Goal: Task Accomplishment & Management: Use online tool/utility

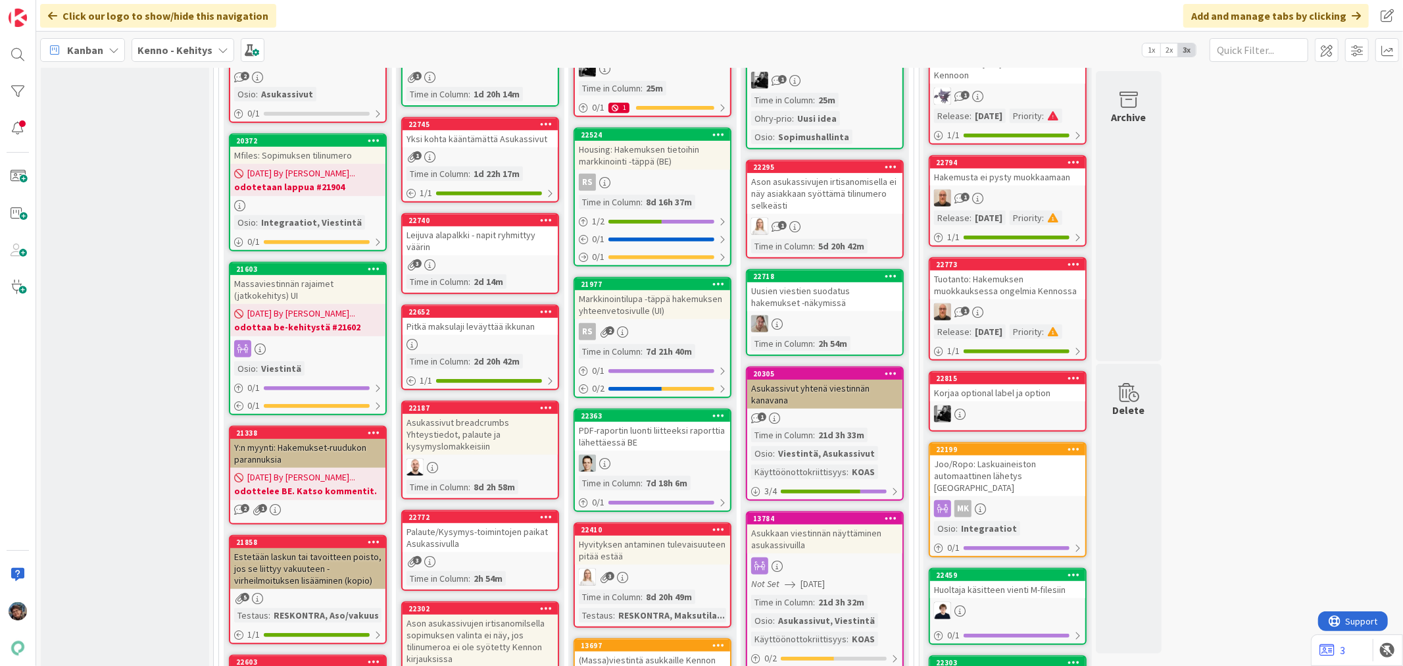
scroll to position [511, 0]
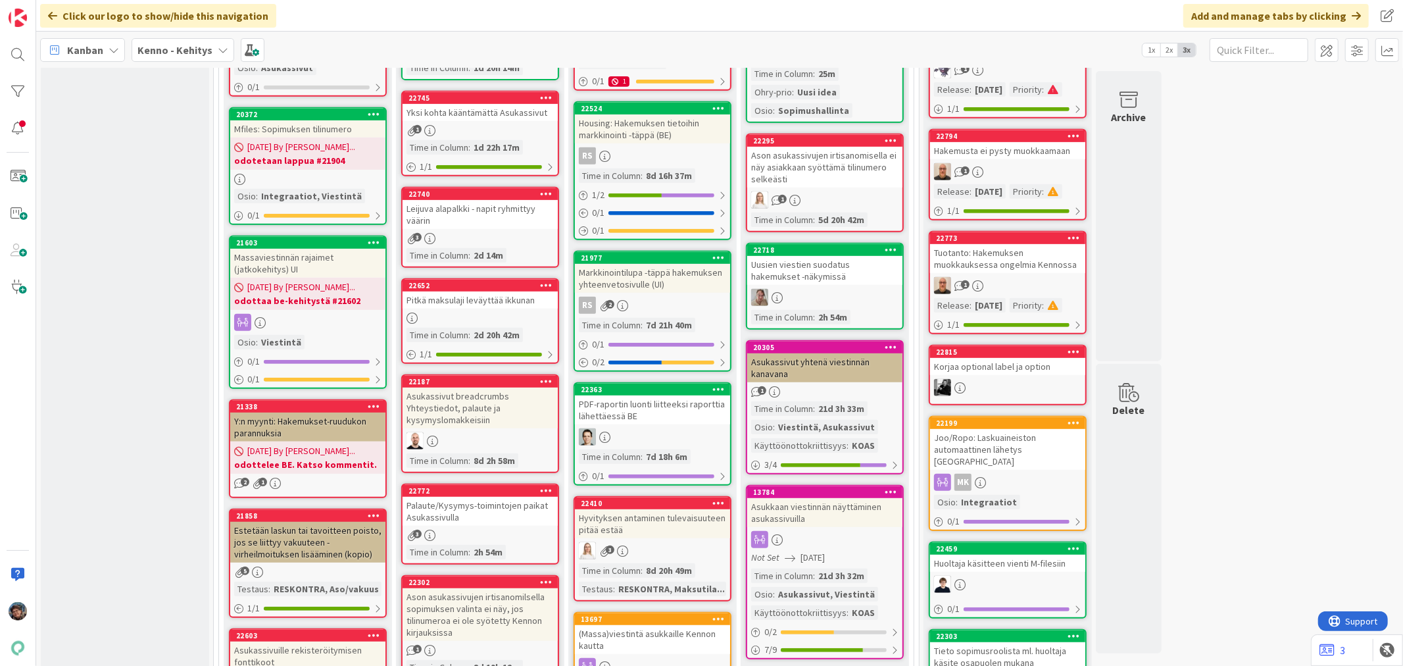
click at [503, 511] on div "Palaute/Kysymys-toimintojen paikat Asukassivulla" at bounding box center [480, 511] width 155 height 29
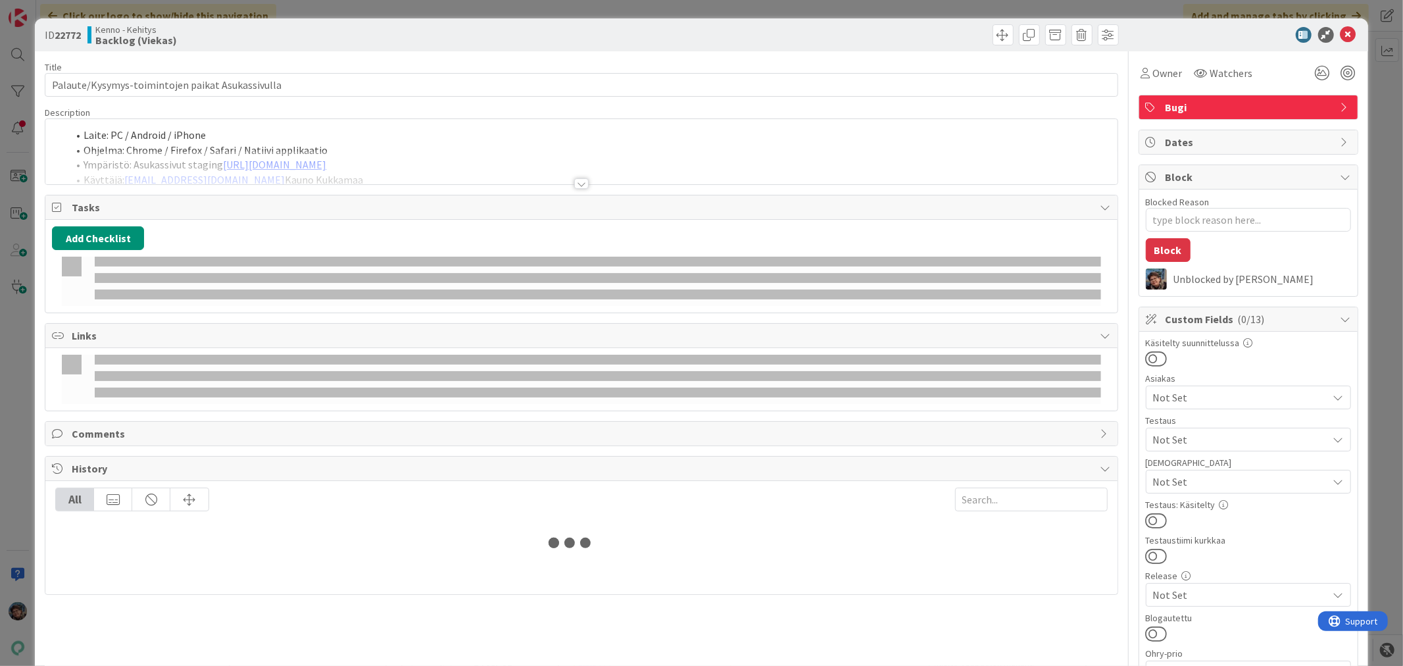
type textarea "x"
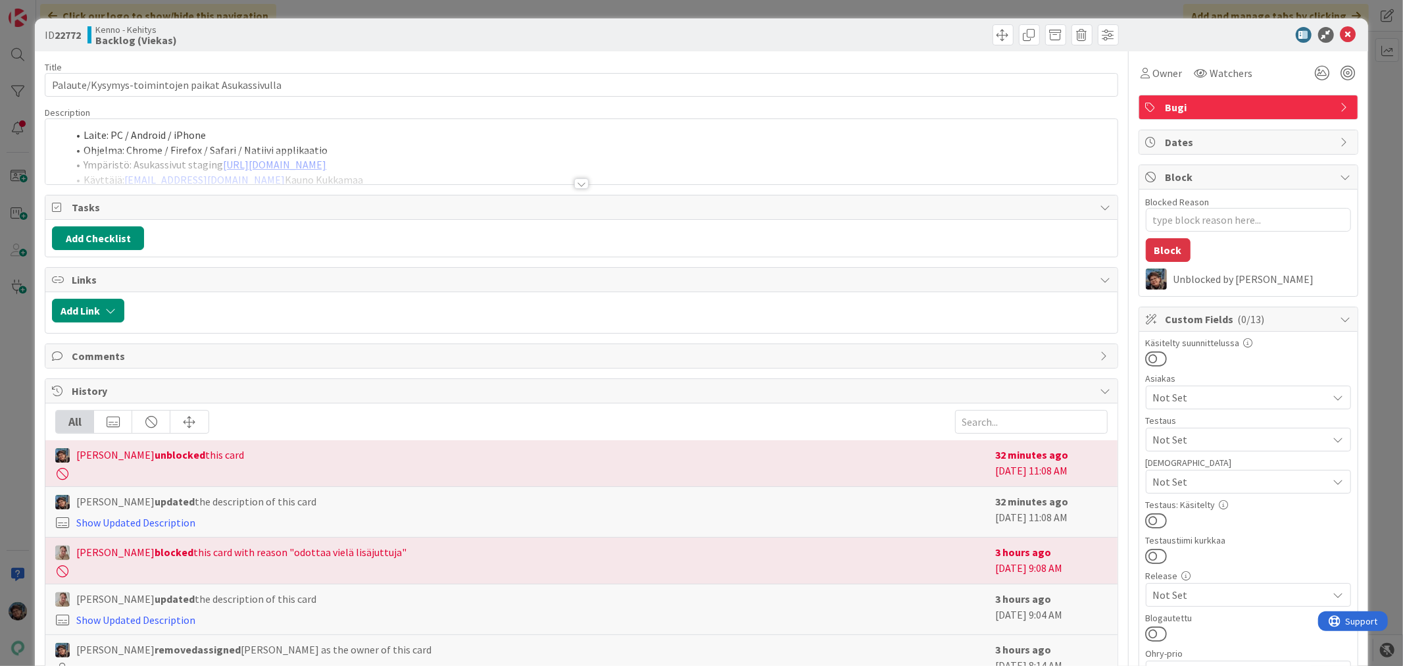
click at [574, 182] on div at bounding box center [581, 183] width 14 height 11
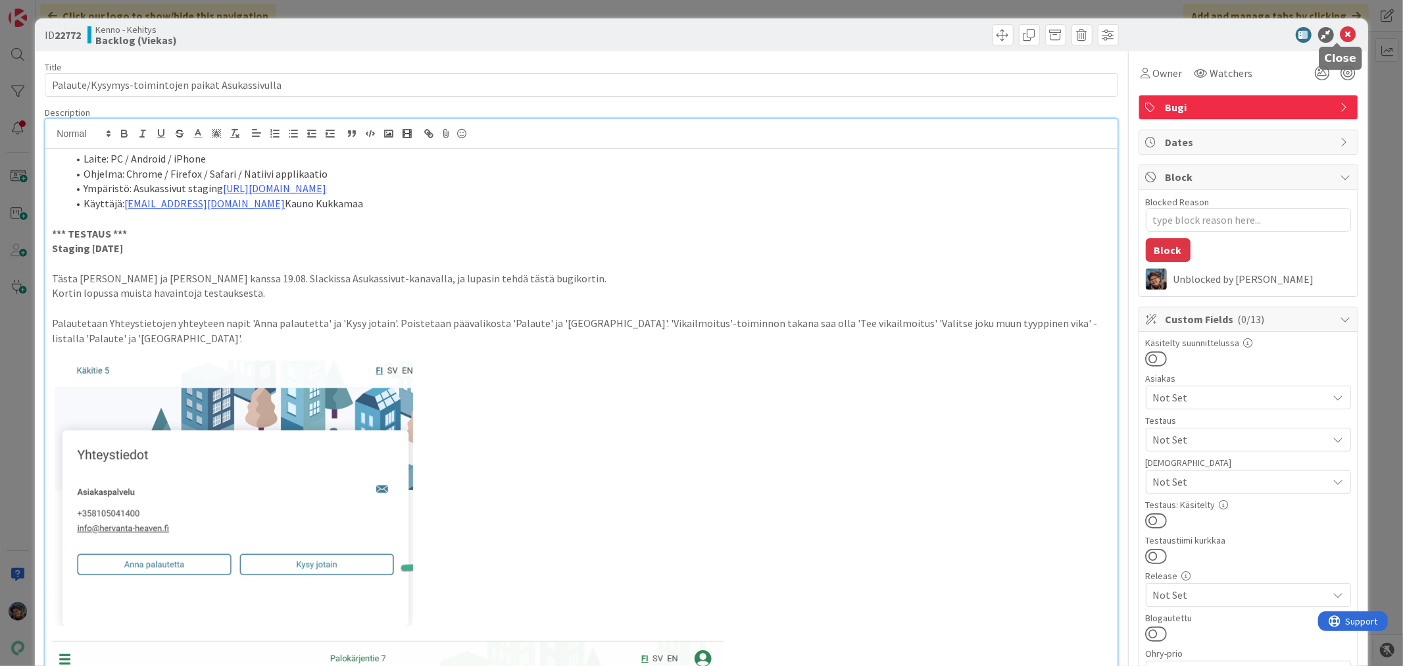
click at [1341, 33] on icon at bounding box center [1349, 35] width 16 height 16
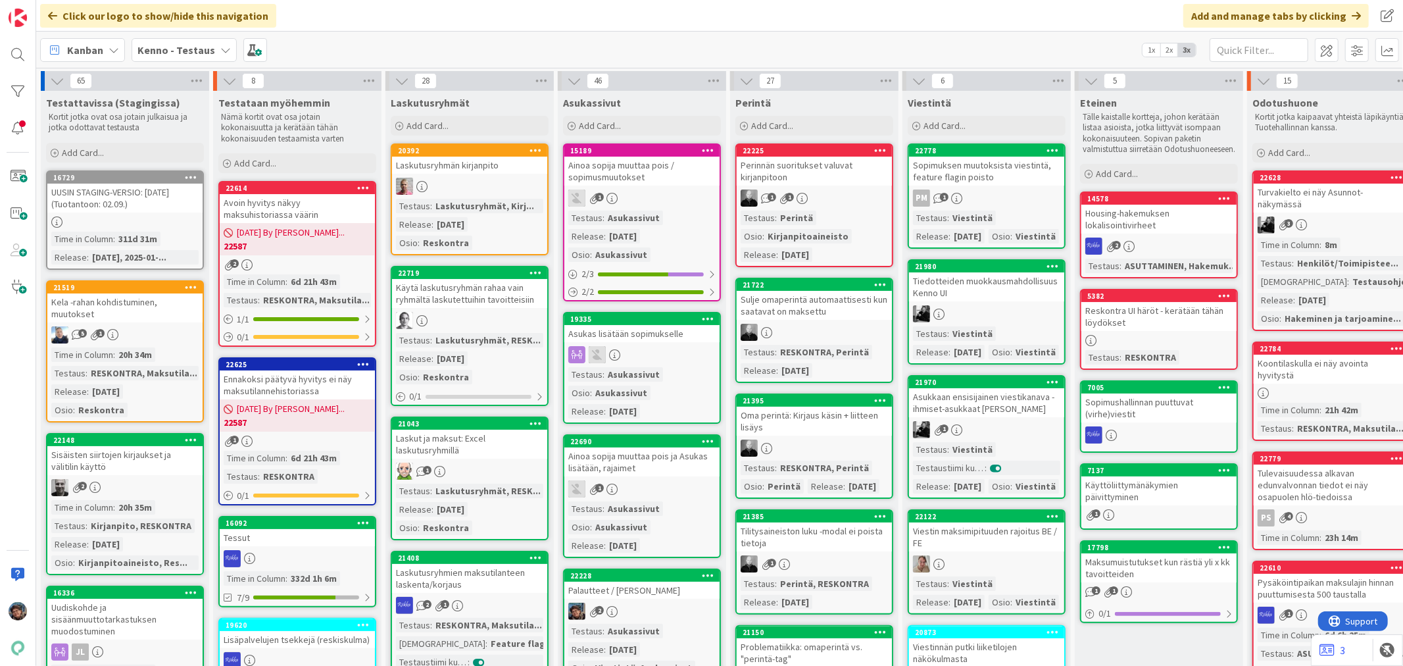
click at [1010, 218] on div "Testaus : Viestintä Release : 2025-08-20 Osio : Viestintä" at bounding box center [986, 227] width 147 height 33
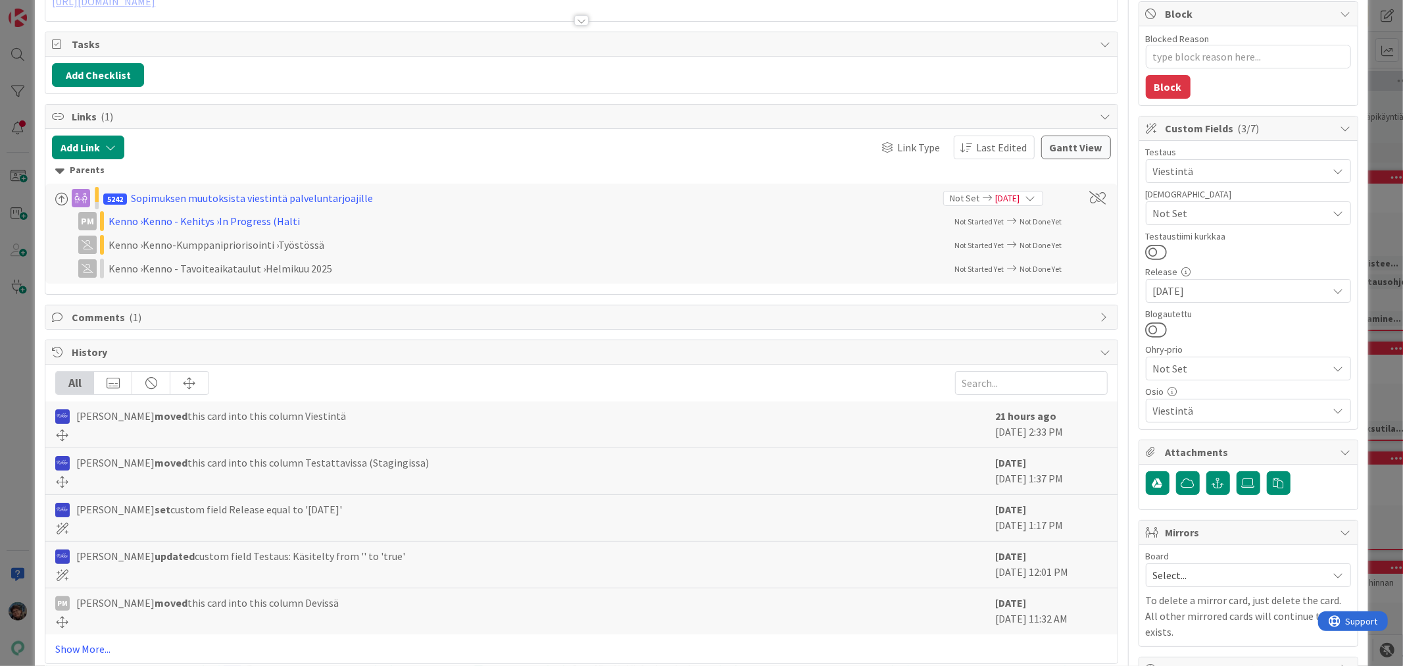
scroll to position [193, 0]
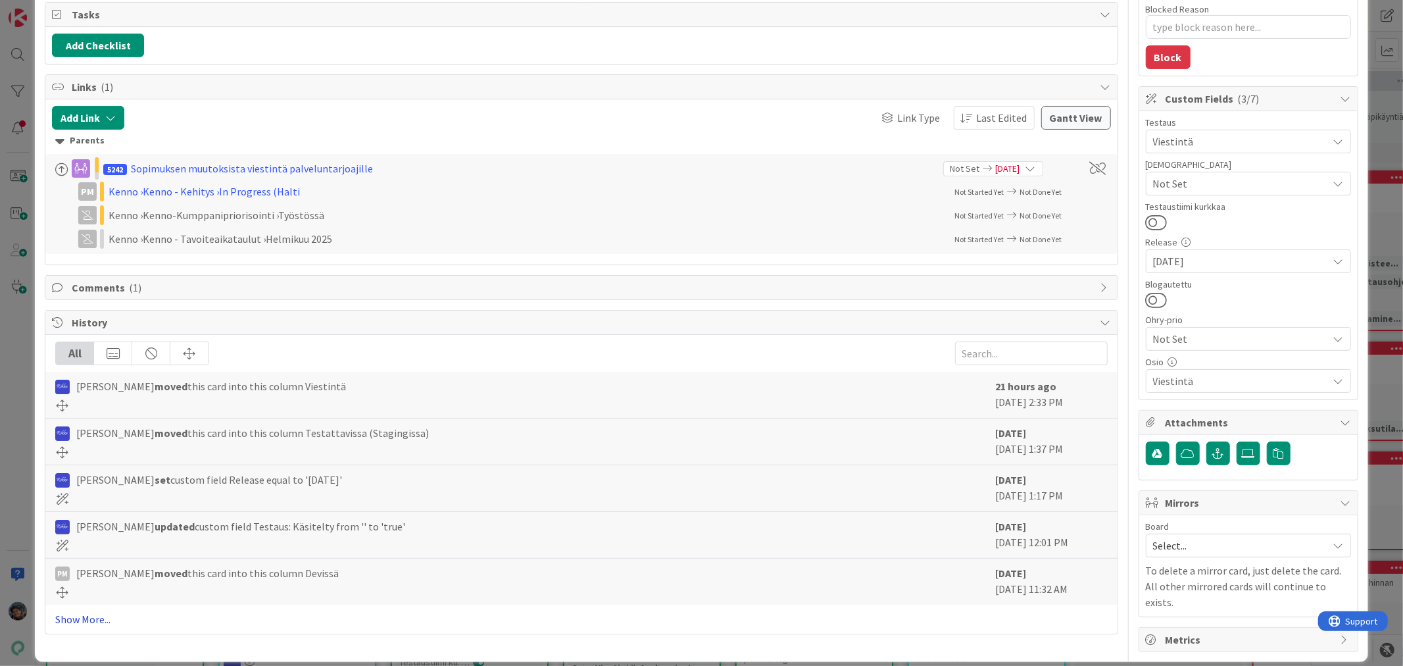
click at [72, 618] on link "Show More..." at bounding box center [581, 619] width 1052 height 16
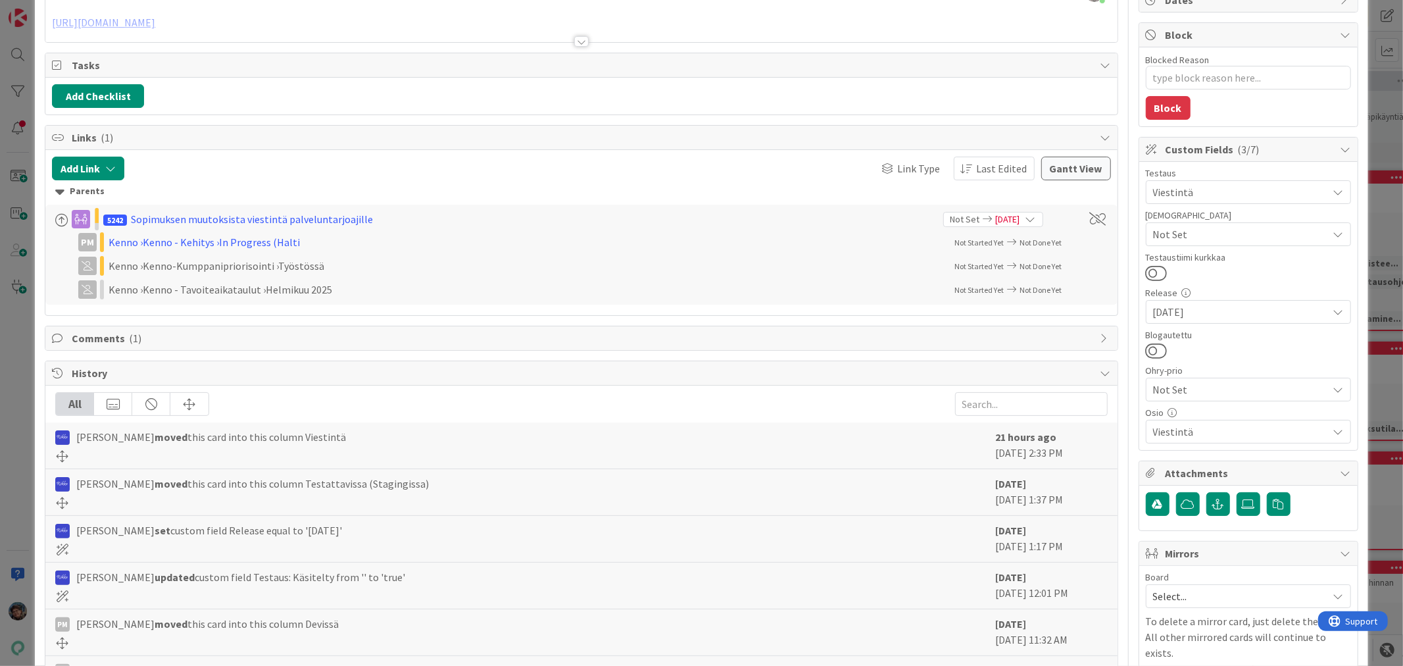
scroll to position [0, 0]
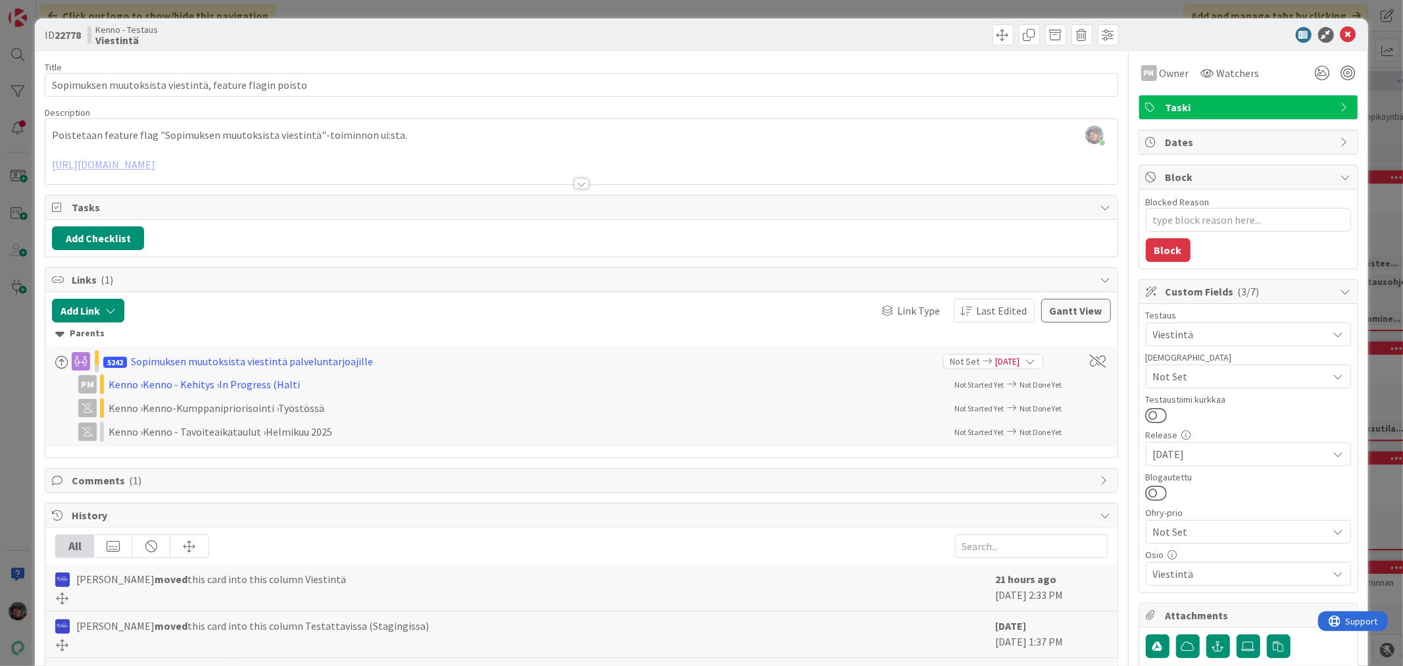
click at [574, 185] on div at bounding box center [581, 183] width 14 height 11
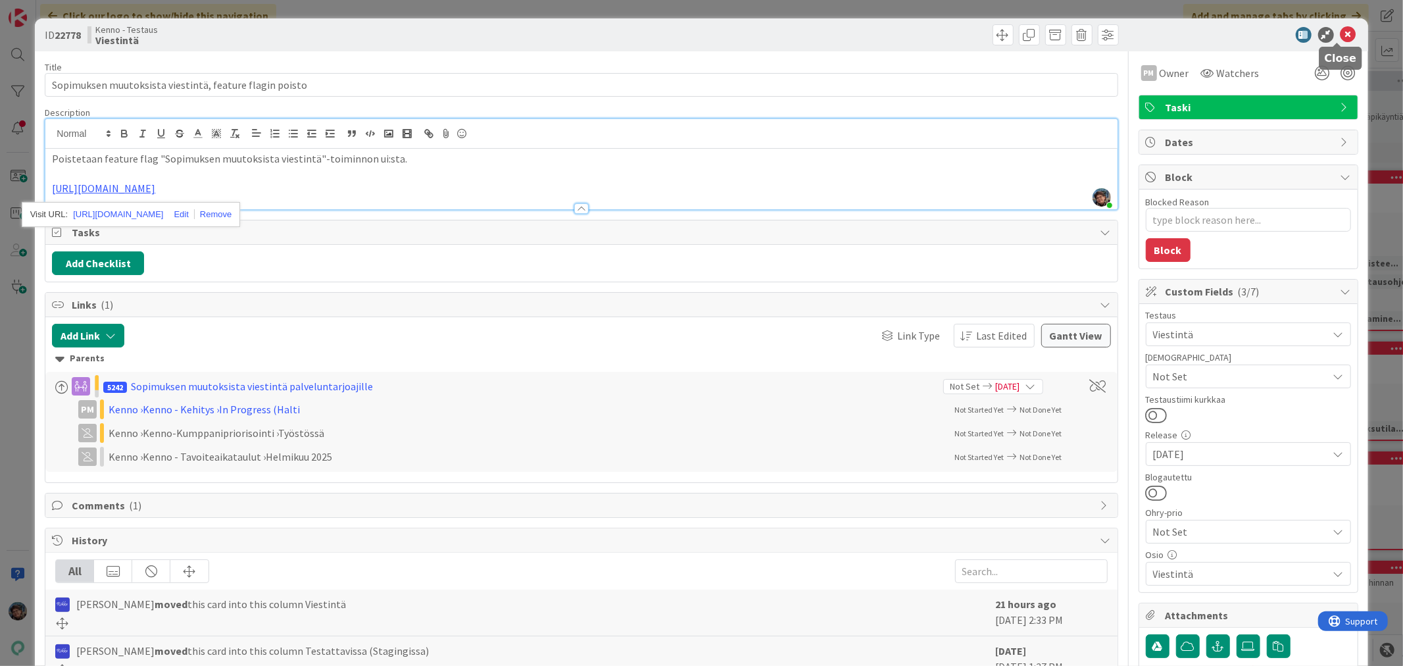
click at [1341, 34] on icon at bounding box center [1349, 35] width 16 height 16
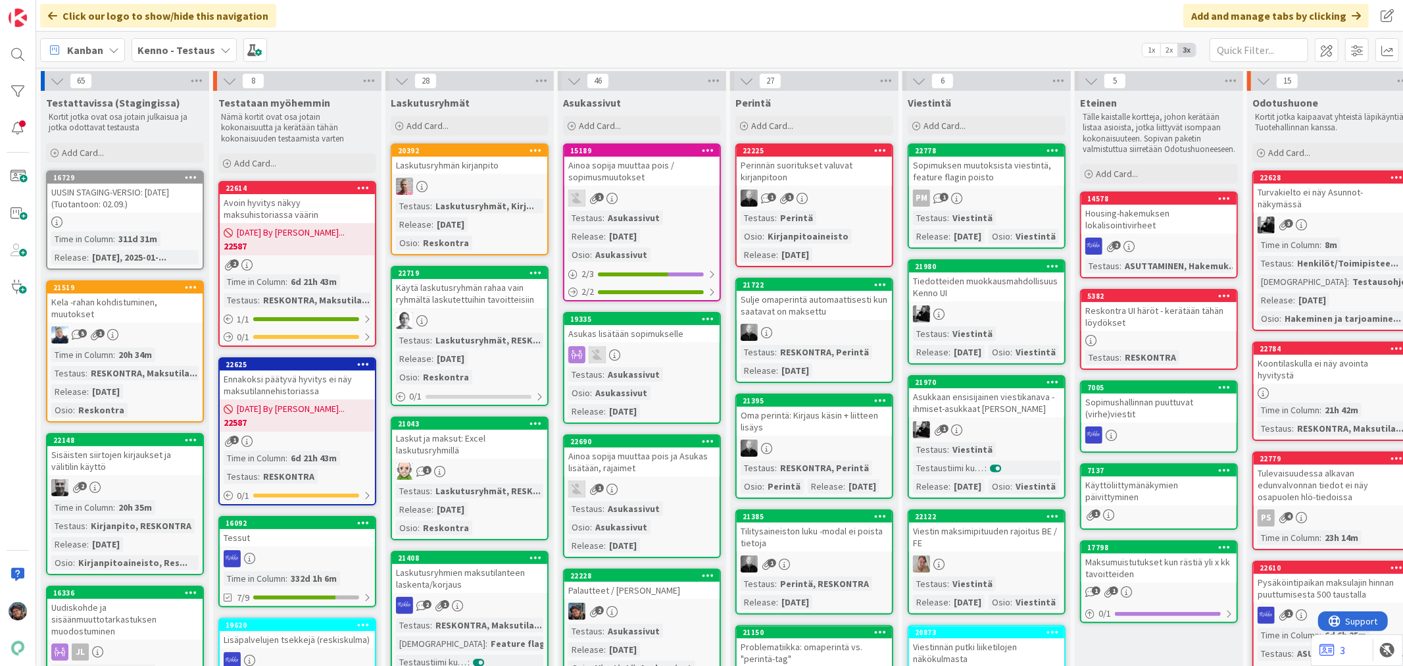
click at [999, 322] on div at bounding box center [986, 313] width 155 height 17
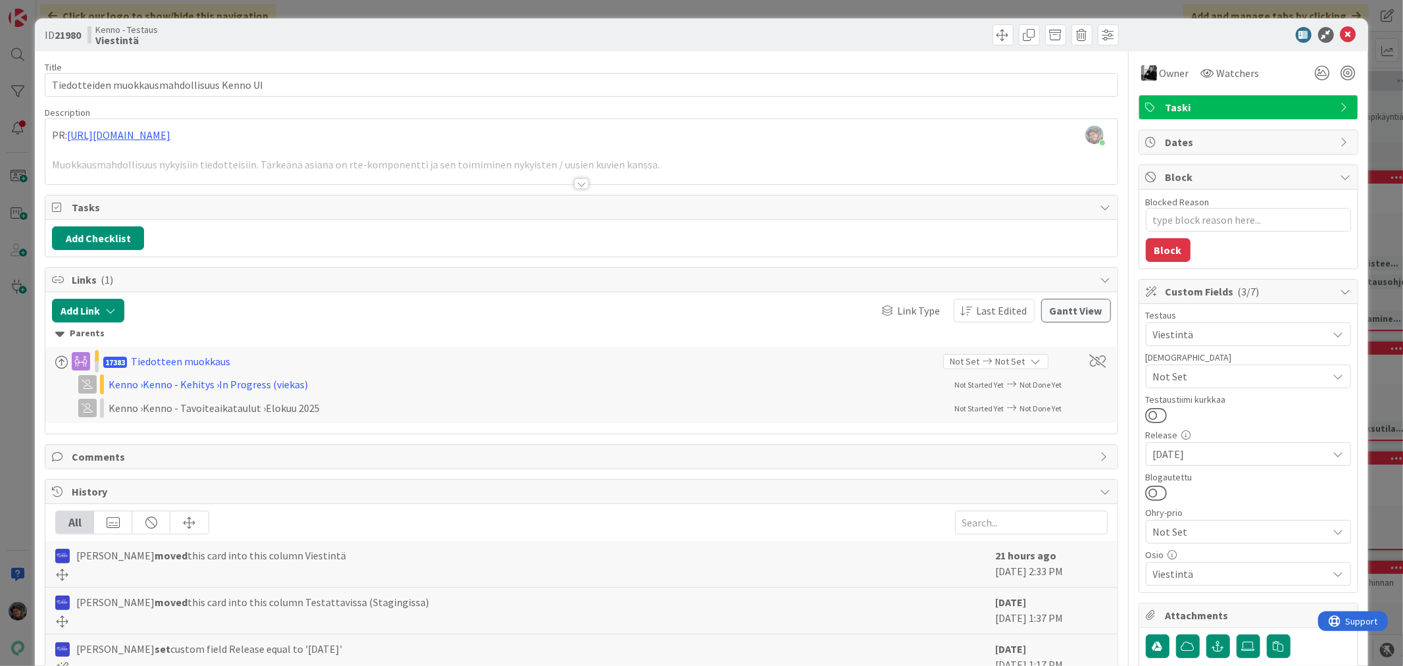
click at [574, 183] on div at bounding box center [581, 183] width 14 height 11
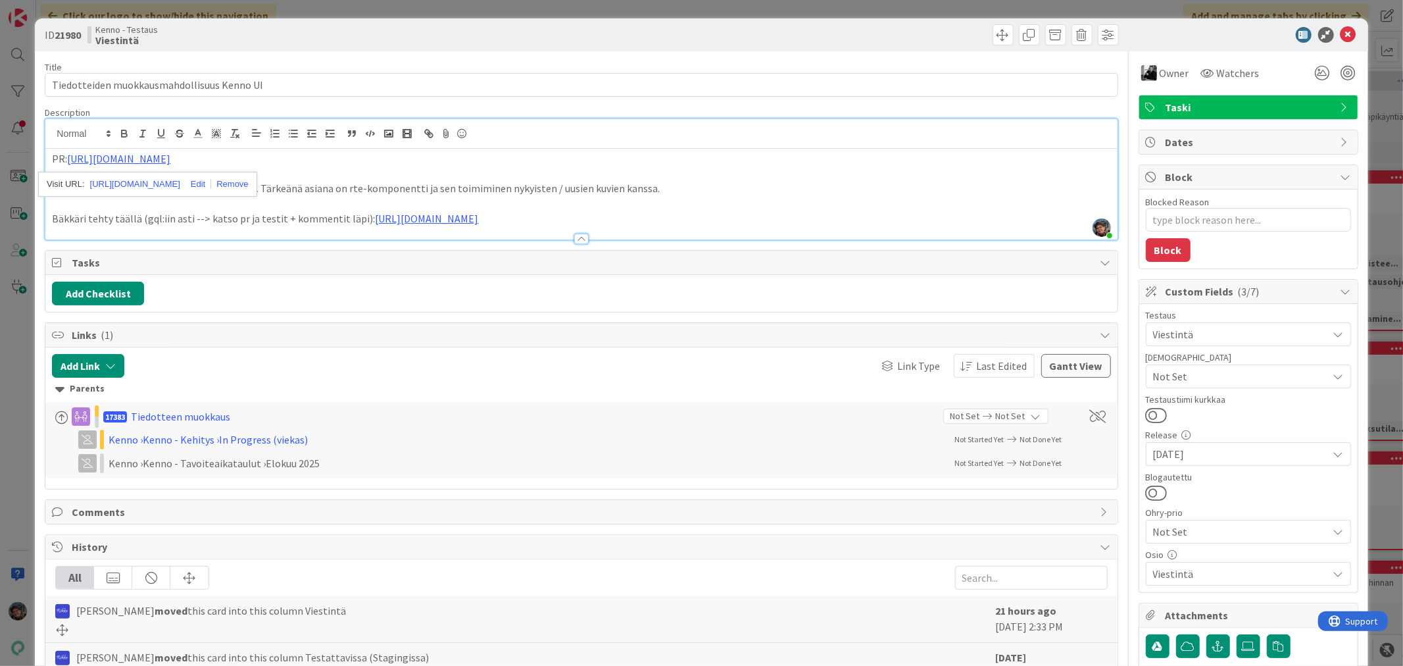
click at [582, 215] on p "Bäkkäri tehty täällä (gql:iin asti --> katso pr ja testit + kommentit läpi): ht…" at bounding box center [581, 218] width 1059 height 15
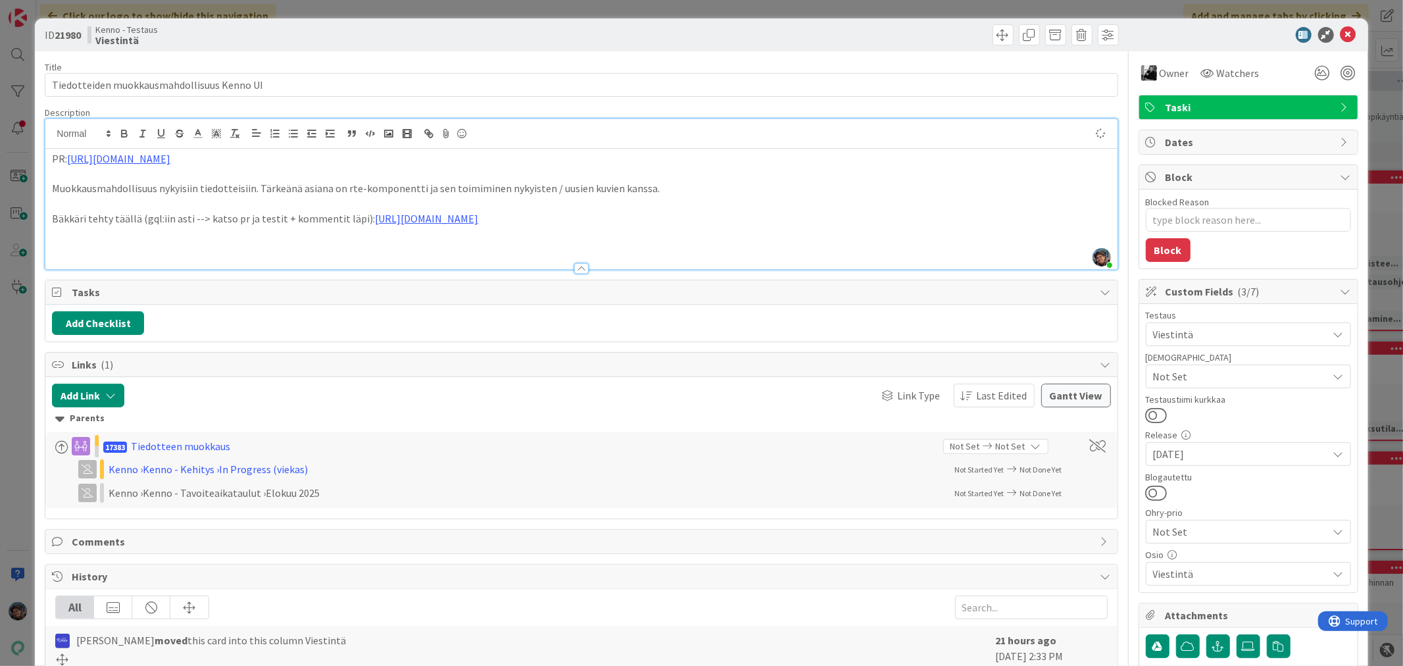
type textarea "x"
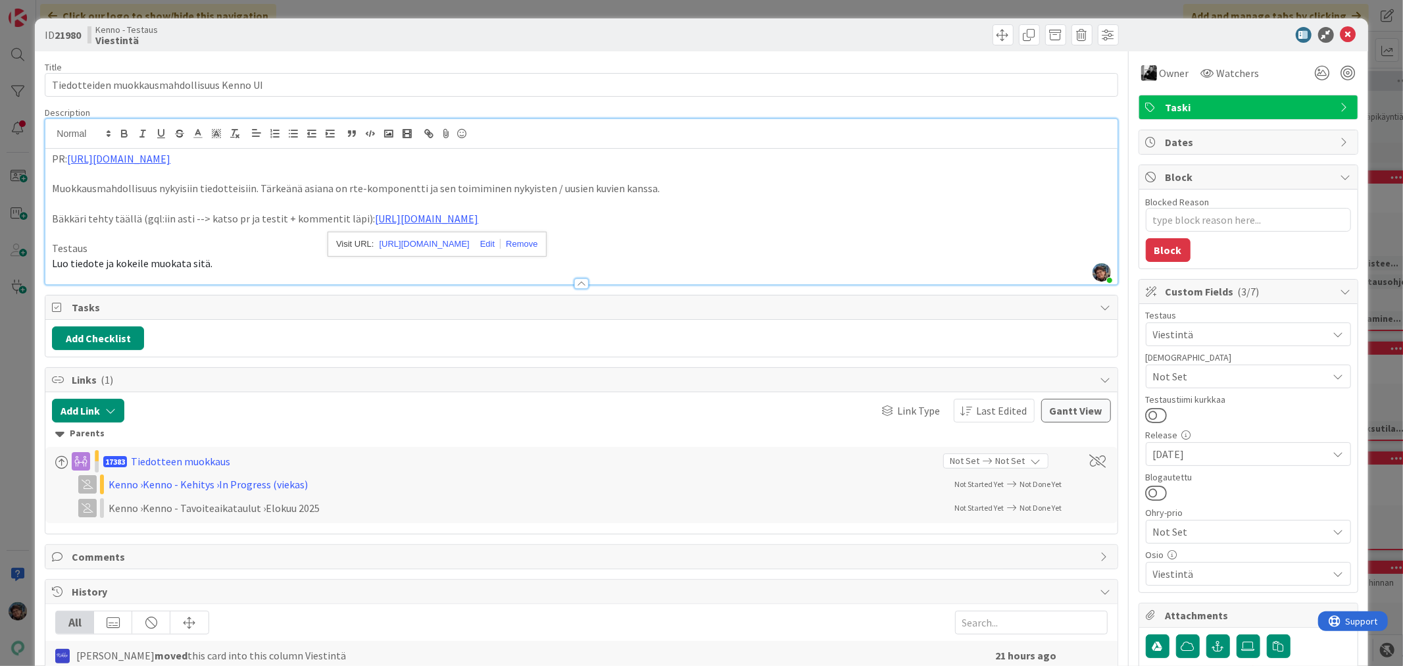
click at [264, 254] on p "Testaus" at bounding box center [581, 248] width 1059 height 15
click at [230, 265] on p "Luo tiedote ja kokeile muokata sitä." at bounding box center [581, 263] width 1059 height 15
click at [1139, 64] on div "Owner" at bounding box center [1165, 73] width 53 height 24
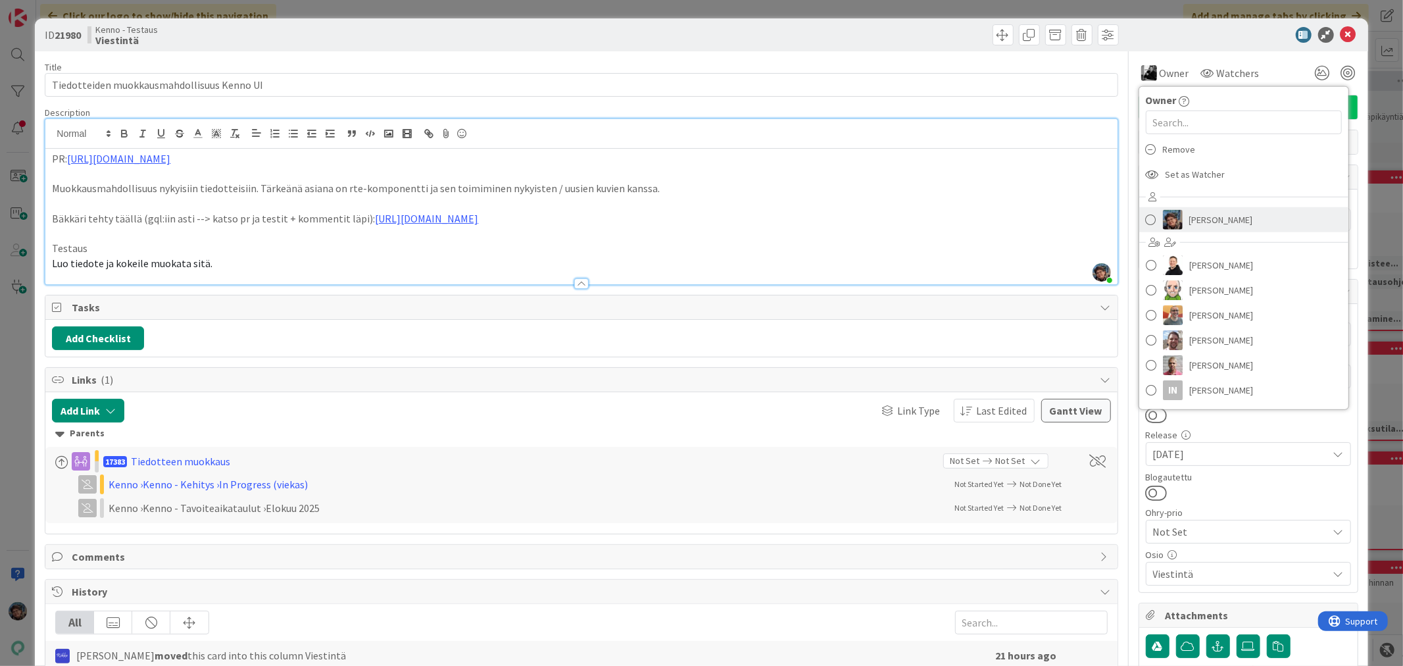
click at [1169, 222] on img at bounding box center [1173, 220] width 20 height 20
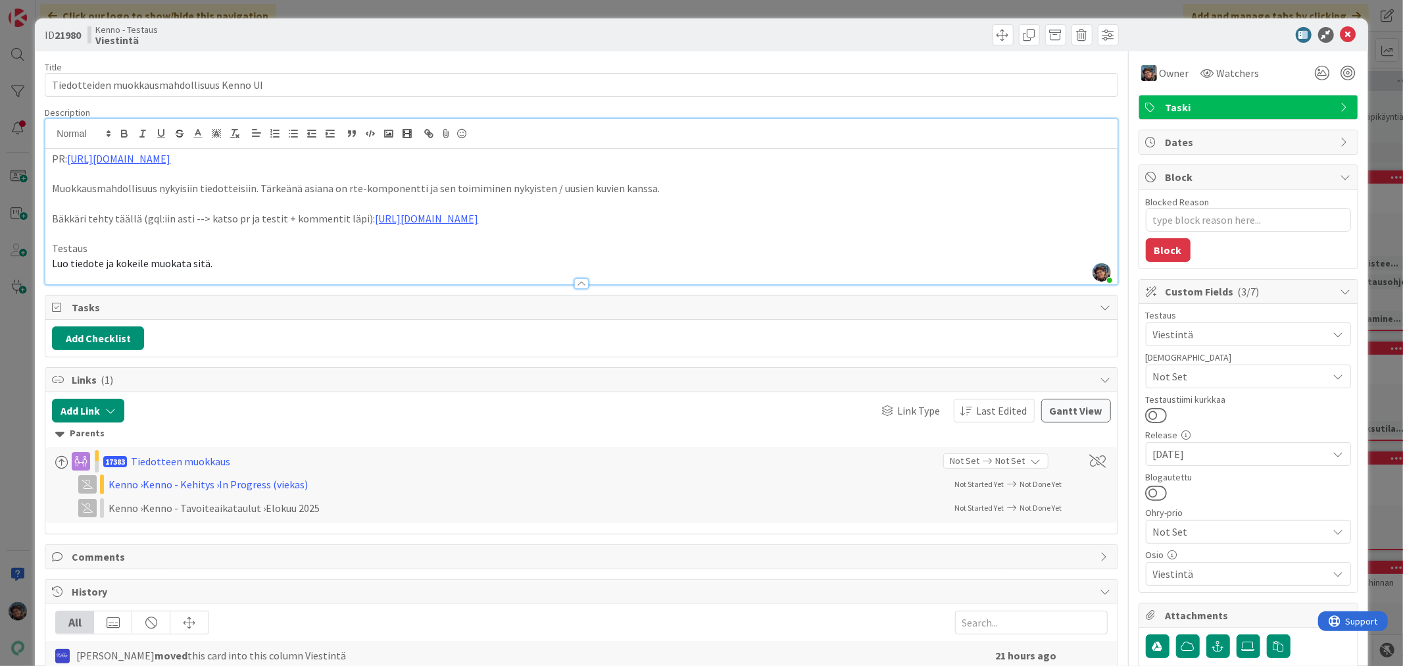
click at [245, 263] on p "Luo tiedote ja kokeile muokata sitä." at bounding box center [581, 263] width 1059 height 15
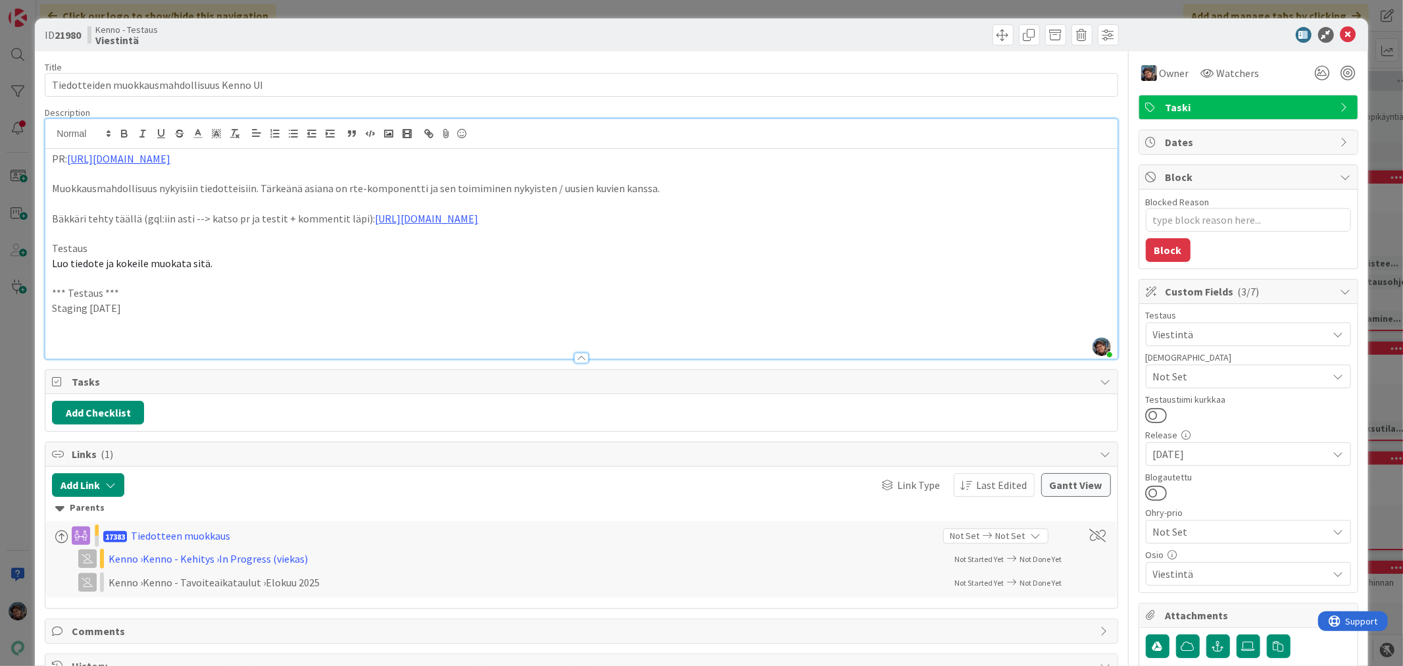
drag, startPoint x: 141, startPoint y: 310, endPoint x: 39, endPoint y: 292, distance: 102.9
click at [39, 292] on div "ID 21980 Kenno - Testaus Viestintä Title 42 / 128 Tiedotteiden muokkausmahdolli…" at bounding box center [701, 502] width 1333 height 969
click at [124, 133] on icon "button" at bounding box center [124, 134] width 12 height 12
click at [55, 336] on p at bounding box center [581, 338] width 1059 height 15
click at [443, 180] on p at bounding box center [581, 173] width 1059 height 15
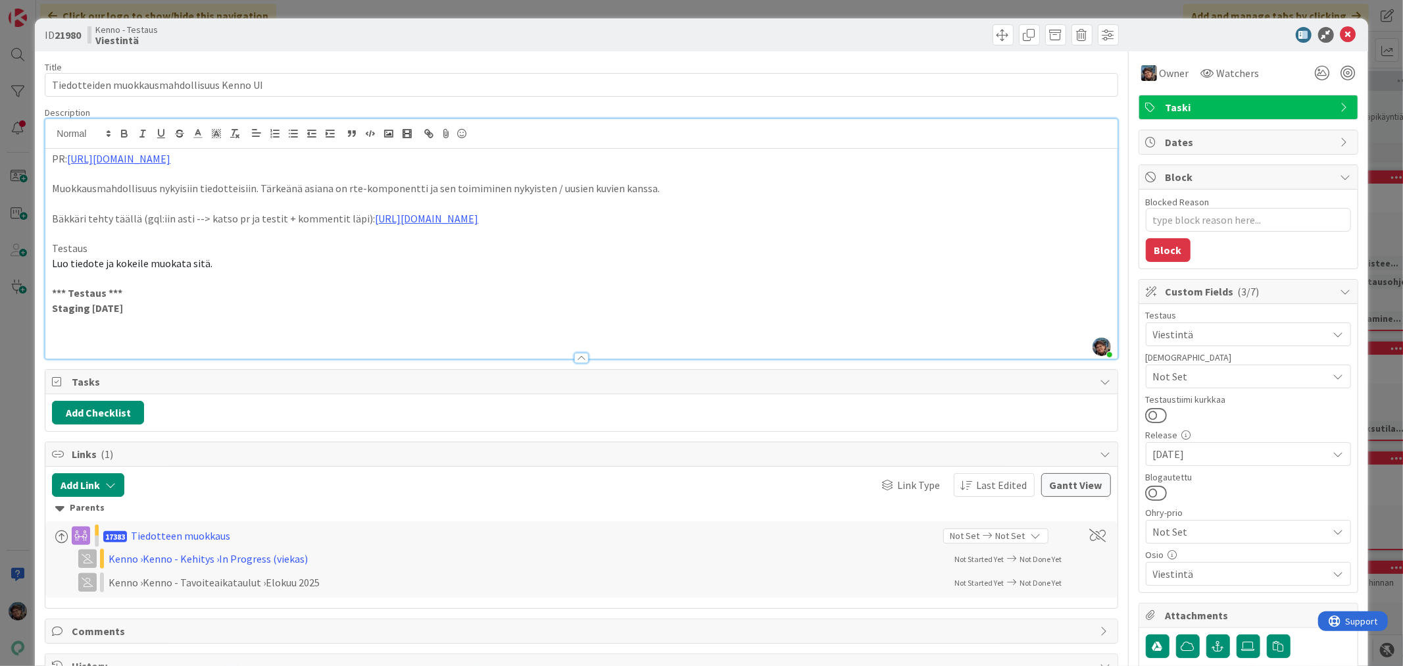
click at [67, 326] on p at bounding box center [581, 323] width 1059 height 15
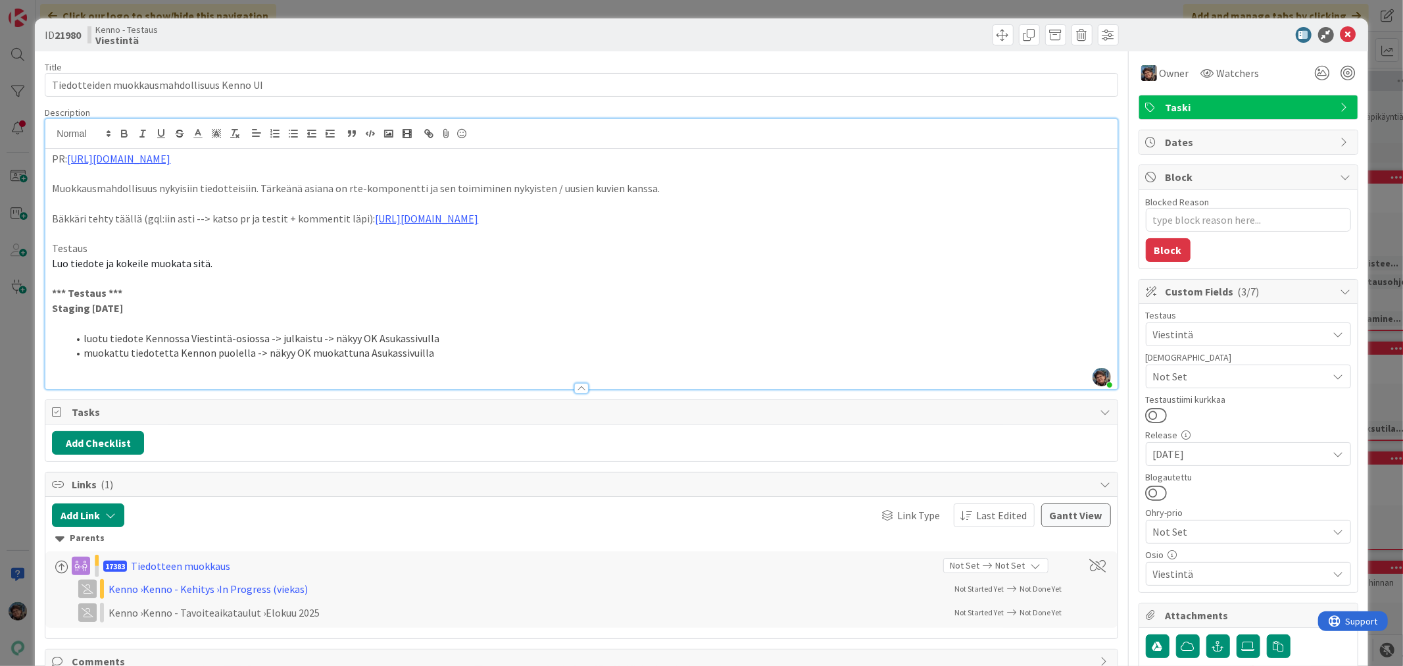
click at [126, 357] on li "muokattu tiedotetta Kennon puolella -> näkyy OK muokattuna Asukassivuilla" at bounding box center [589, 352] width 1043 height 15
click at [507, 351] on li "muokattu (tekstiä ja liitteitä) tiedotetta Kennon puolella -> näkyy OK muokattu…" at bounding box center [589, 352] width 1043 height 15
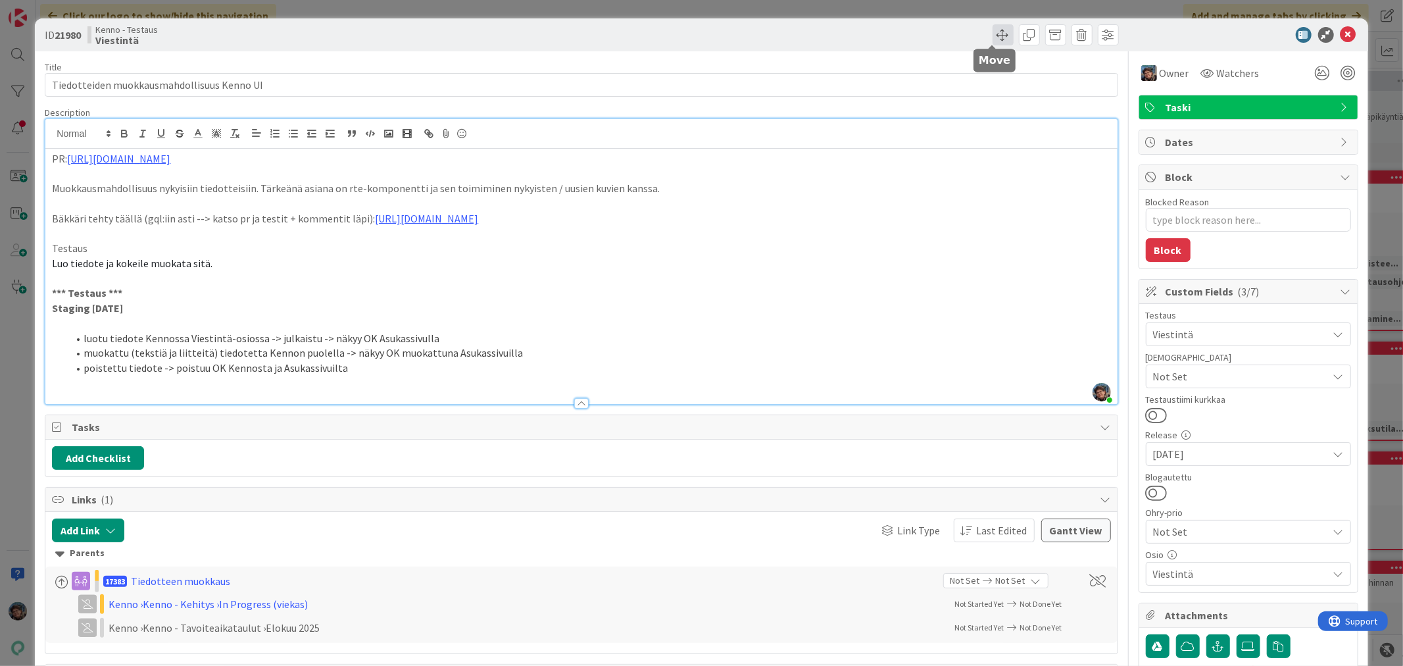
click at [993, 30] on span at bounding box center [1003, 34] width 21 height 21
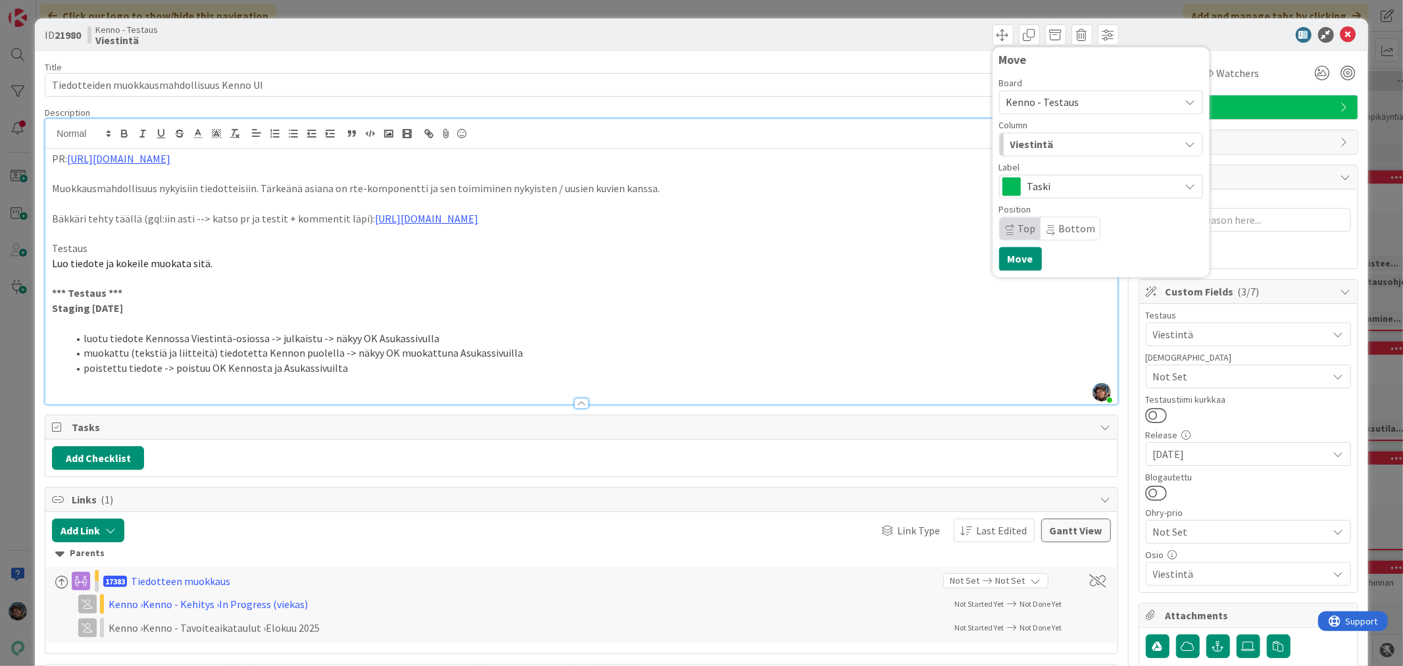
click at [1048, 100] on span "Kenno - Testaus" at bounding box center [1043, 101] width 73 height 13
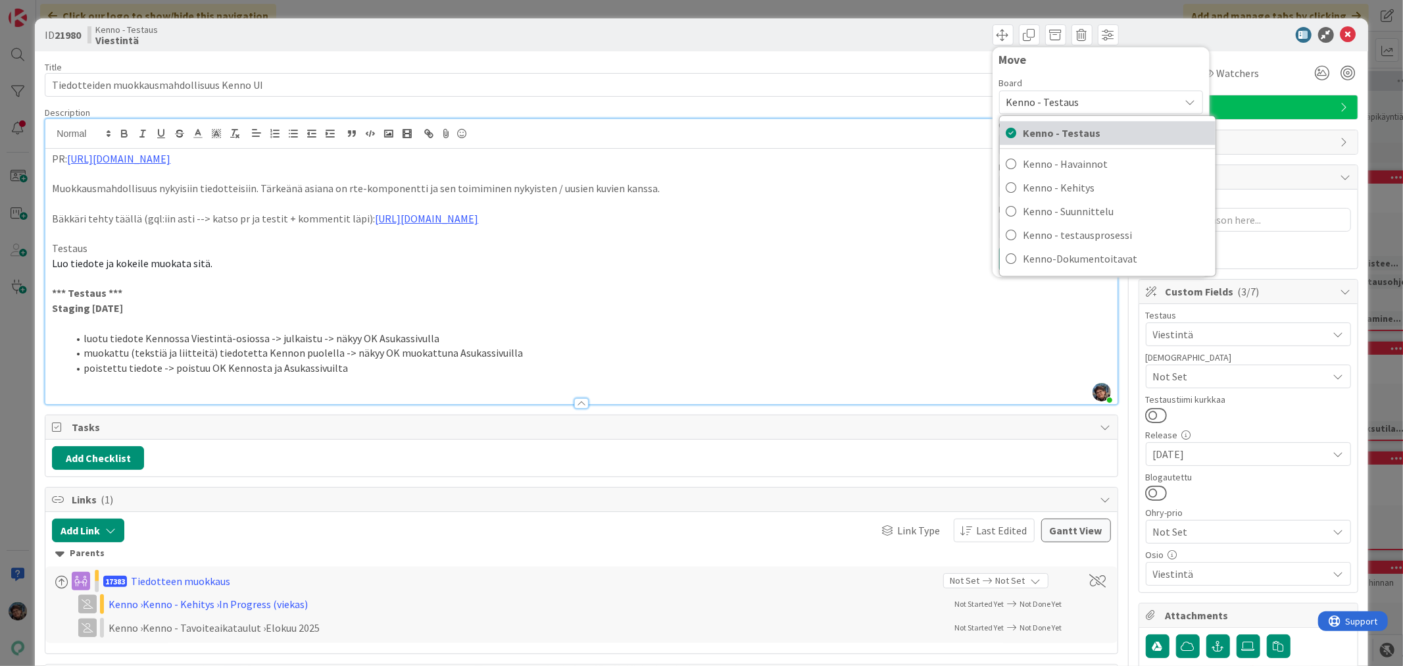
click at [1073, 136] on span "Kenno - Testaus" at bounding box center [1117, 133] width 186 height 20
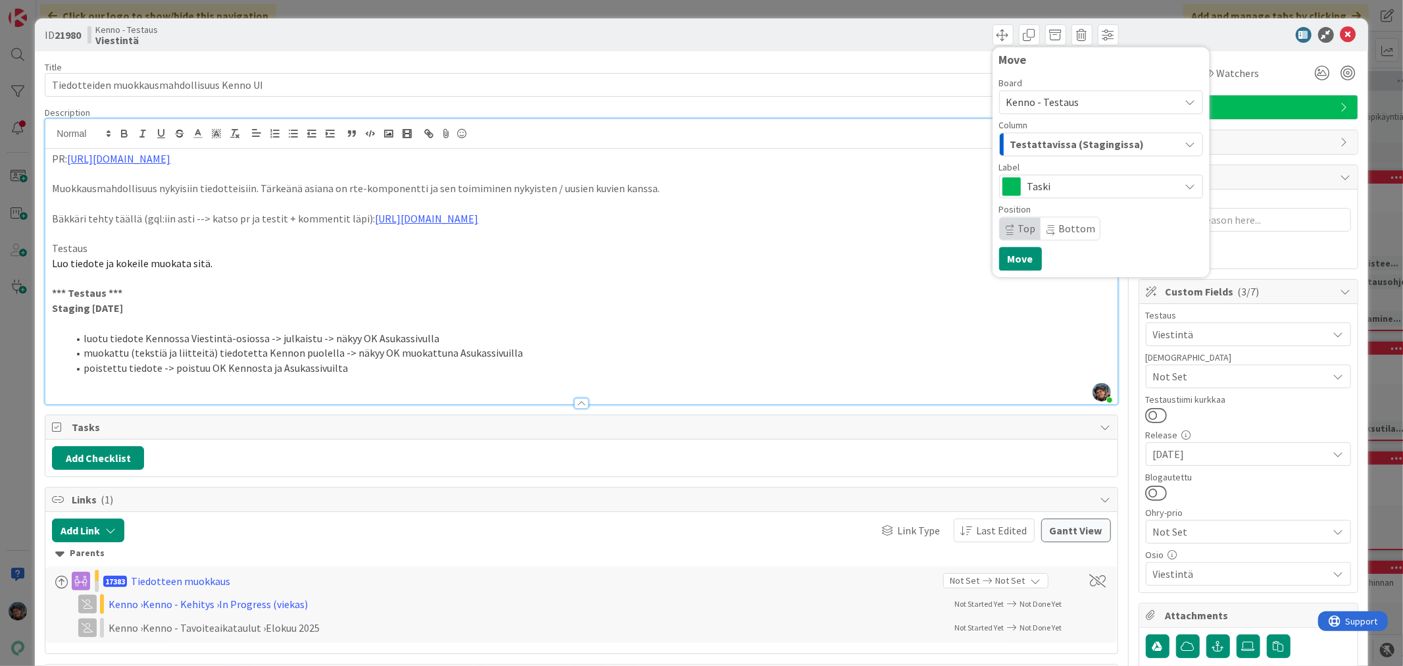
click at [1073, 146] on span "Testattavissa (Stagingissa)" at bounding box center [1078, 144] width 134 height 17
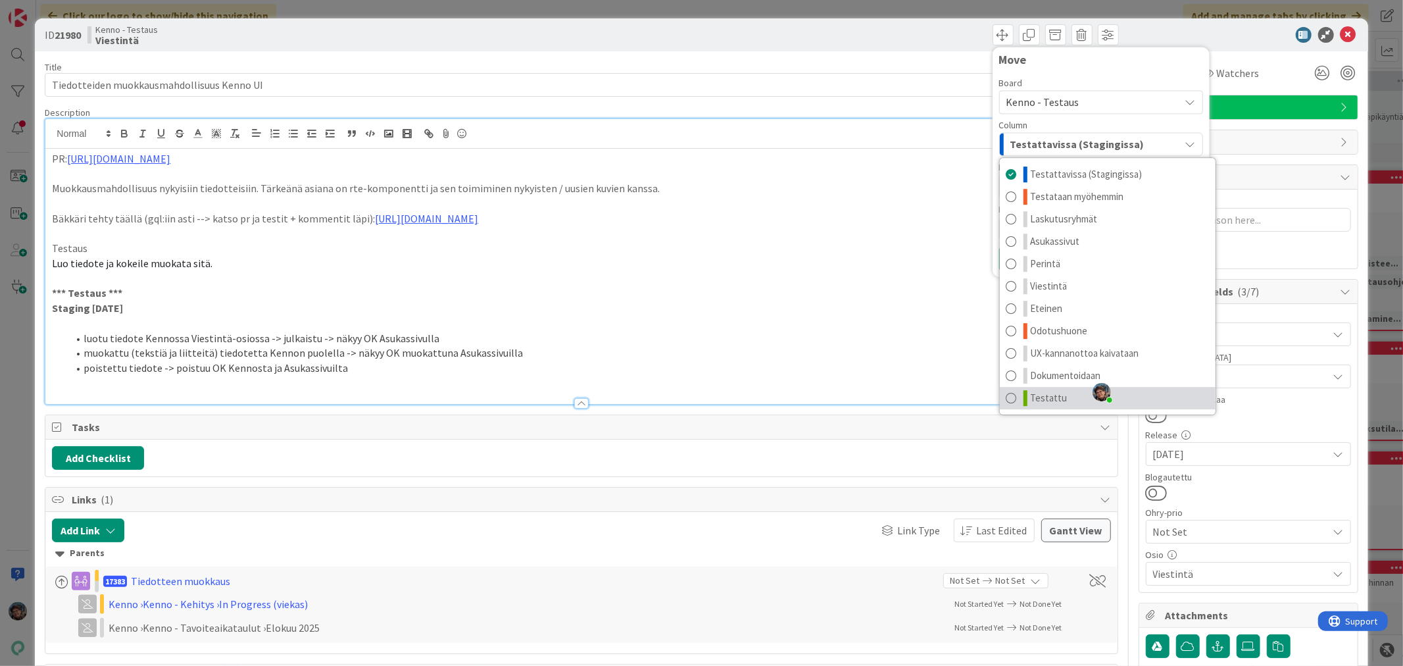
click at [1053, 396] on span "Testattu" at bounding box center [1049, 398] width 37 height 16
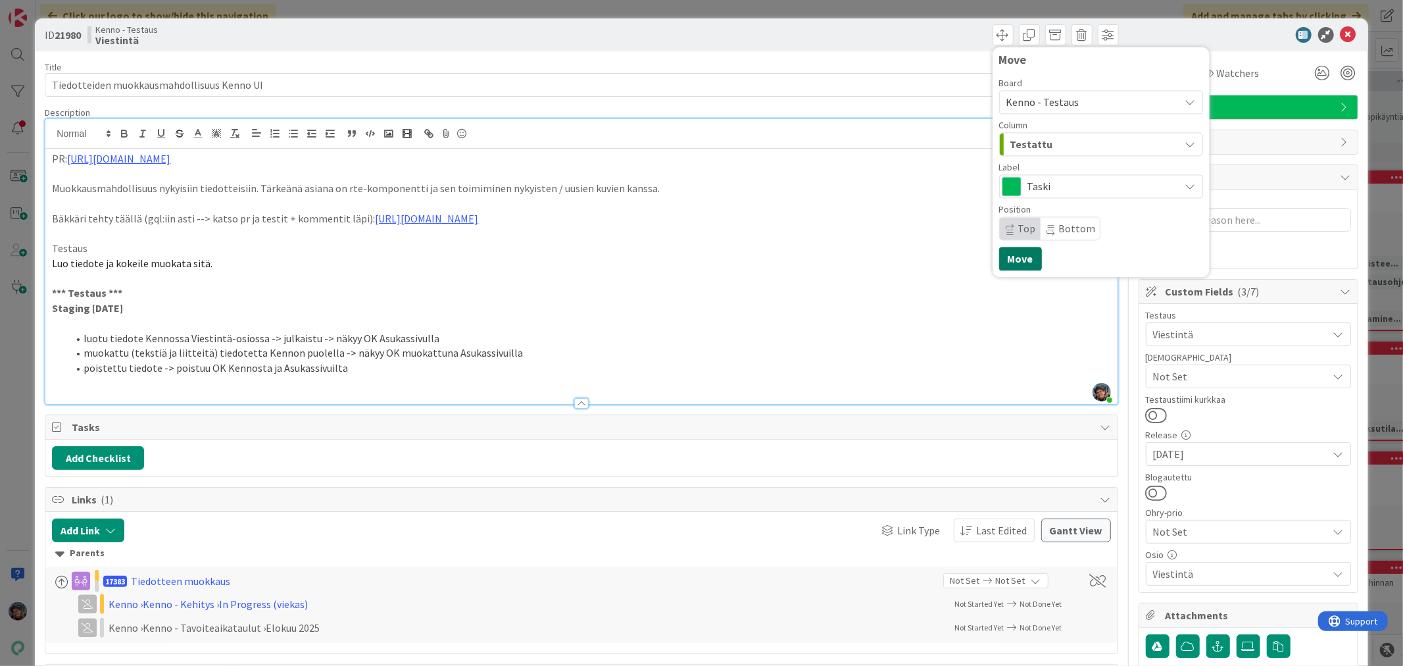
click at [1016, 257] on button "Move" at bounding box center [1020, 259] width 43 height 24
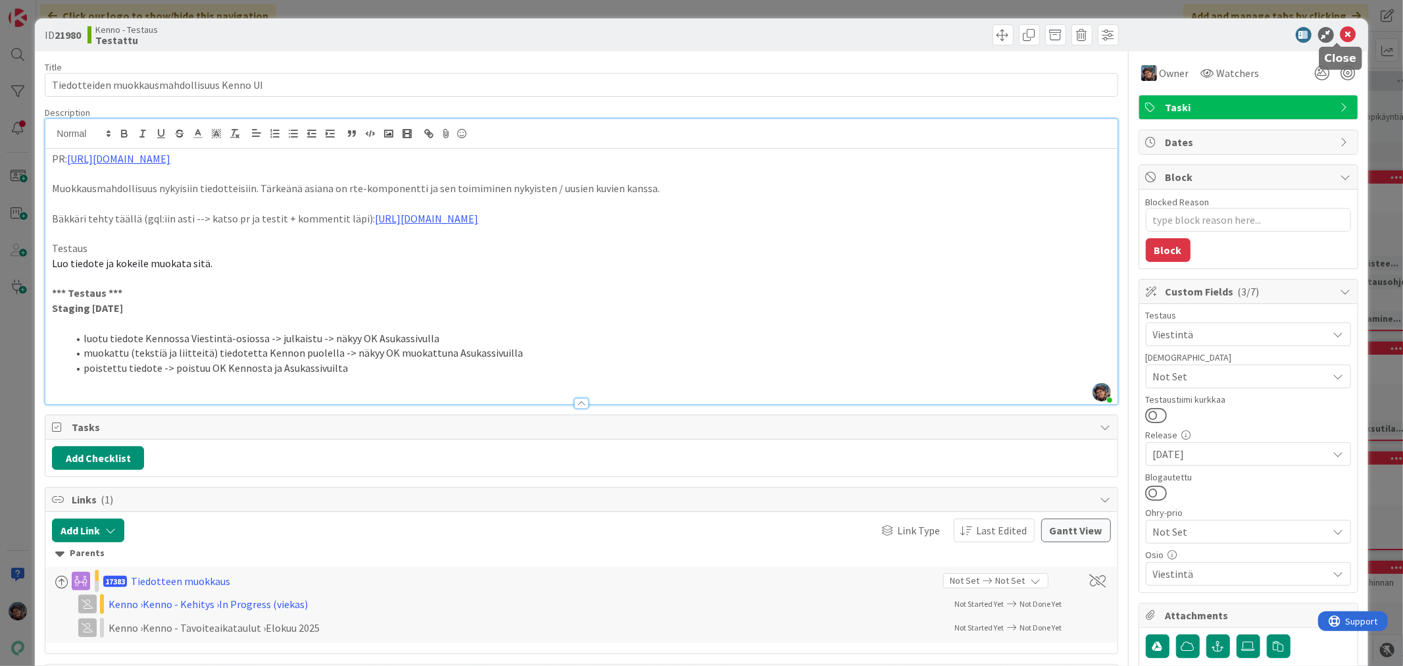
click at [1342, 33] on icon at bounding box center [1349, 35] width 16 height 16
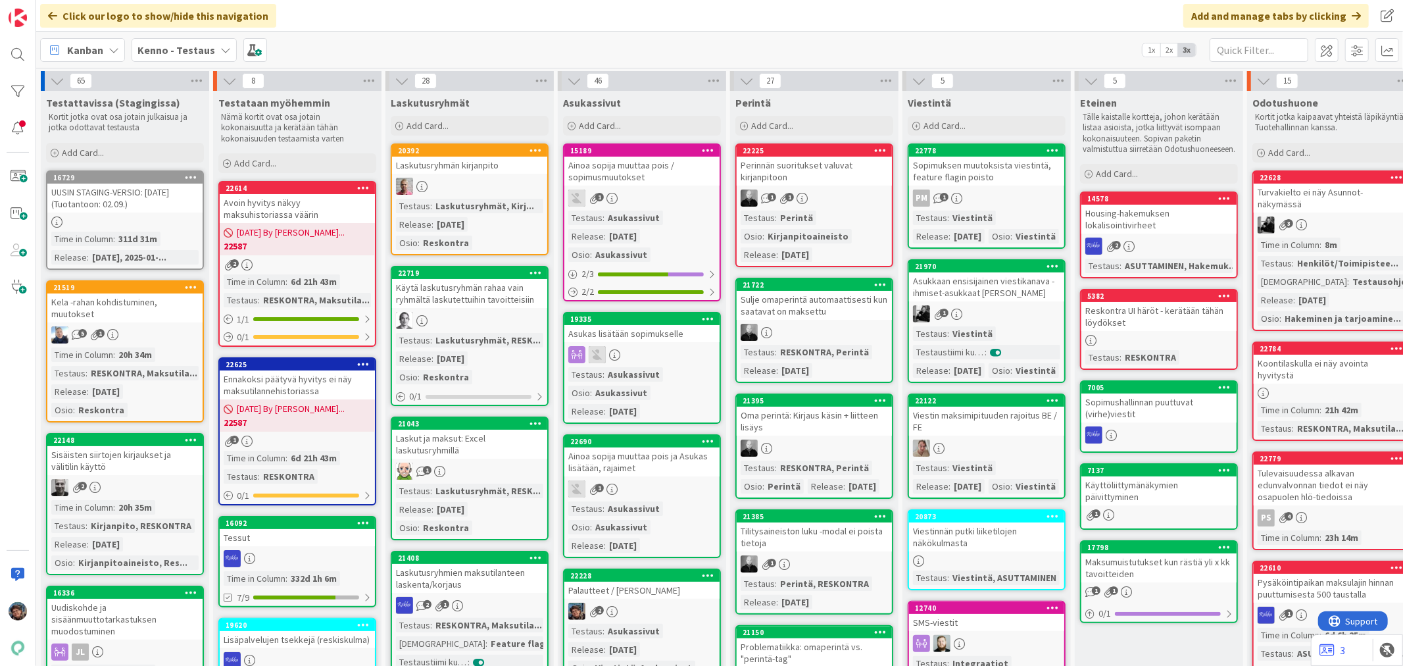
scroll to position [0, 614]
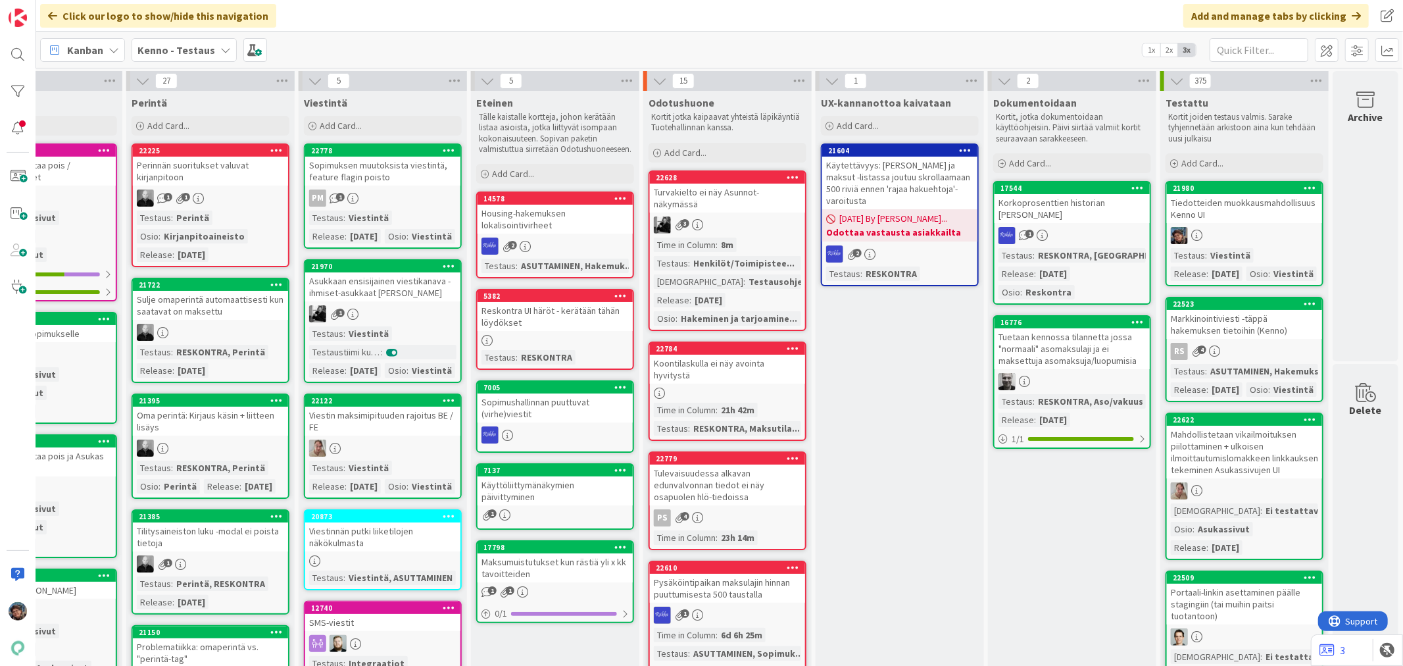
click at [1233, 339] on div "Markkinointiviesti -täppä hakemuksen tietoihin (Kenno)" at bounding box center [1244, 324] width 155 height 29
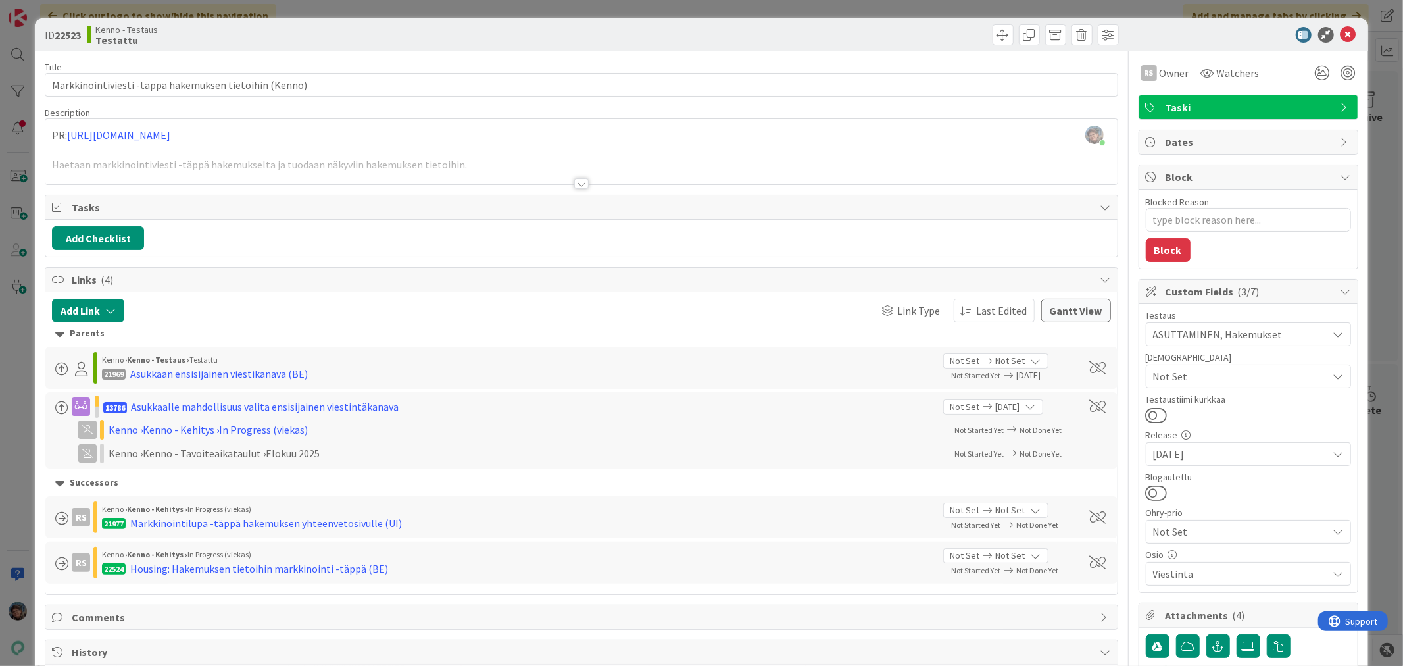
click at [574, 182] on div at bounding box center [581, 183] width 14 height 11
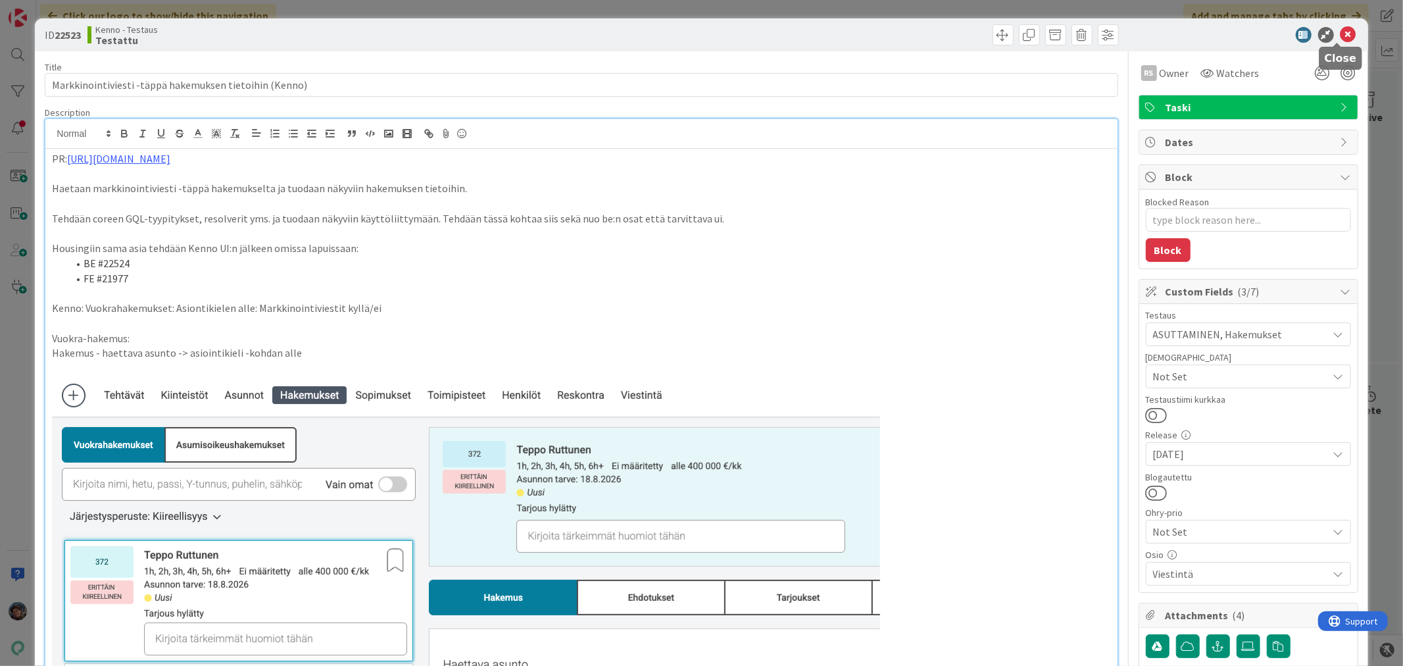
click at [1341, 32] on icon at bounding box center [1349, 35] width 16 height 16
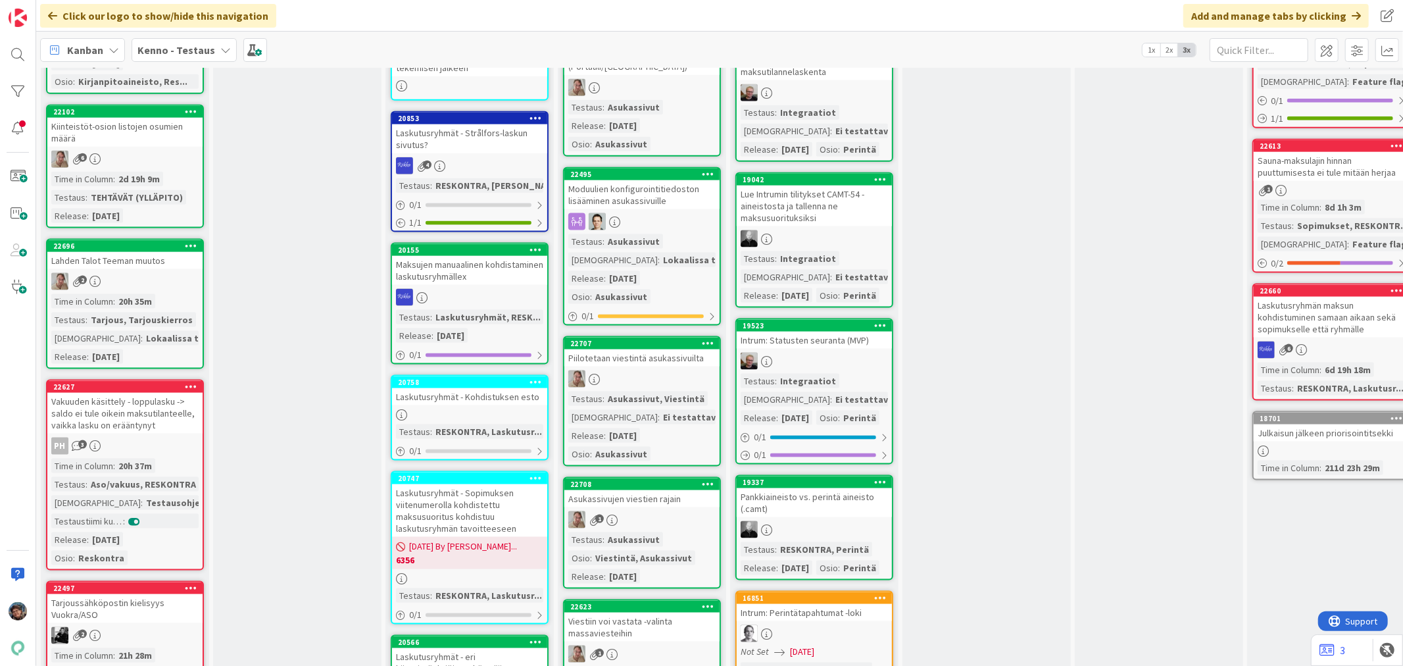
scroll to position [1462, 0]
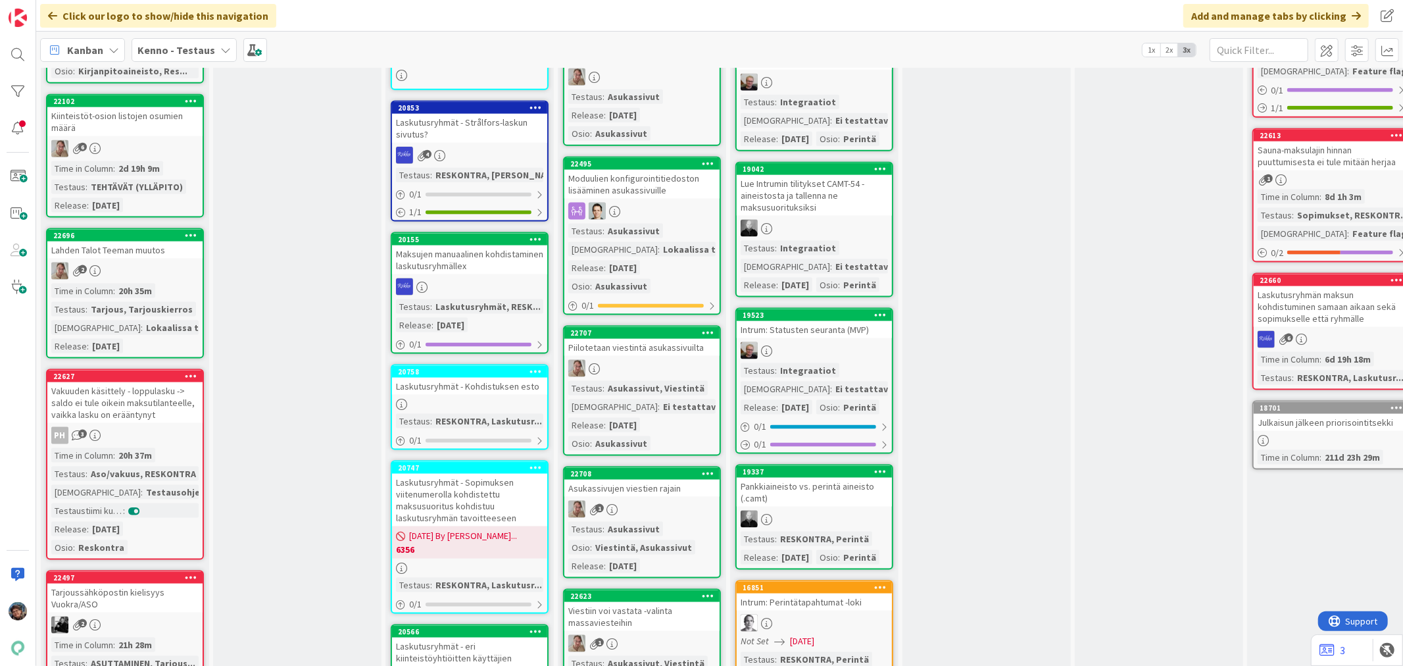
click at [653, 360] on div at bounding box center [642, 368] width 155 height 17
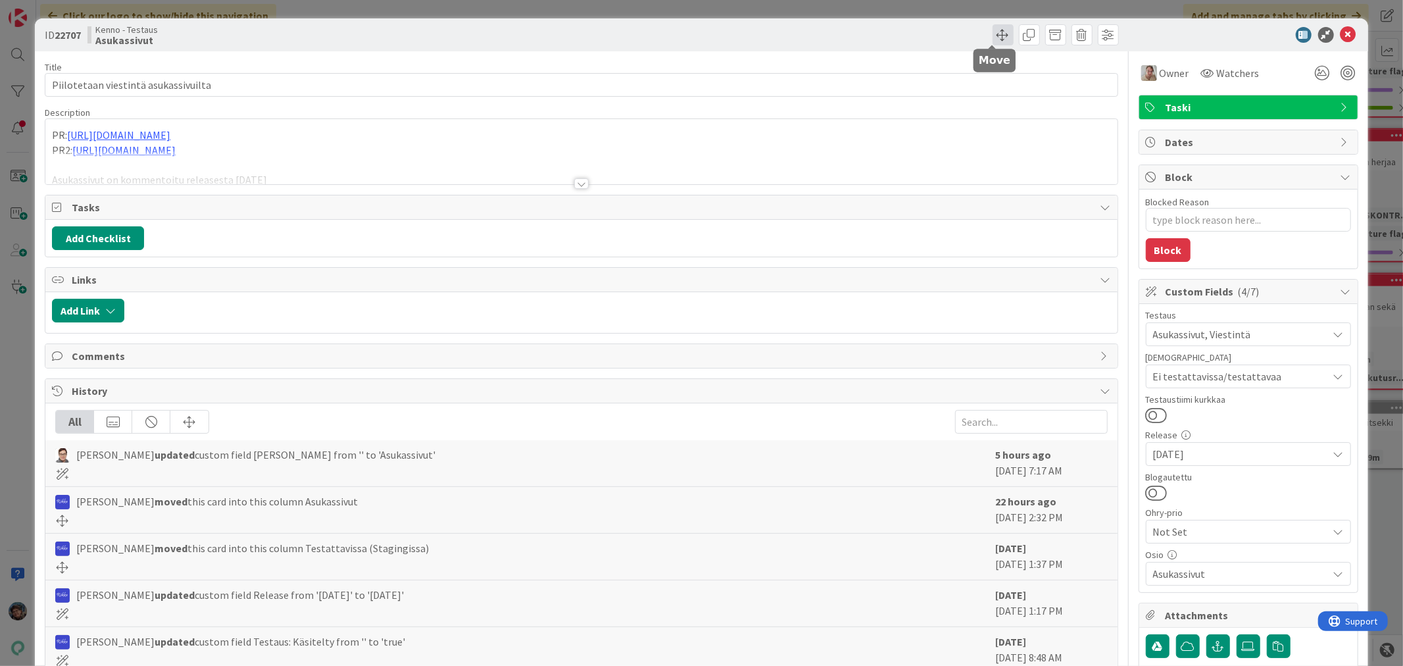
click at [994, 29] on span at bounding box center [1003, 34] width 21 height 21
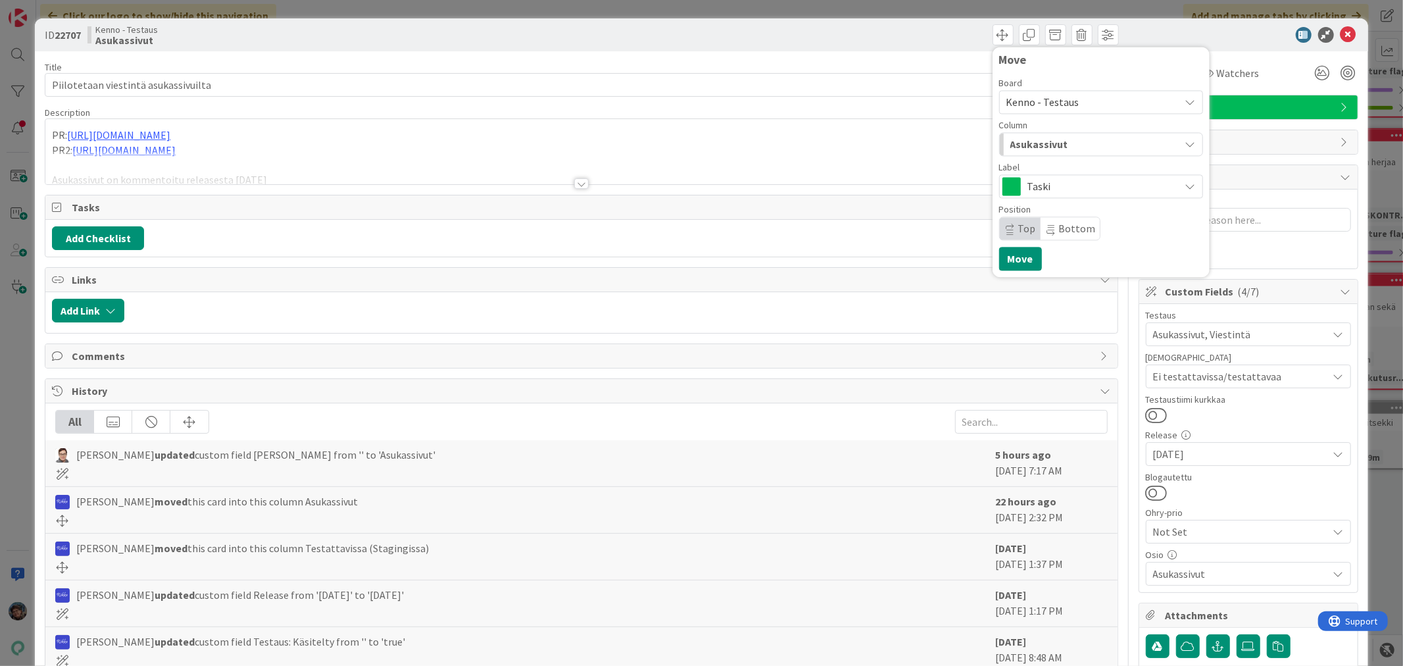
click at [1036, 143] on span "Asukassivut" at bounding box center [1040, 144] width 58 height 17
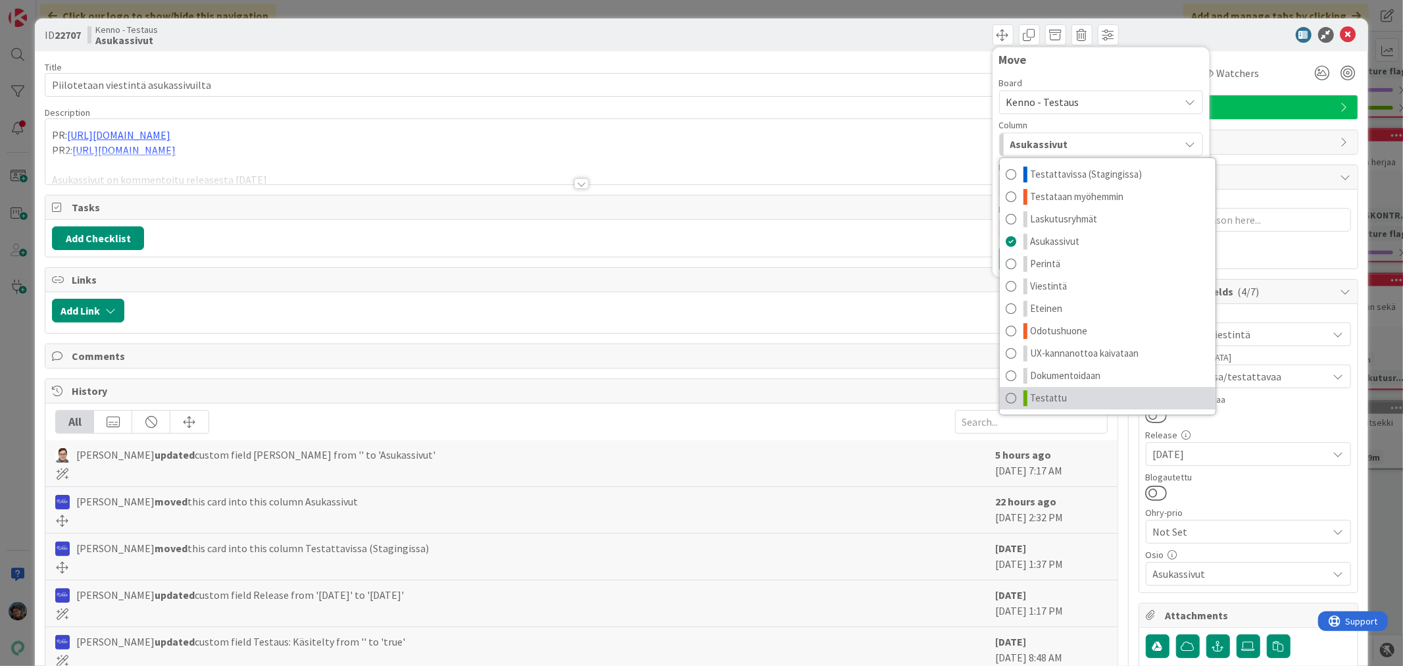
drag, startPoint x: 1054, startPoint y: 390, endPoint x: 1051, endPoint y: 380, distance: 9.8
click at [1053, 390] on link "Testattu" at bounding box center [1108, 398] width 216 height 22
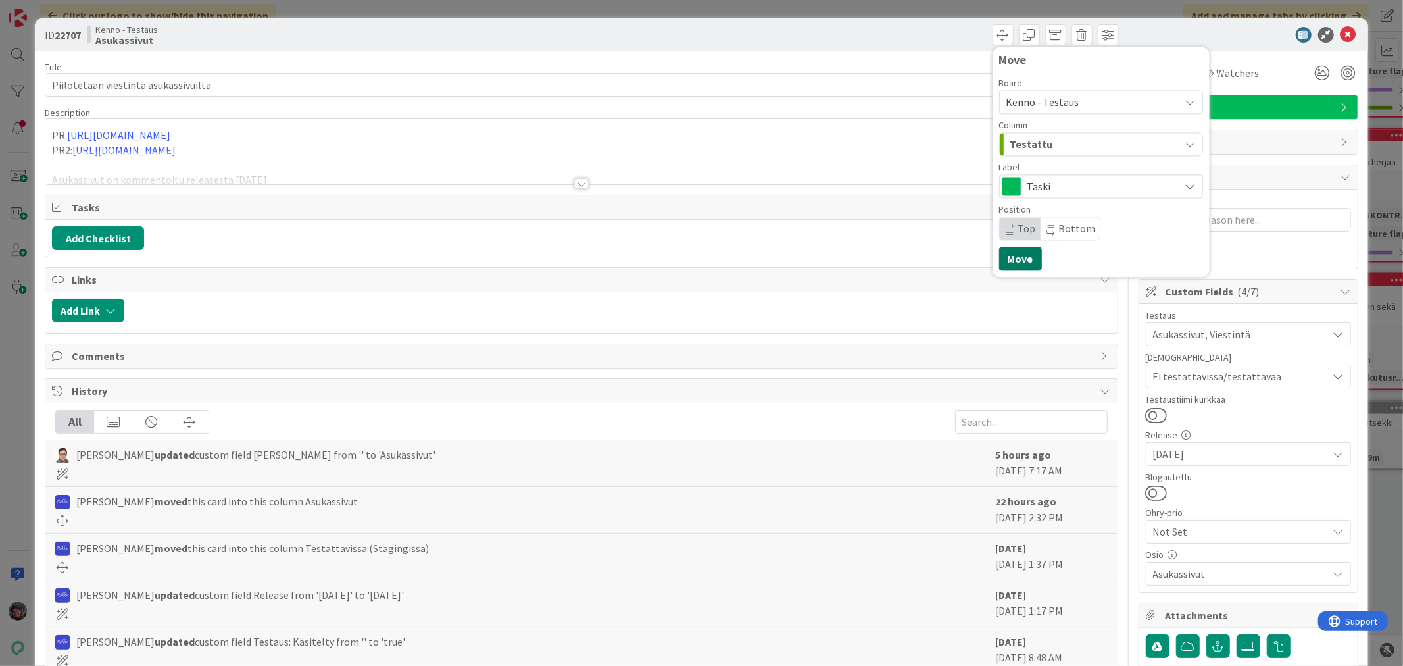
click at [1009, 259] on button "Move" at bounding box center [1020, 259] width 43 height 24
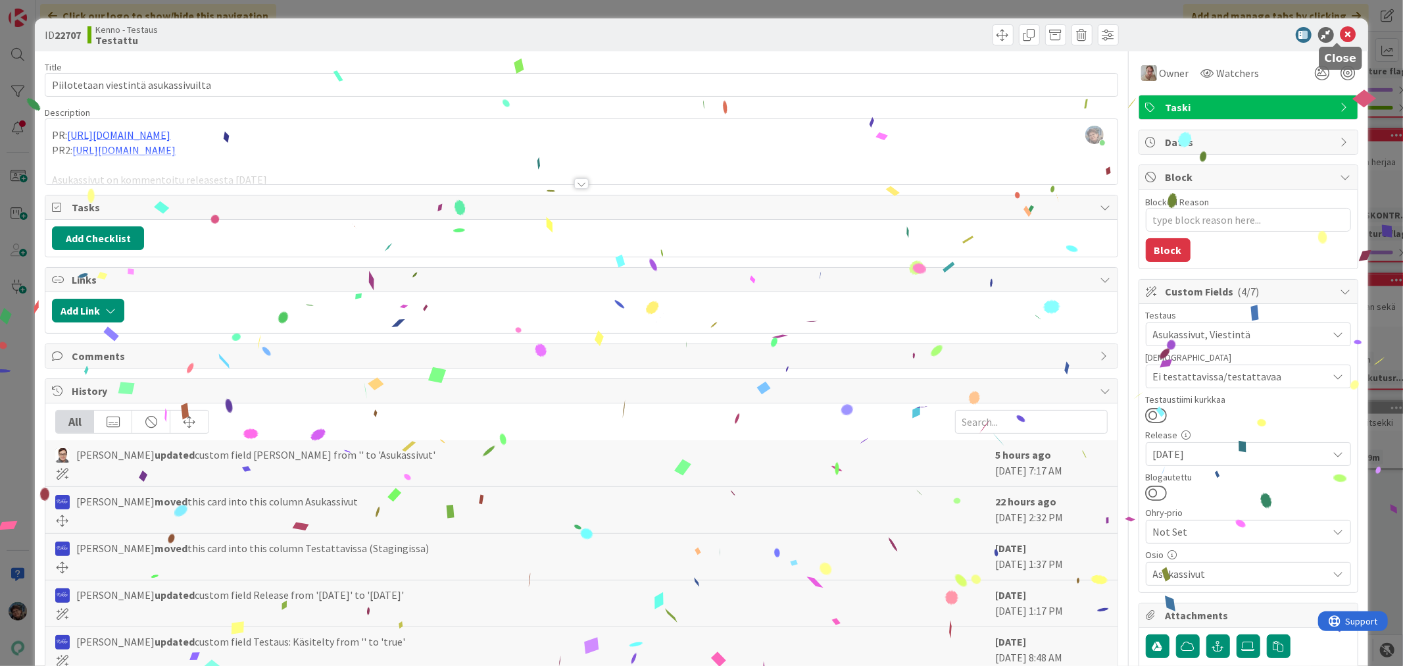
click at [1341, 35] on icon at bounding box center [1349, 35] width 16 height 16
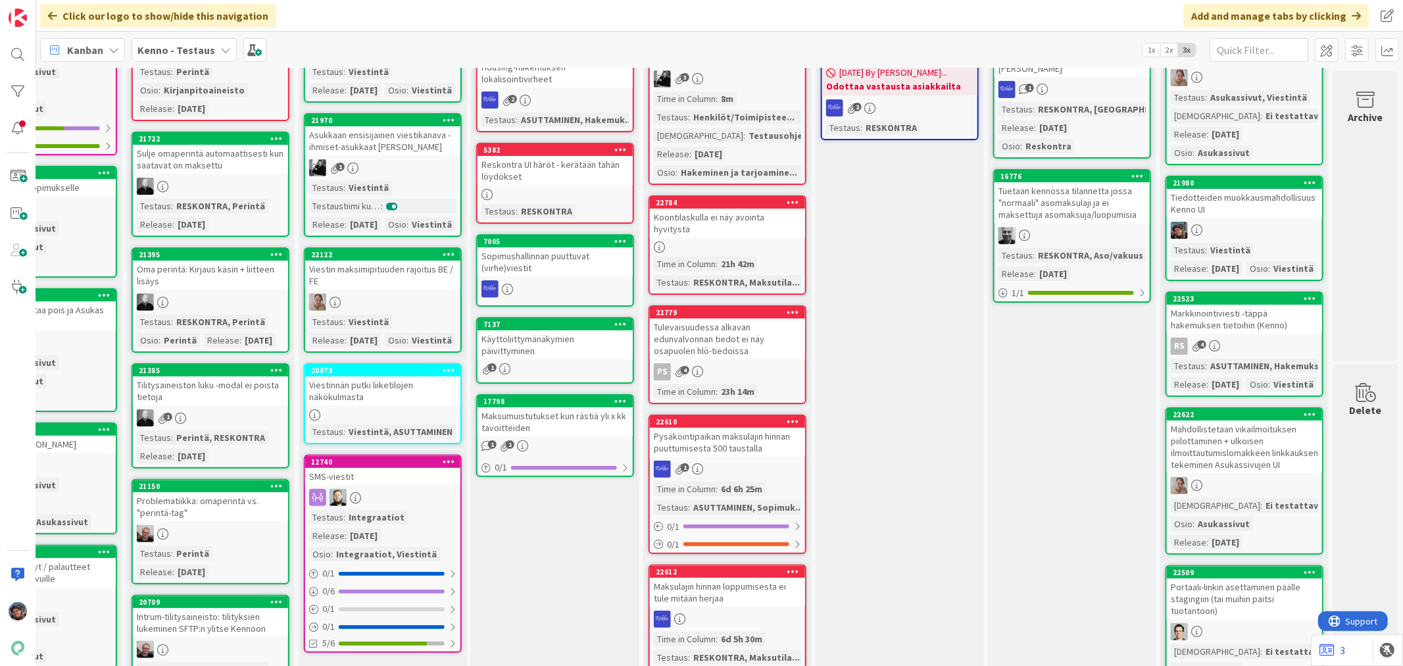
scroll to position [0, 614]
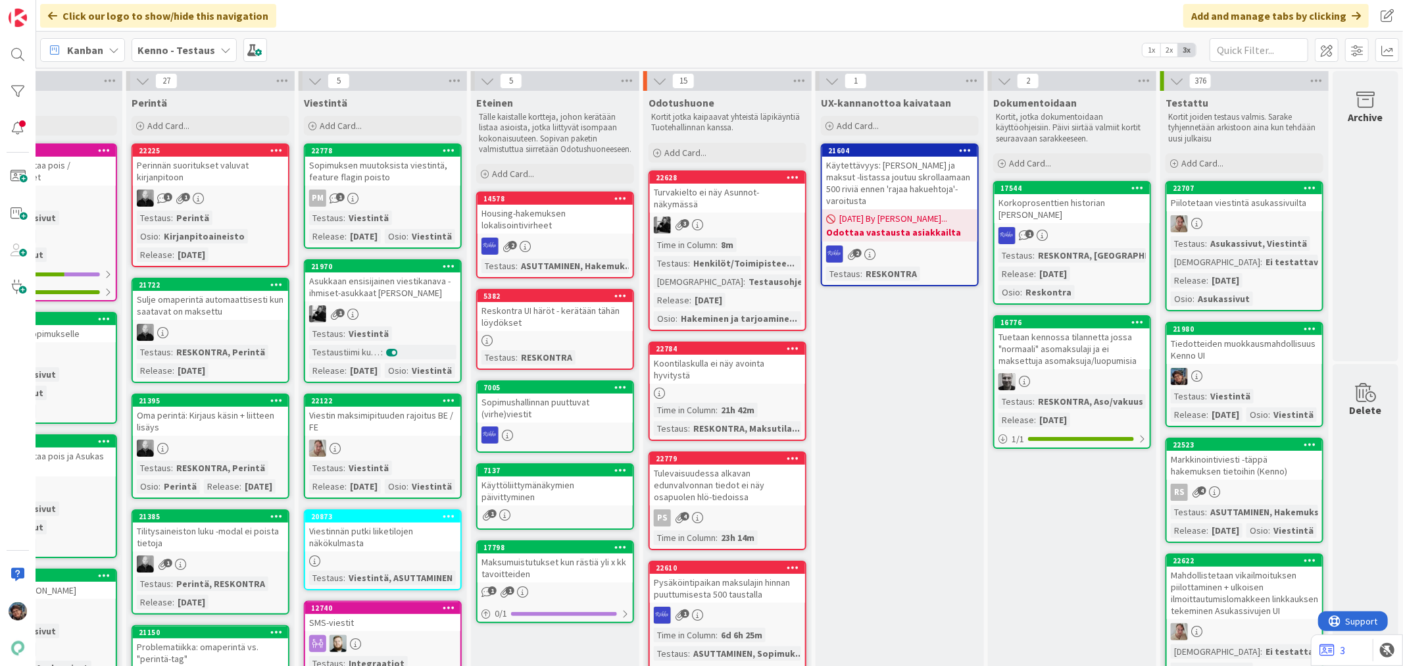
click at [395, 322] on div "1" at bounding box center [382, 313] width 155 height 17
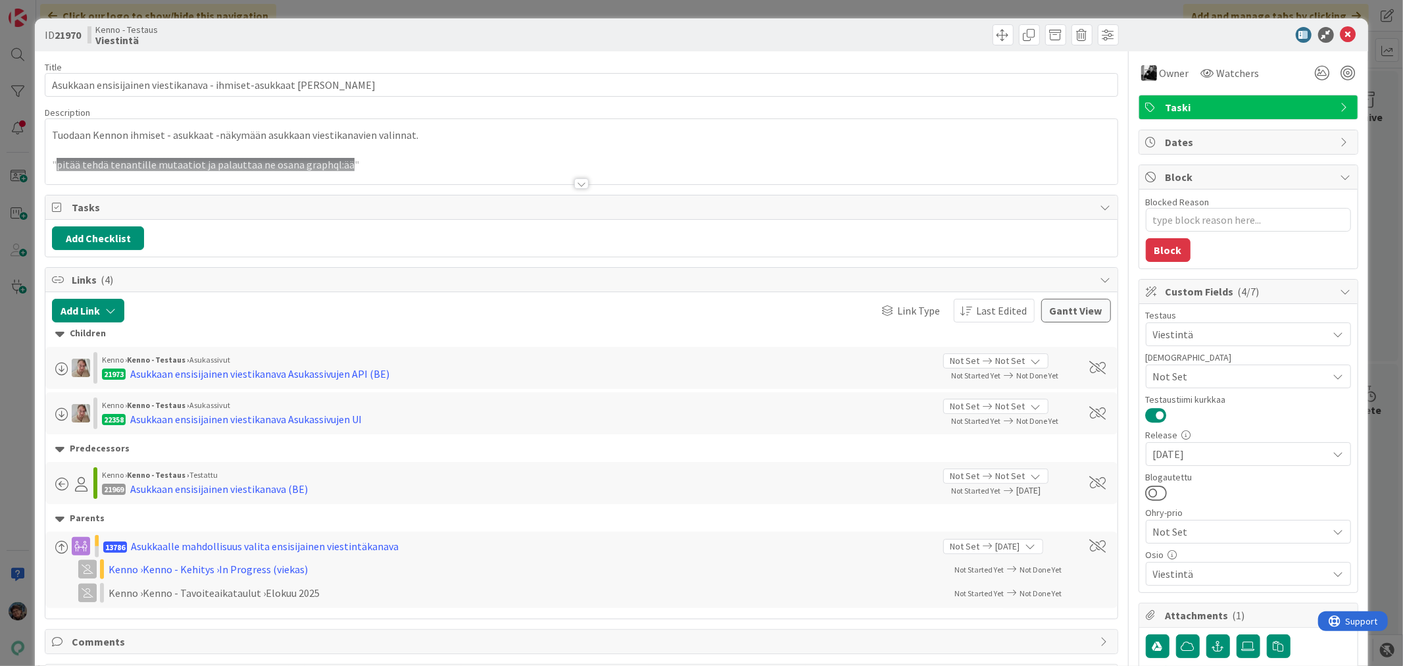
click at [575, 182] on div at bounding box center [581, 183] width 14 height 11
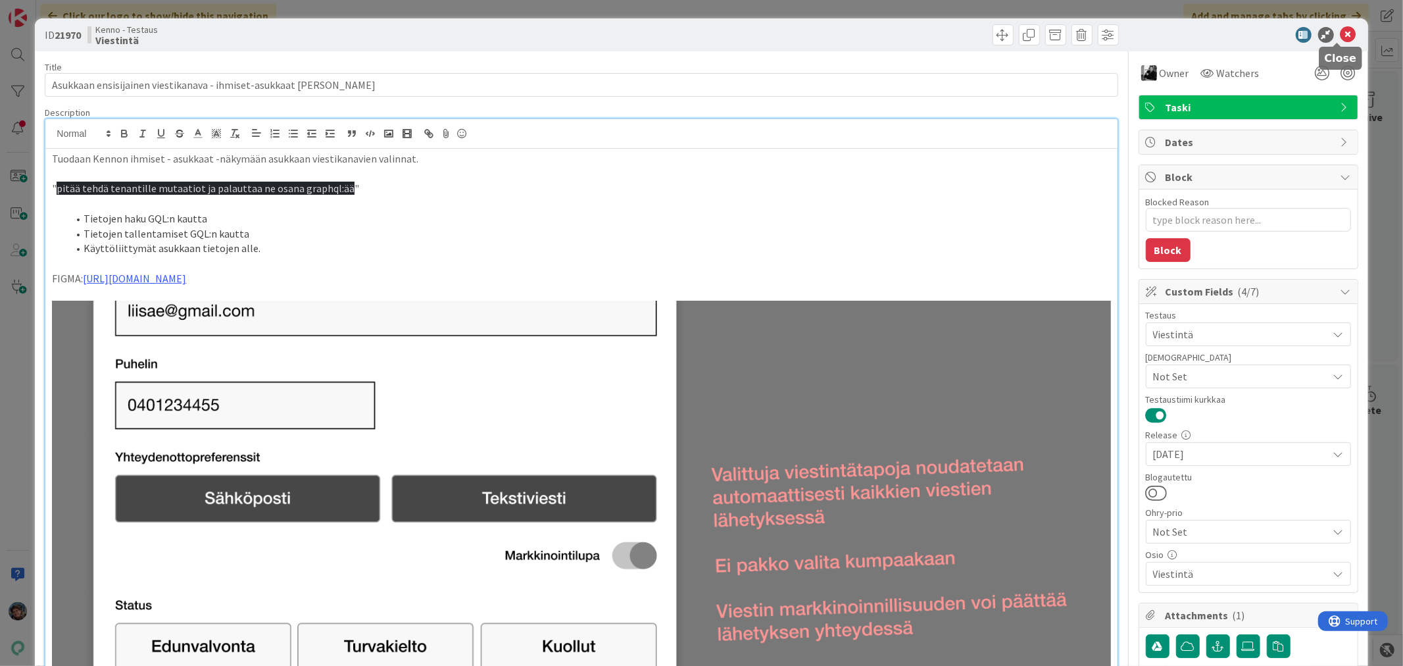
click at [1341, 37] on icon at bounding box center [1349, 35] width 16 height 16
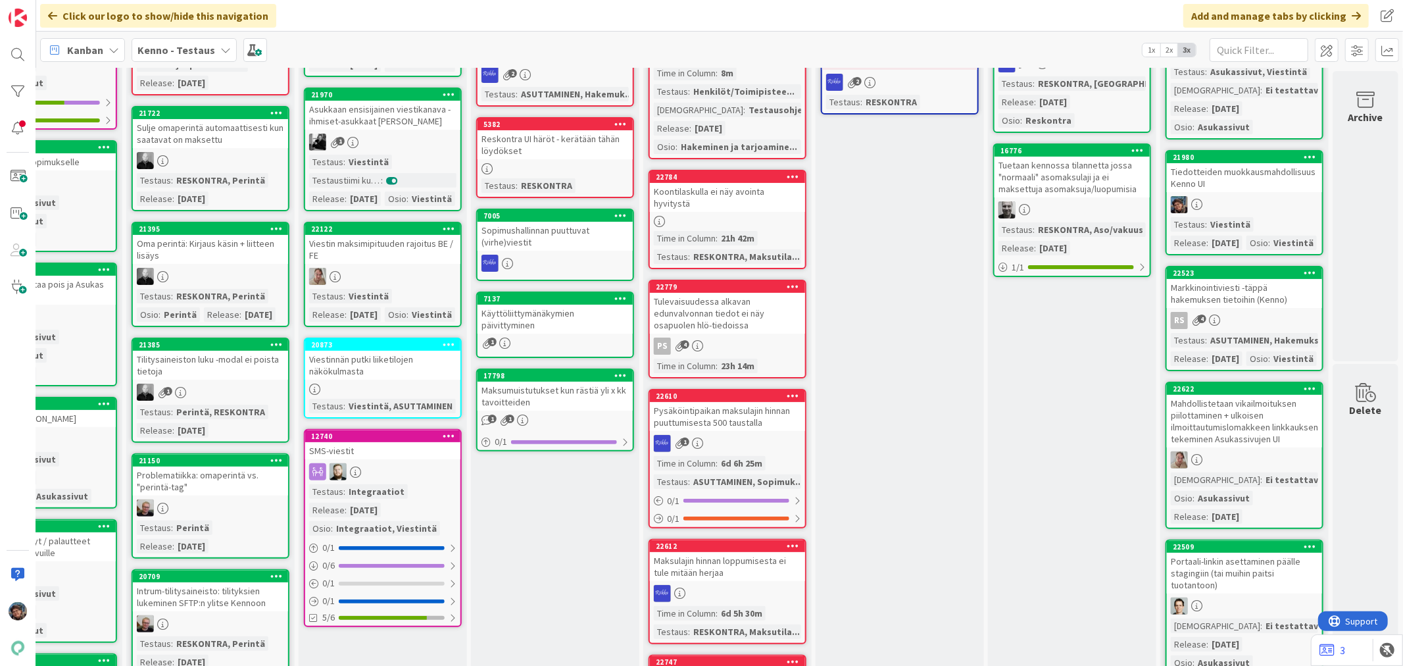
scroll to position [146, 614]
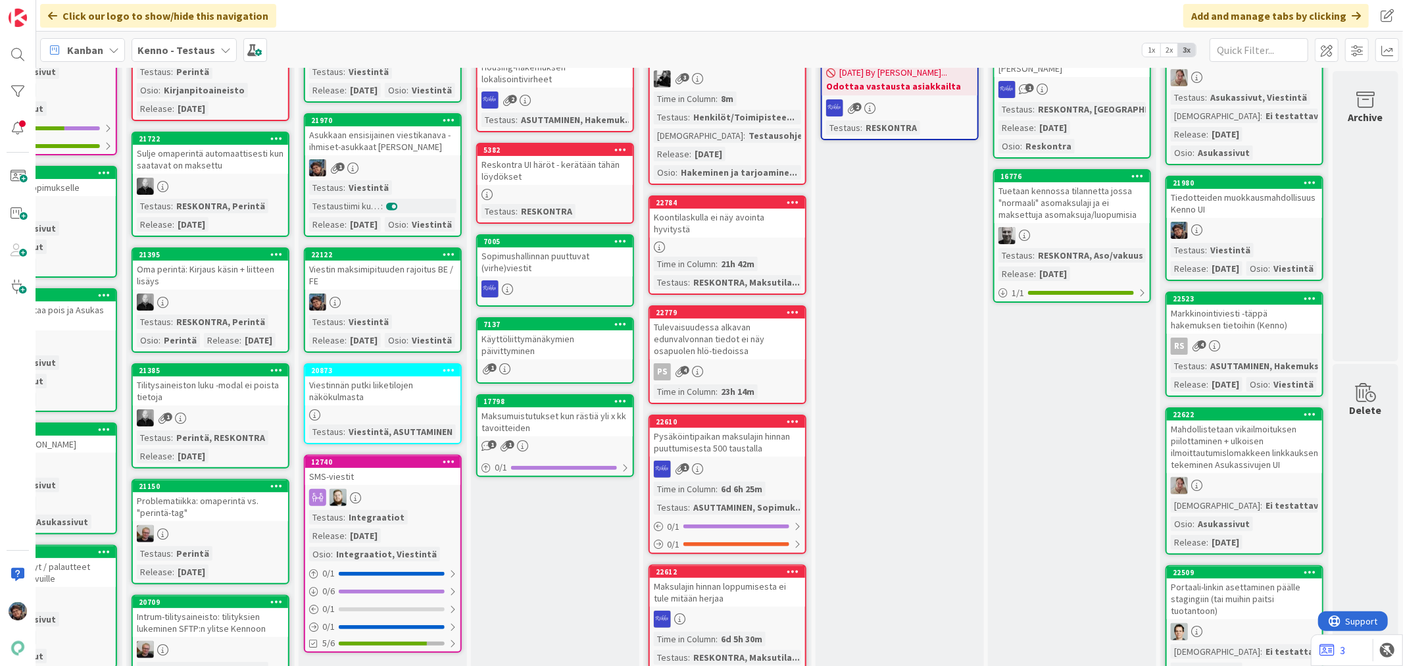
click at [77, 650] on div "Testaus : Asukassivut Release : 2025-08-20 Osio : Asukassivut" at bounding box center [37, 637] width 147 height 51
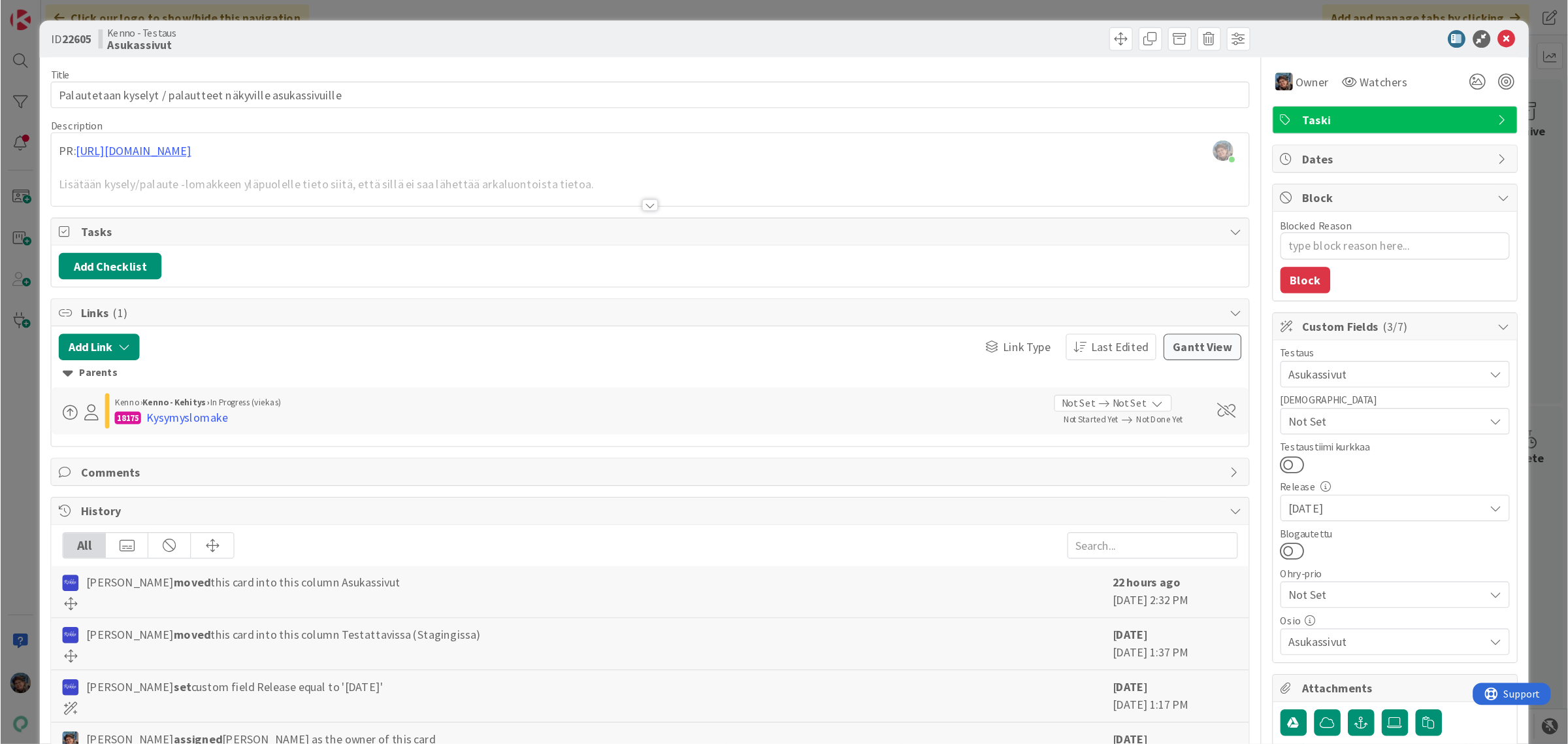
scroll to position [145, 438]
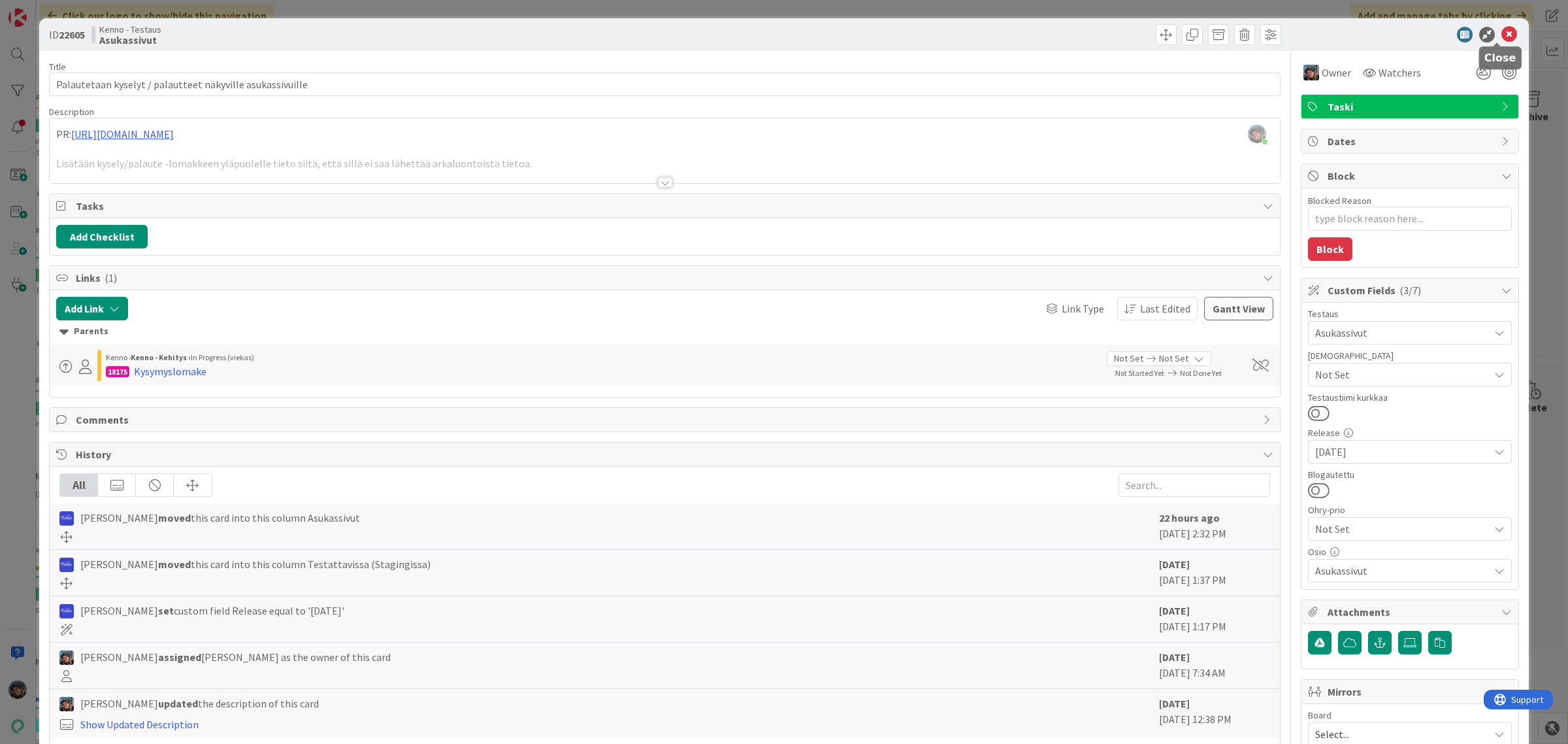
click at [1393, 30] on icon at bounding box center [1509, 35] width 16 height 16
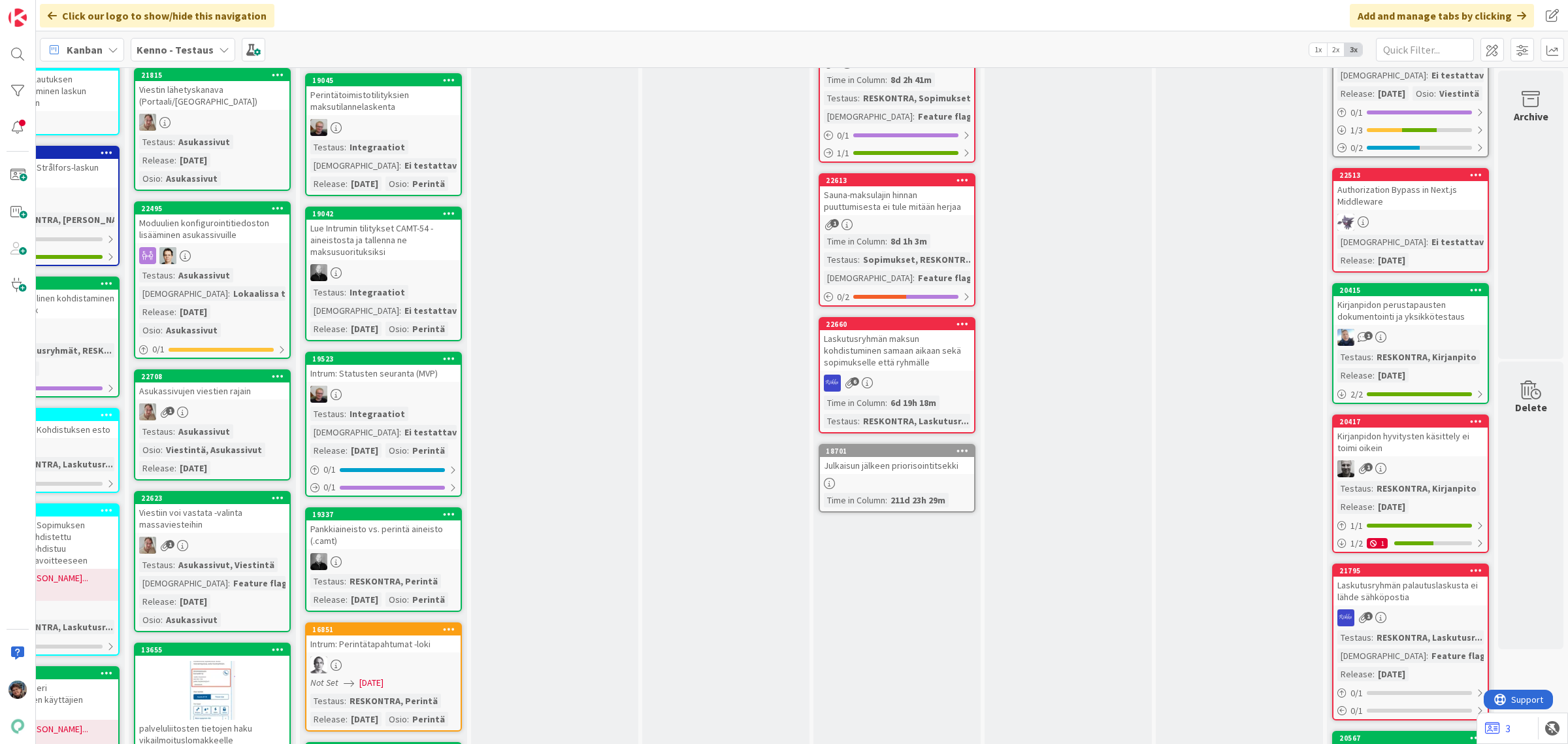
scroll to position [1143, 438]
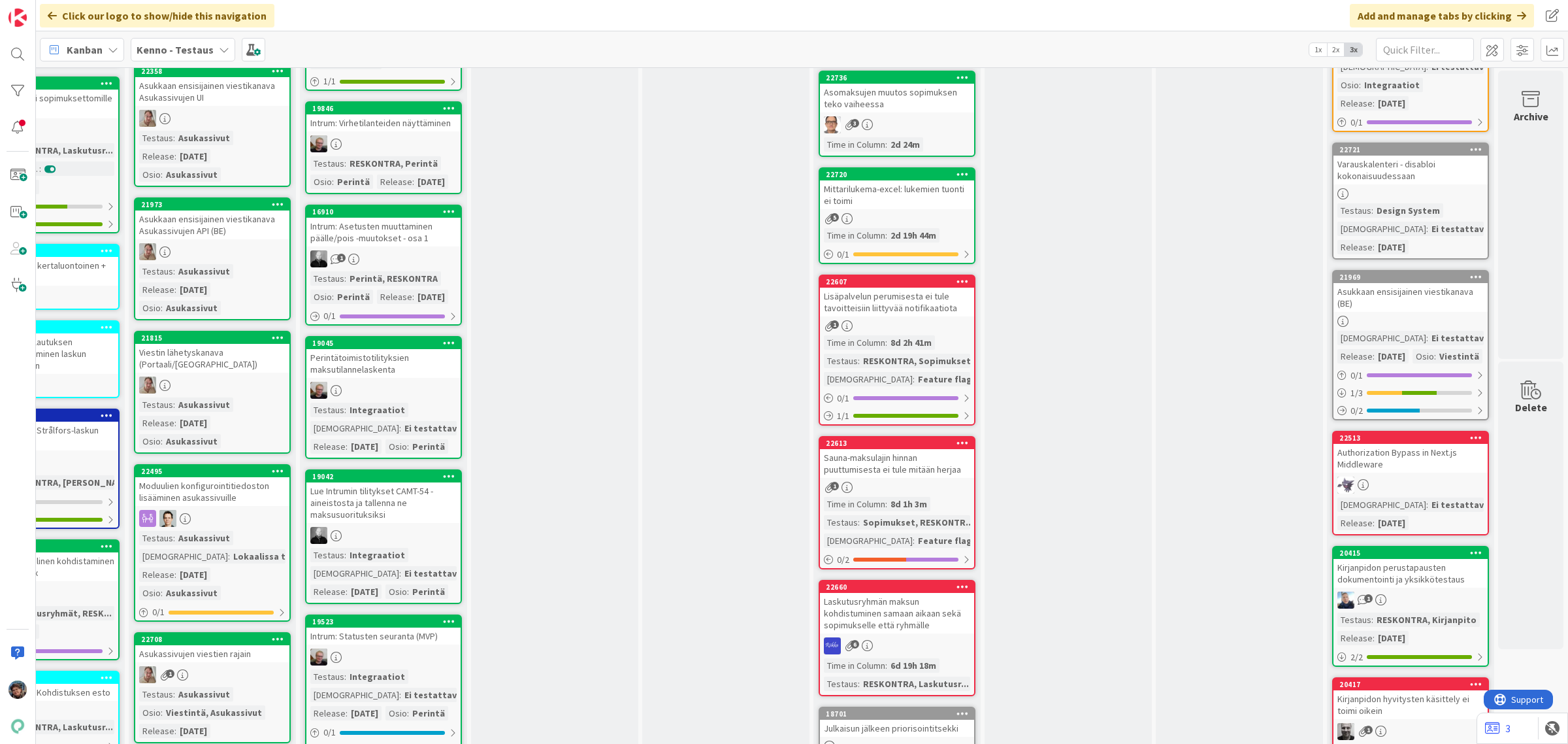
click at [239, 272] on div "Testaus : Asukassivut Release : 2025-08-20 Osio : Asukassivut" at bounding box center [212, 289] width 146 height 51
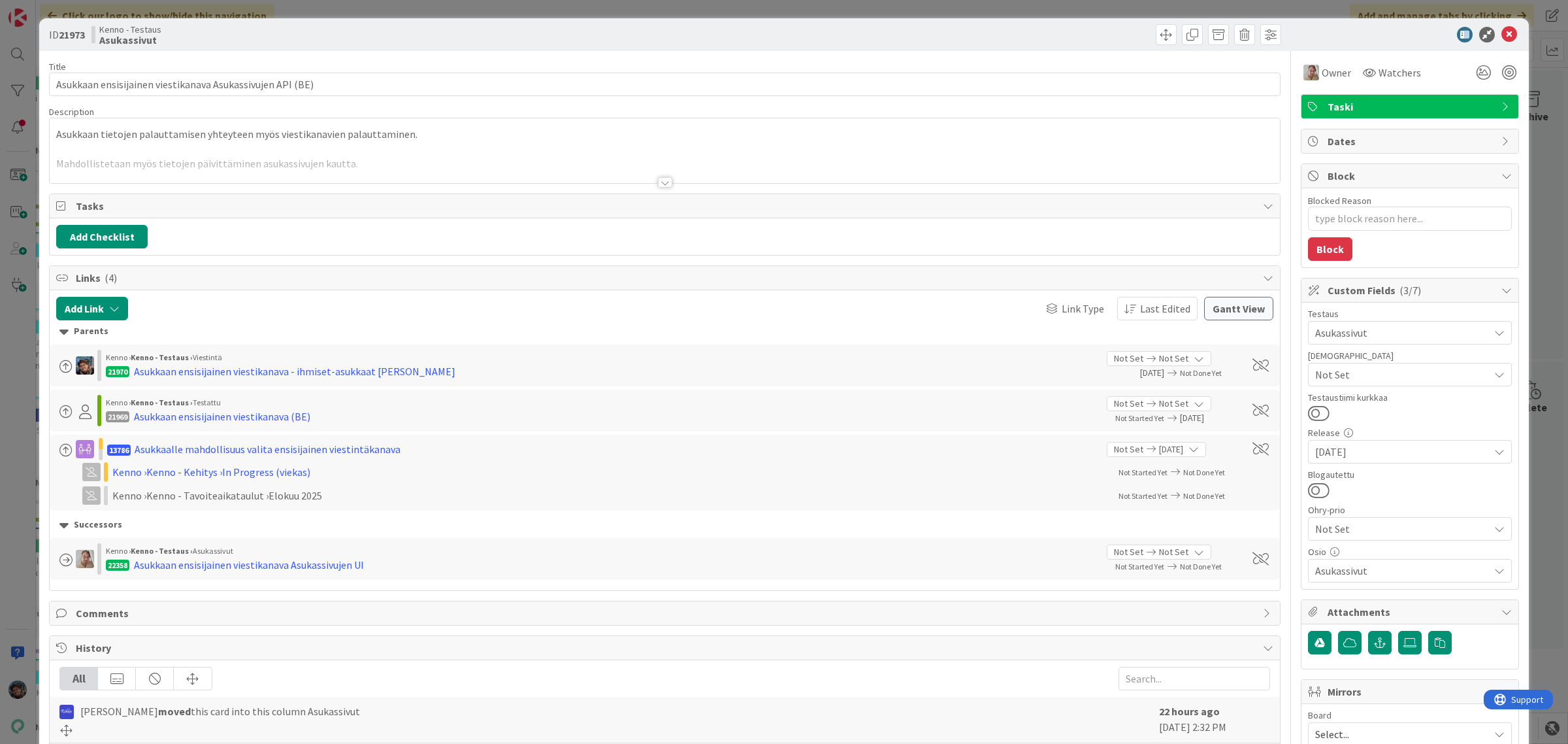
type textarea "x"
click at [658, 185] on div at bounding box center [665, 182] width 14 height 11
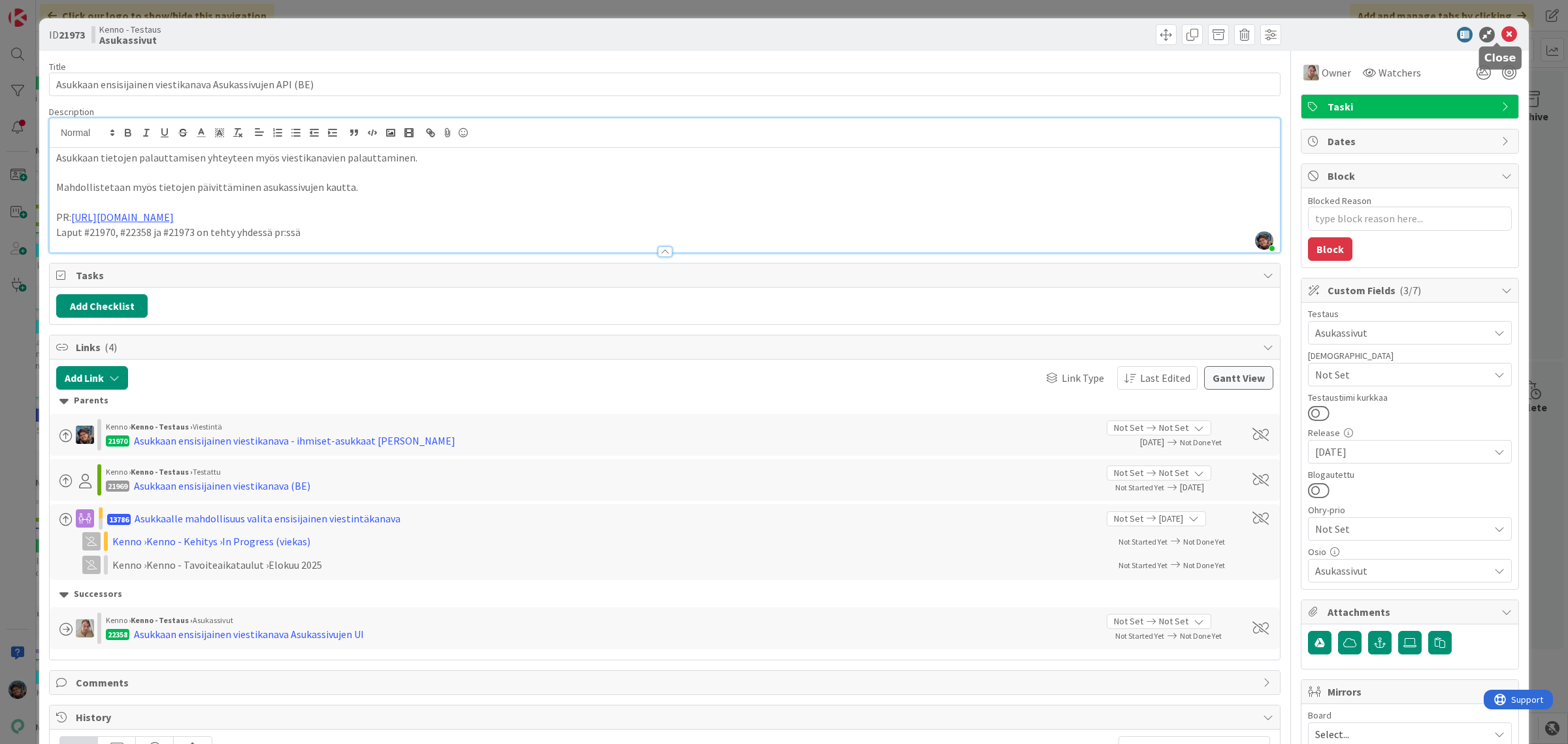
click at [1393, 34] on icon at bounding box center [1509, 35] width 16 height 16
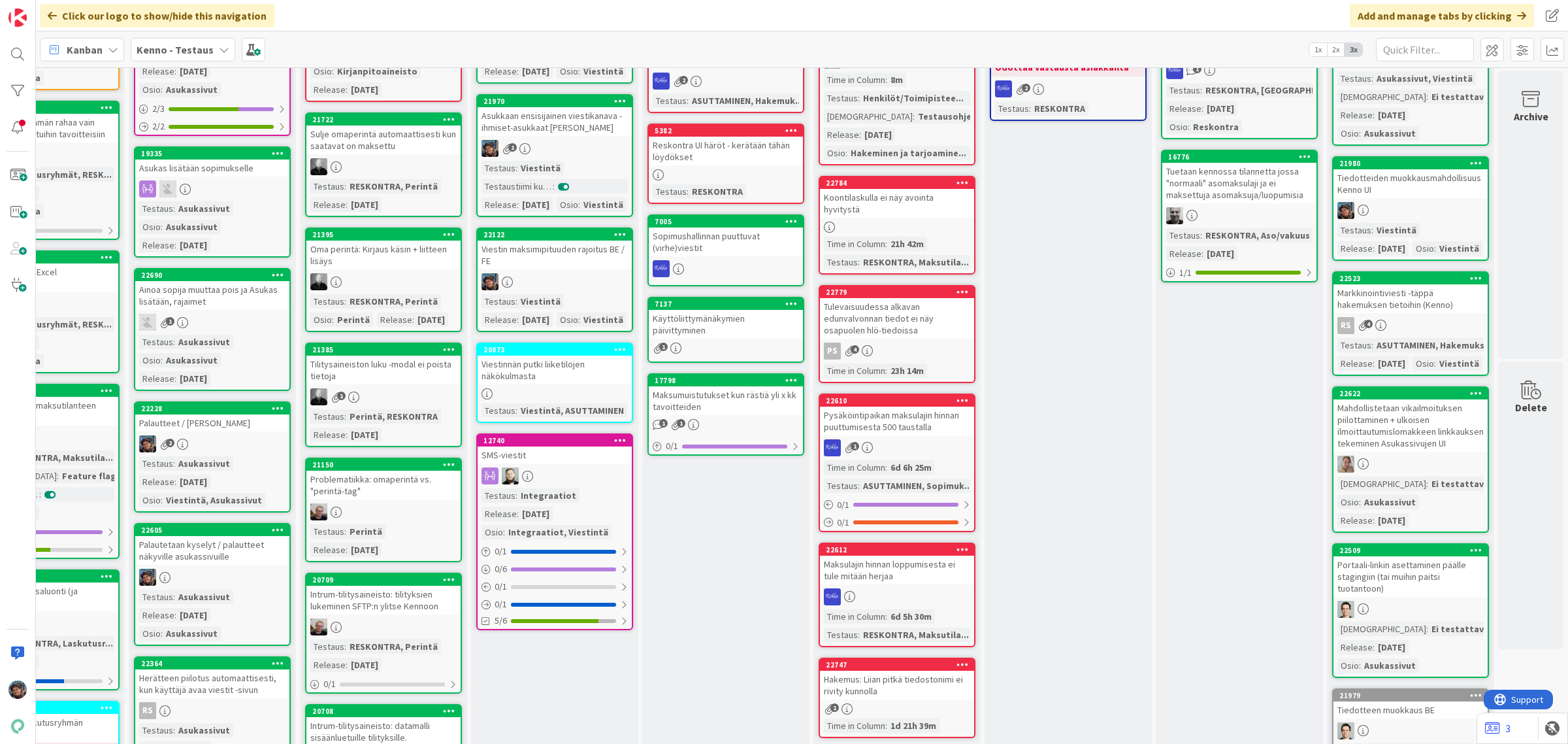
scroll to position [0, 438]
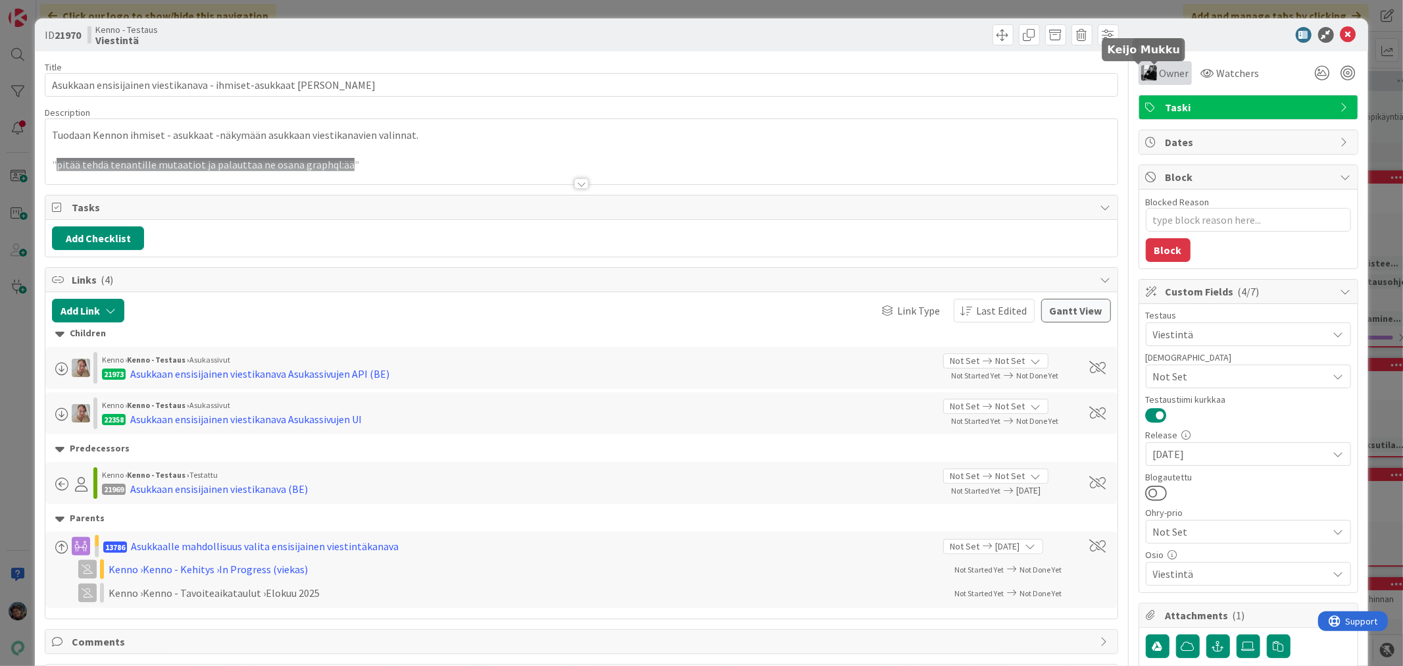
click at [1142, 74] on img at bounding box center [1150, 73] width 16 height 16
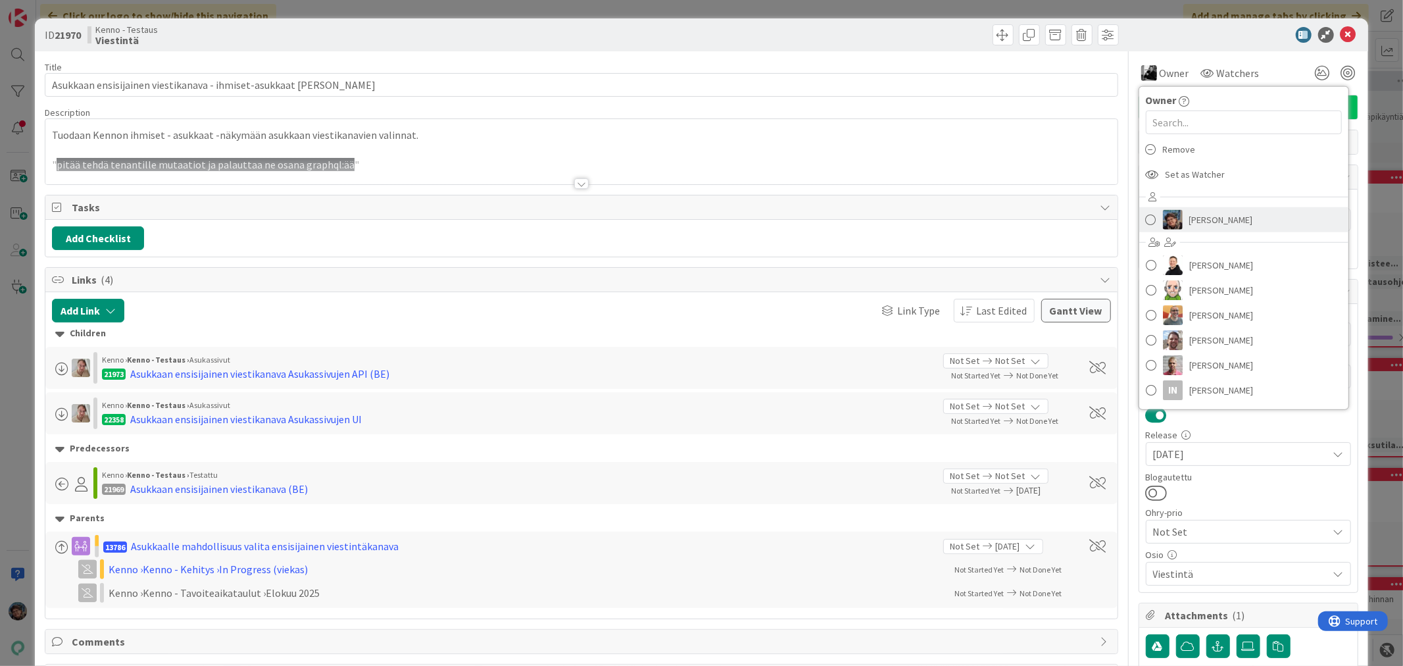
click at [1163, 219] on img at bounding box center [1173, 220] width 20 height 20
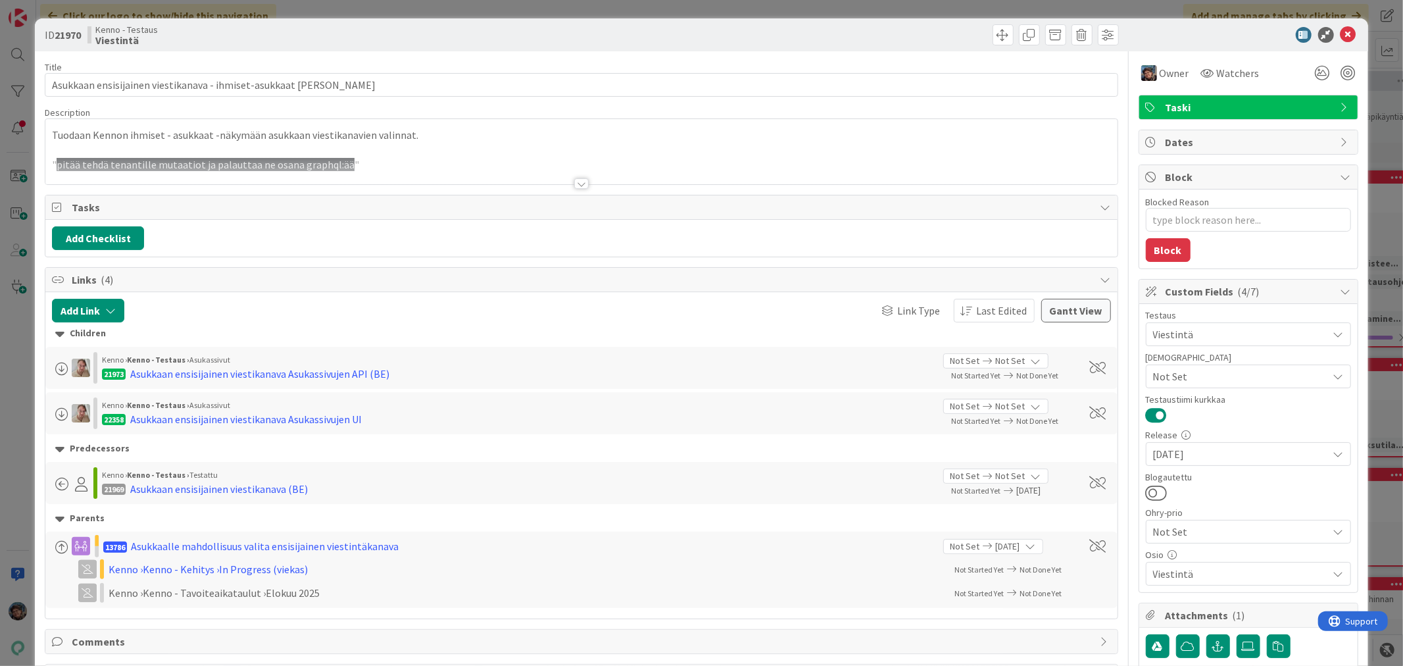
click at [390, 172] on div at bounding box center [581, 168] width 1072 height 34
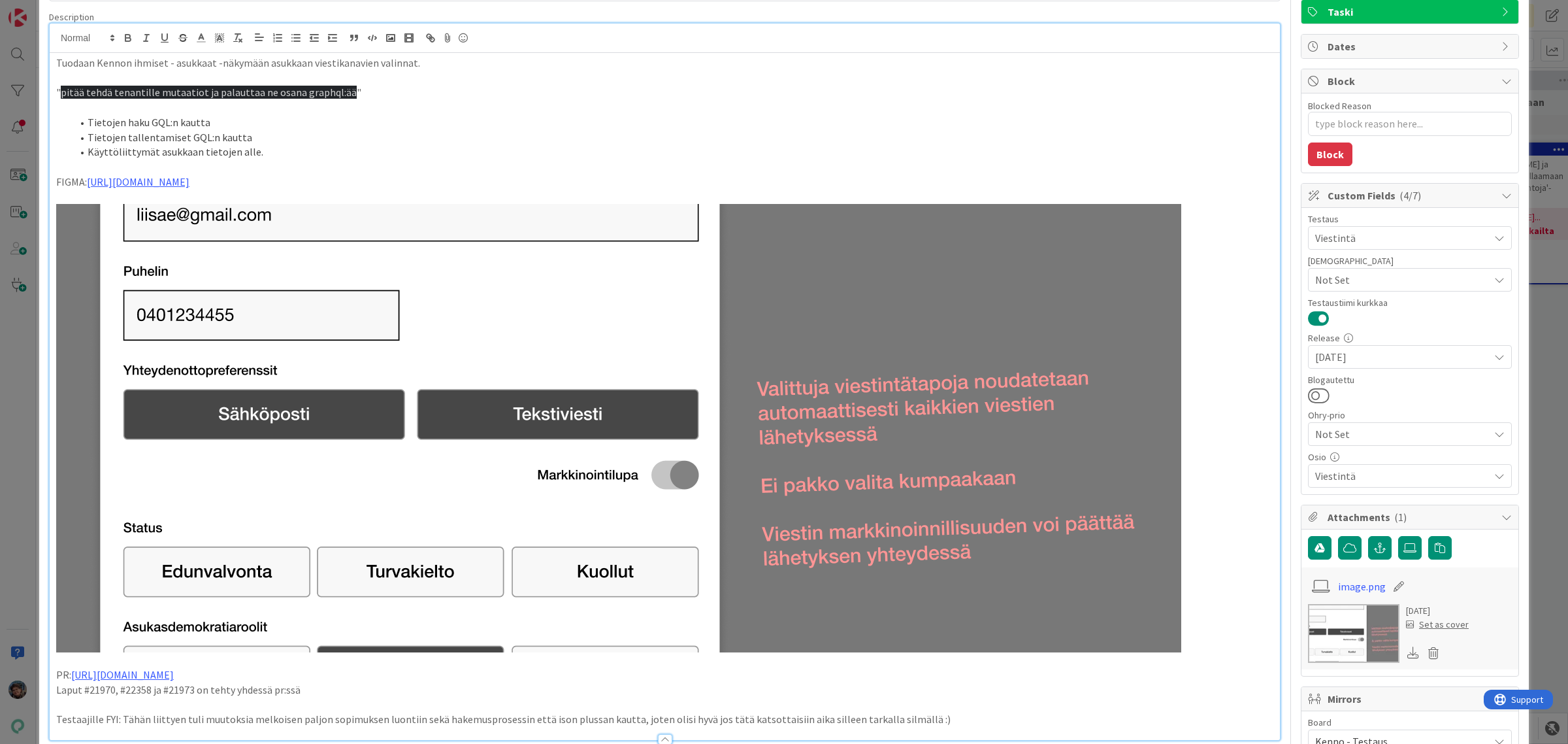
scroll to position [81, 0]
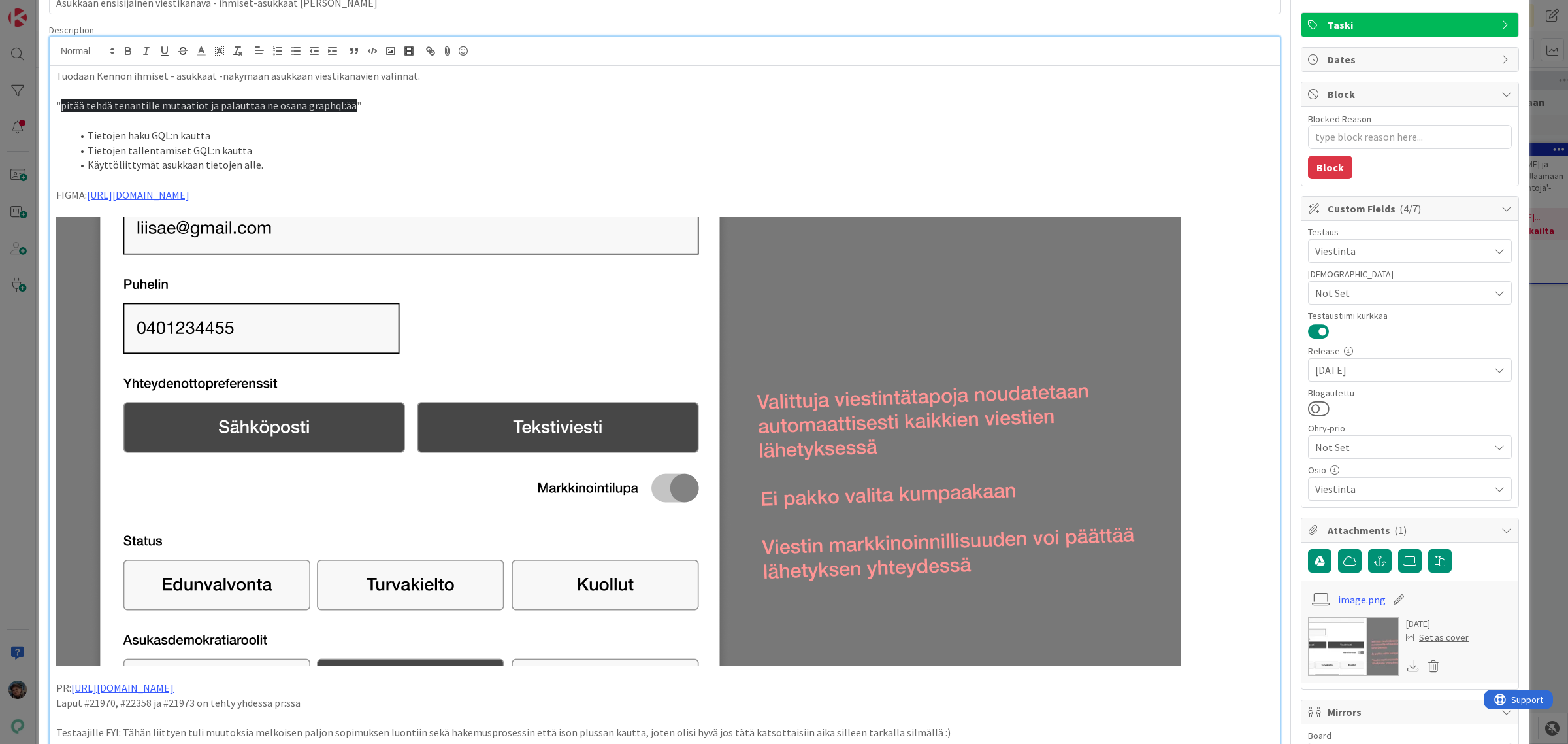
type textarea "x"
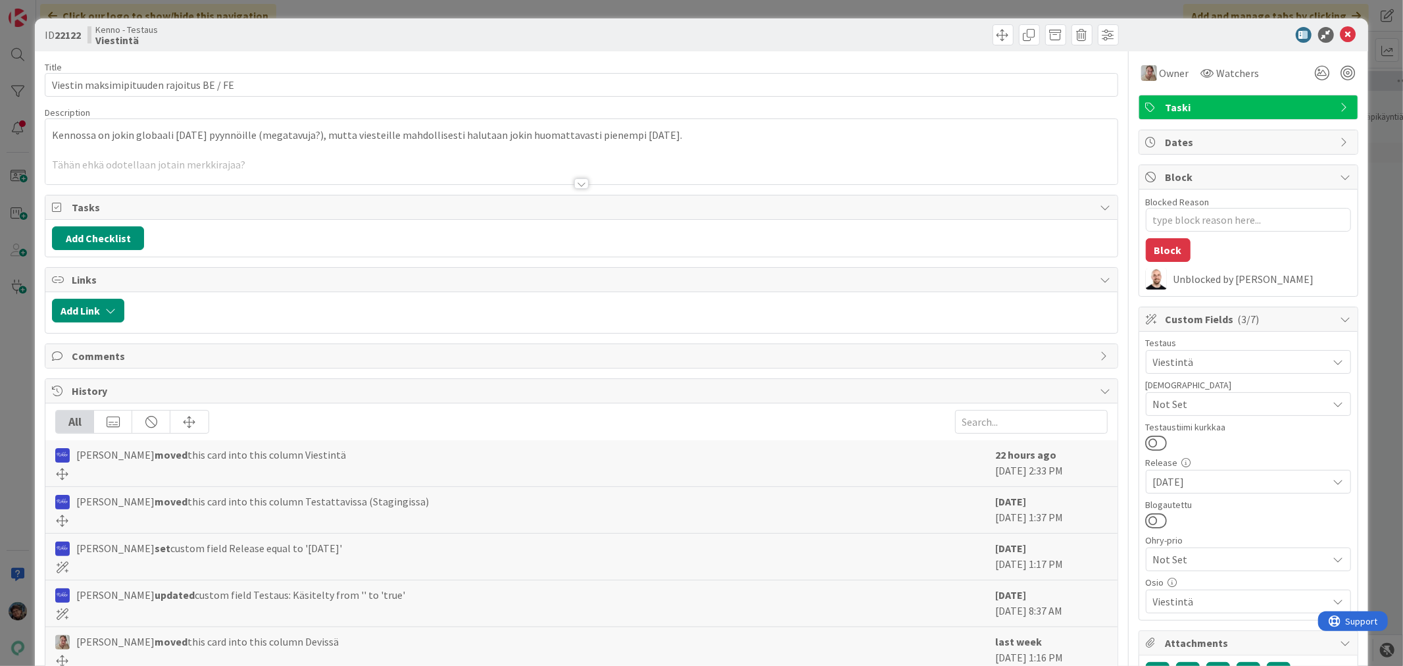
click at [575, 184] on div at bounding box center [581, 183] width 14 height 11
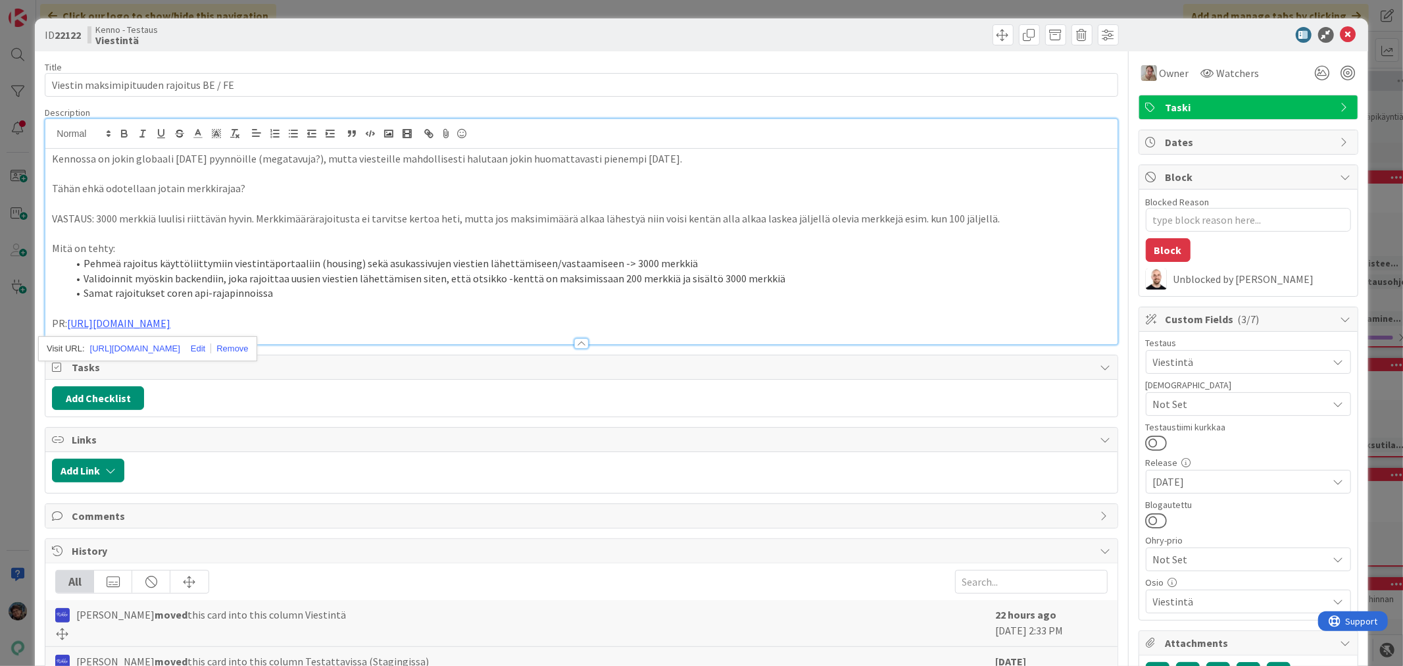
click at [287, 326] on p "PR: https://github.com/pandiafi/kenno/pull/8190" at bounding box center [581, 323] width 1059 height 15
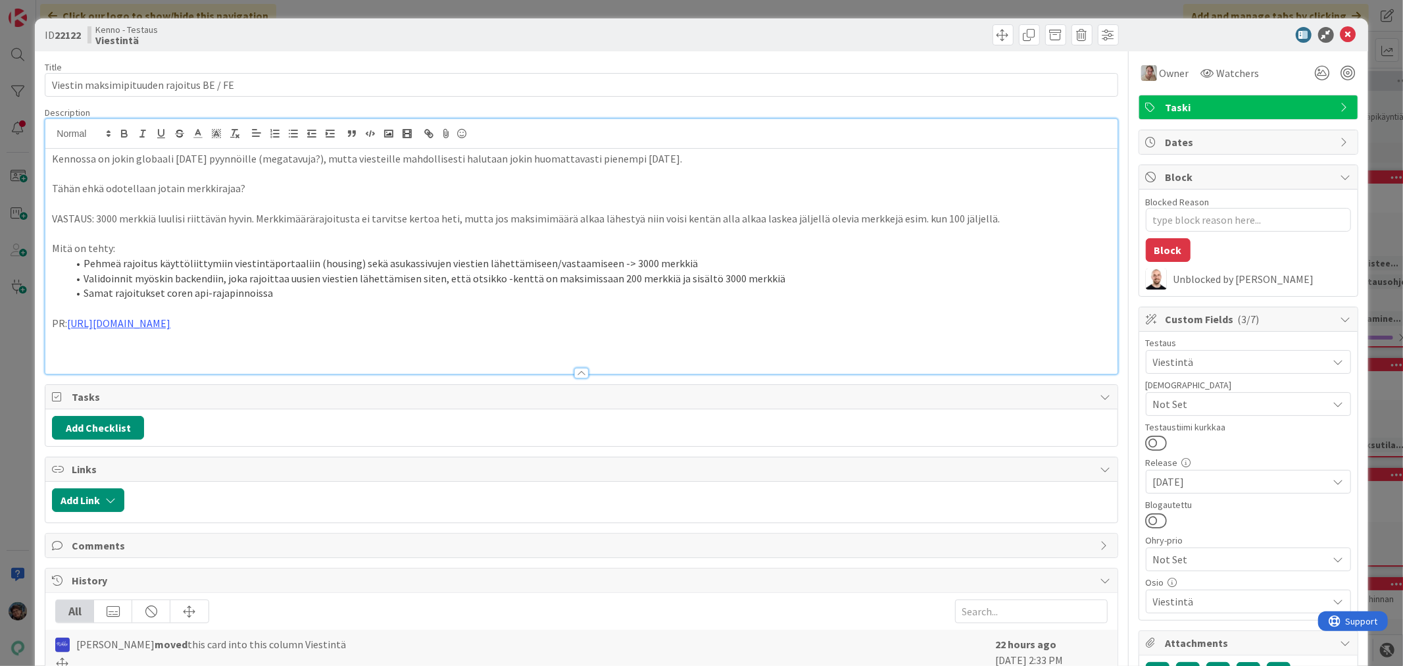
type textarea "x"
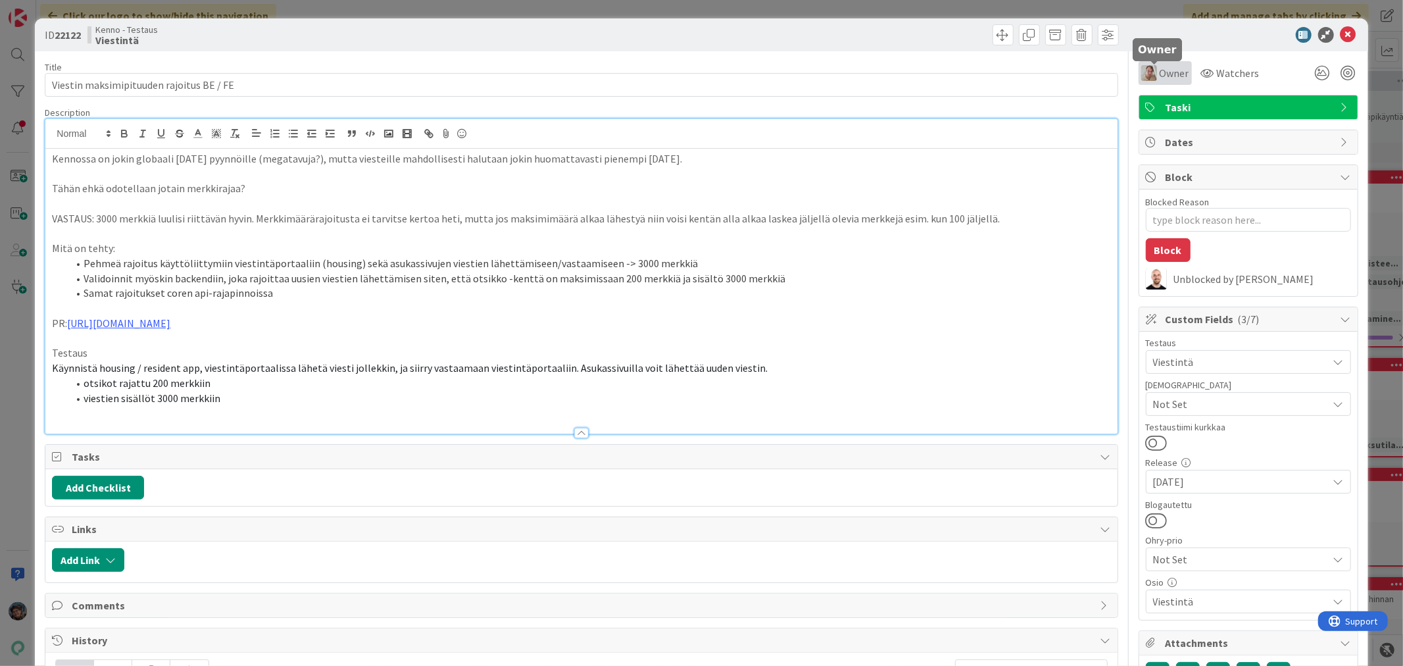
click at [1160, 74] on span "Owner" at bounding box center [1175, 73] width 30 height 16
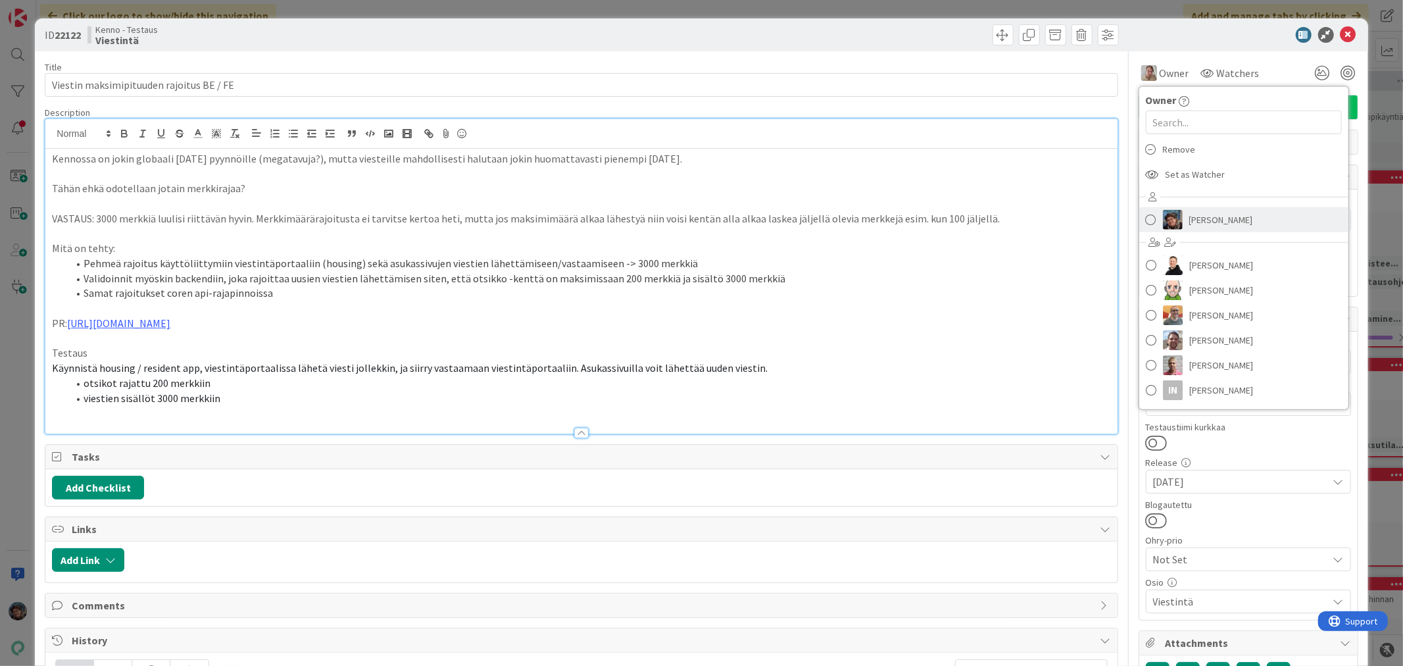
click at [1172, 218] on img at bounding box center [1173, 220] width 20 height 20
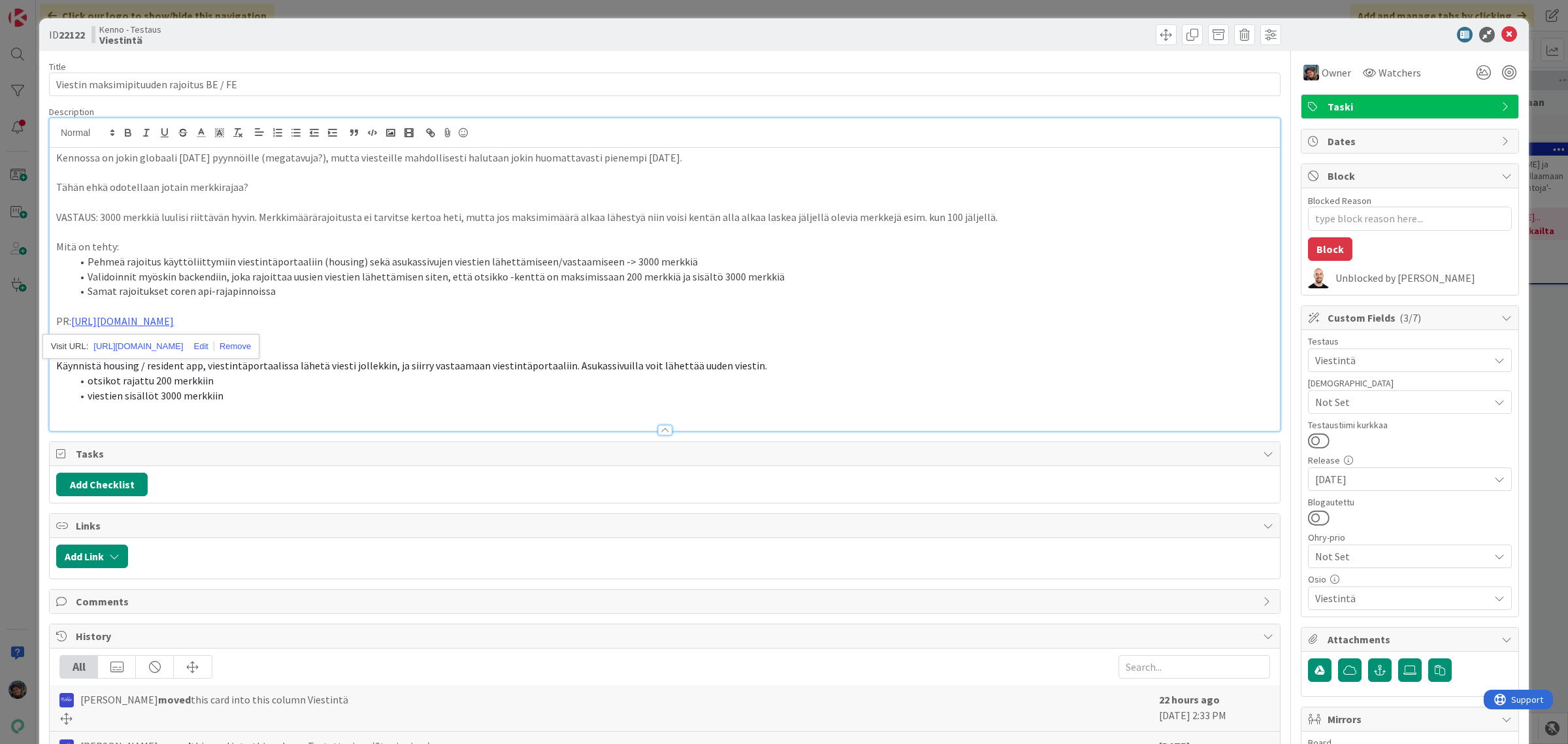
click at [230, 397] on li "viestien sisällöt 3000 merkkiin" at bounding box center [672, 395] width 1202 height 15
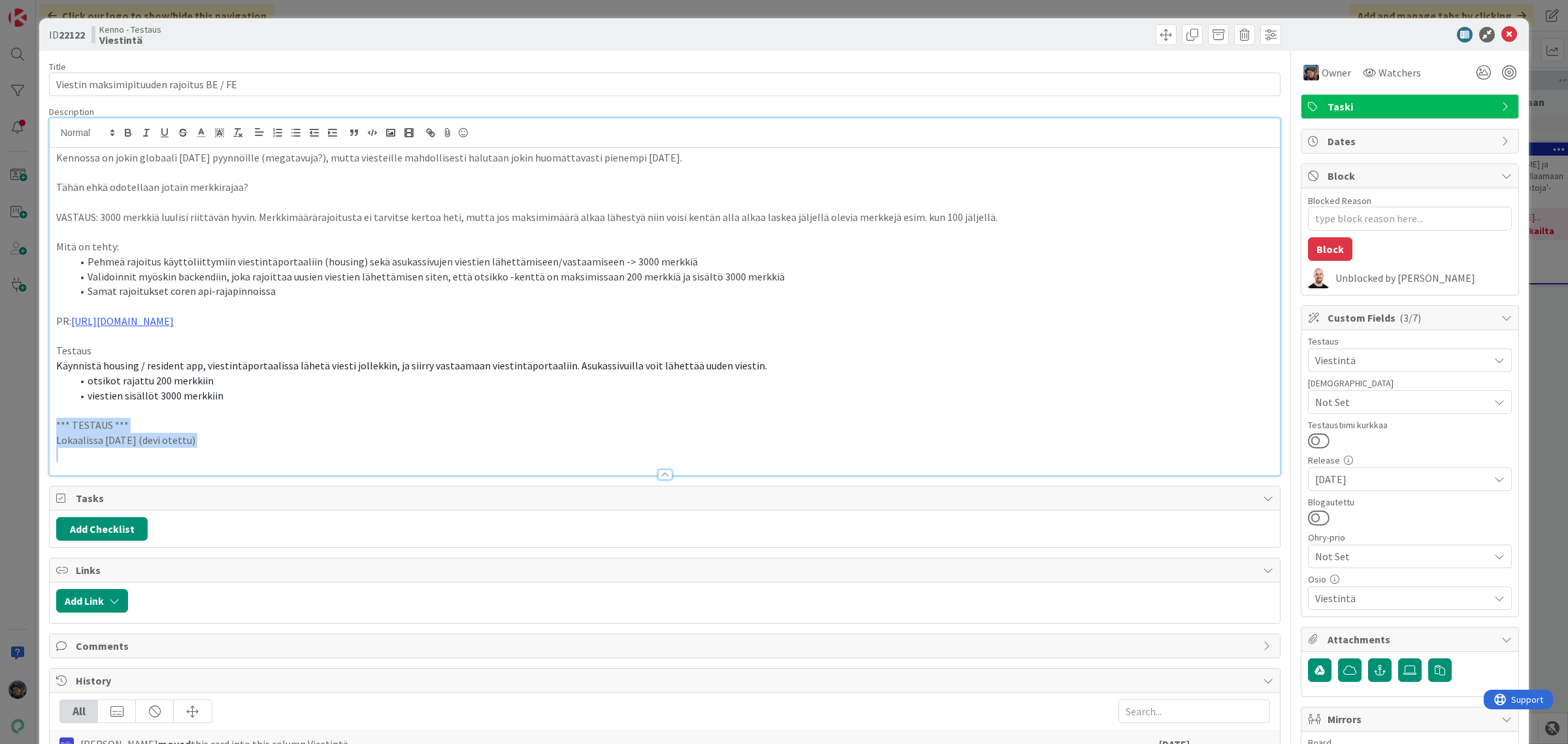
drag, startPoint x: 54, startPoint y: 423, endPoint x: 247, endPoint y: 456, distance: 195.8
click at [247, 456] on div "Kennossa on jokin globaali raja pyynnöille (megatavuja?), mutta viesteille mahd…" at bounding box center [664, 312] width 1230 height 328
click at [149, 461] on p at bounding box center [665, 454] width 1217 height 15
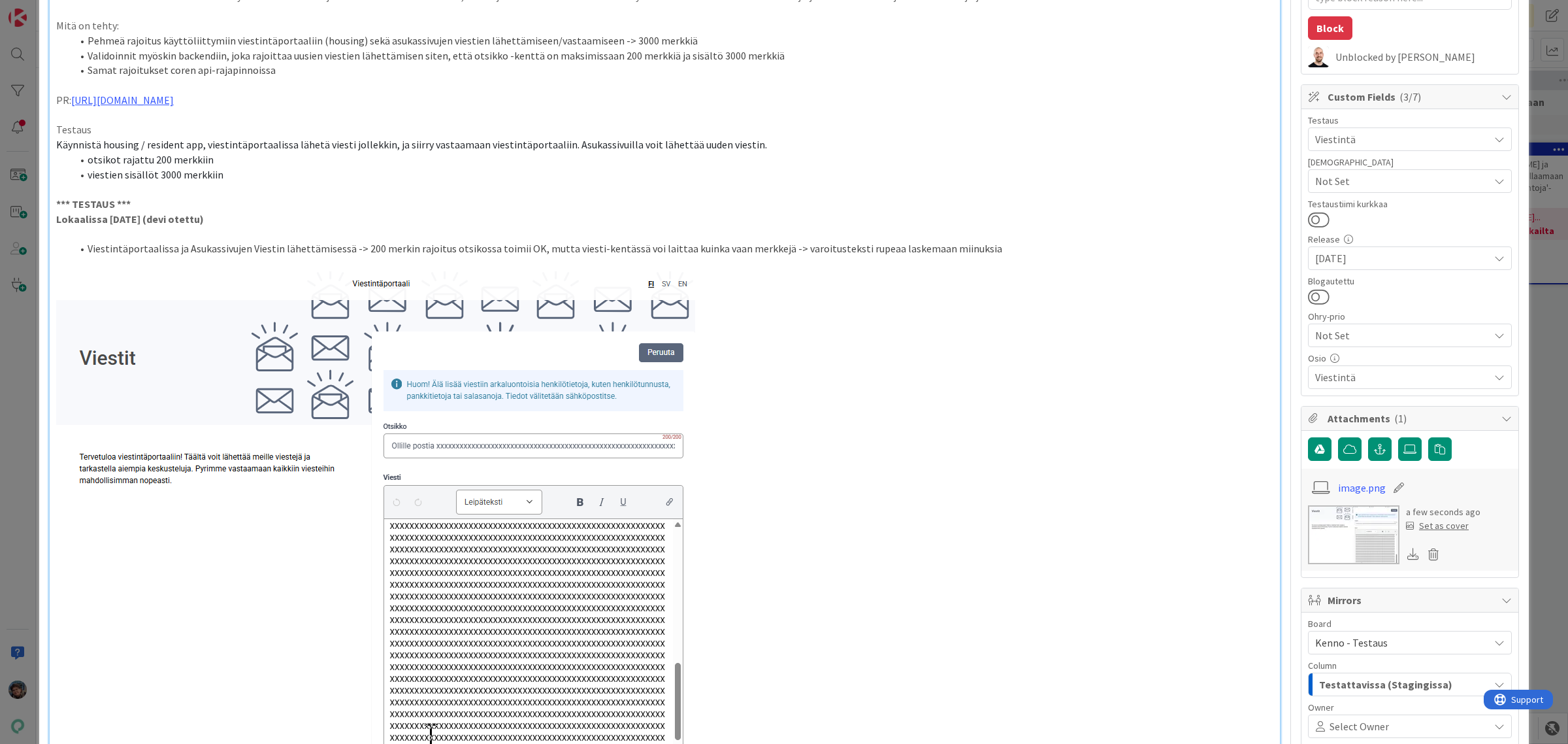
scroll to position [245, 0]
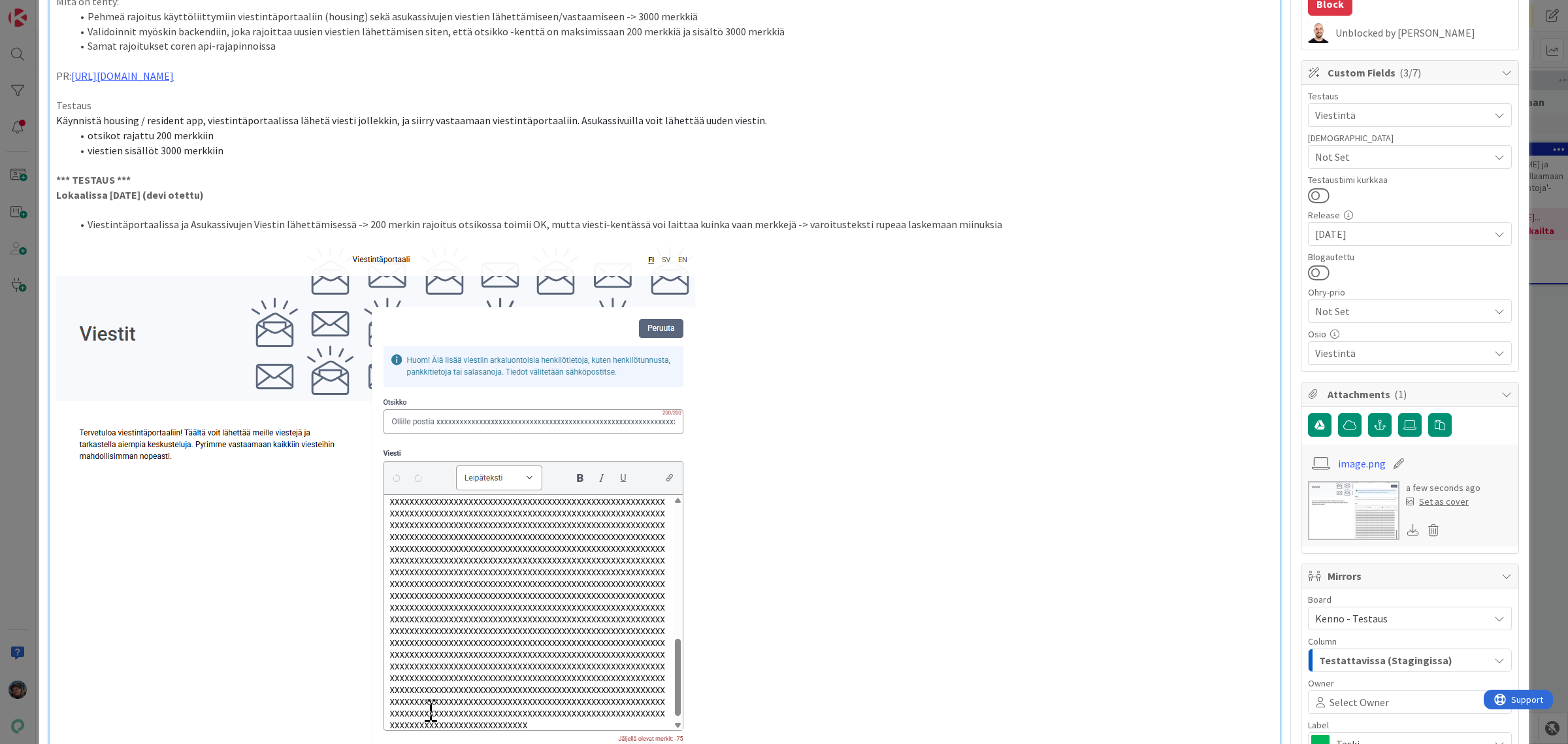
drag, startPoint x: 203, startPoint y: 289, endPoint x: 328, endPoint y: 387, distance: 158.8
click at [320, 383] on img at bounding box center [376, 501] width 640 height 508
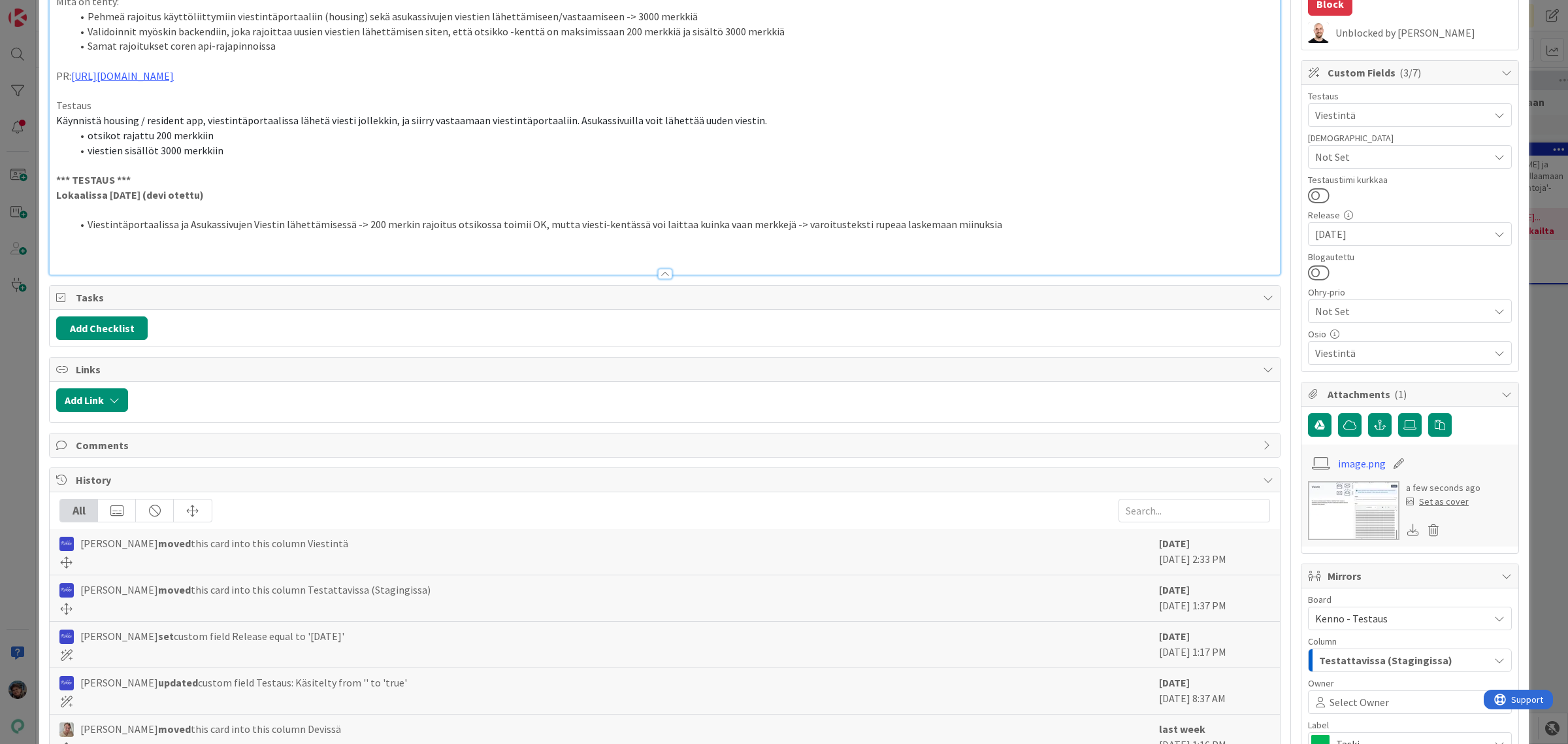
click at [967, 227] on li "Viestintäportaalissa ja Asukassivujen Viestin lähettämisessä -> 200 merkin rajo…" at bounding box center [672, 223] width 1202 height 15
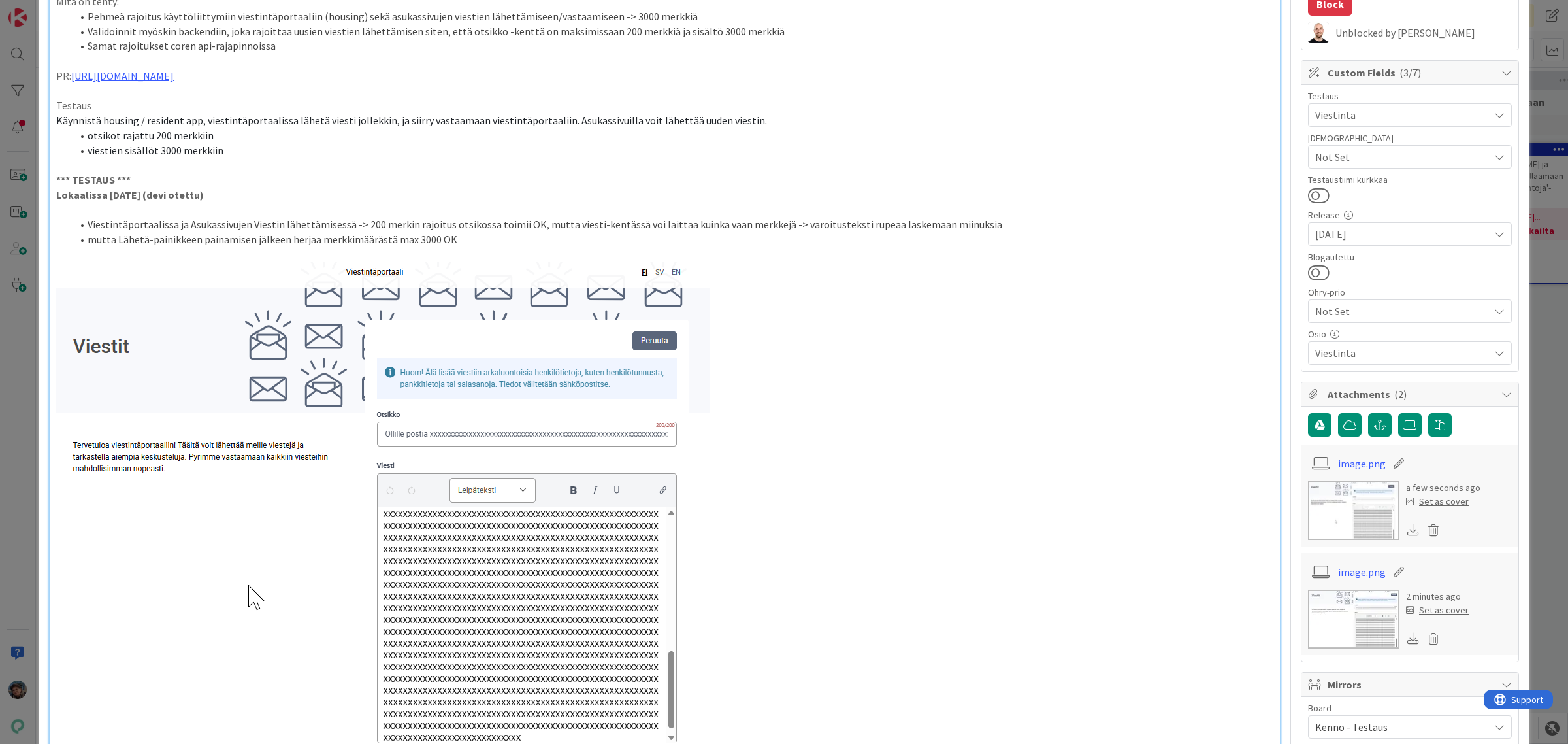
drag, startPoint x: 724, startPoint y: 506, endPoint x: 562, endPoint y: 519, distance: 162.5
click at [563, 519] on p at bounding box center [665, 516] width 1217 height 510
drag, startPoint x: 586, startPoint y: 506, endPoint x: 511, endPoint y: 510, distance: 75.1
click at [514, 509] on img at bounding box center [383, 516] width 653 height 510
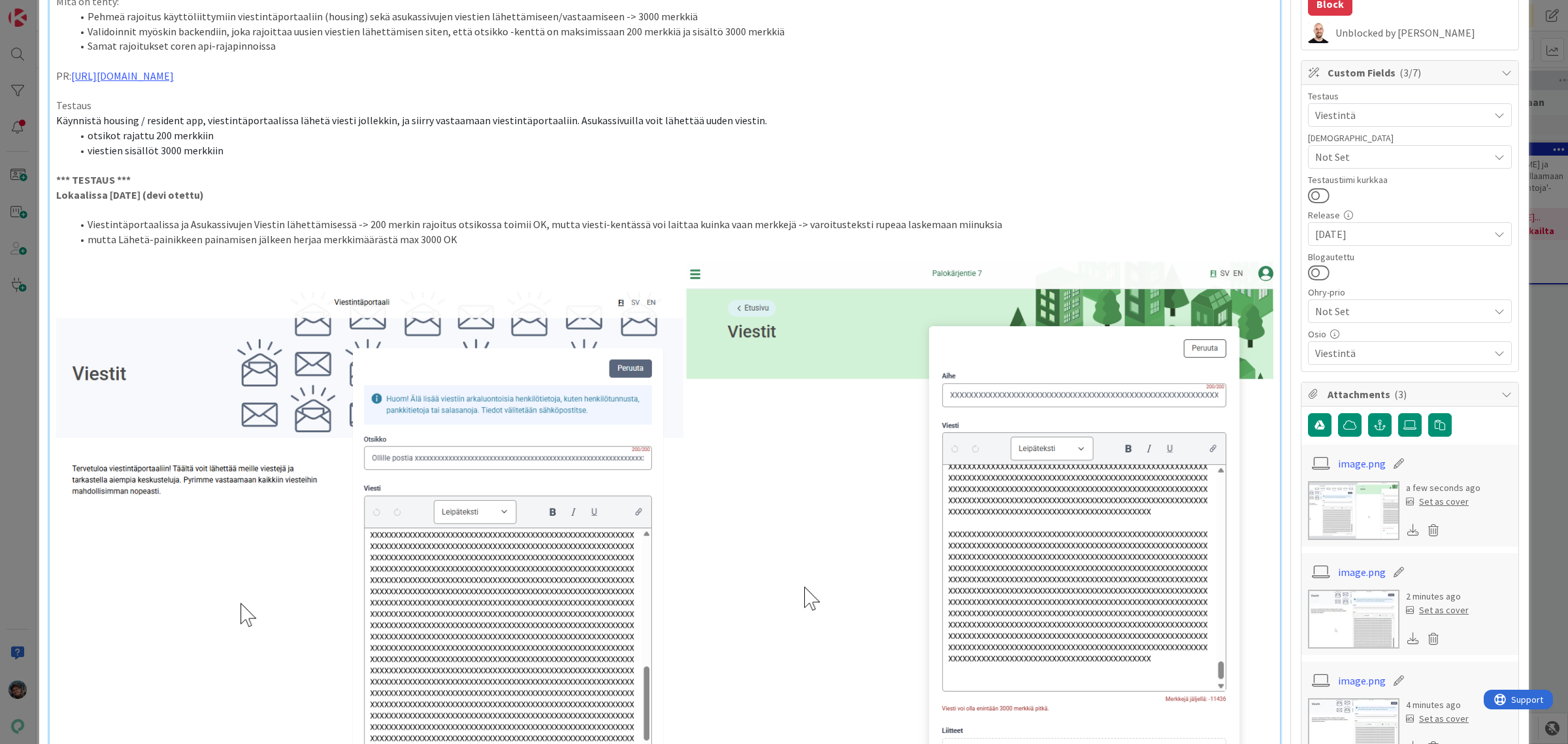
click at [533, 221] on li "Viestintäportaalissa ja Asukassivujen Viestin lähettämisessä -> 200 merkin rajo…" at bounding box center [672, 223] width 1202 height 15
drag, startPoint x: 88, startPoint y: 236, endPoint x: 113, endPoint y: 234, distance: 25.1
click at [115, 235] on li "mutta Lähetä-painikkeen painamisen jälkeen herjaa merkkimäärästä max 3000 OK" at bounding box center [672, 239] width 1202 height 15
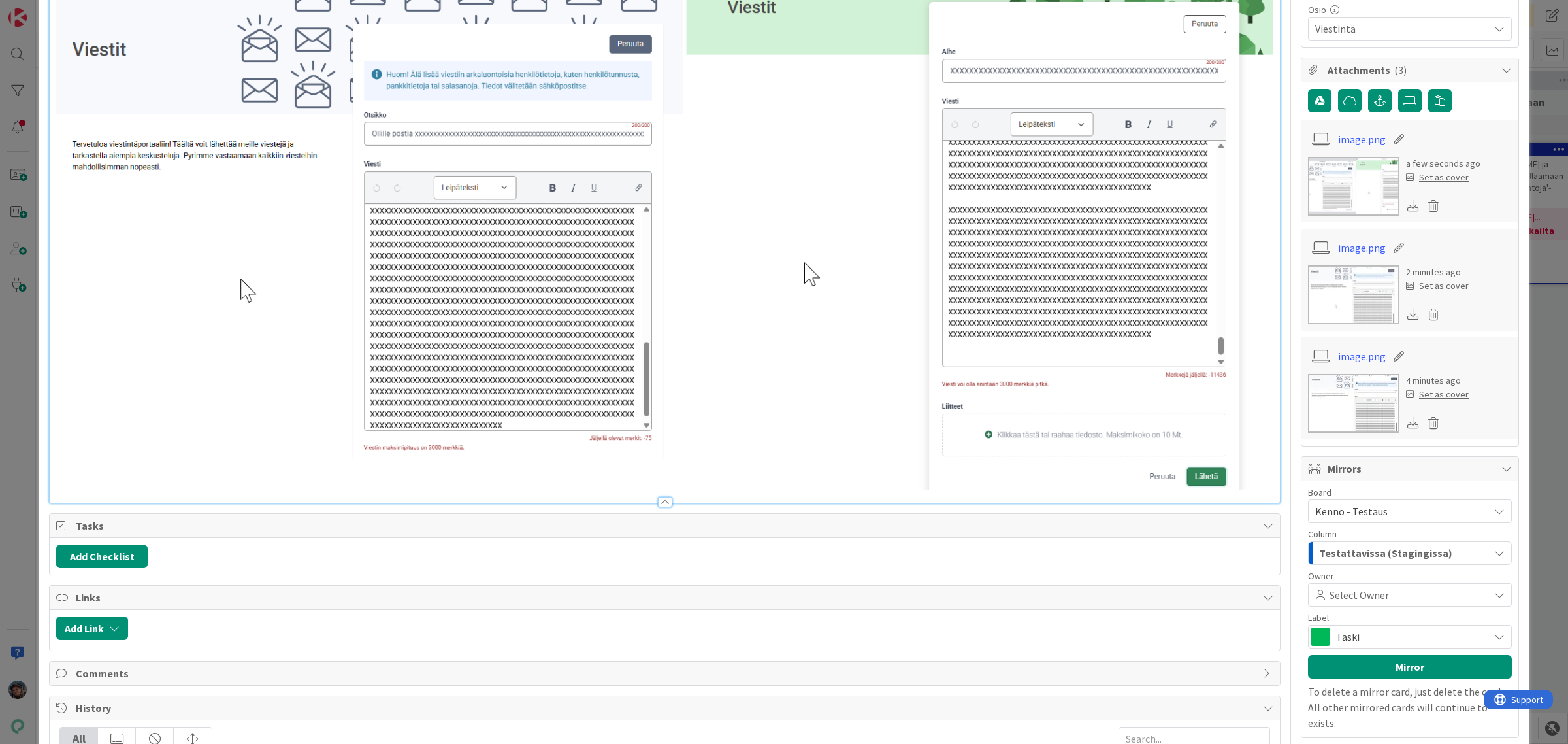
scroll to position [654, 0]
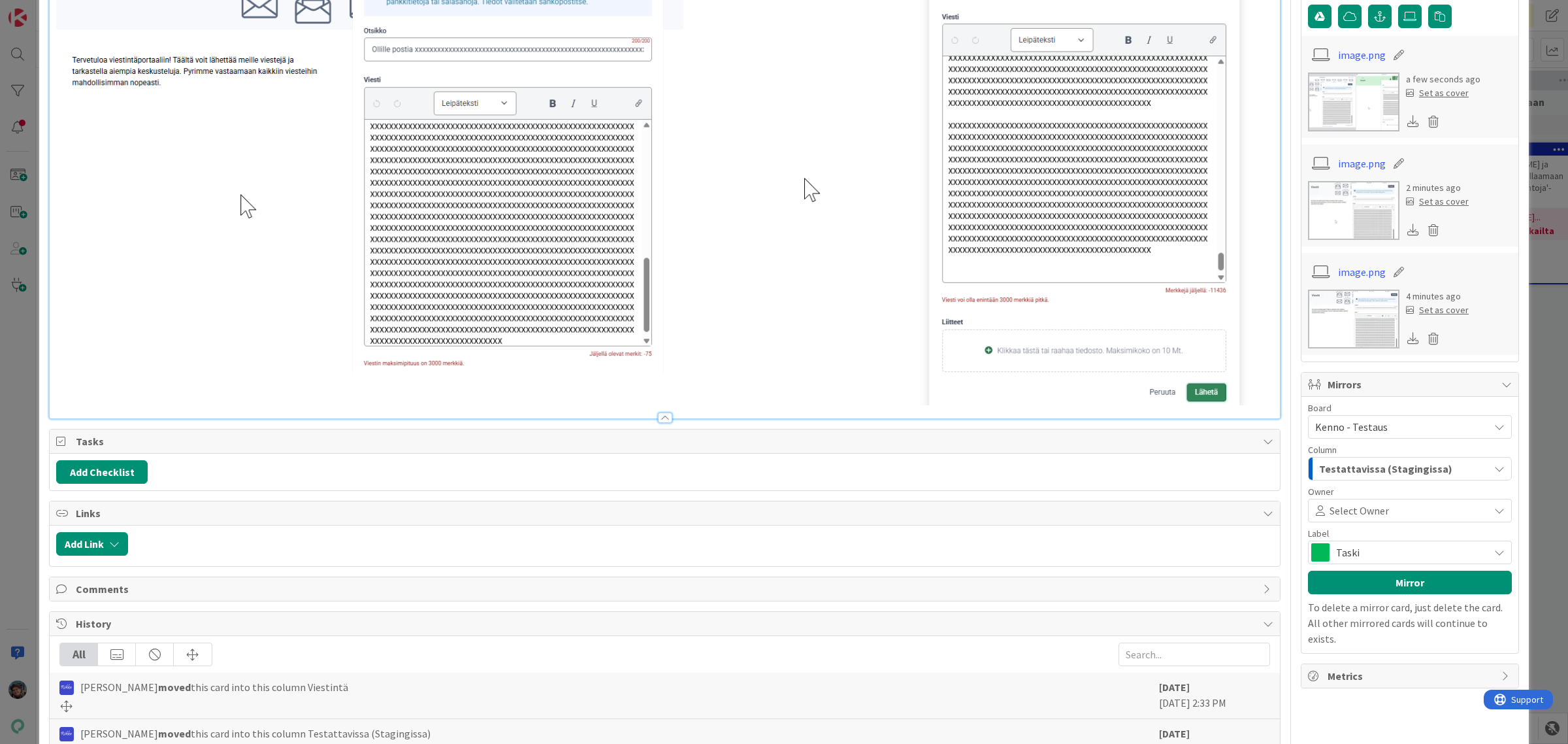
click at [1239, 371] on img at bounding box center [665, 129] width 1217 height 552
click at [1197, 365] on img at bounding box center [665, 129] width 1217 height 552
click at [1204, 233] on img at bounding box center [665, 129] width 1217 height 552
click at [754, 185] on img at bounding box center [665, 129] width 1217 height 552
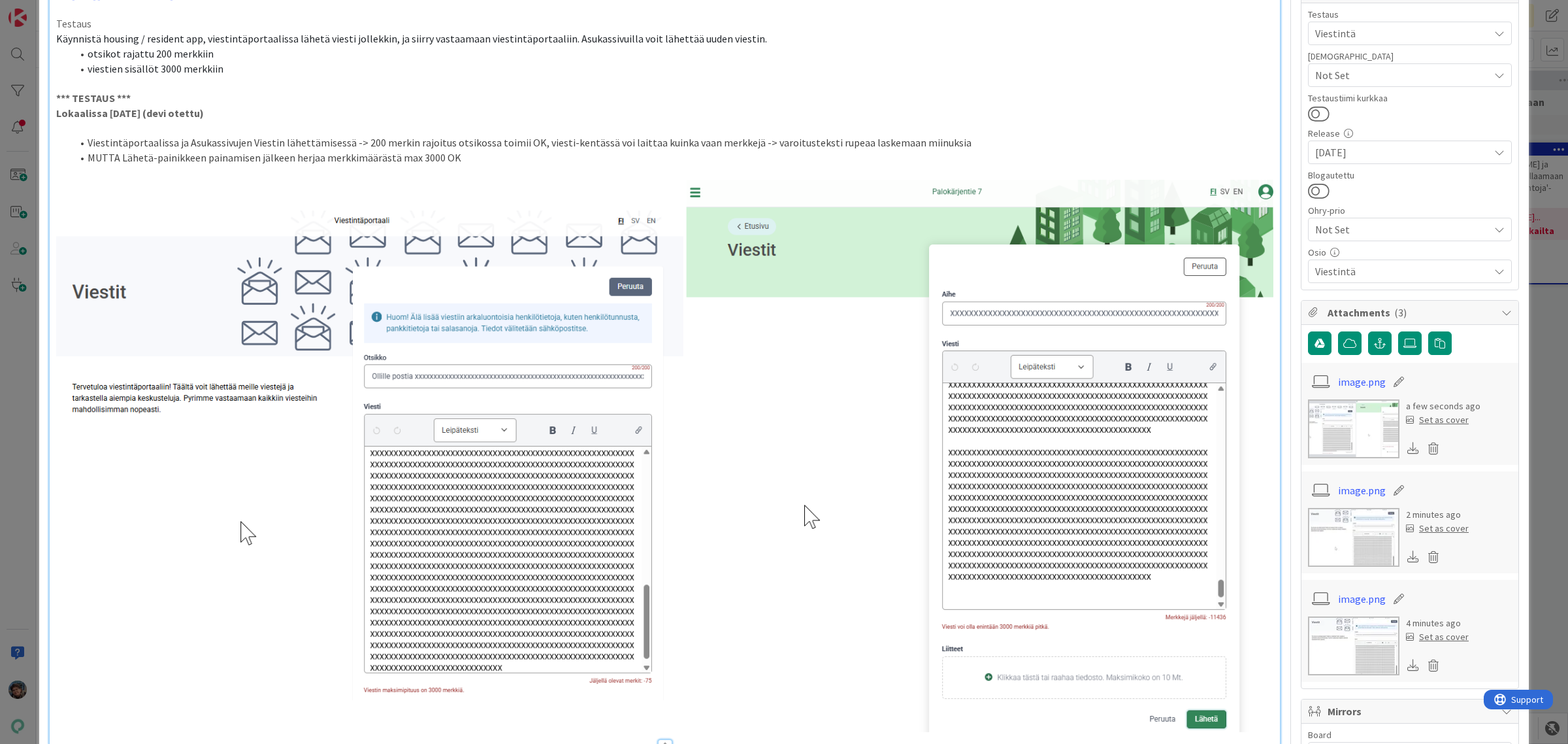
click at [1144, 270] on img at bounding box center [665, 456] width 1217 height 552
click at [158, 292] on img at bounding box center [665, 456] width 1217 height 552
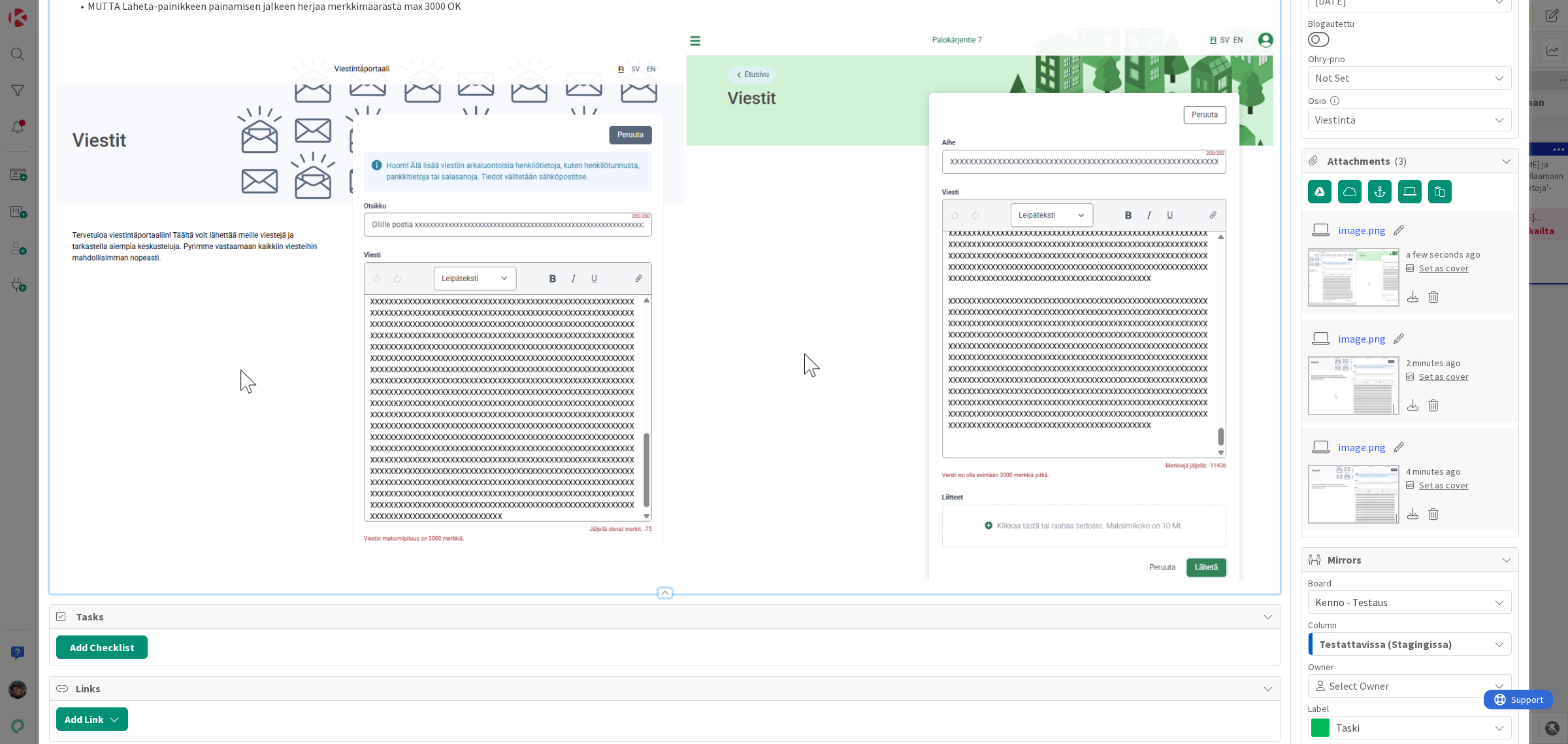
scroll to position [490, 0]
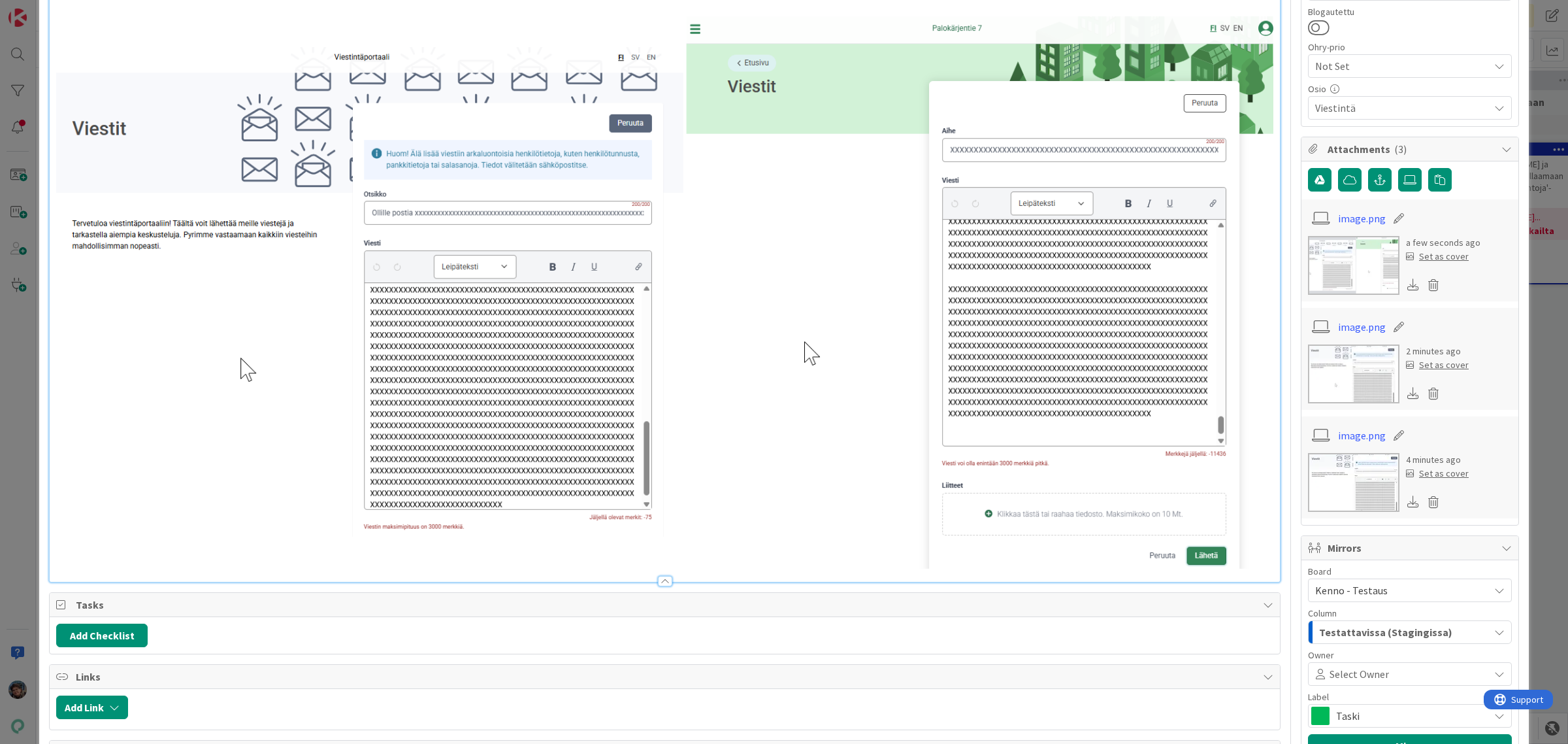
drag, startPoint x: 527, startPoint y: 169, endPoint x: 530, endPoint y: 181, distance: 12.4
click at [530, 181] on img at bounding box center [665, 292] width 1217 height 552
click at [1157, 559] on img at bounding box center [665, 292] width 1217 height 552
click at [1242, 519] on img at bounding box center [665, 292] width 1217 height 552
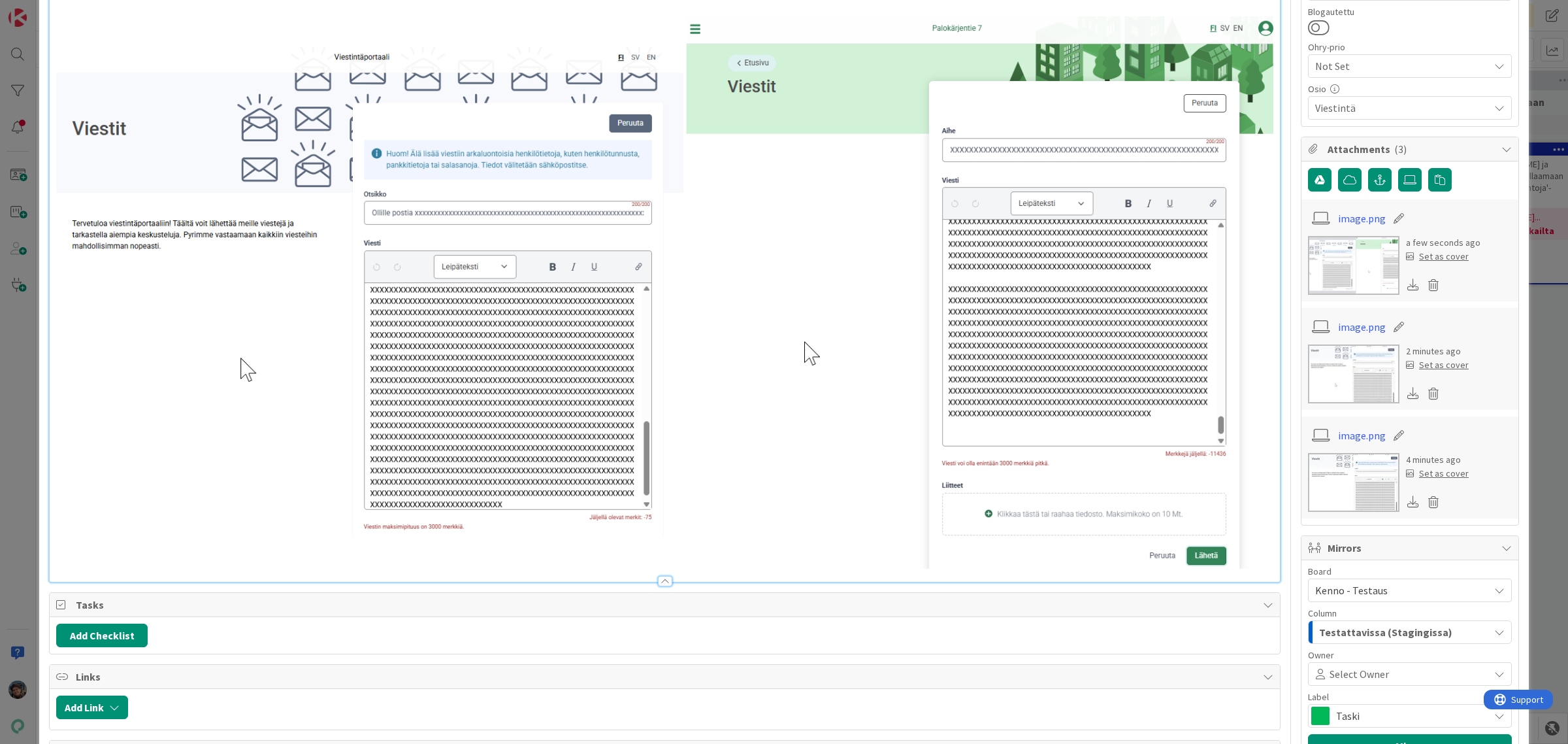
click at [915, 3] on p at bounding box center [665, 9] width 1217 height 15
click at [1237, 557] on img at bounding box center [665, 292] width 1217 height 552
click at [83, 568] on div at bounding box center [664, 575] width 1230 height 14
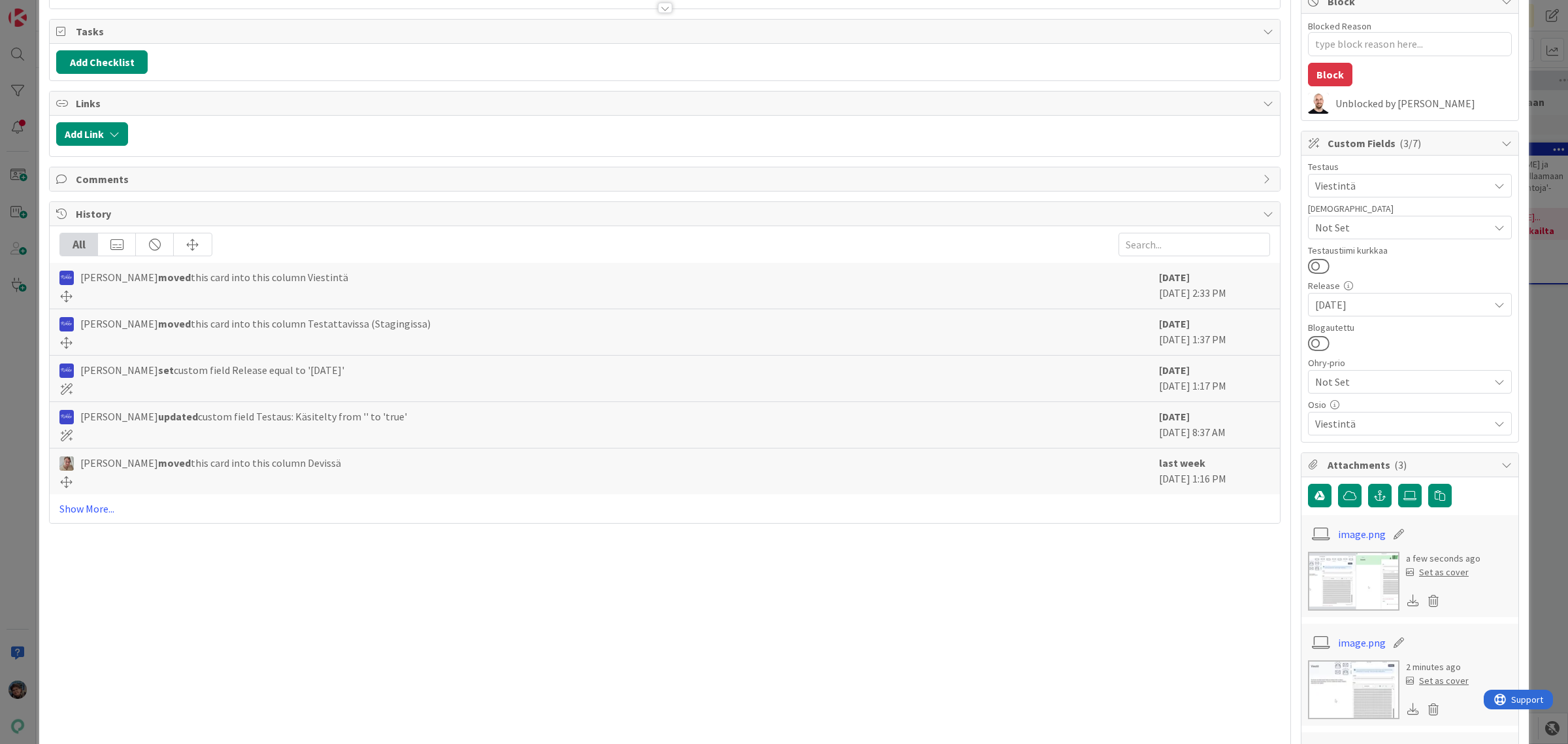
scroll to position [0, 0]
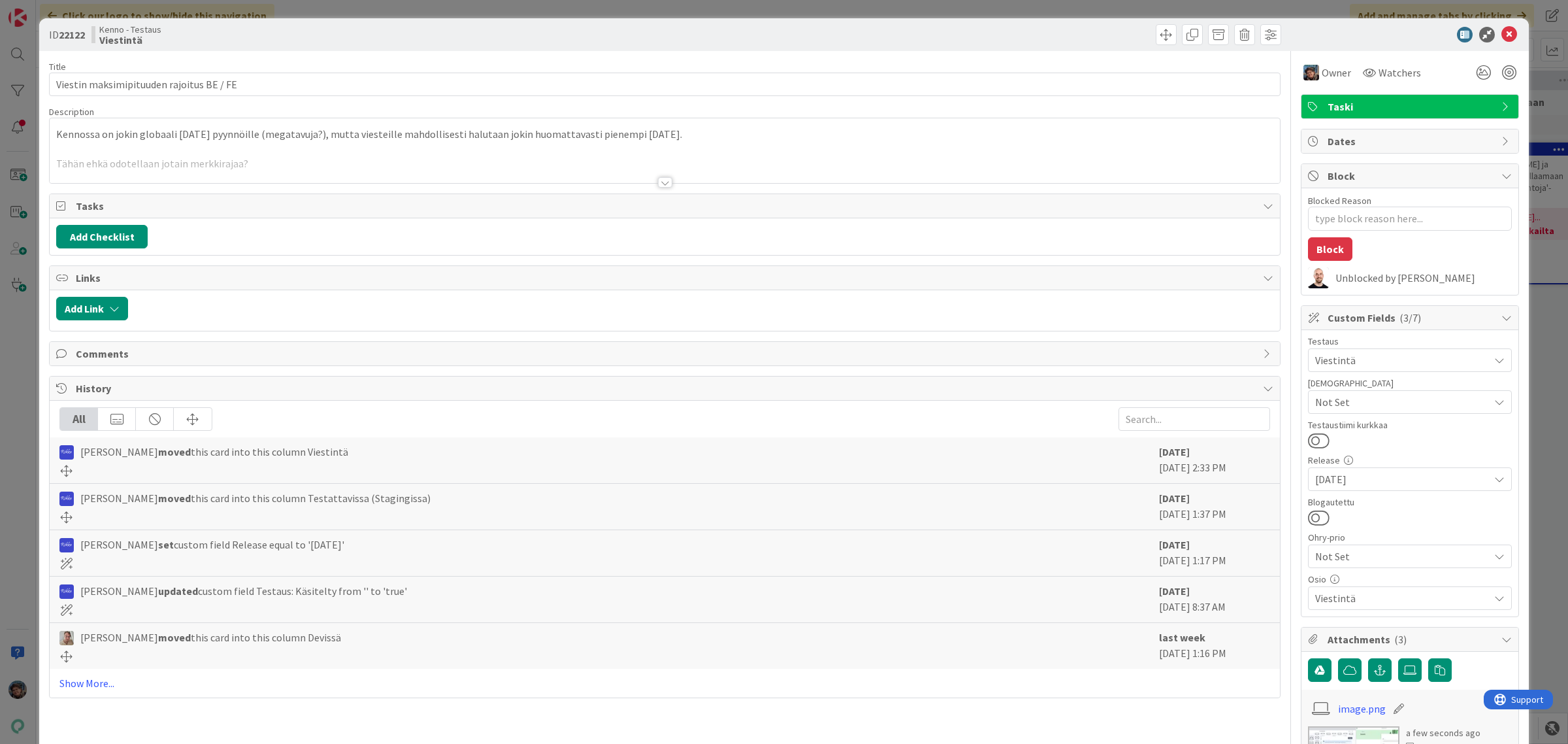
click at [658, 183] on div at bounding box center [665, 182] width 14 height 11
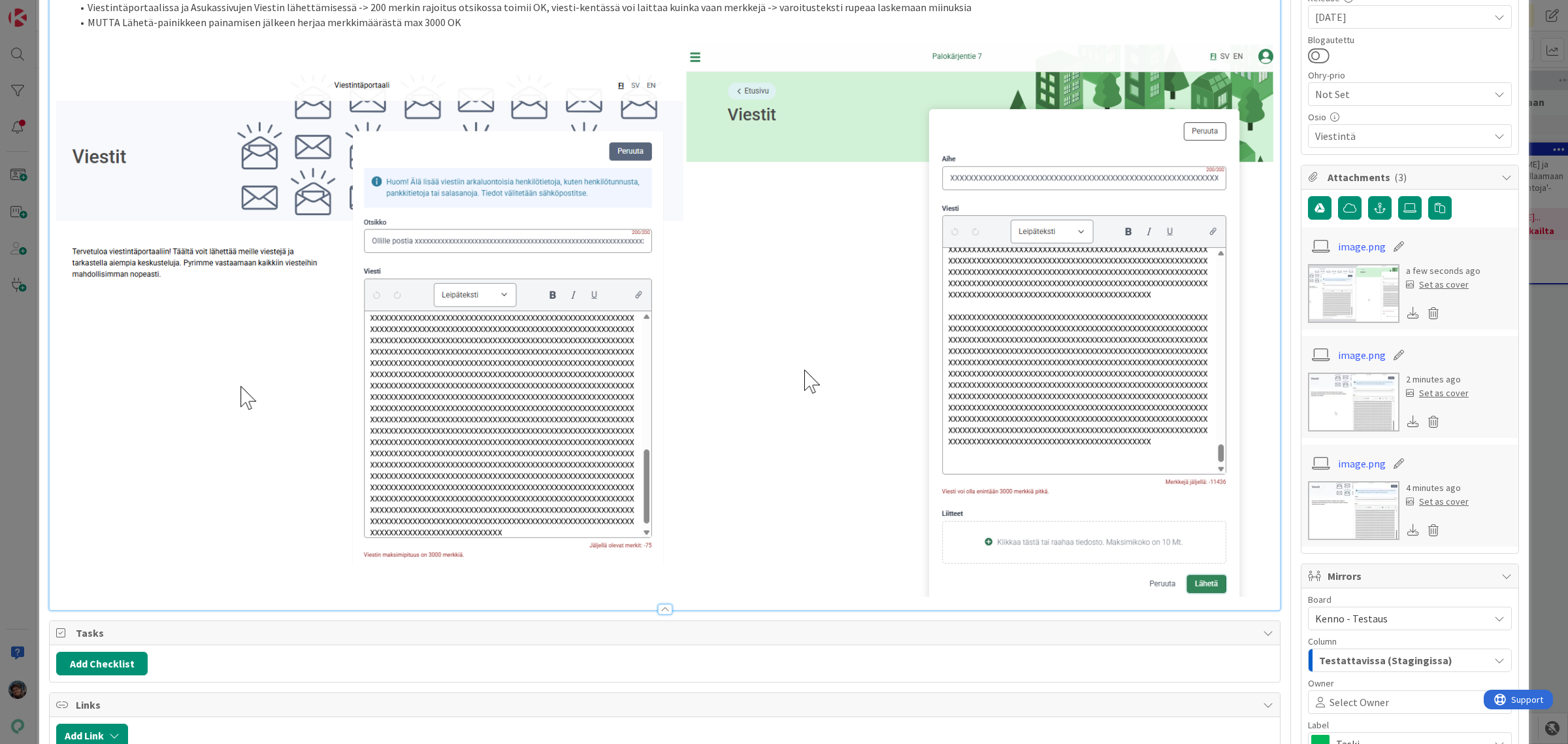
scroll to position [490, 0]
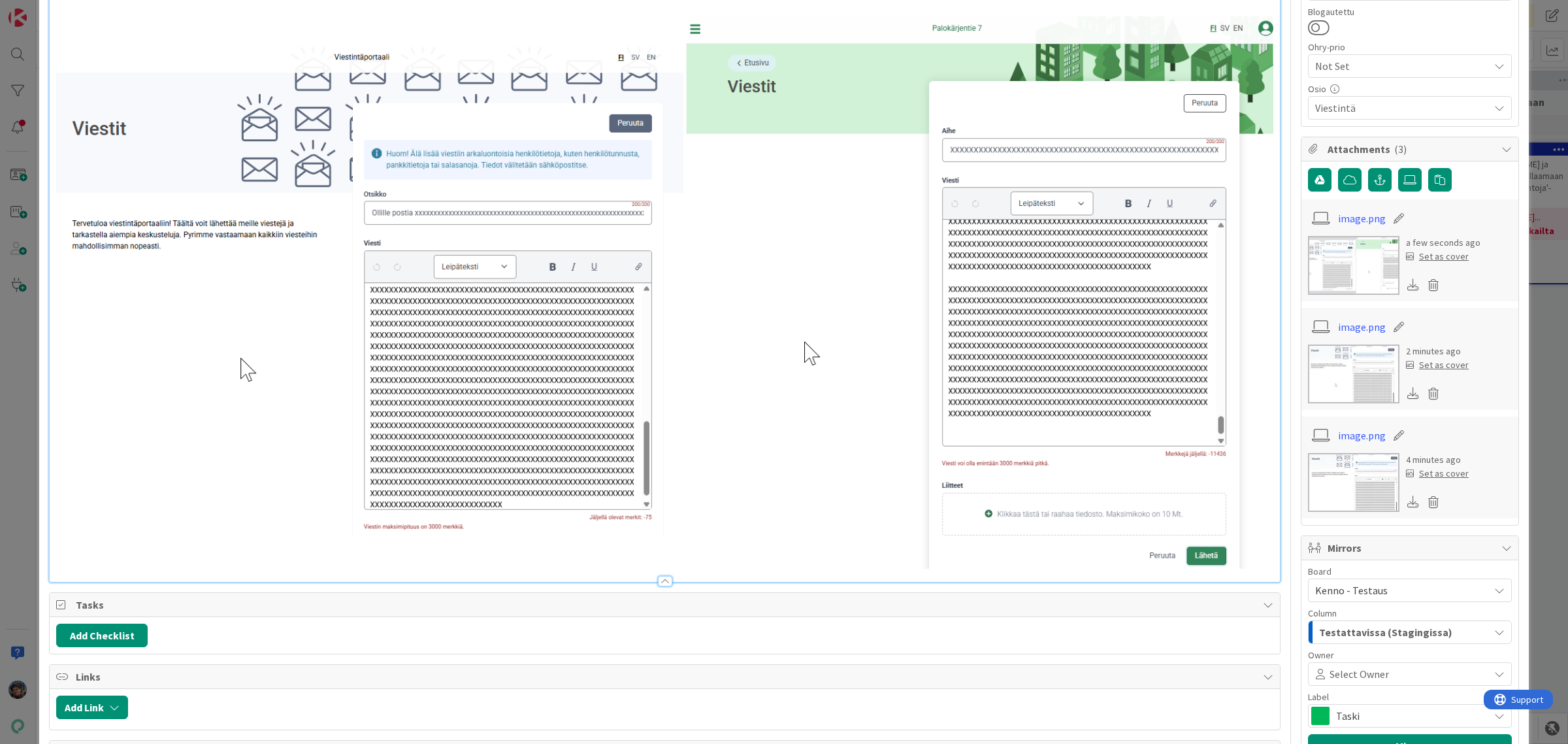
click at [1232, 492] on img at bounding box center [665, 292] width 1217 height 552
click at [1259, 80] on img at bounding box center [665, 292] width 1217 height 552
click at [1265, 85] on div "Kennossa on jokin globaali raja pyynnöille (megatavuja?), mutta viesteille mahd…" at bounding box center [664, 119] width 1230 height 924
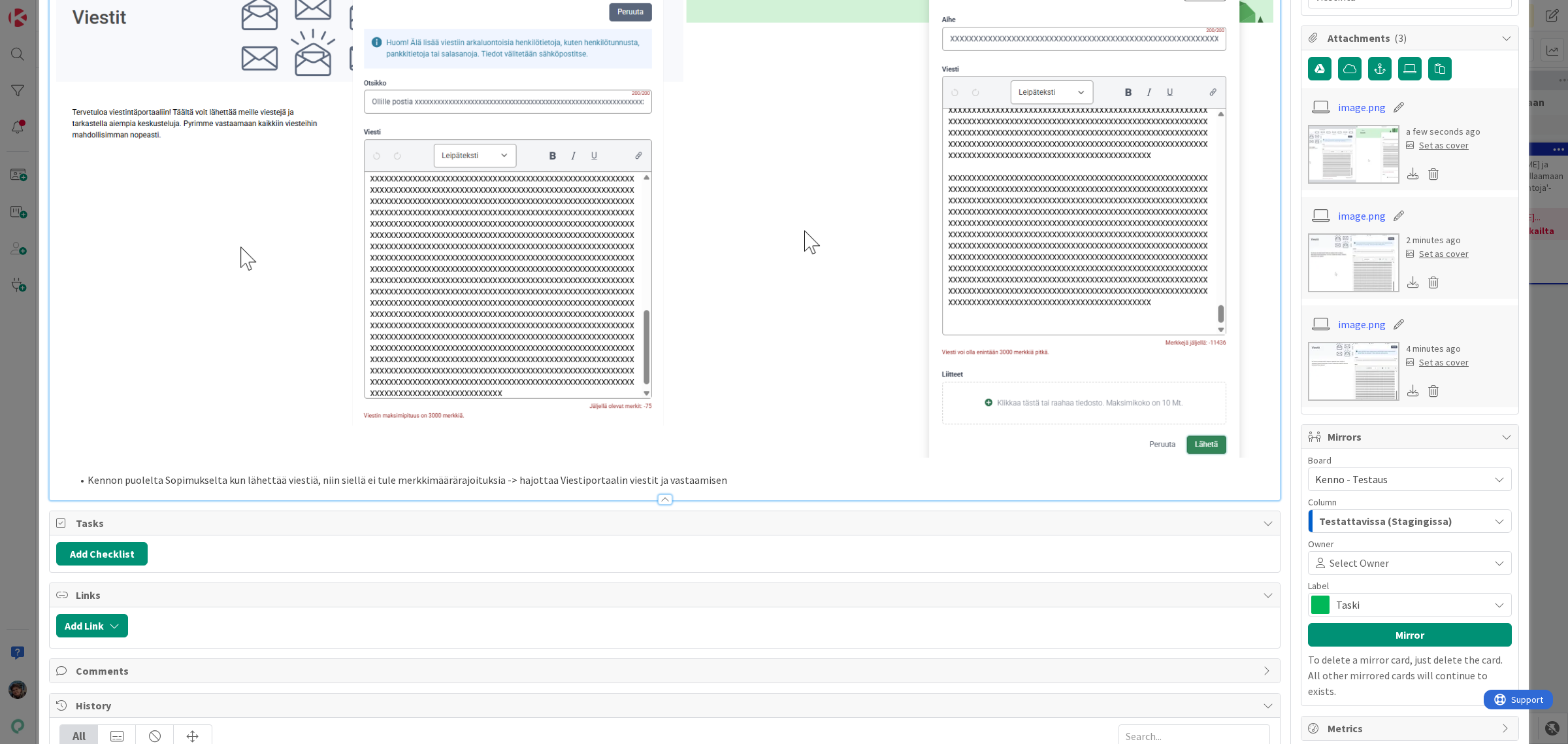
scroll to position [654, 0]
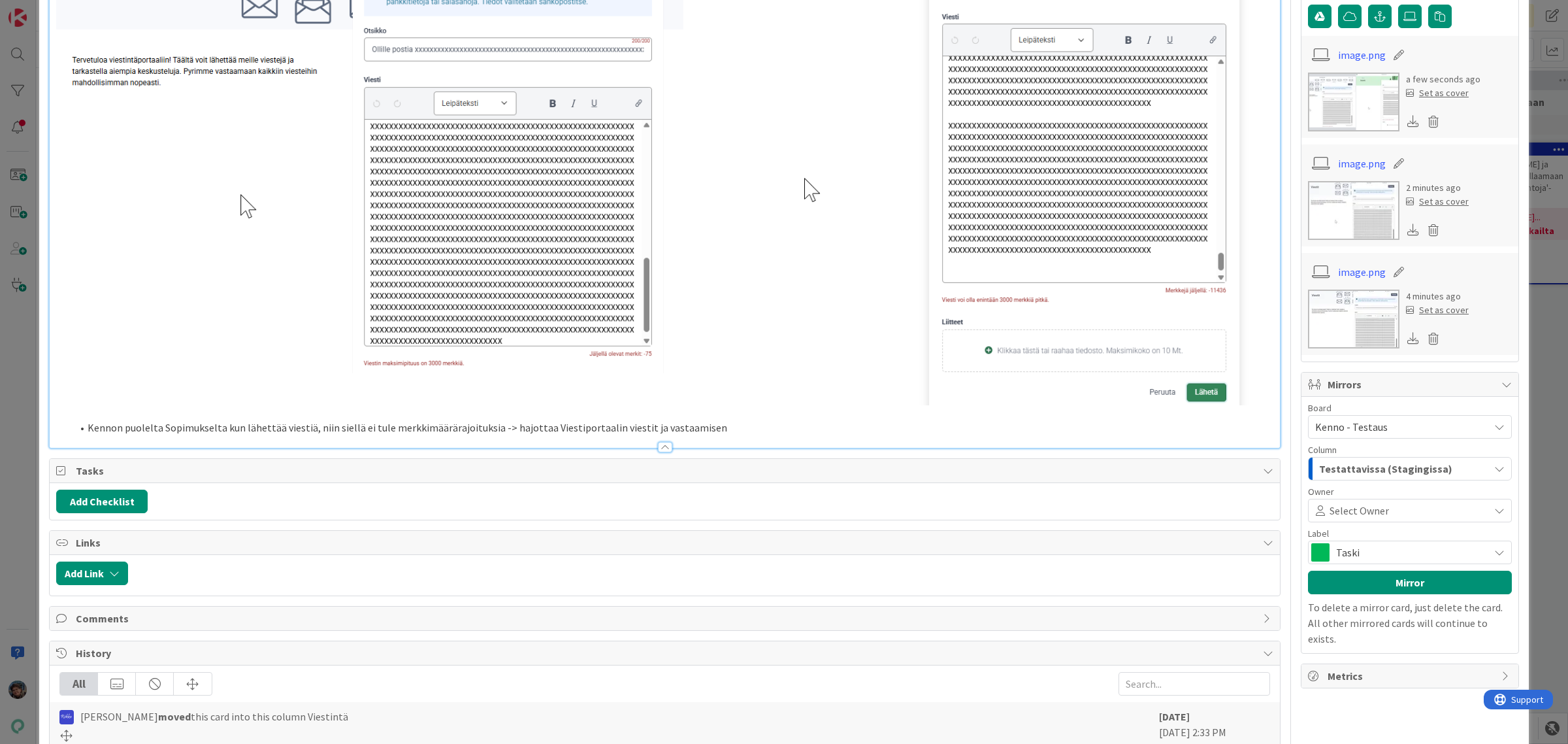
click at [603, 420] on li "Kennon puolelta Sopimukselta kun lähettää viestiä, niin siellä ei tule merkkimä…" at bounding box center [672, 427] width 1202 height 15
click at [791, 421] on li "Kennon puolelta Sopimukselta kun lähettää viestiä, niin siellä ei tule merkkimä…" at bounding box center [672, 427] width 1202 height 15
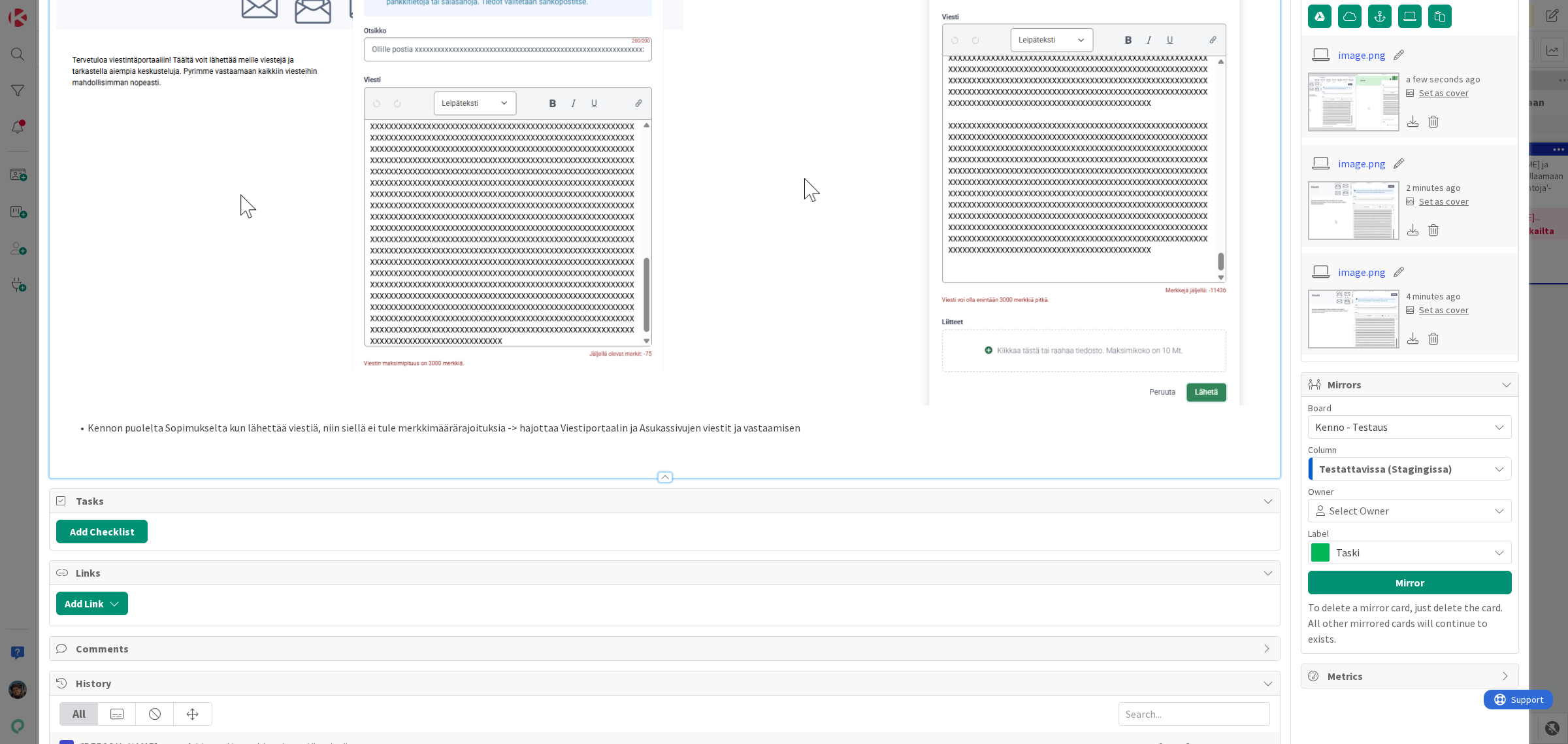
click at [505, 440] on p at bounding box center [665, 442] width 1217 height 15
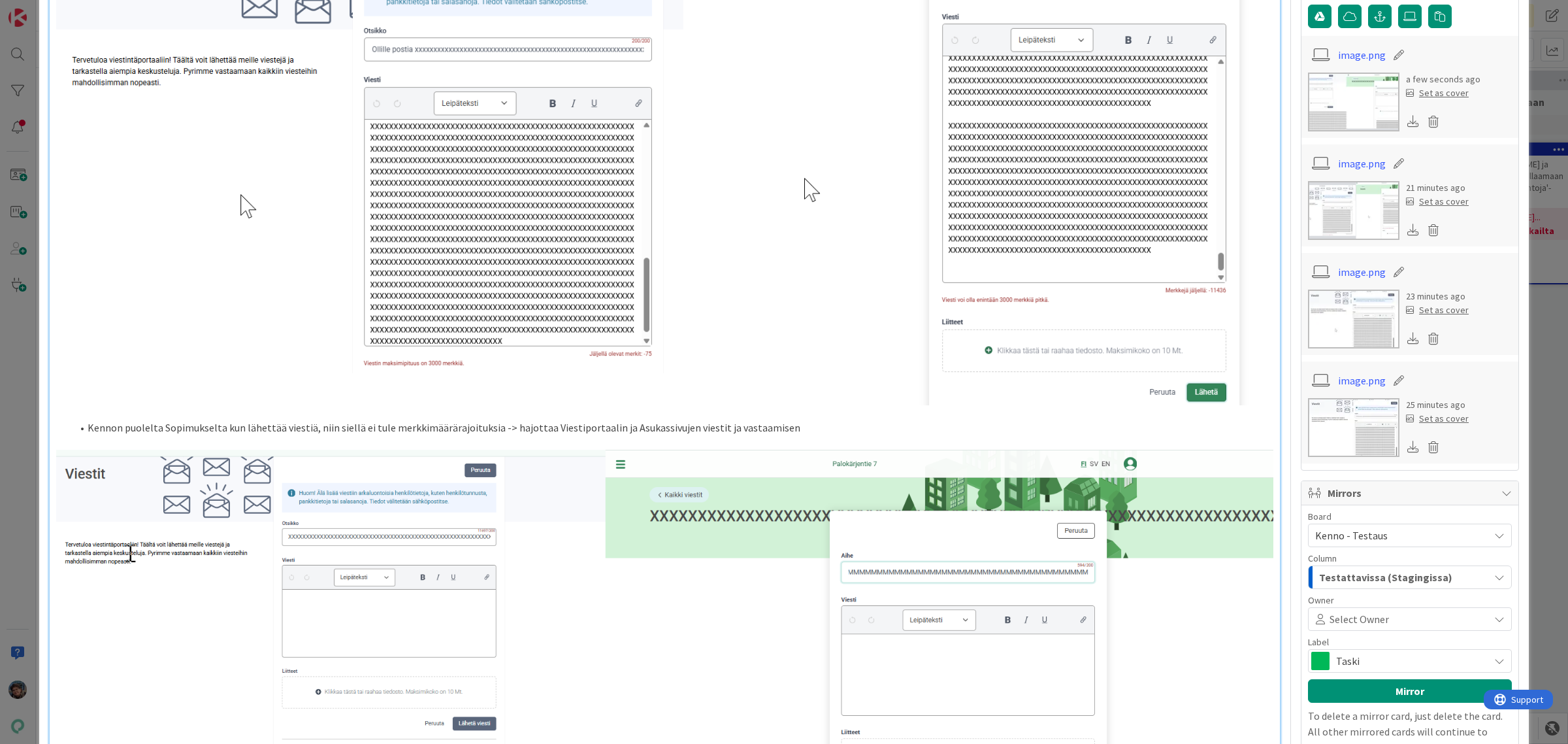
click at [787, 426] on li "Kennon puolelta Sopimukselta kun lähettää viestiä, niin siellä ei tule merkkimä…" at bounding box center [672, 427] width 1202 height 15
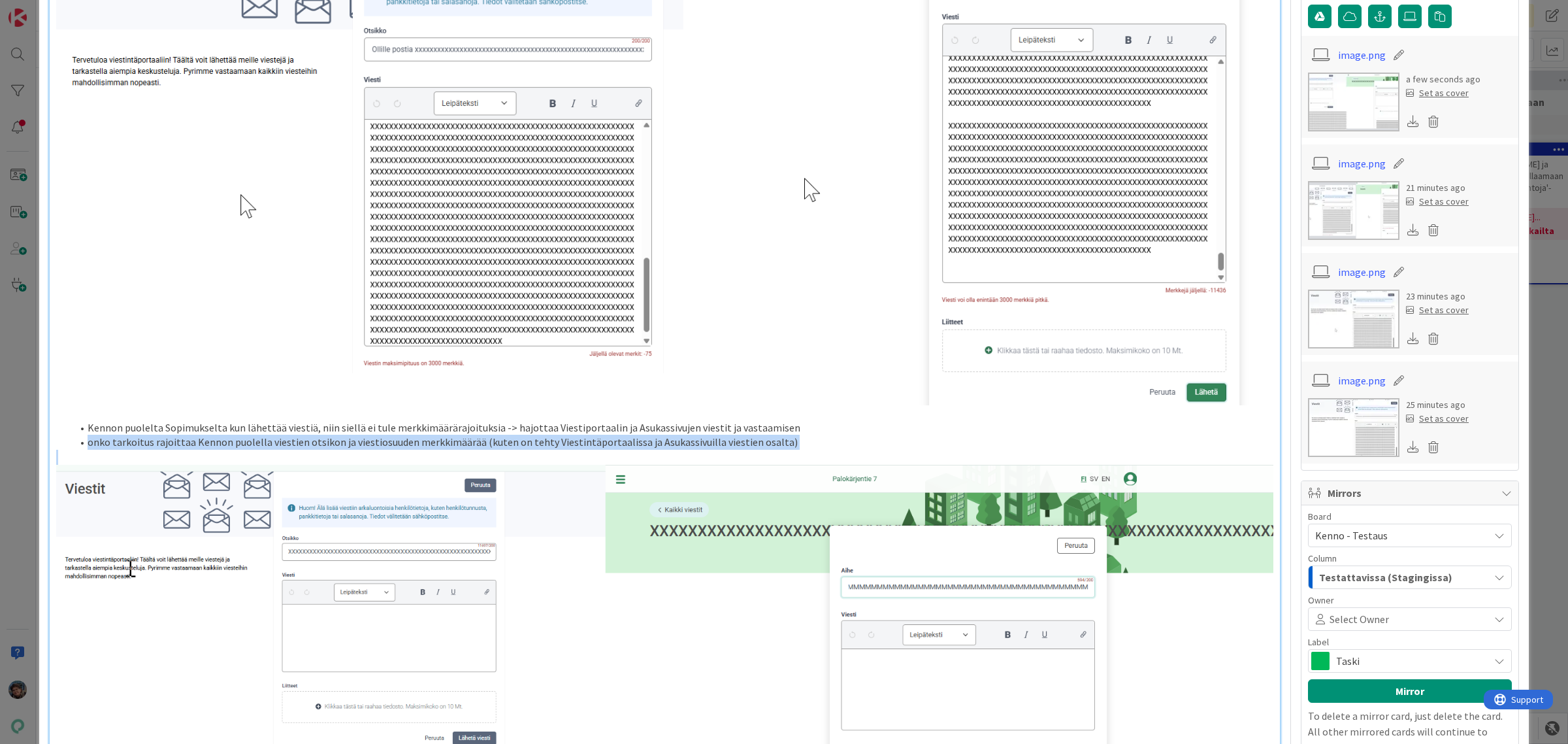
drag, startPoint x: 73, startPoint y: 436, endPoint x: 788, endPoint y: 455, distance: 715.3
click at [788, 455] on div "Kennossa on jokin globaali raja pyynnöille (megatavuja?), mutta viesteille mahd…" at bounding box center [664, 219] width 1230 height 1449
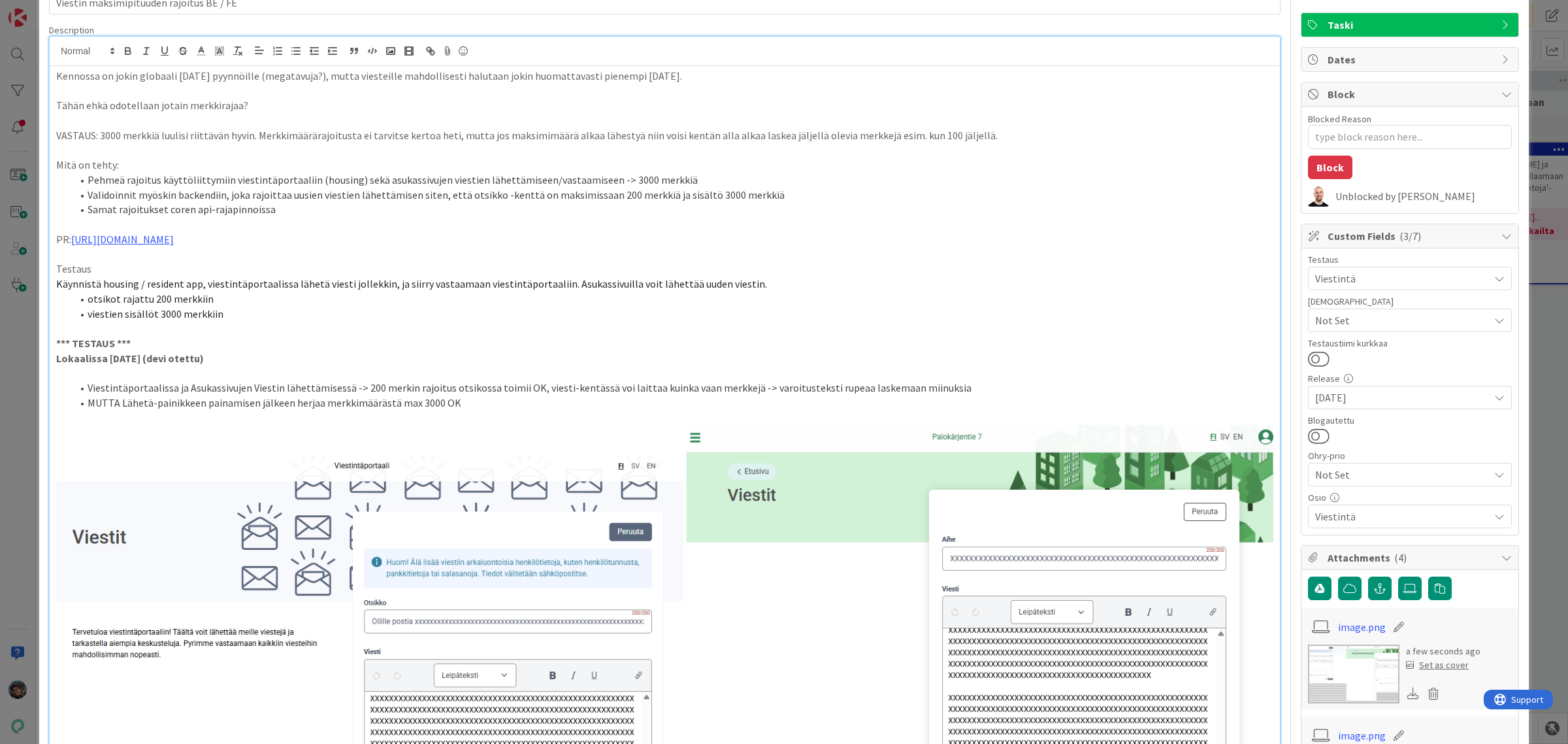
scroll to position [0, 0]
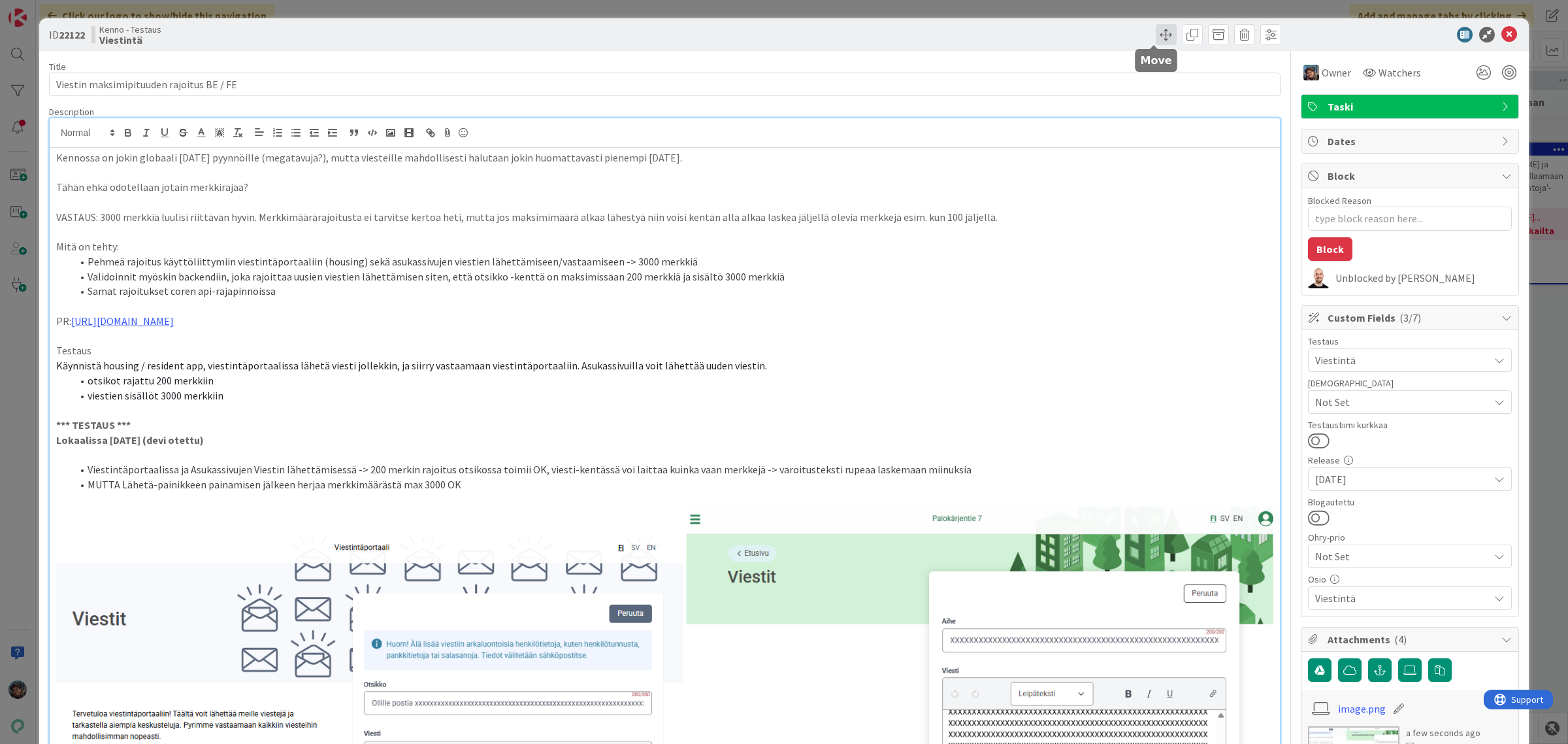
click at [1156, 30] on span at bounding box center [1166, 34] width 21 height 21
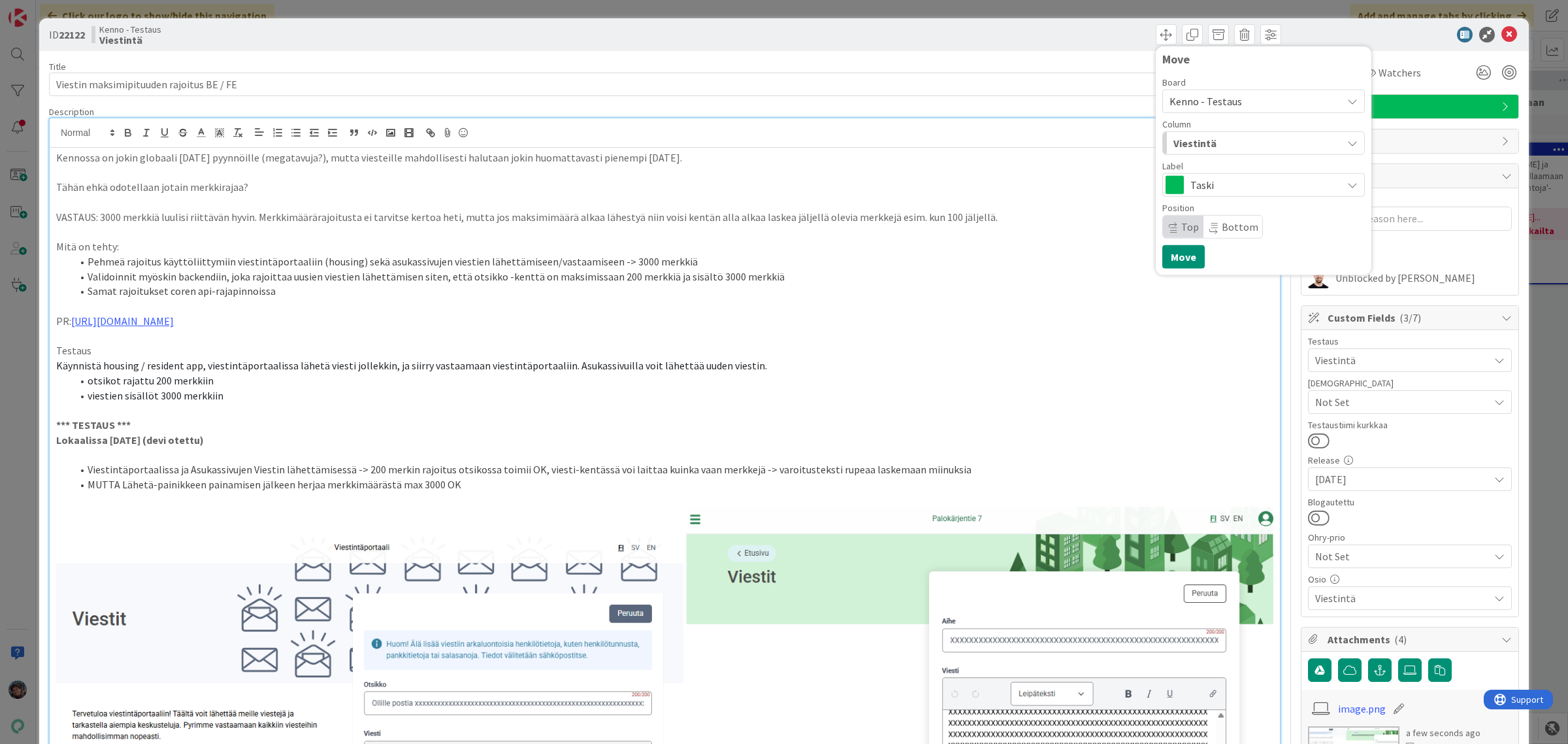
click at [1253, 141] on div "Viestintä" at bounding box center [1255, 143] width 172 height 21
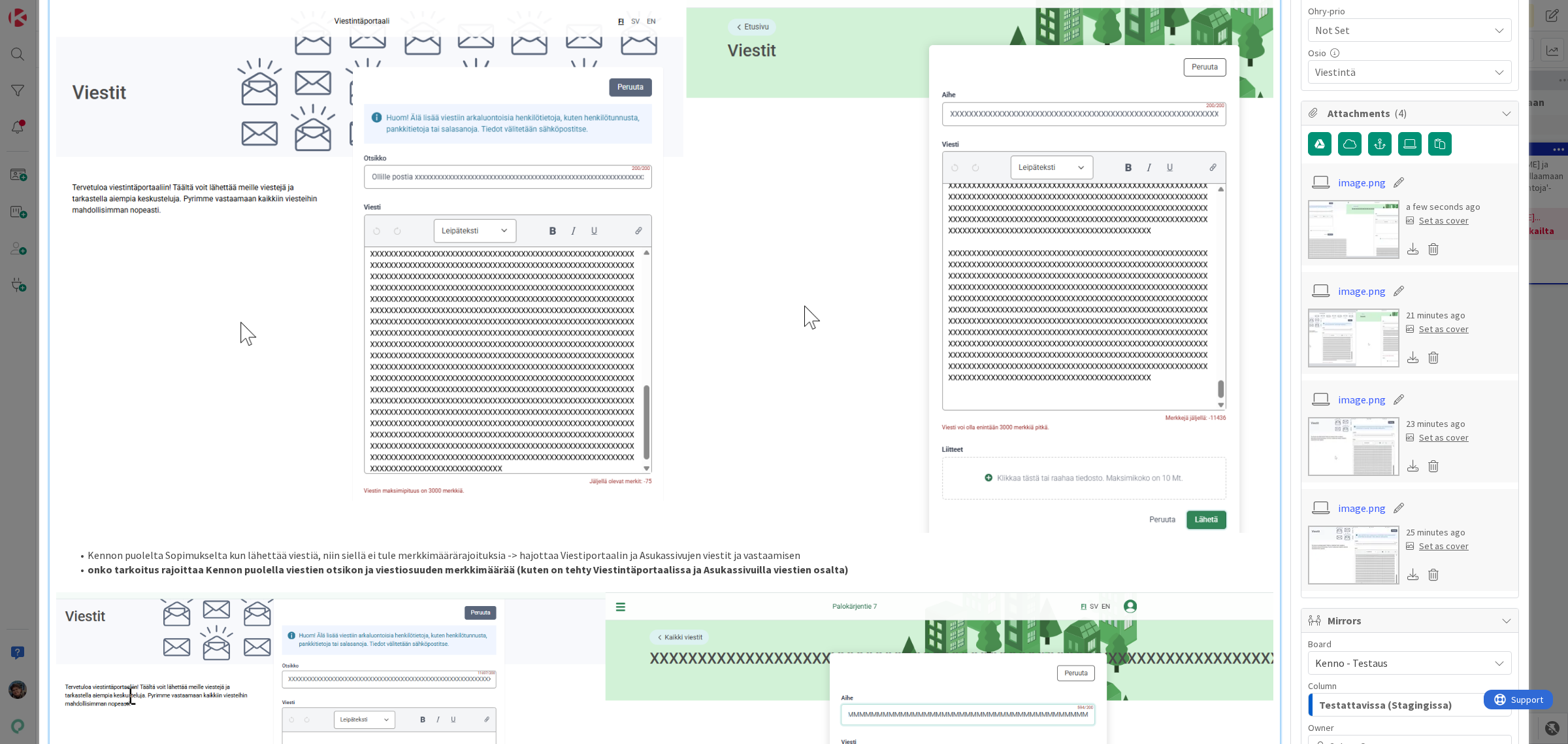
scroll to position [490, 0]
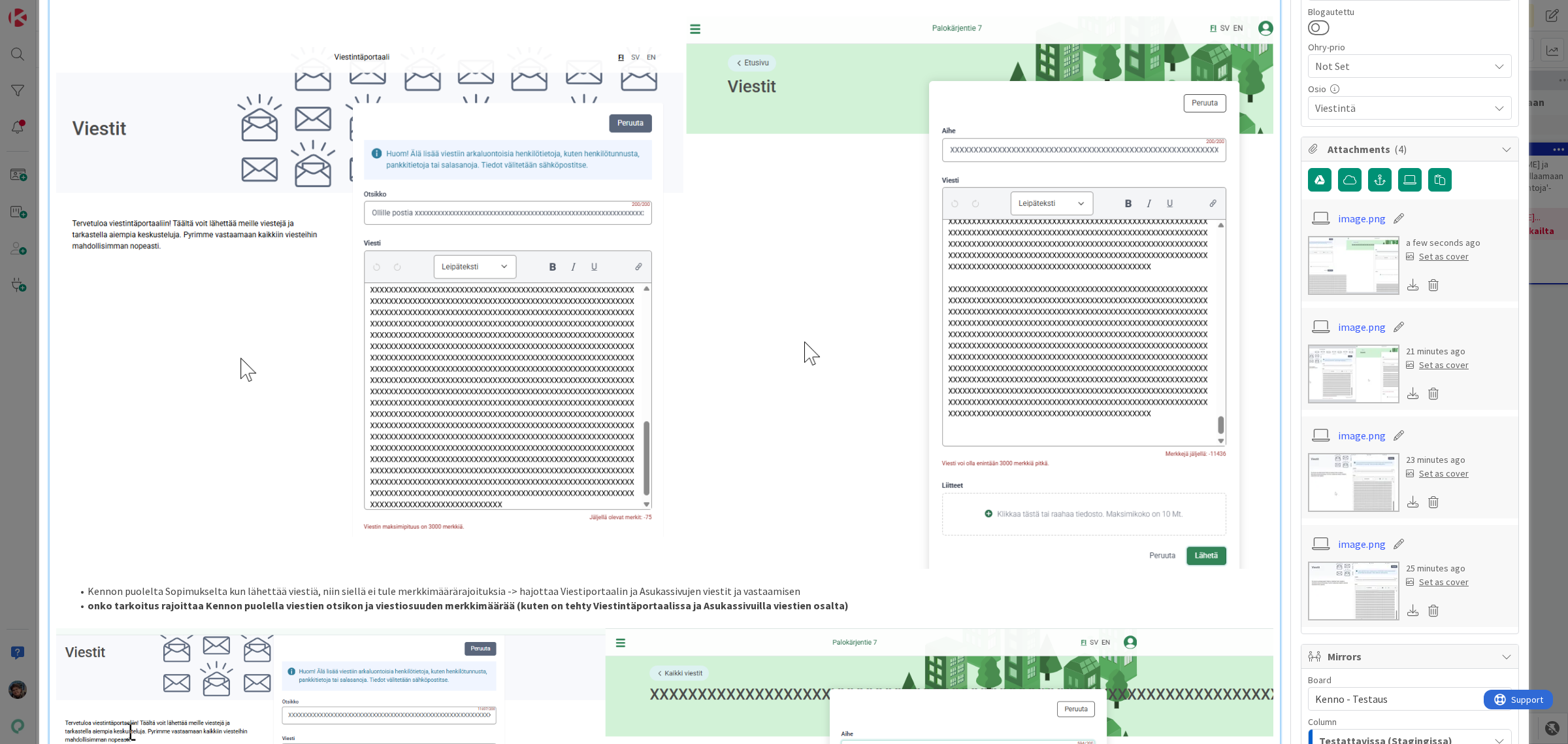
click at [423, 602] on strong "onko tarkoitus rajoittaa Kennon puolella viestien otsikon ja viestiosuuden merk…" at bounding box center [468, 605] width 762 height 13
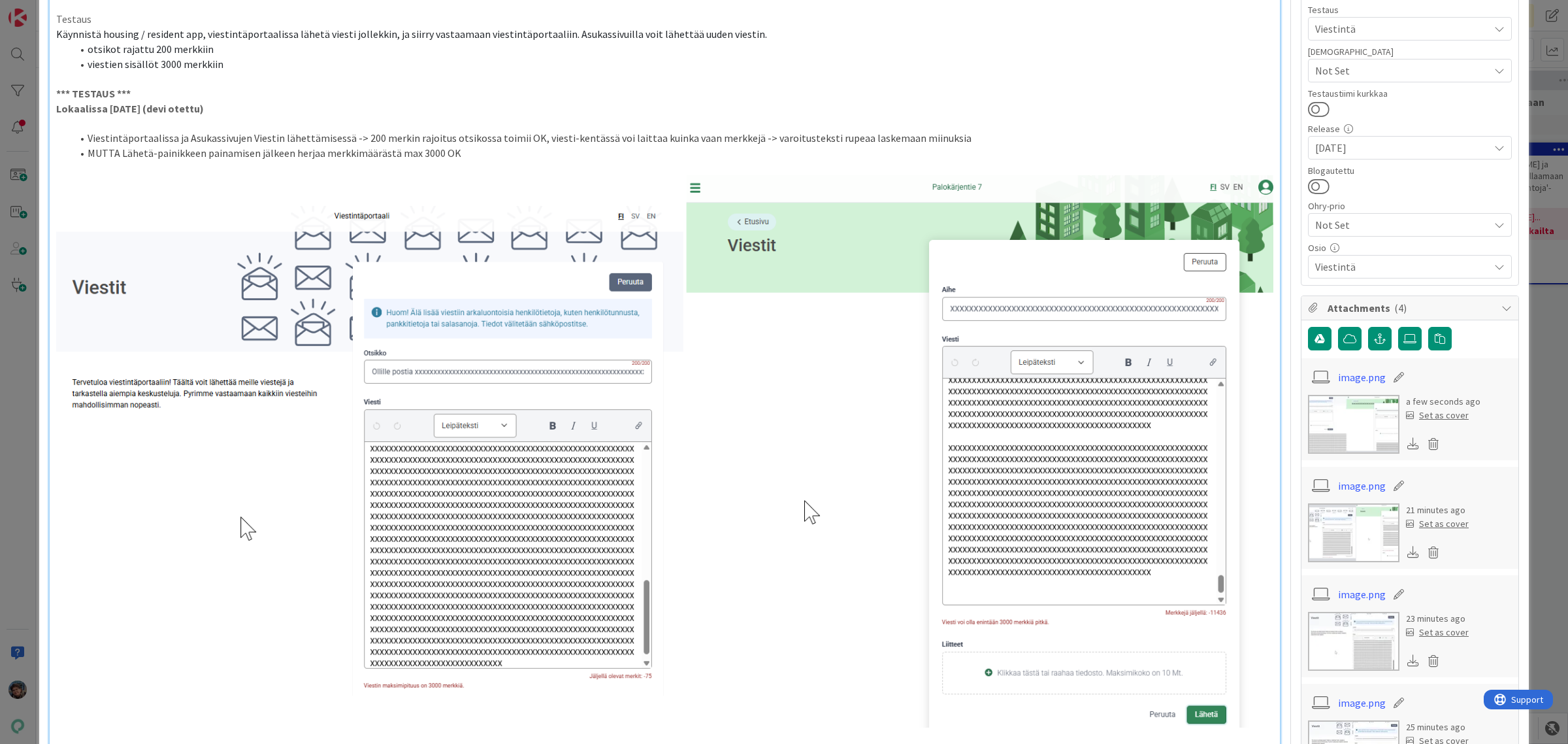
scroll to position [0, 0]
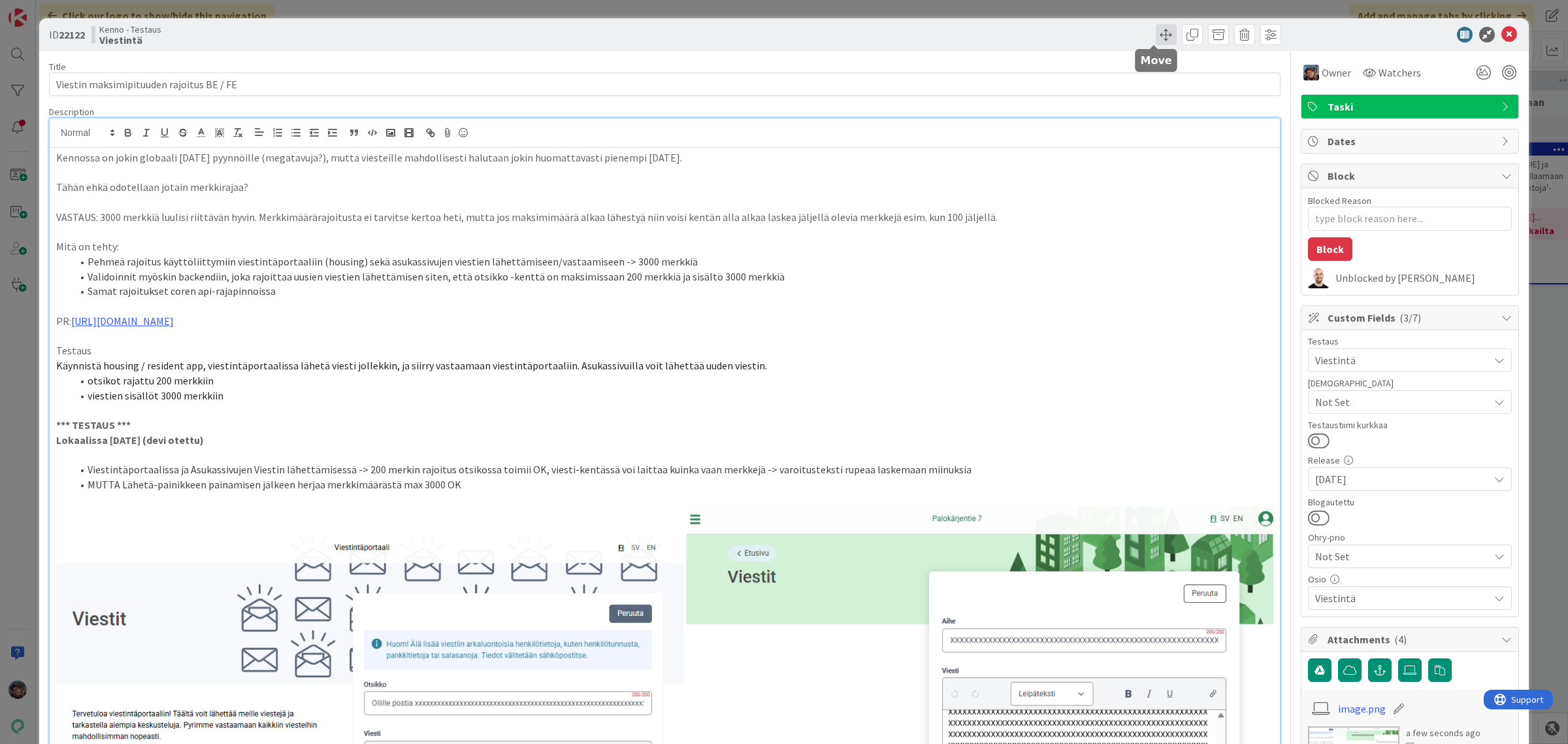
click at [1156, 36] on span at bounding box center [1166, 34] width 21 height 21
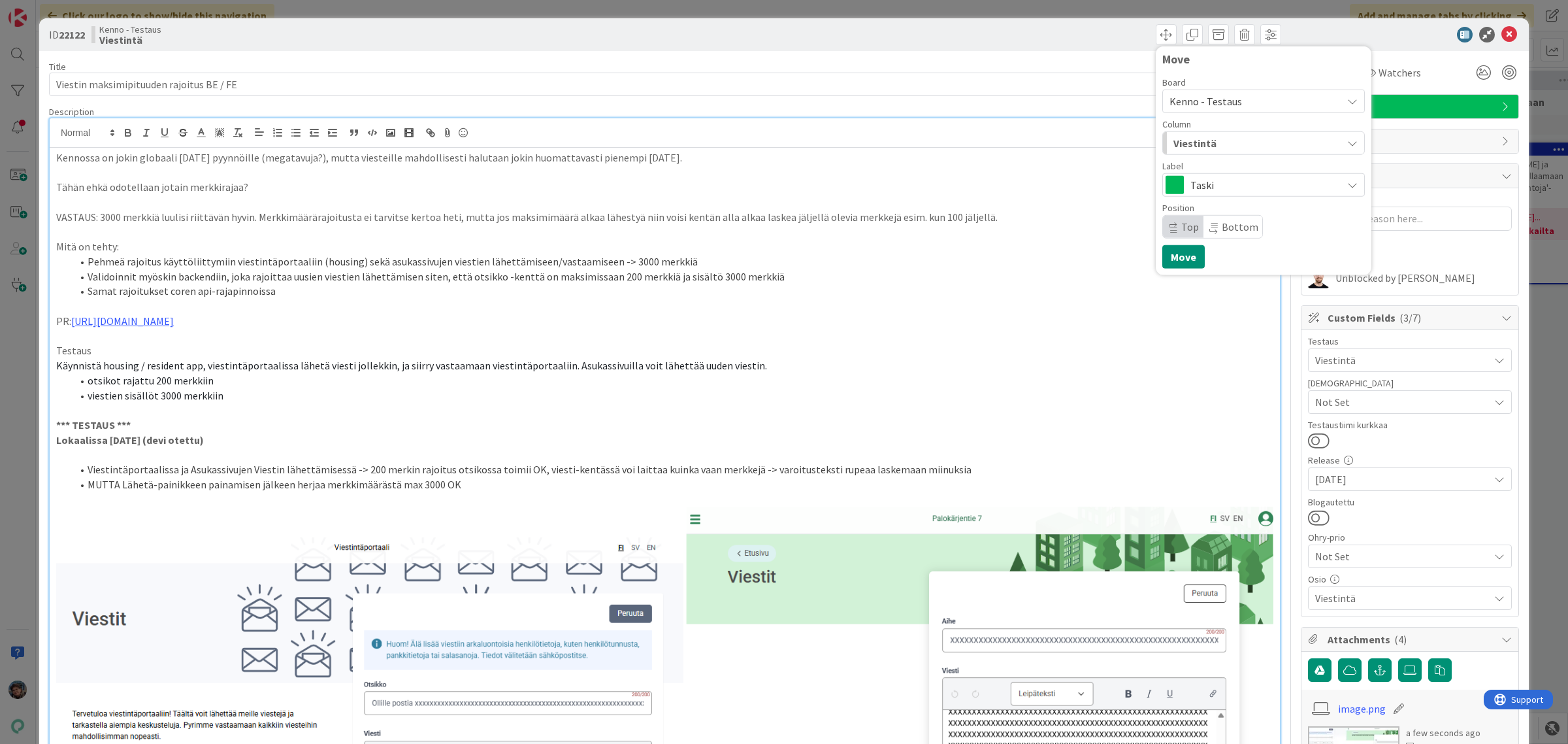
click at [1204, 139] on div "Viestintä" at bounding box center [1255, 143] width 172 height 21
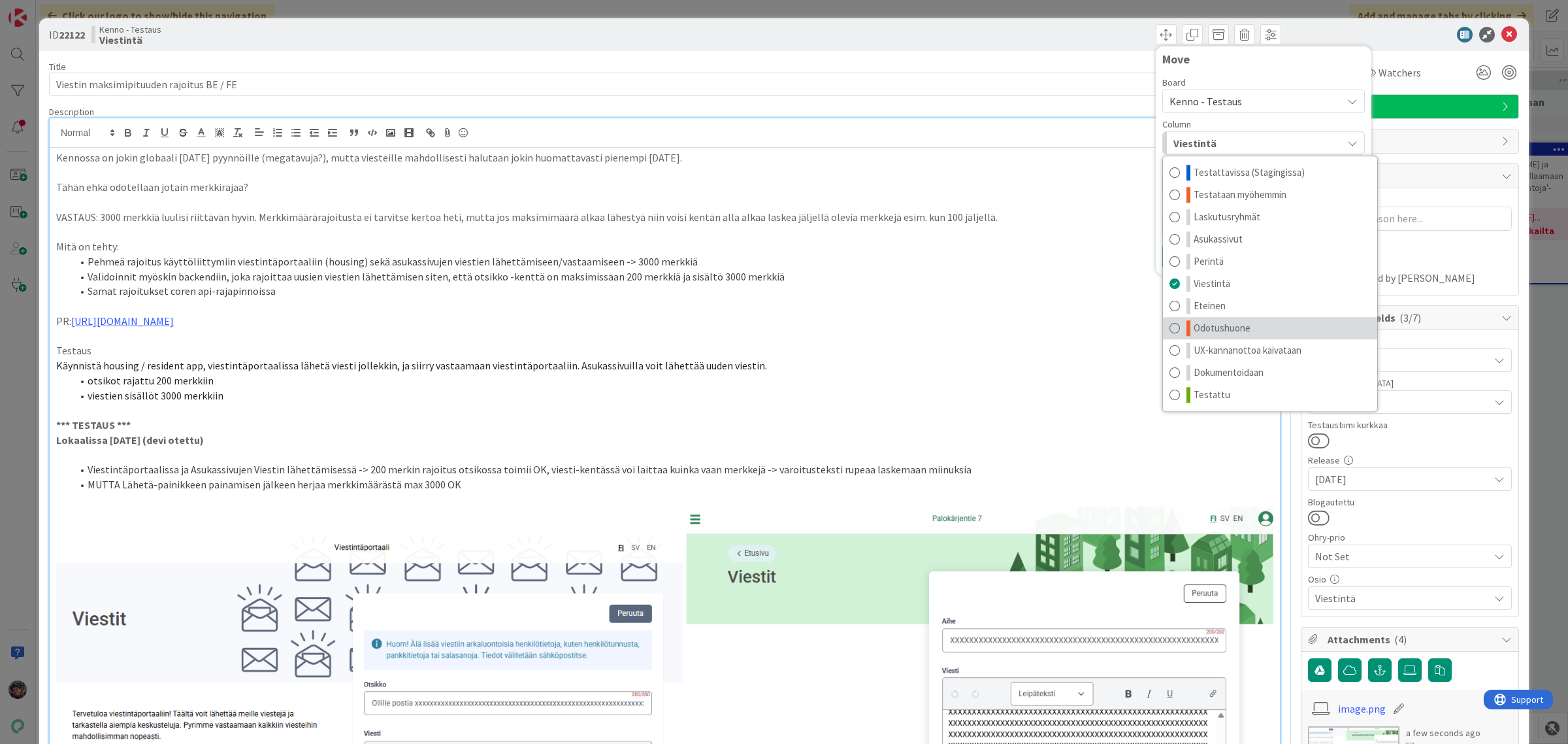
click at [1229, 322] on span "Odotushuone" at bounding box center [1221, 328] width 57 height 16
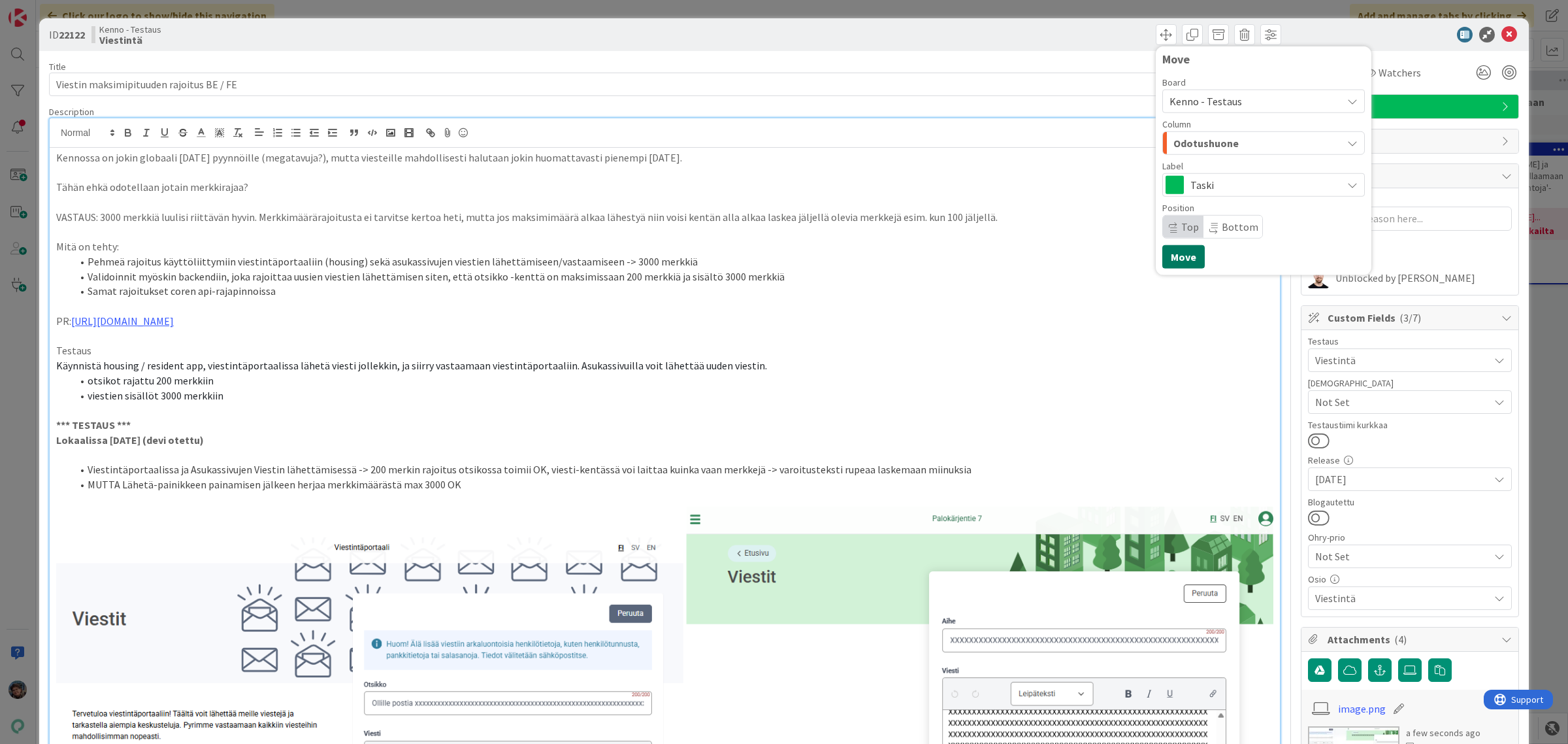
click at [1168, 258] on button "Move" at bounding box center [1184, 257] width 43 height 24
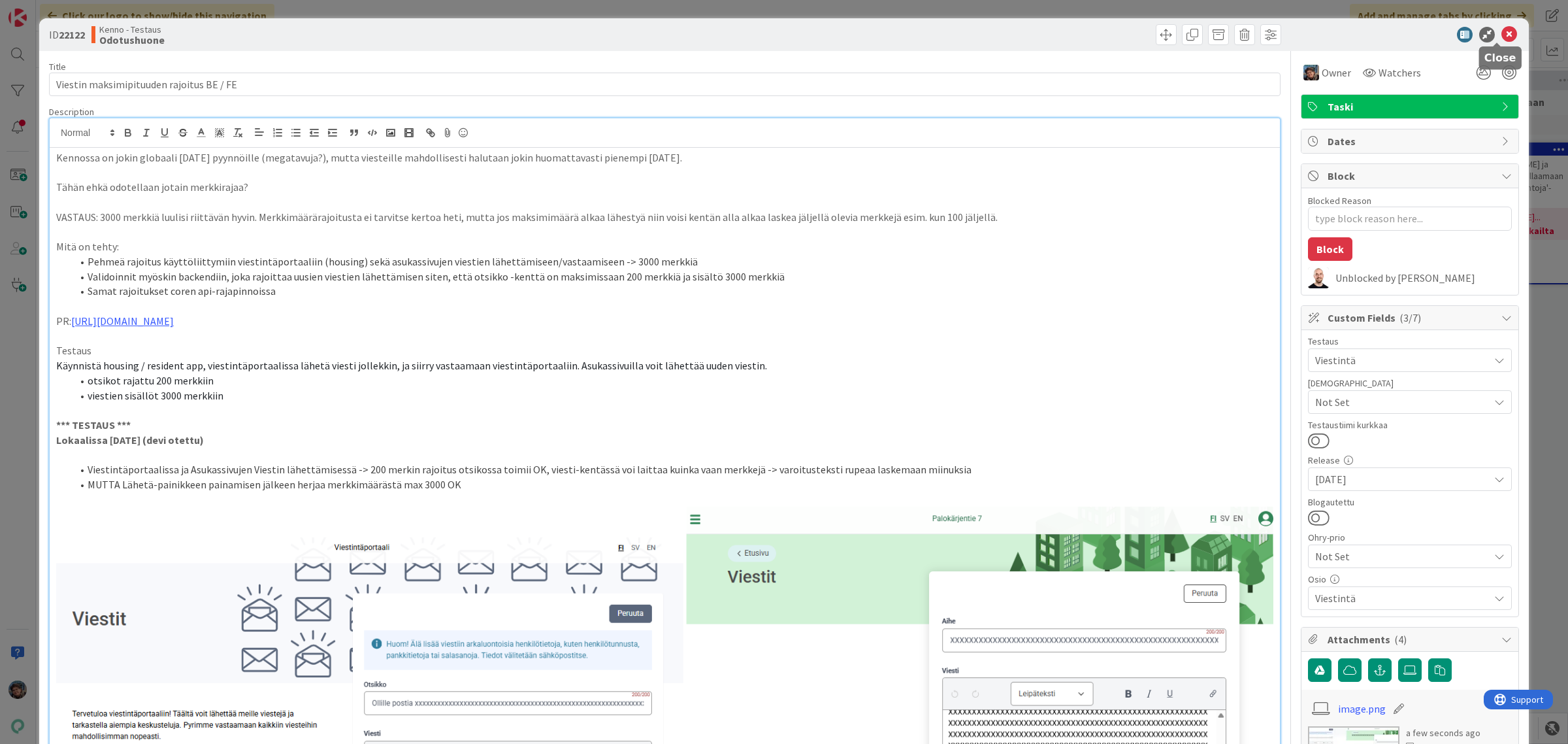
drag, startPoint x: 1498, startPoint y: 31, endPoint x: 1494, endPoint y: 206, distance: 175.0
click at [1393, 33] on icon at bounding box center [1509, 35] width 16 height 16
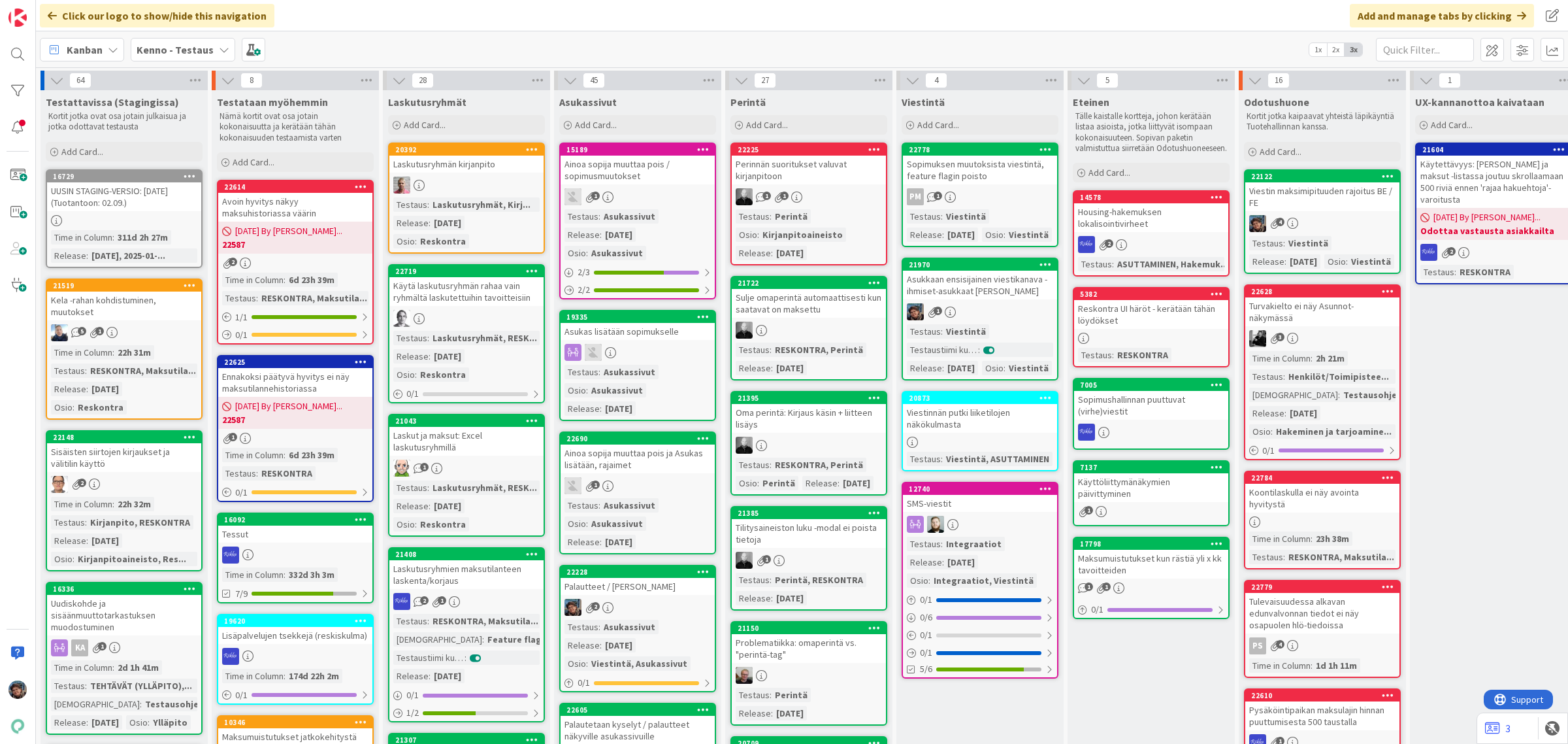
click at [1334, 366] on div "2h 21m" at bounding box center [1331, 358] width 36 height 14
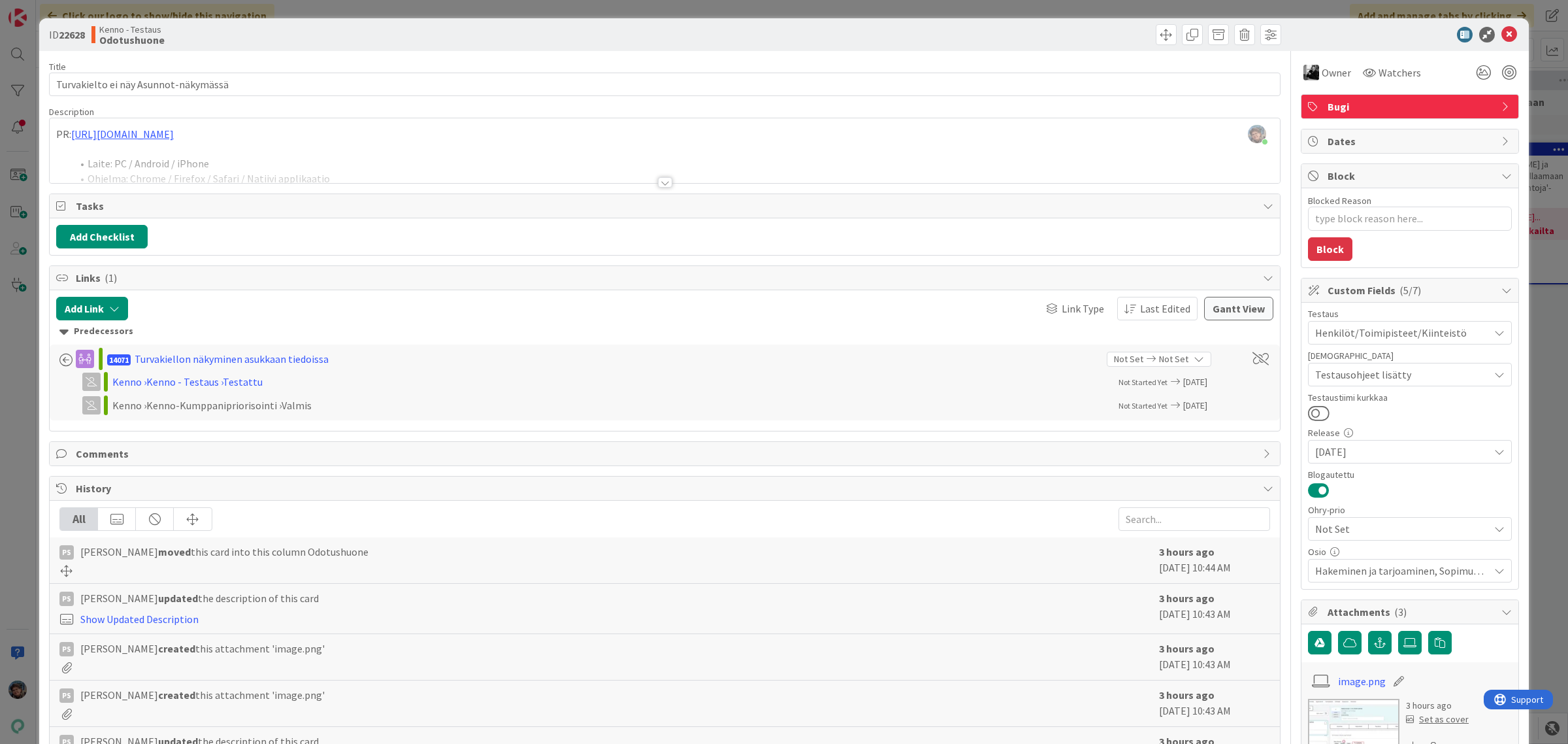
click at [658, 183] on div at bounding box center [665, 182] width 14 height 11
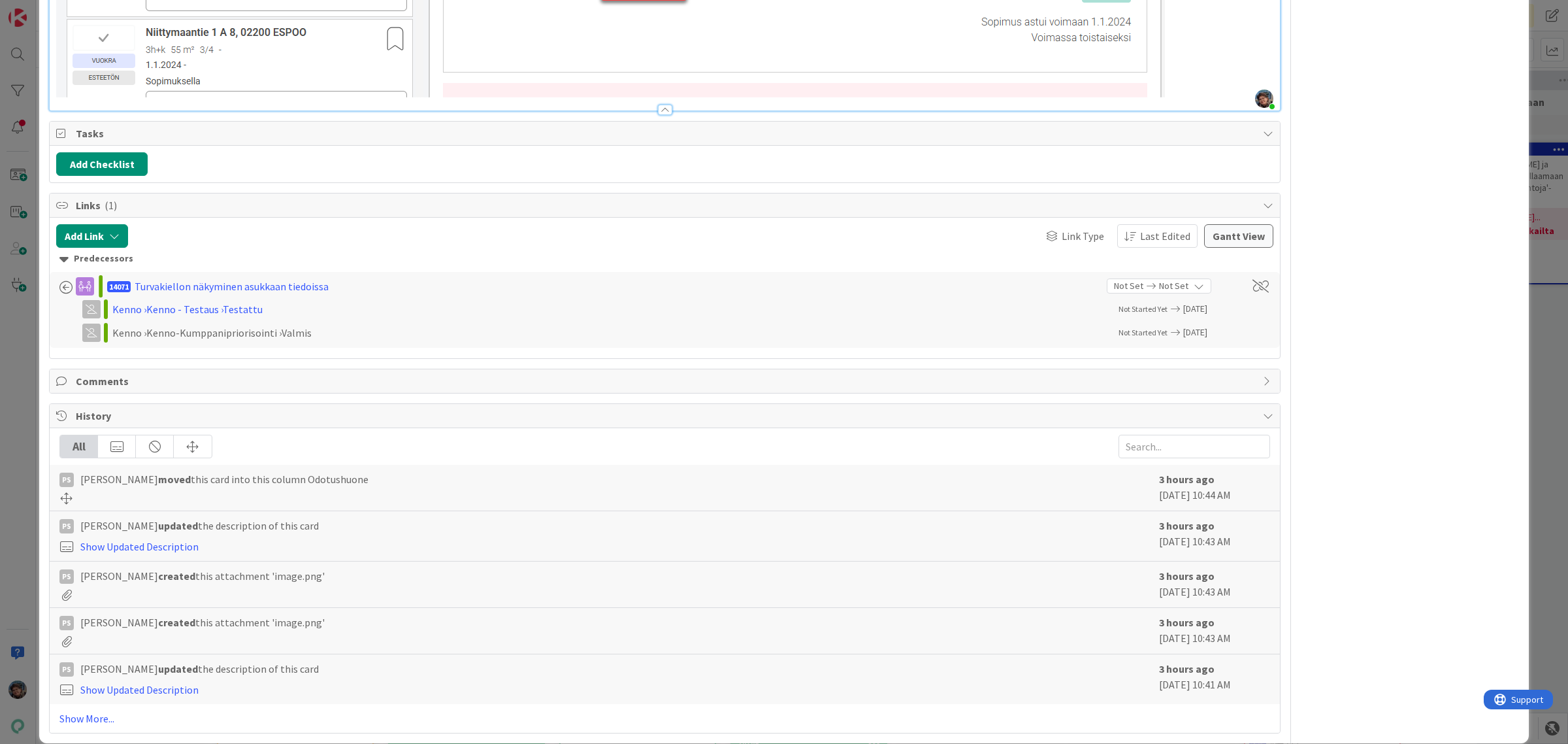
scroll to position [2267, 0]
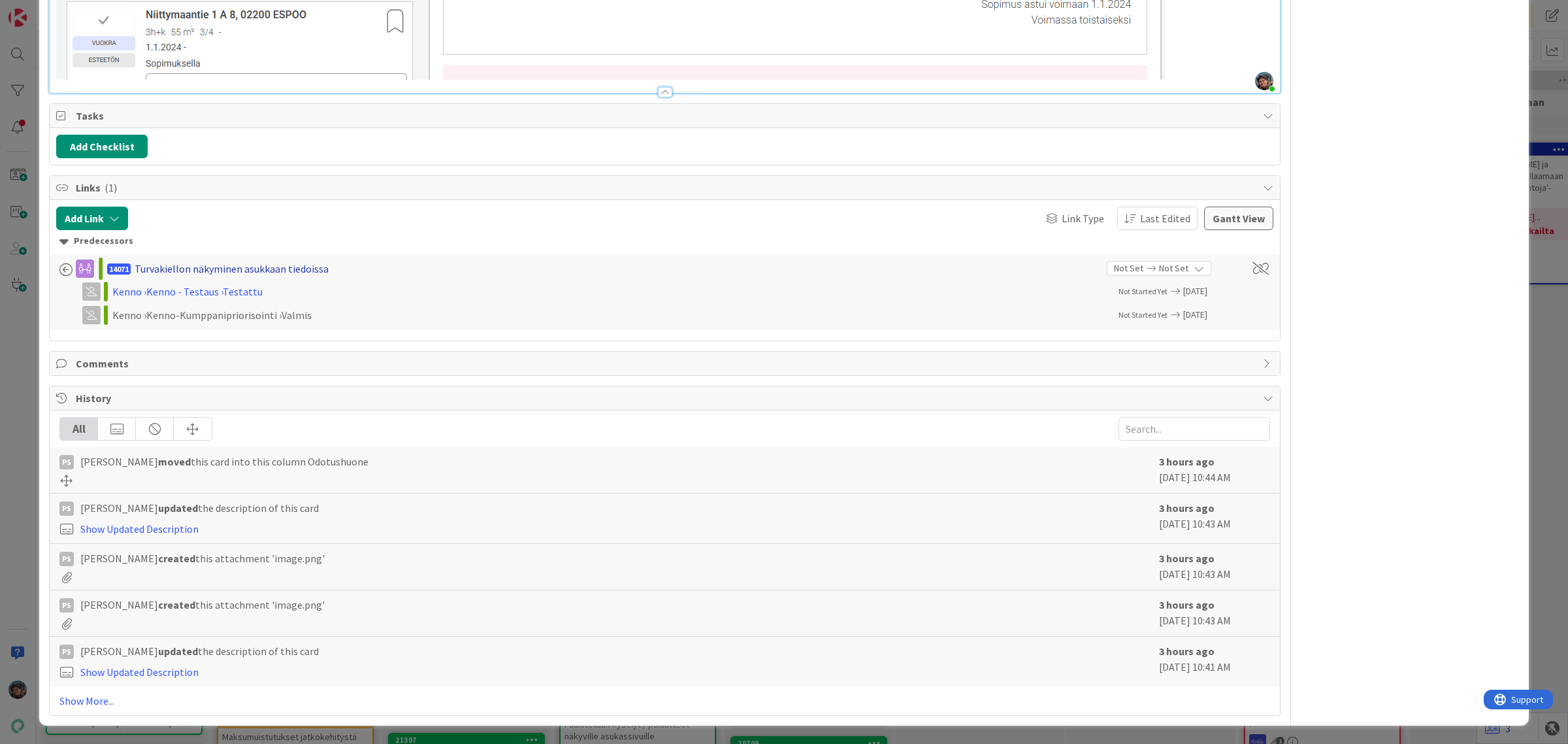
click at [198, 265] on div "Turvakiellon näkyminen asukkaan tiedoissa" at bounding box center [231, 269] width 194 height 16
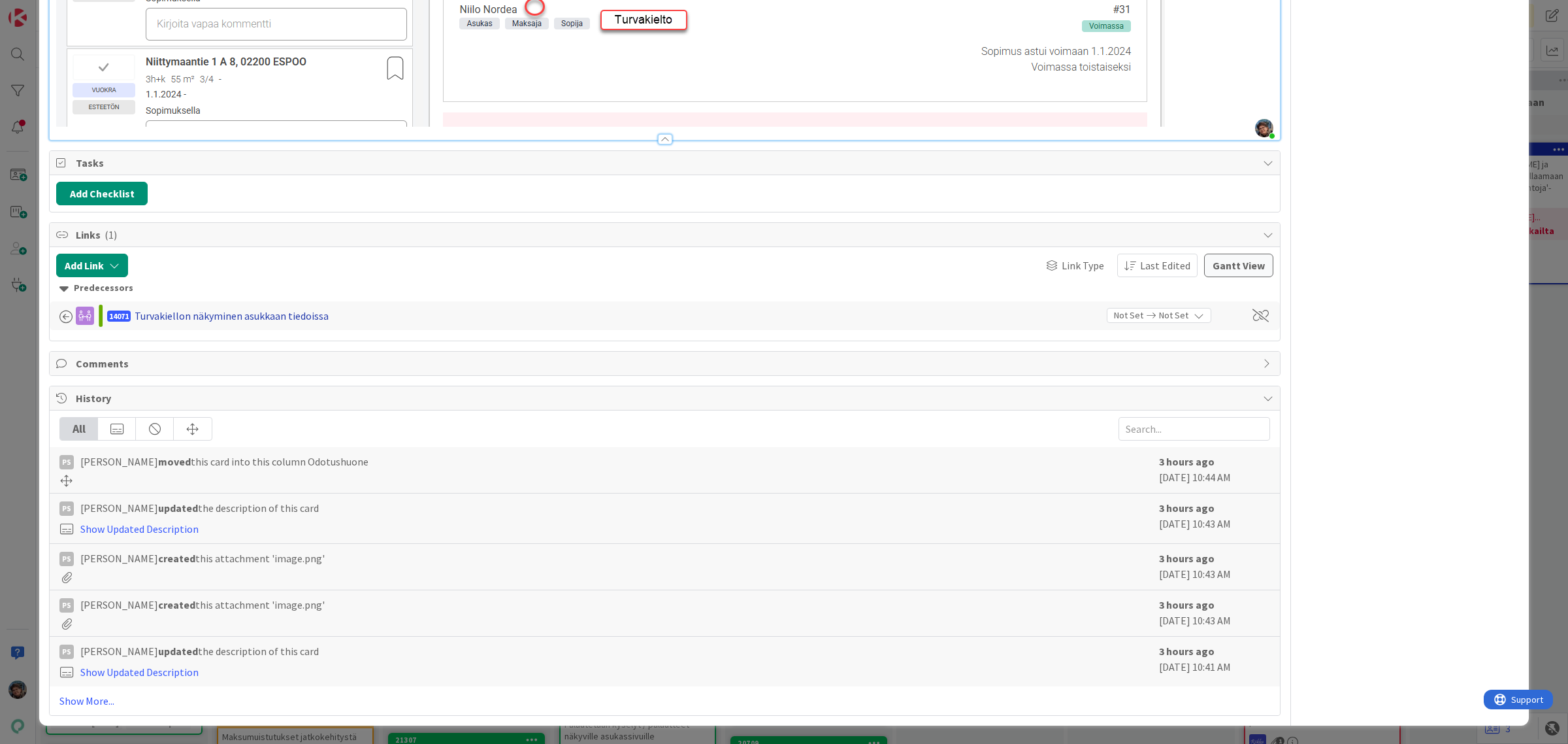
click at [264, 309] on div "Turvakiellon näkyminen asukkaan tiedoissa" at bounding box center [231, 316] width 194 height 16
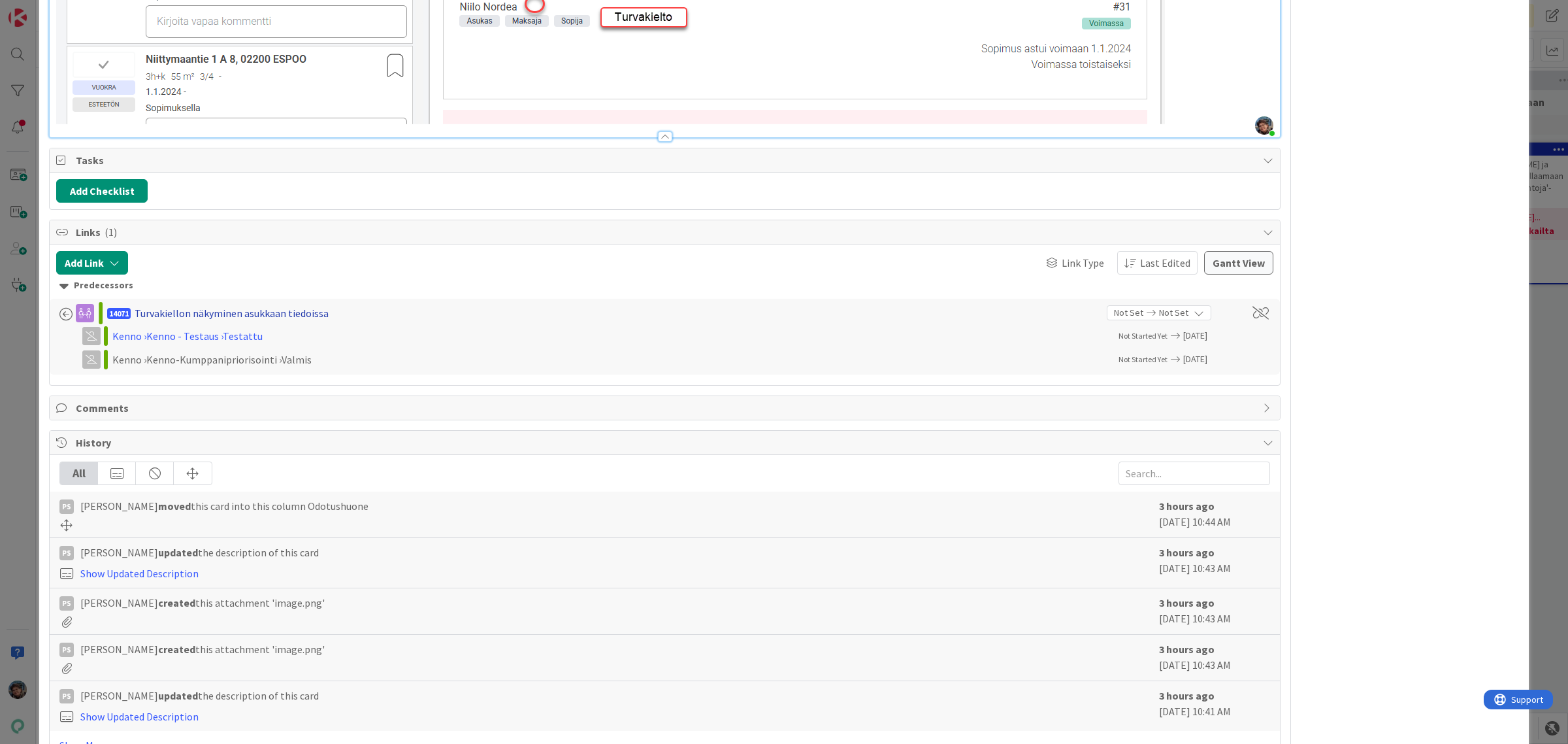
scroll to position [2267, 0]
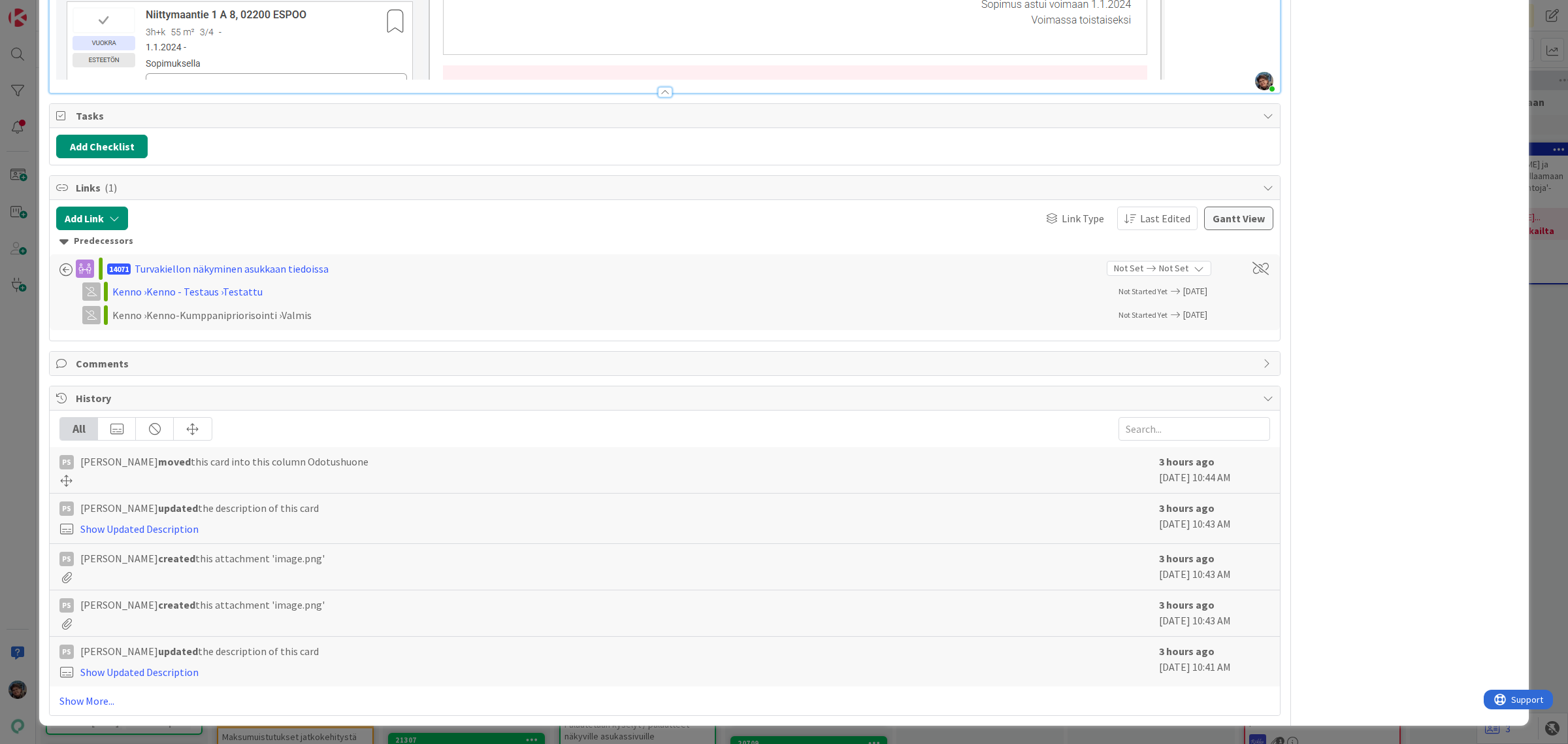
drag, startPoint x: 237, startPoint y: 291, endPoint x: 327, endPoint y: 308, distance: 91.6
click at [239, 293] on div "Kenno › Kenno - Testaus › Testattu" at bounding box center [282, 292] width 340 height 16
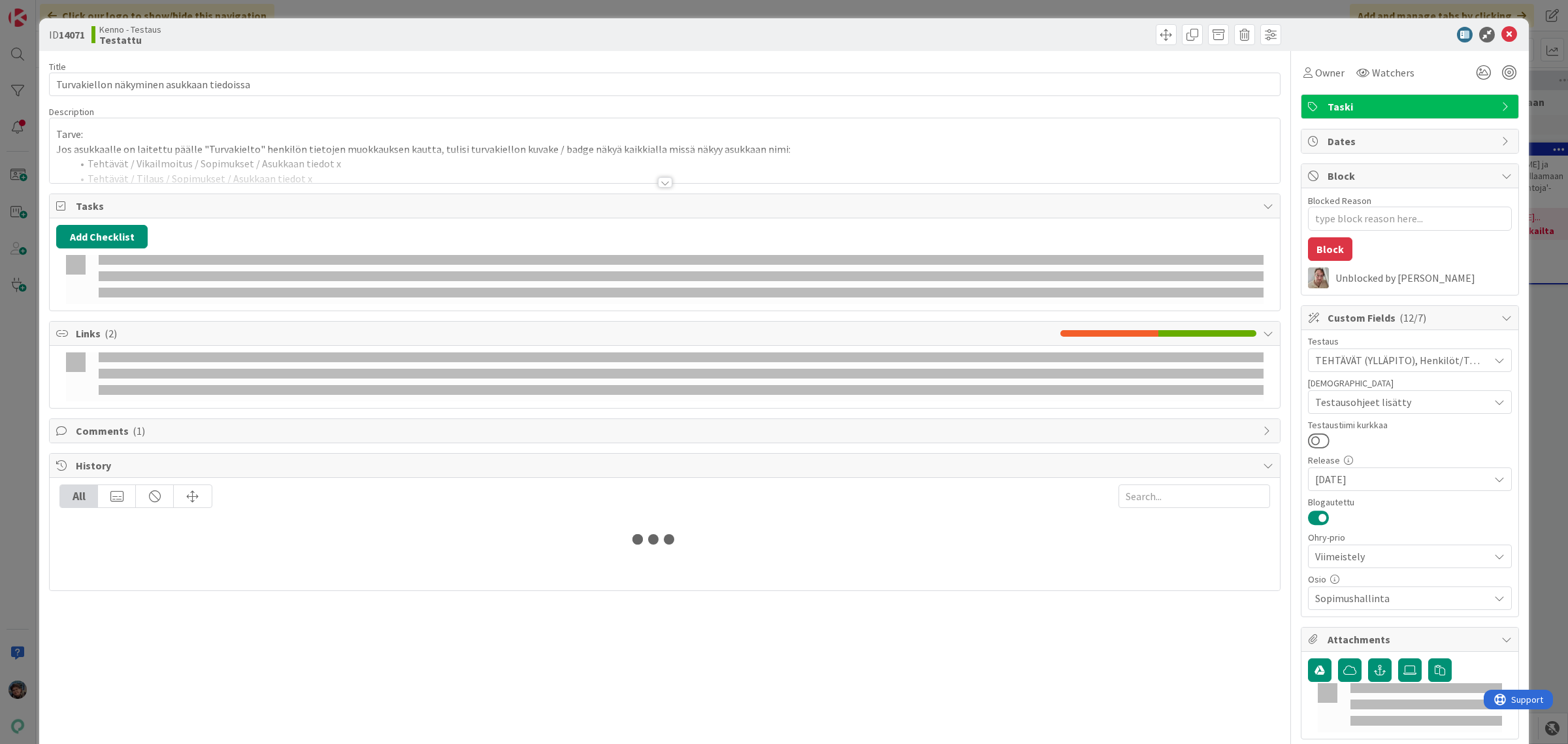
type textarea "x"
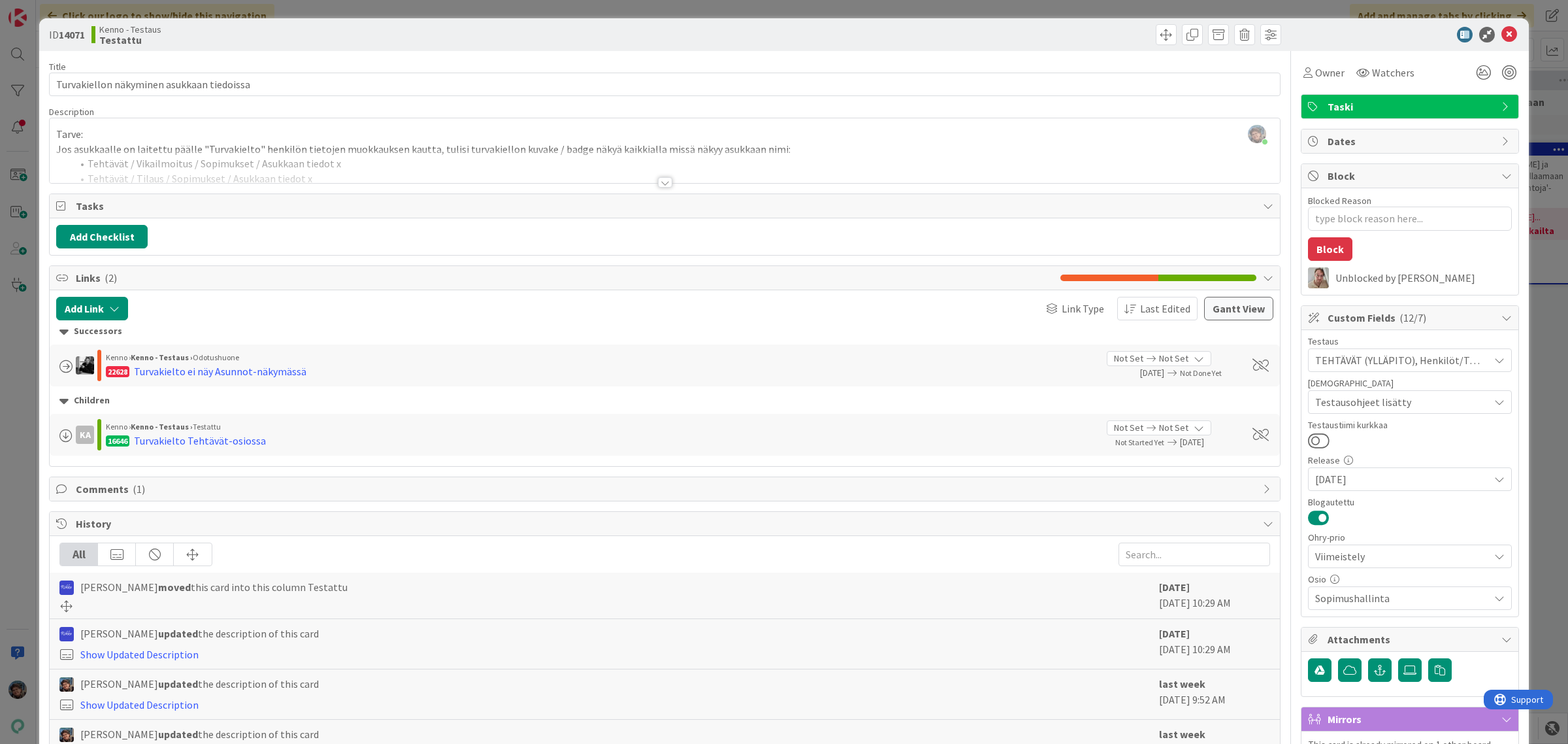
click at [658, 180] on div at bounding box center [665, 182] width 14 height 11
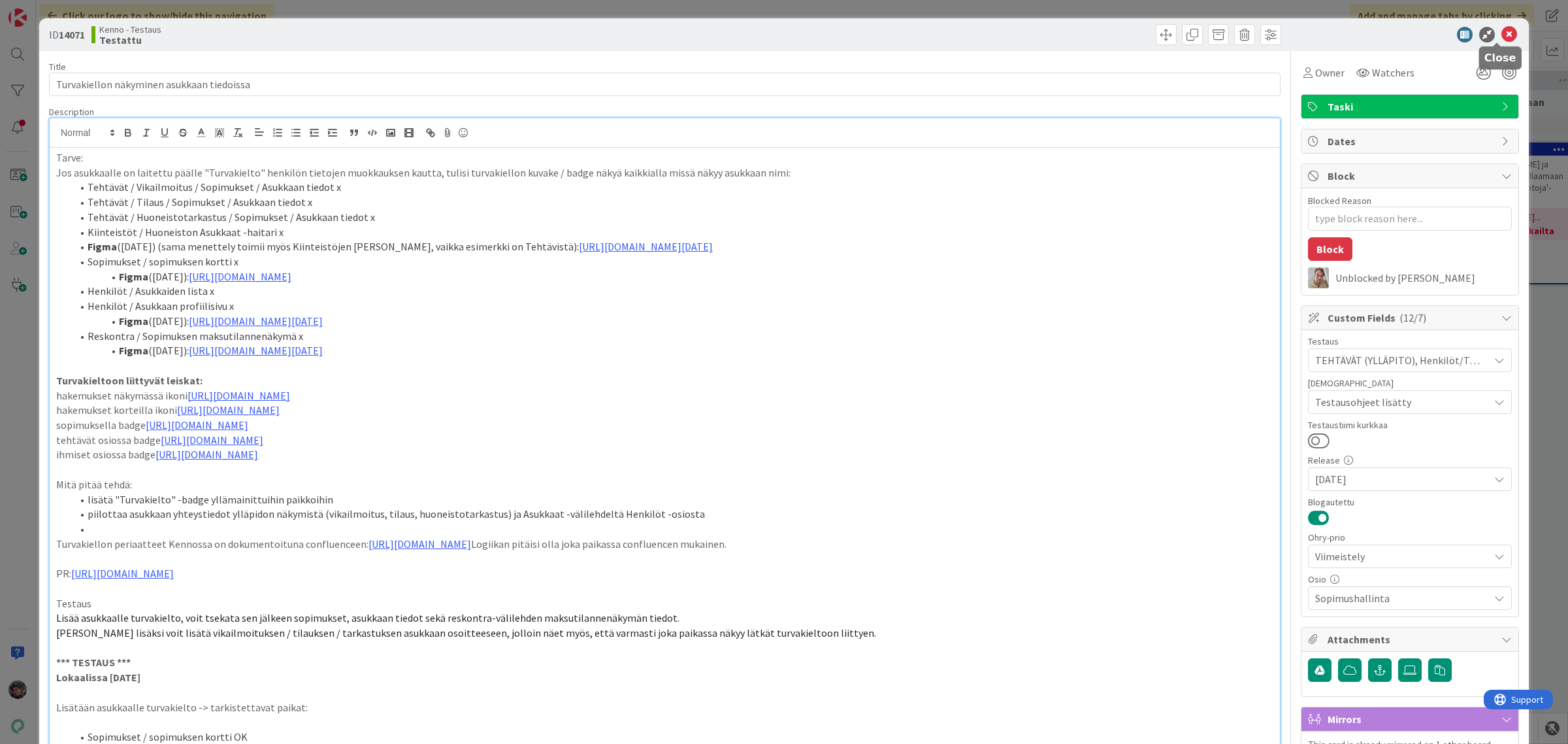
drag, startPoint x: 1497, startPoint y: 36, endPoint x: 1261, endPoint y: 31, distance: 236.1
click at [1393, 35] on icon at bounding box center [1509, 35] width 16 height 16
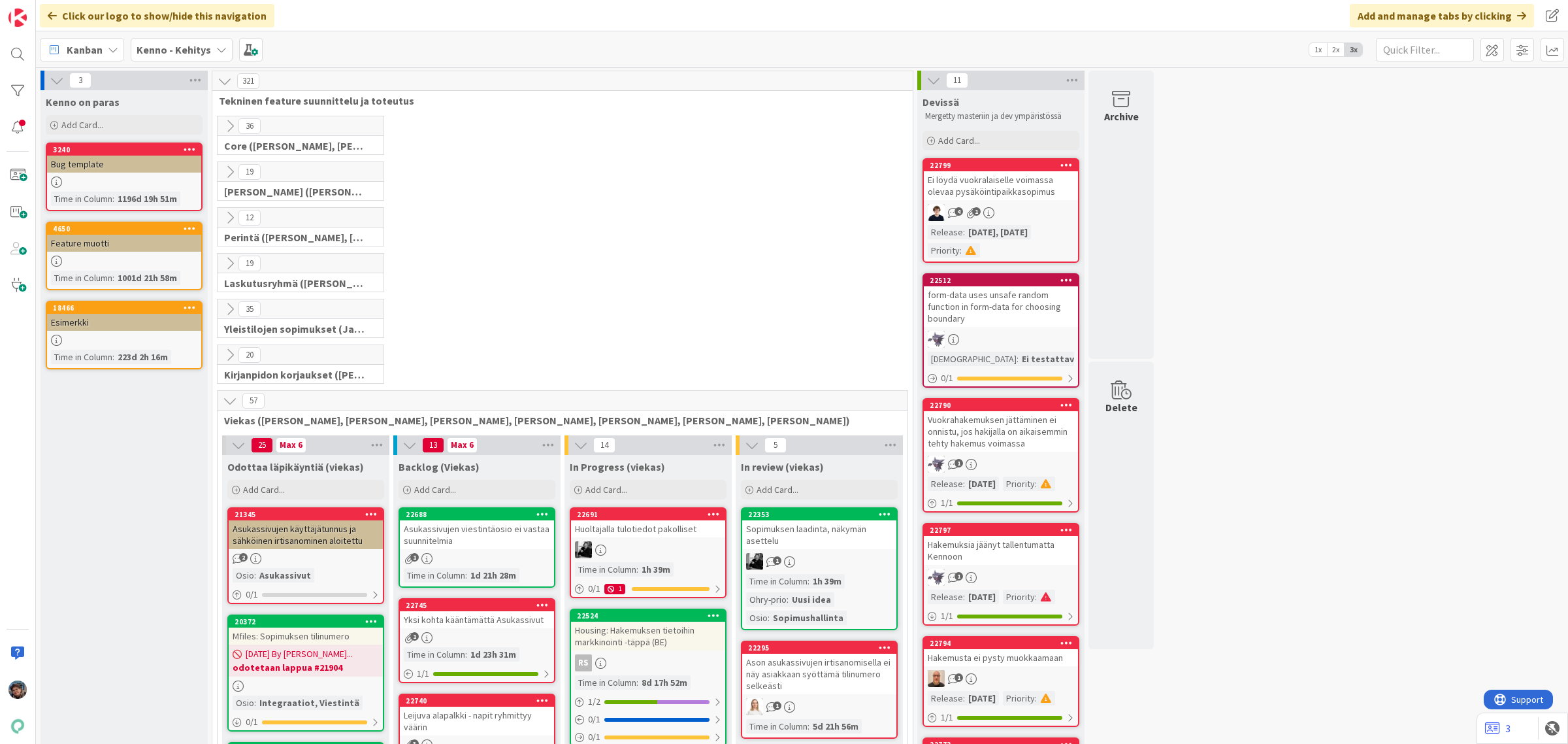
scroll to position [508, 0]
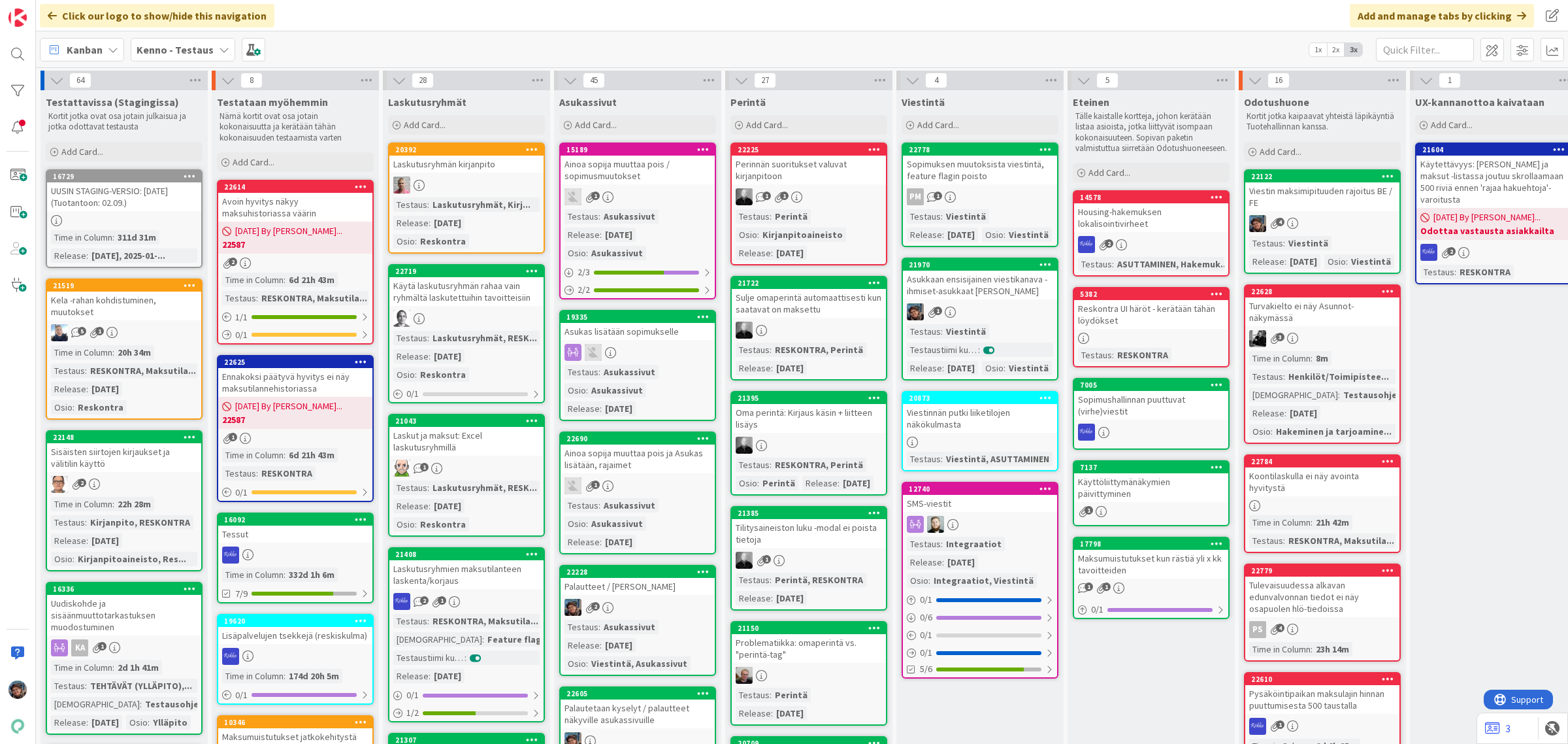
scroll to position [0, 438]
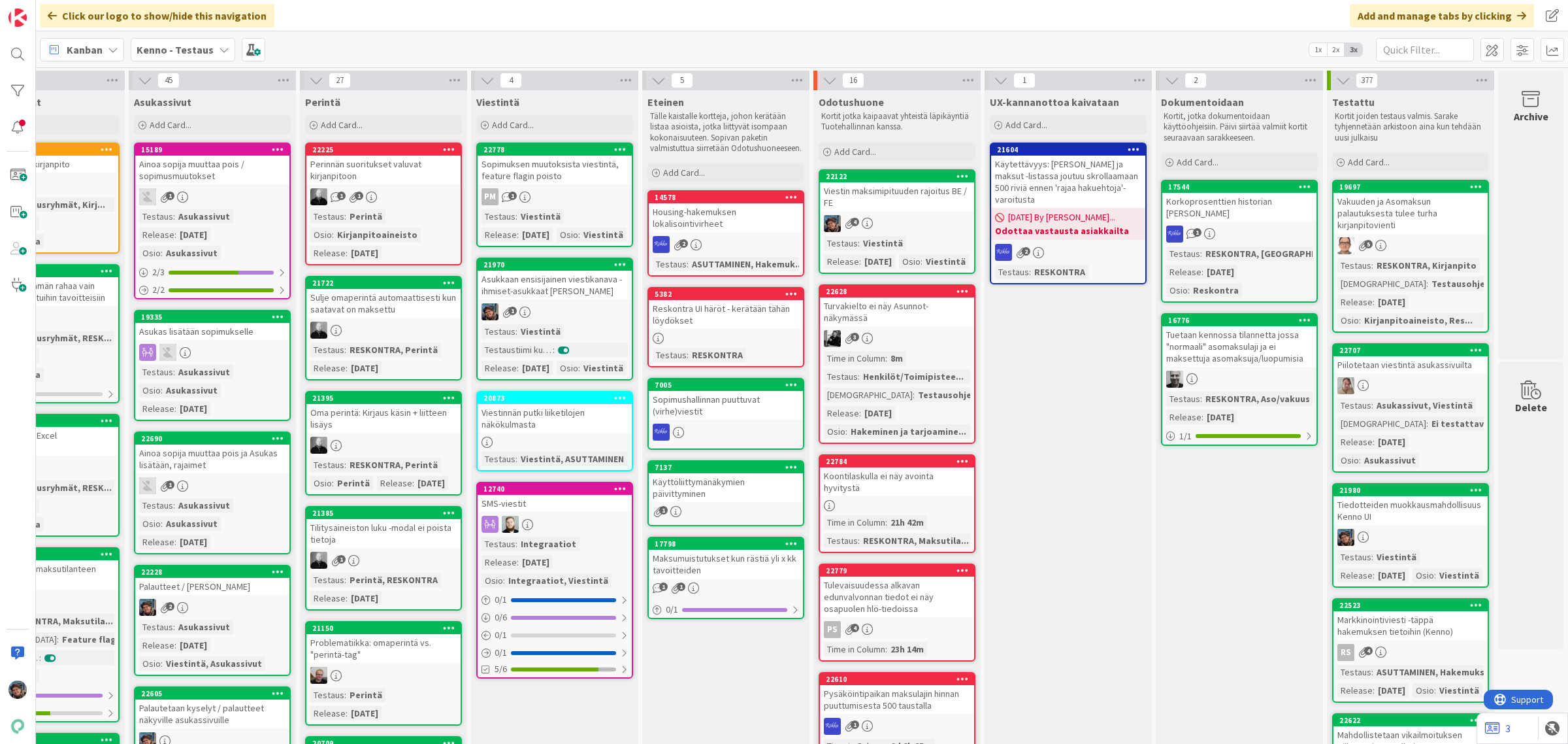
click at [917, 345] on div "3" at bounding box center [897, 338] width 154 height 17
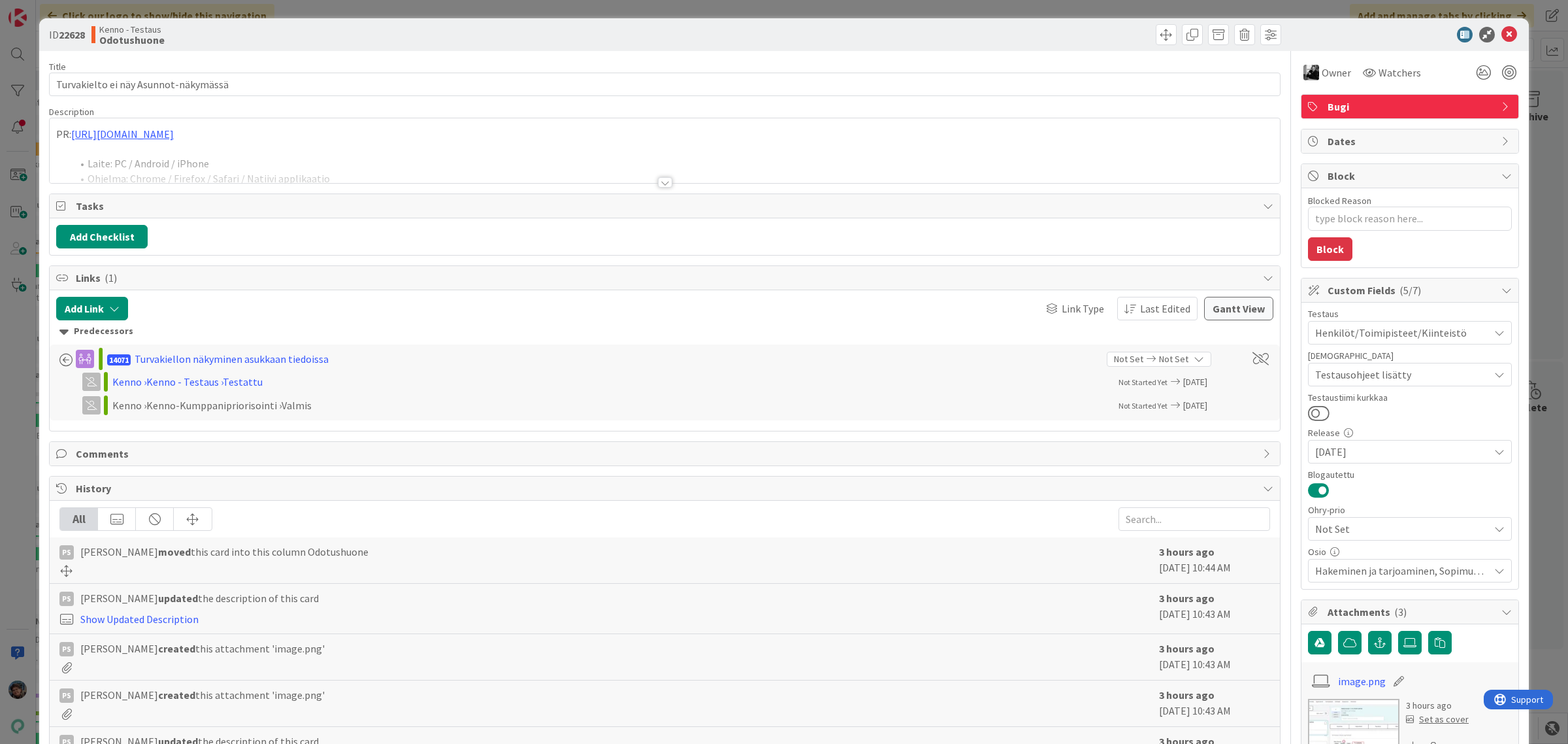
click at [658, 184] on div at bounding box center [665, 182] width 14 height 11
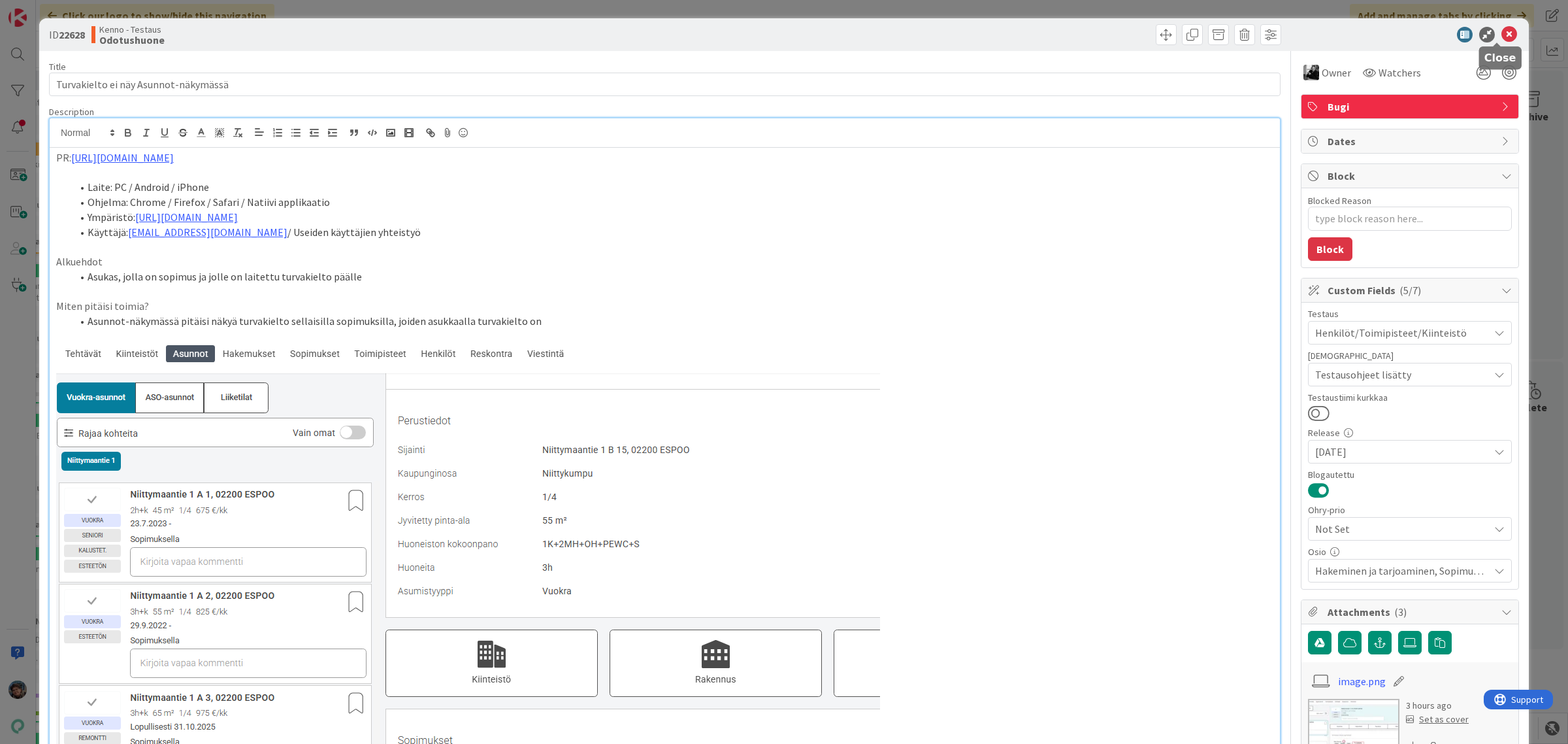
click at [1501, 31] on icon at bounding box center [1509, 35] width 16 height 16
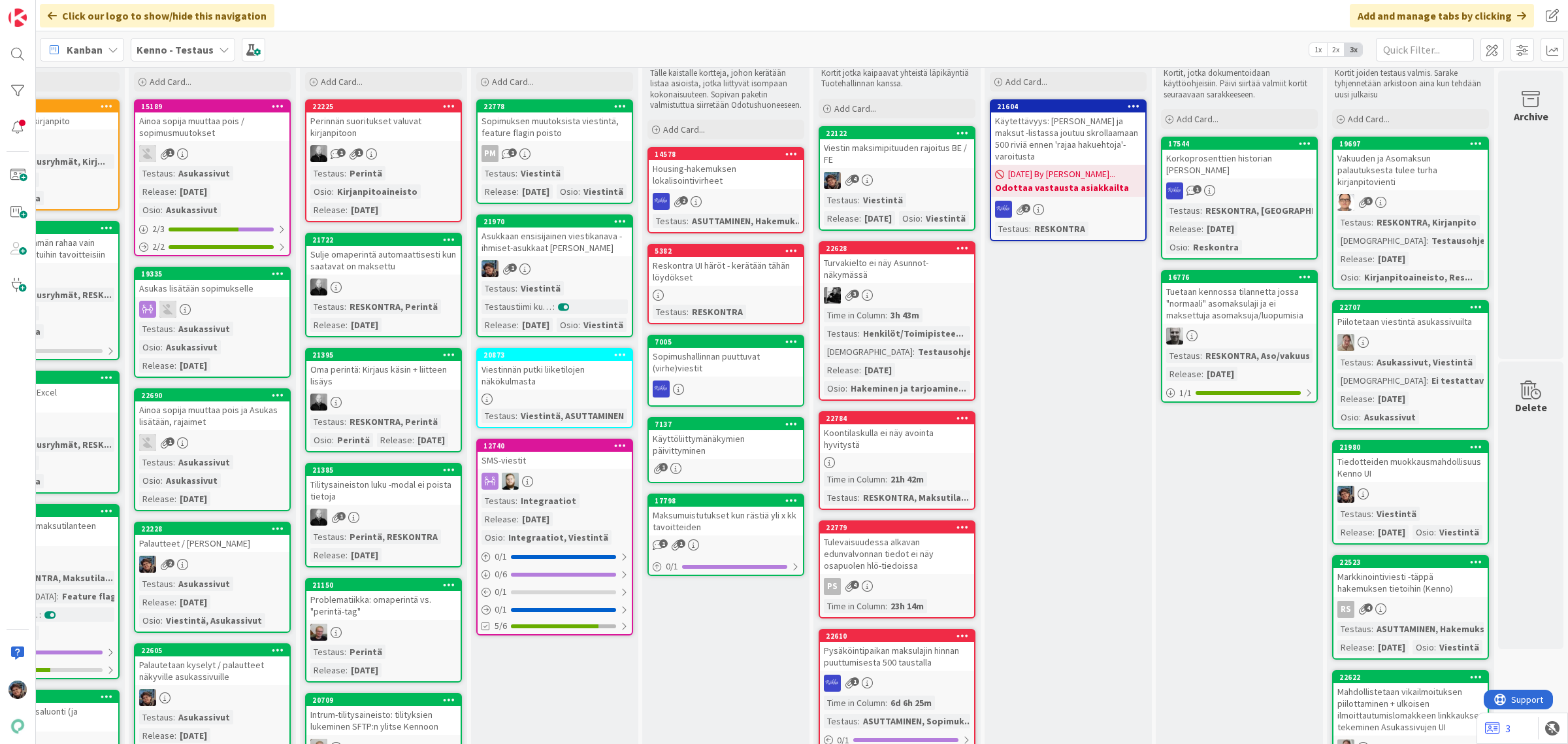
scroll to position [81, 438]
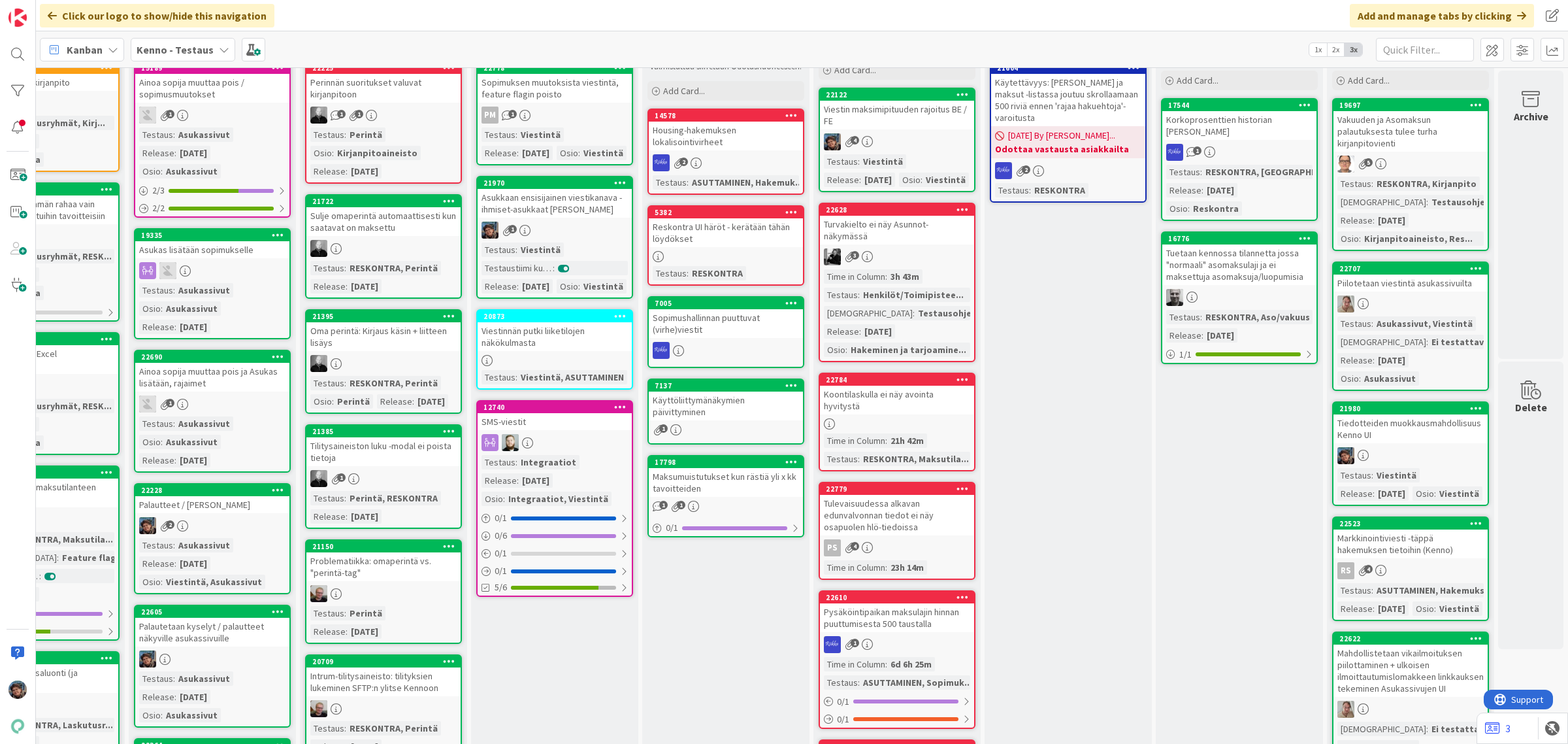
click at [890, 512] on div "Tulevaisuudessa alkavan edunvalvonnan tiedot ei näy osapuolen hlö-tiedoissa" at bounding box center [897, 515] width 154 height 41
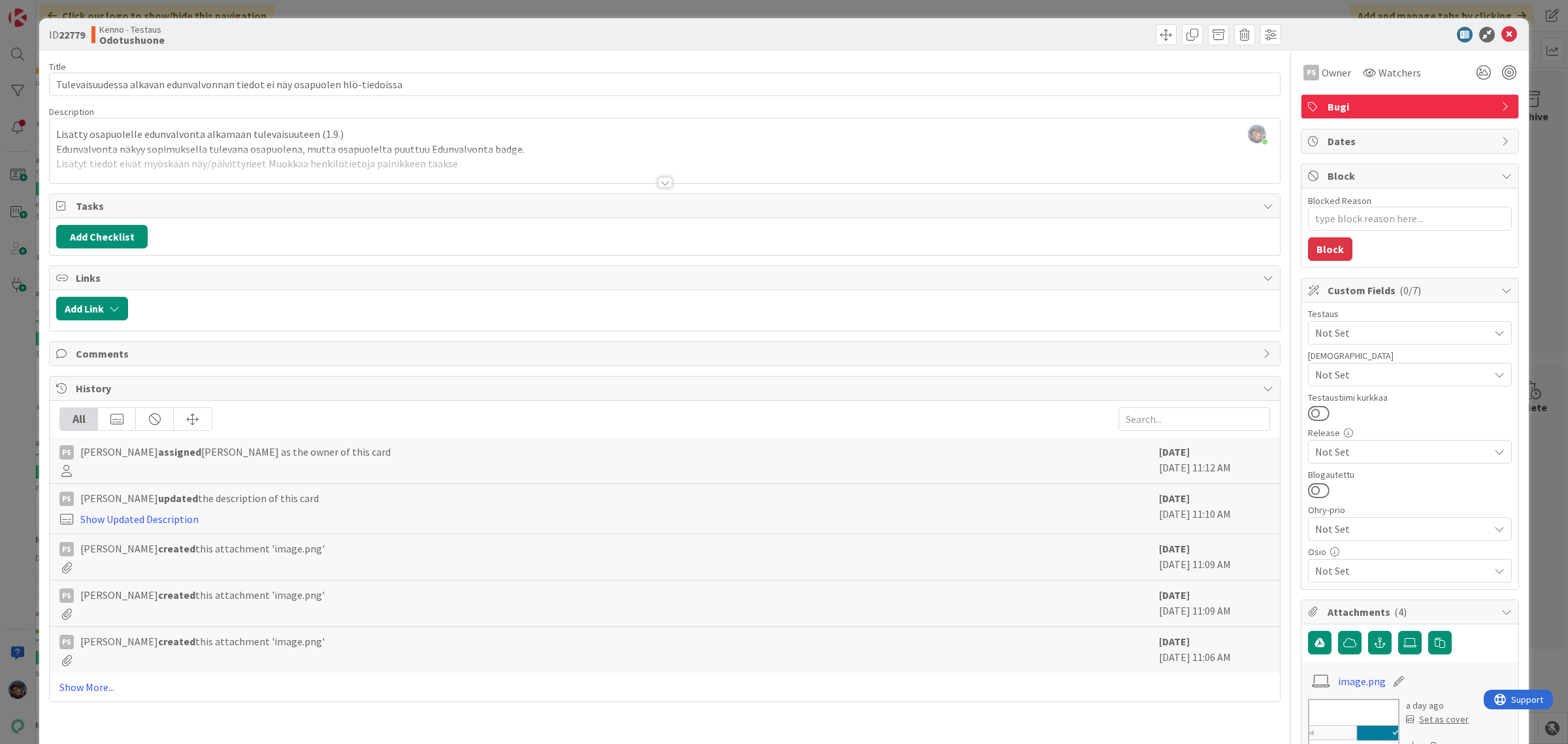
click at [658, 180] on div at bounding box center [665, 182] width 14 height 11
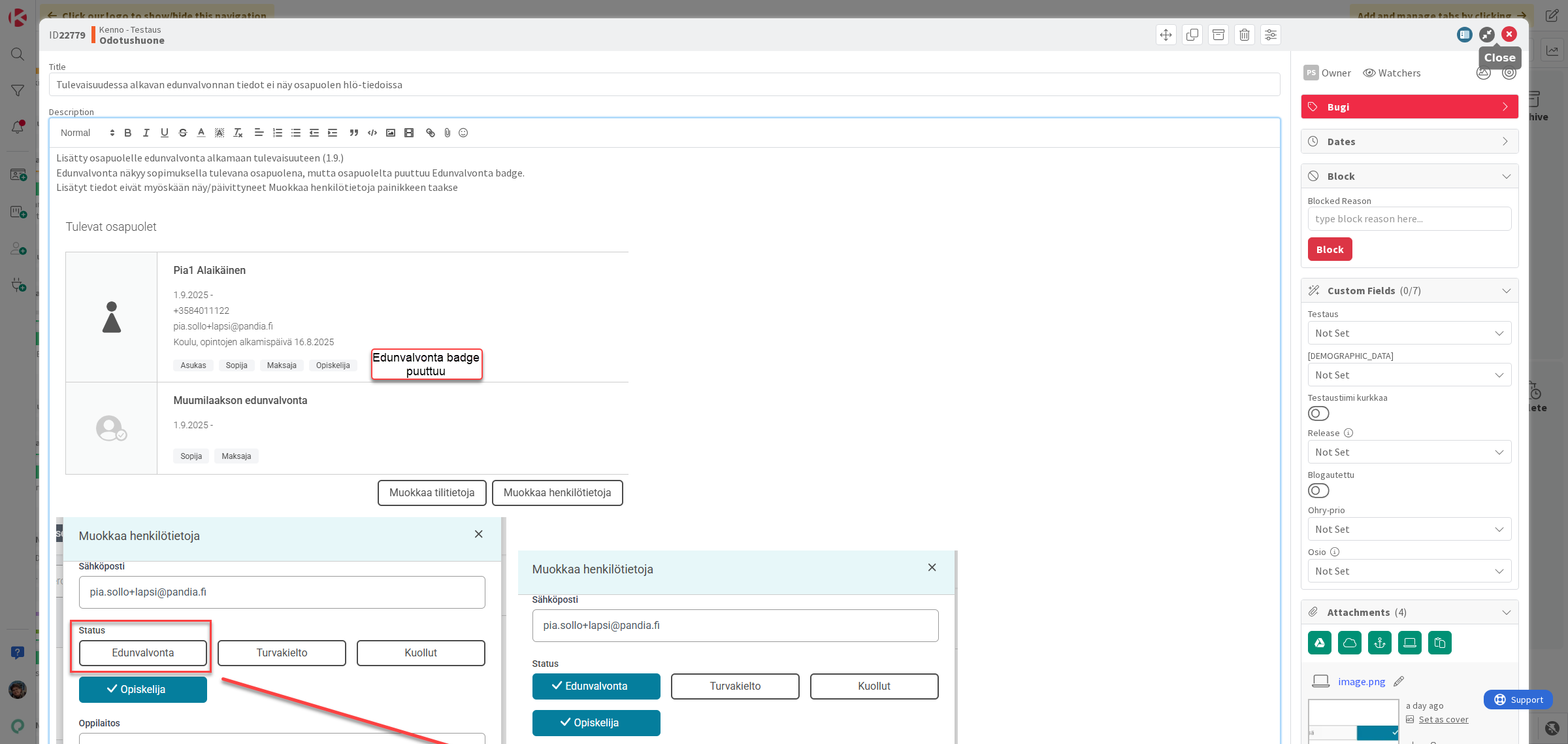
click at [1501, 30] on icon at bounding box center [1509, 35] width 16 height 16
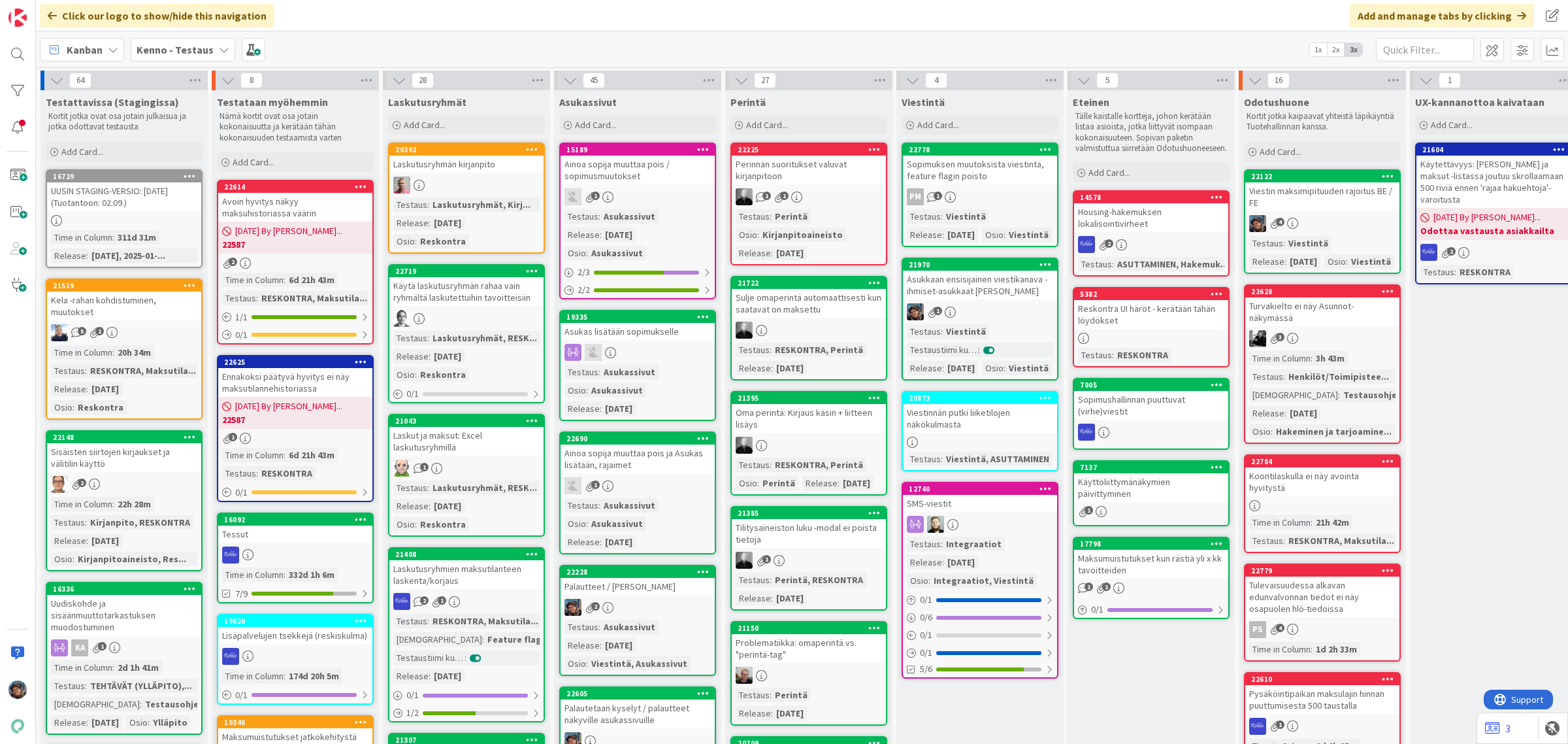
click at [1013, 340] on link "21970 Asukkaan ensisijainen viestikanava - ihmiset-asukkaat Kenno UI 1 Testaus …" at bounding box center [980, 319] width 157 height 123
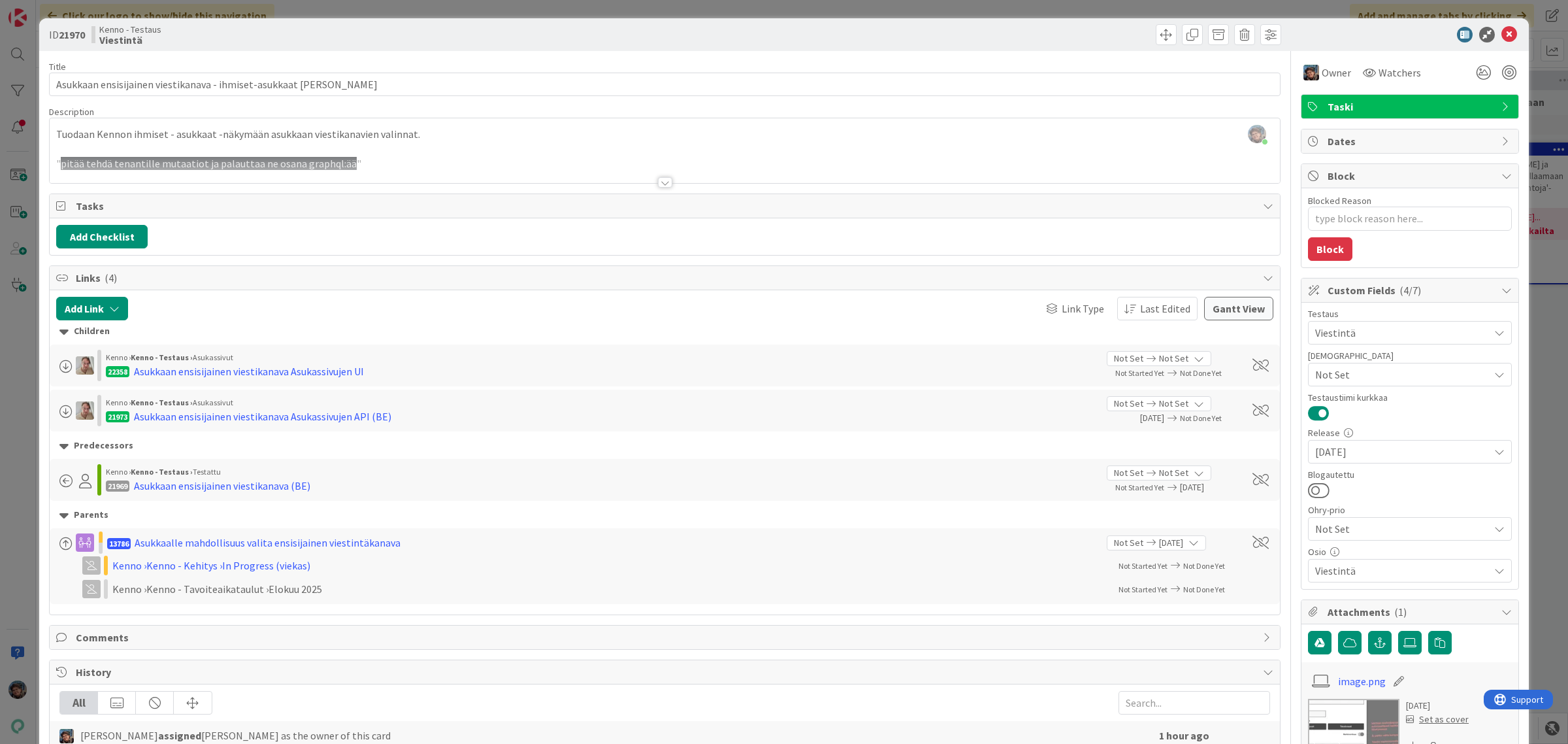
click at [658, 187] on div at bounding box center [665, 182] width 14 height 11
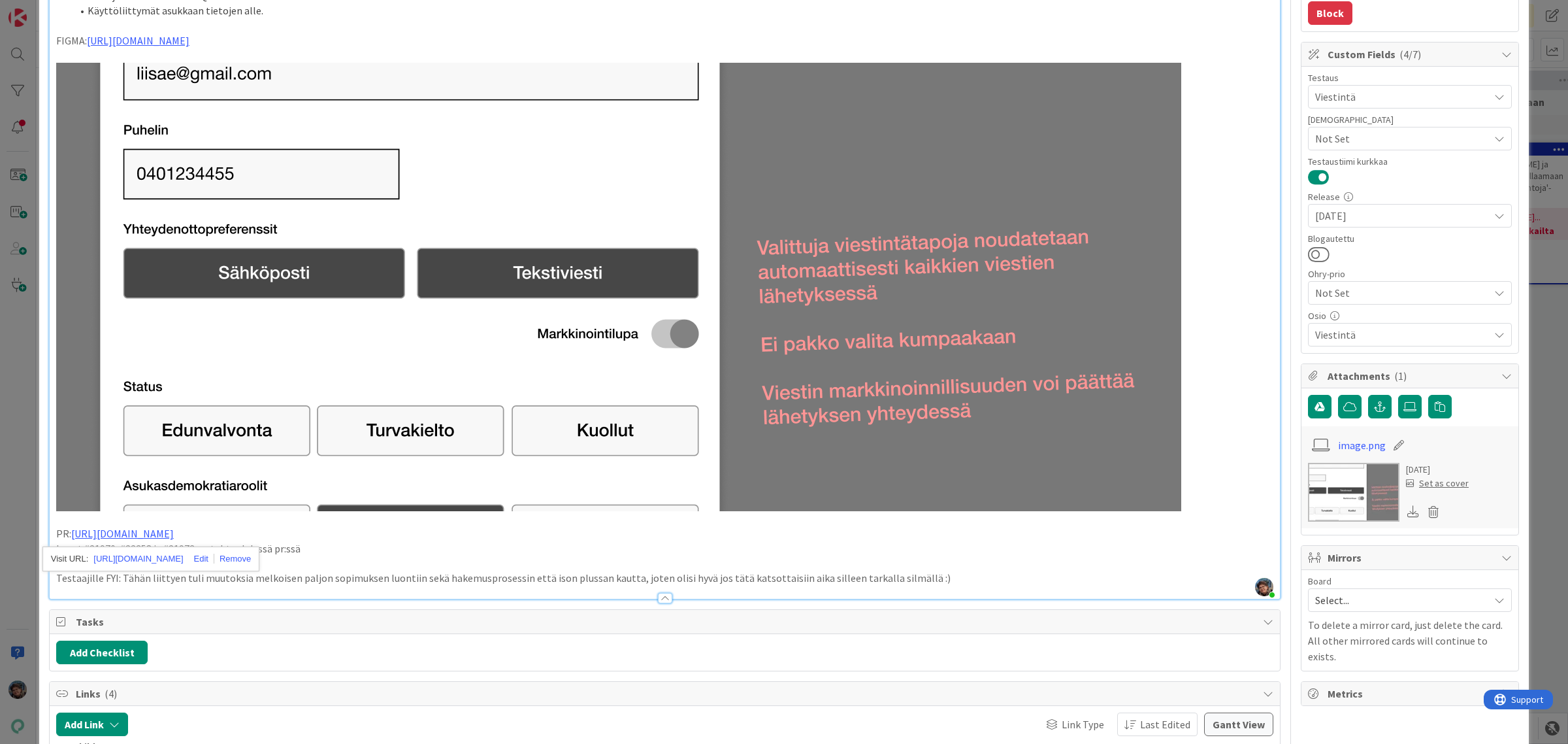
scroll to position [245, 0]
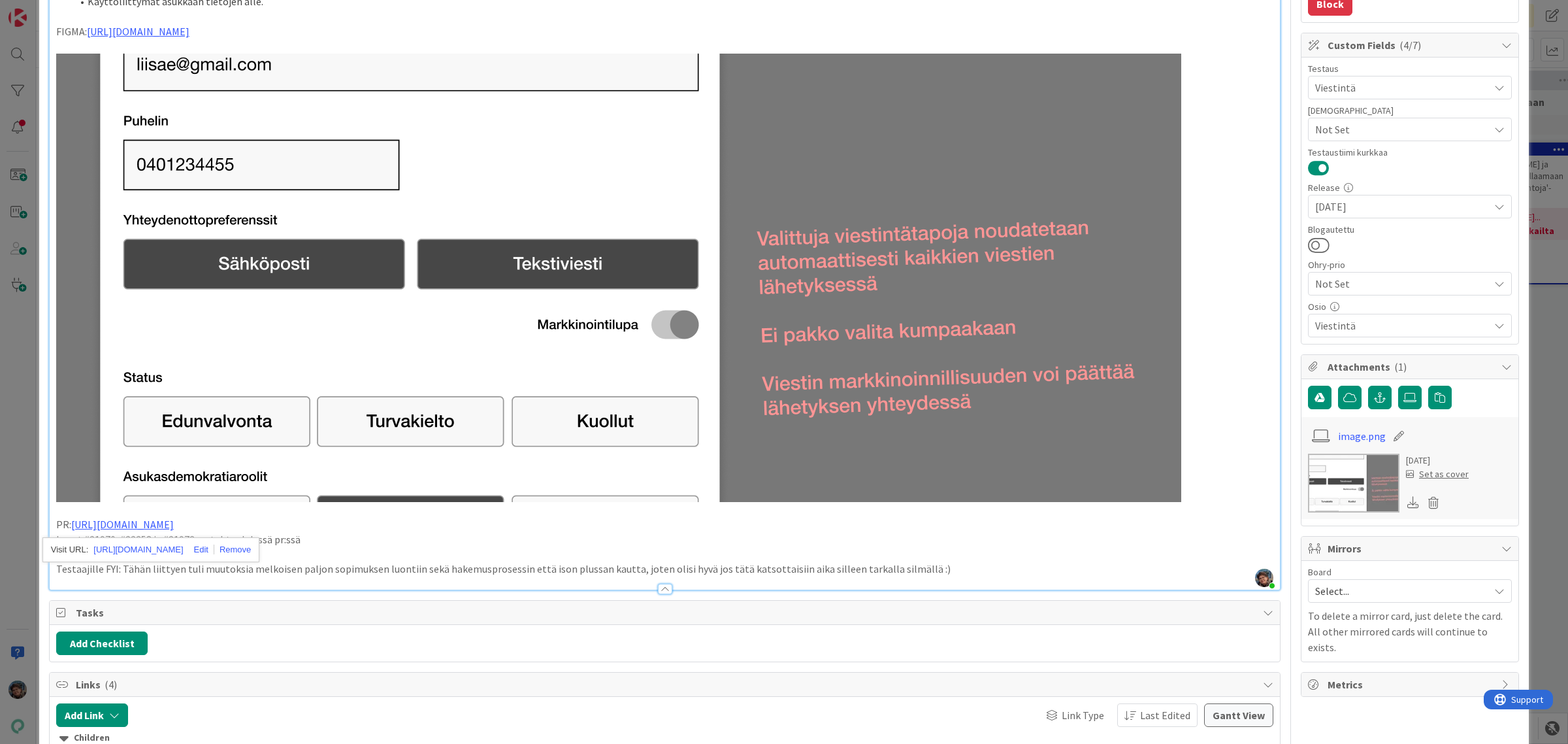
click at [356, 530] on p "PR: https://github.com/pandiafi/kenno/pull/8171" at bounding box center [665, 523] width 1217 height 15
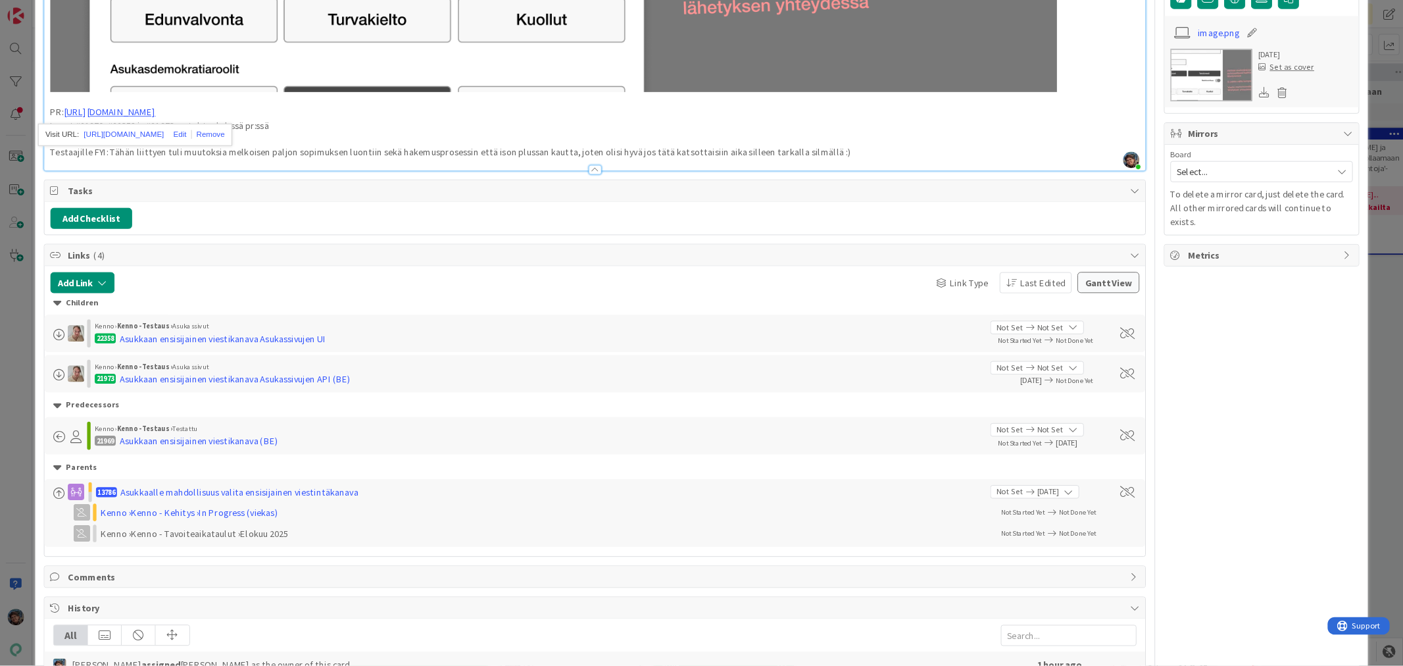
scroll to position [658, 0]
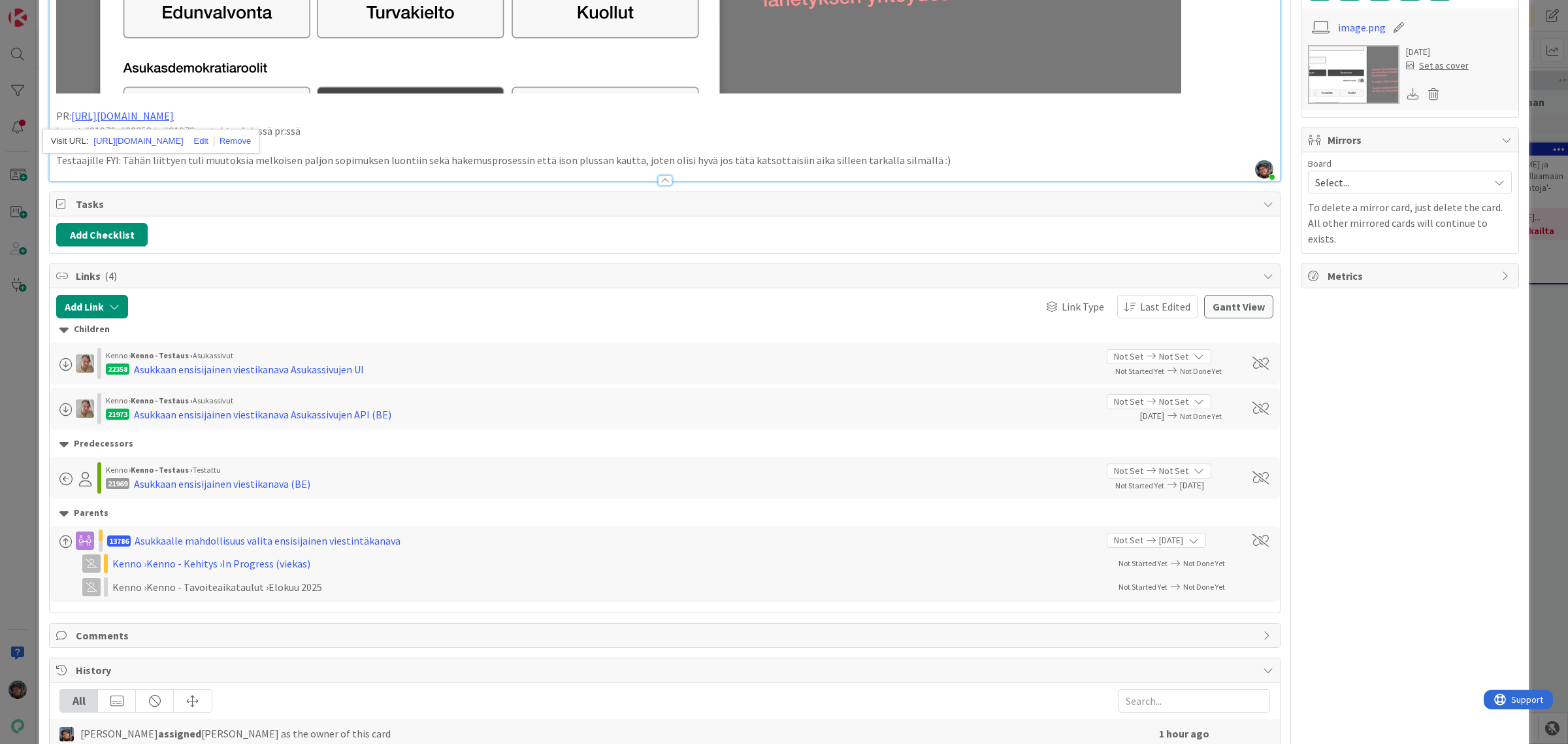
click at [314, 232] on div "Add Checklist" at bounding box center [665, 234] width 1217 height 24
click at [933, 162] on p "Testaajille FYI: Tähän liittyen tuli muutoksia melkoisen paljon sopimuksen luon…" at bounding box center [665, 160] width 1217 height 15
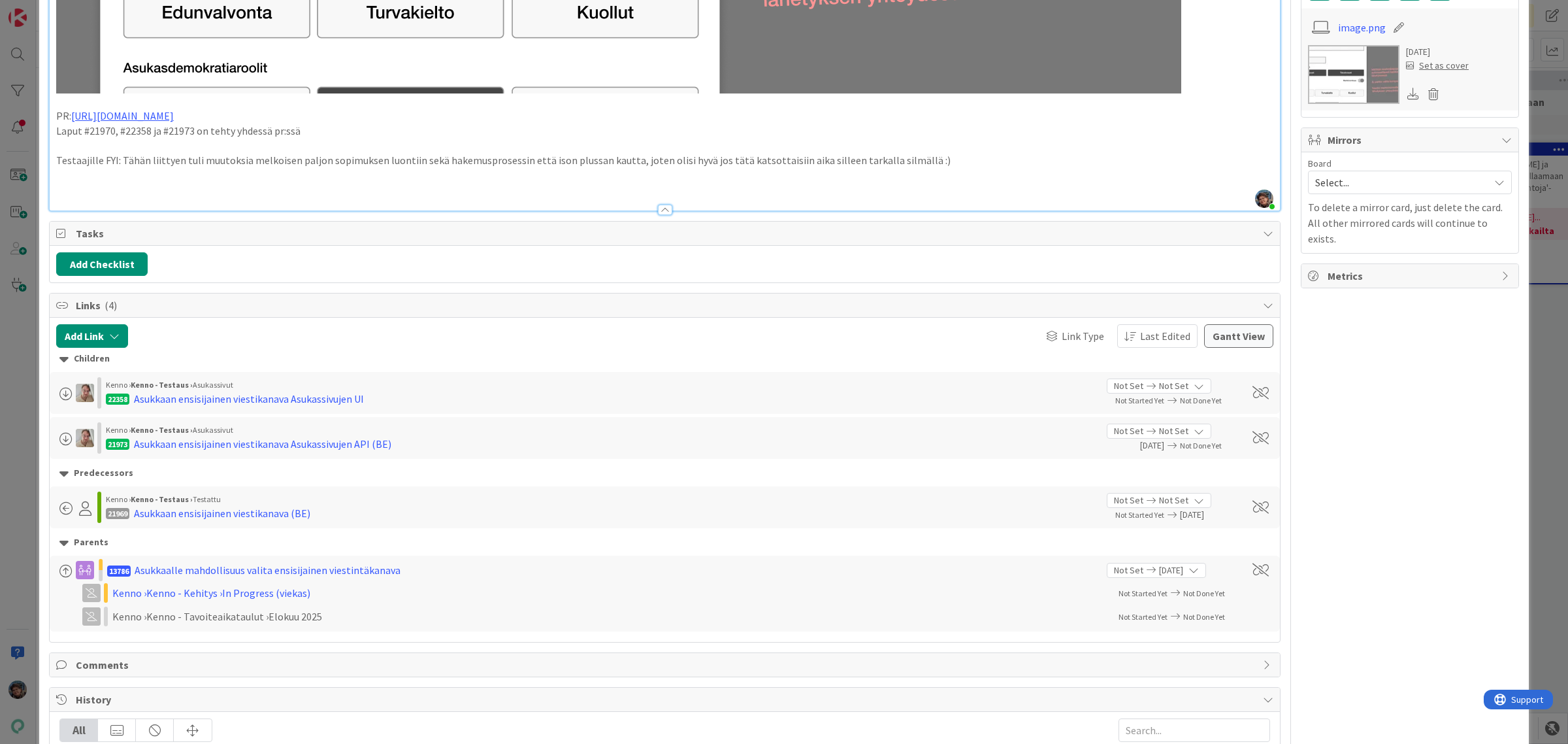
type textarea "x"
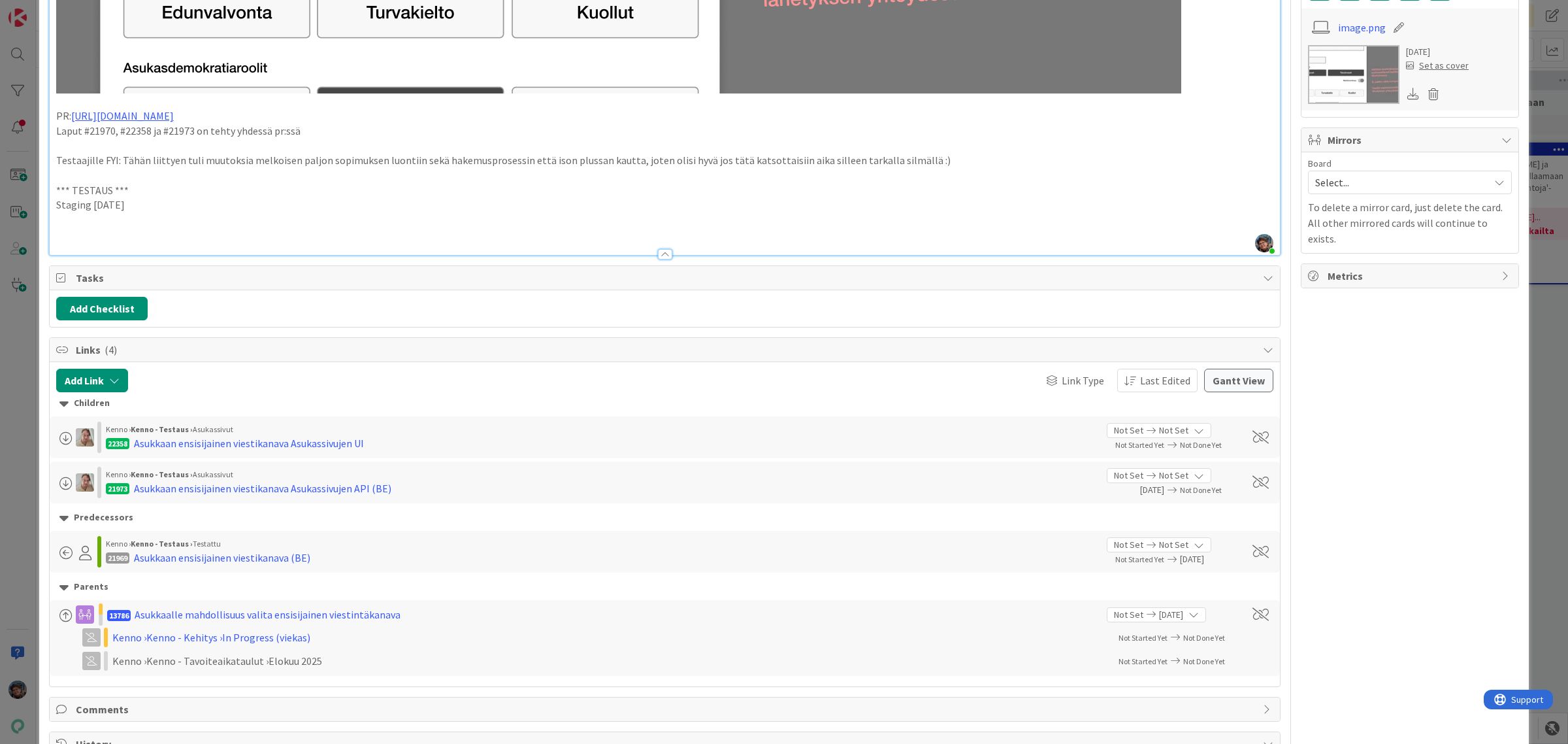
drag, startPoint x: 151, startPoint y: 210, endPoint x: 45, endPoint y: 193, distance: 107.4
click at [45, 193] on div "ID 21970 Kenno - Testaus Viestintä Title 62 / 128 Asukkaan ensisijainen viestik…" at bounding box center [784, 214] width 1490 height 1699
click at [57, 230] on p at bounding box center [665, 234] width 1217 height 15
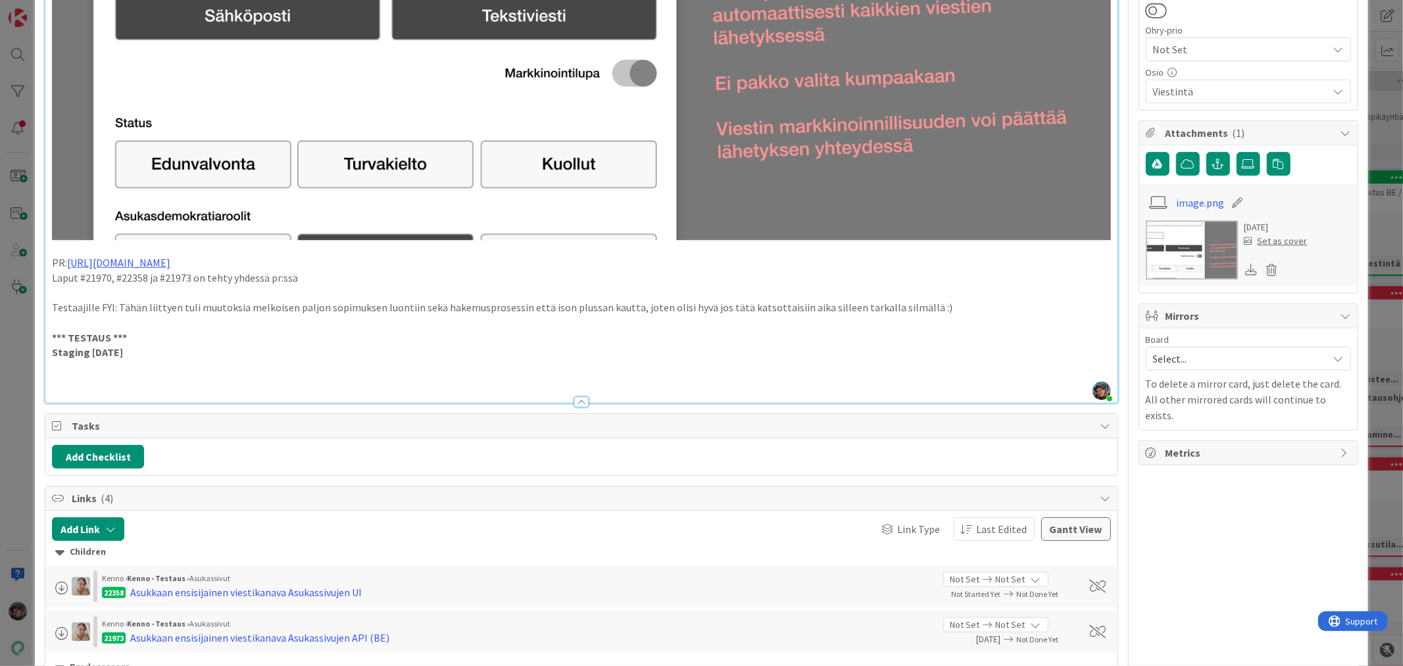
scroll to position [511, 0]
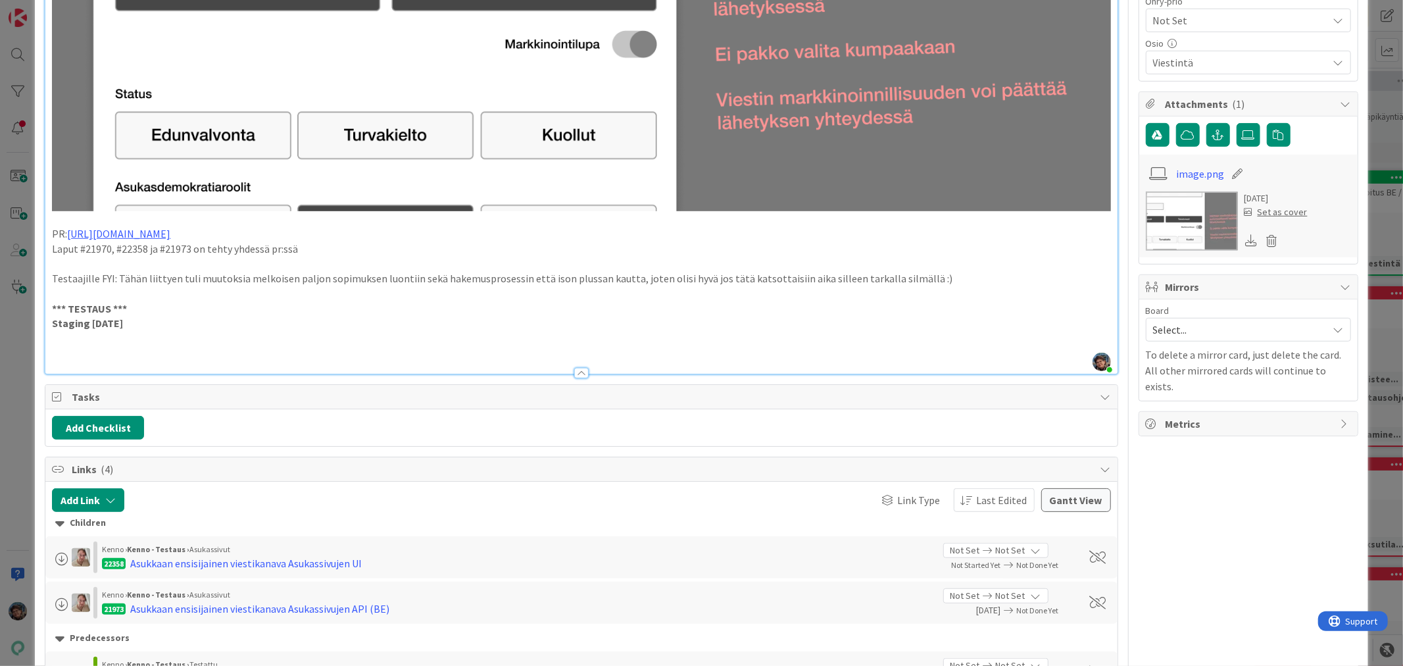
click at [87, 319] on strong "Staging [DATE]" at bounding box center [87, 322] width 71 height 13
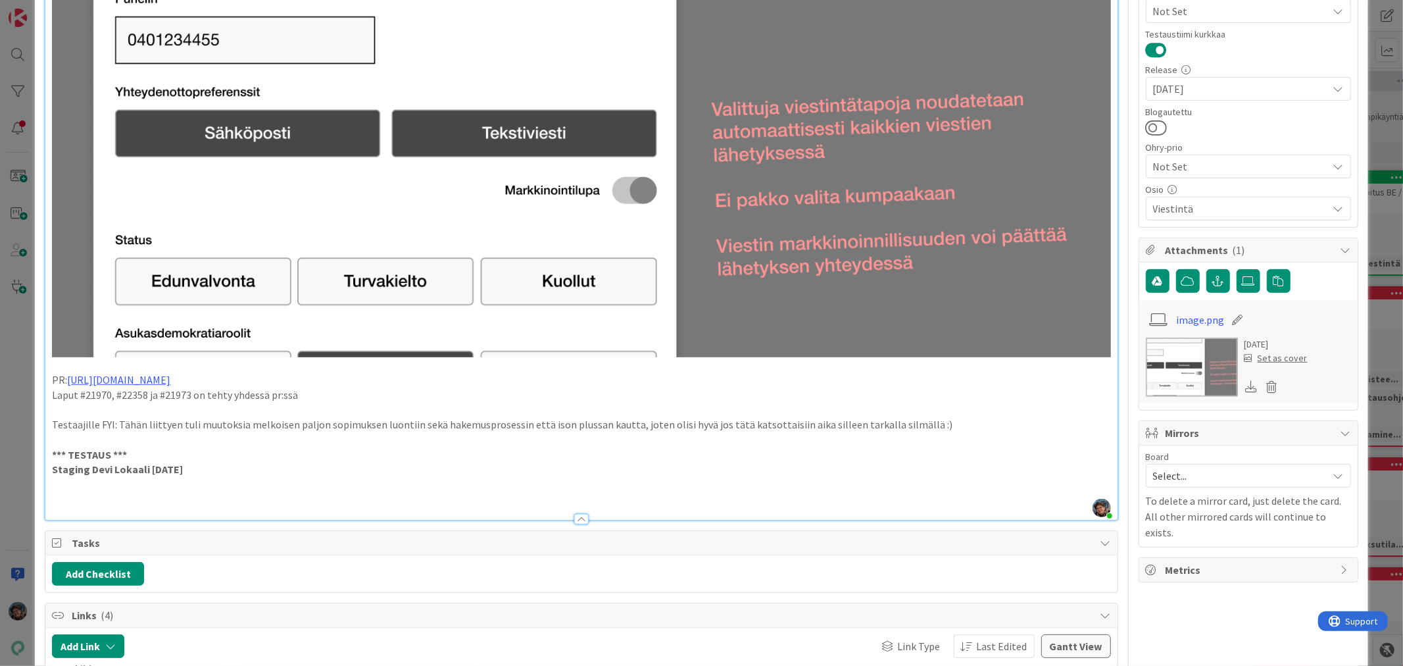
scroll to position [584, 0]
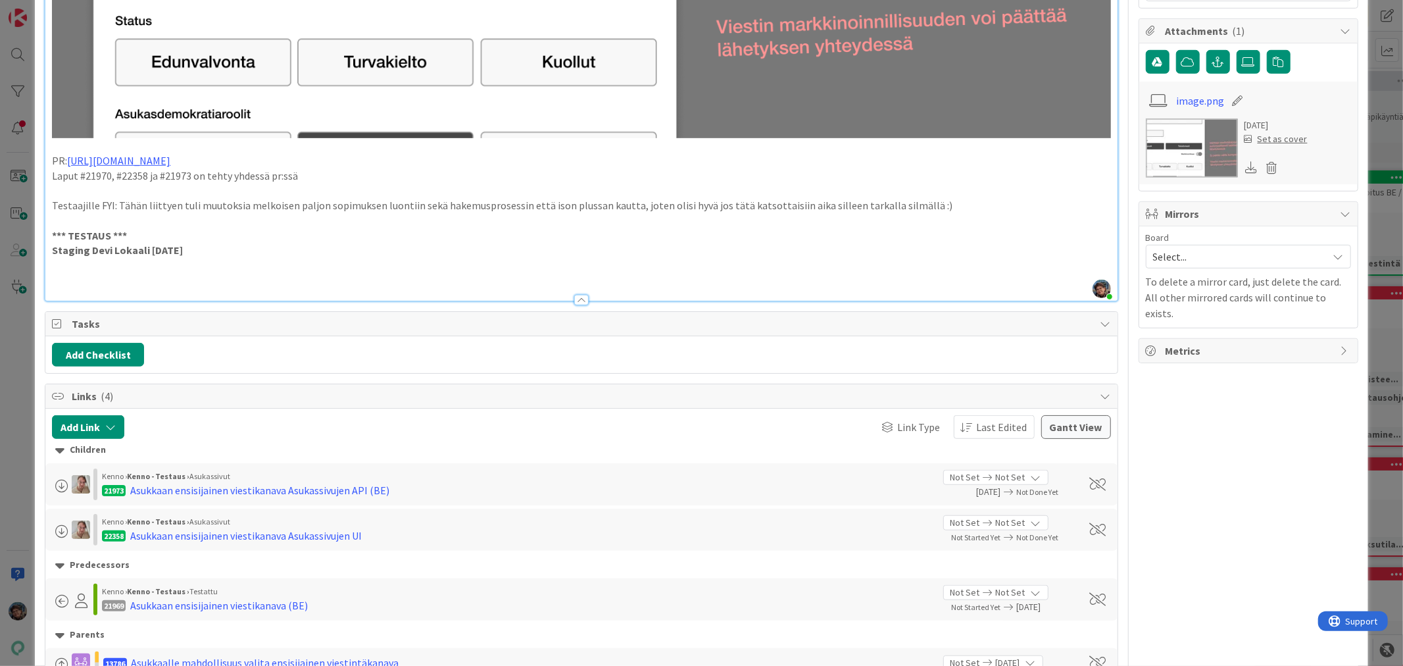
click at [928, 198] on p "Testaajille FYI: Tähän liittyen tuli muutoksia melkoisen paljon sopimuksen luon…" at bounding box center [581, 205] width 1059 height 15
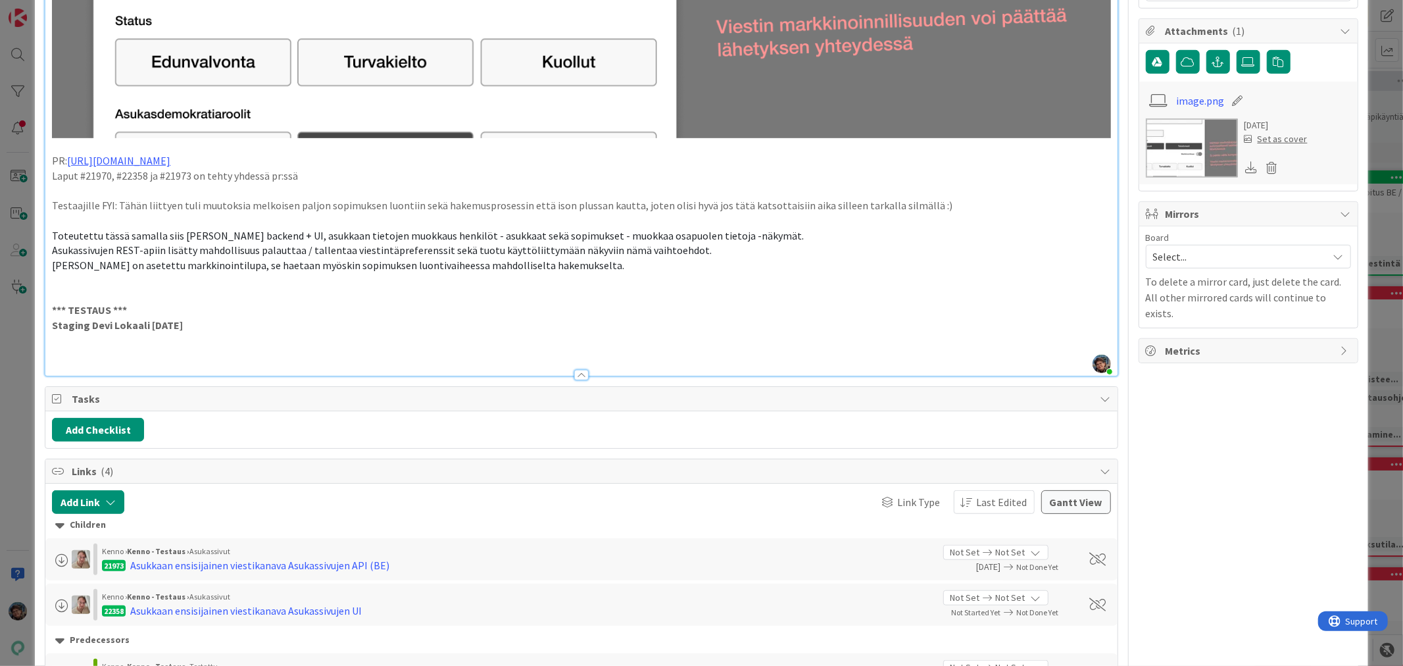
click at [89, 347] on p at bounding box center [581, 354] width 1059 height 15
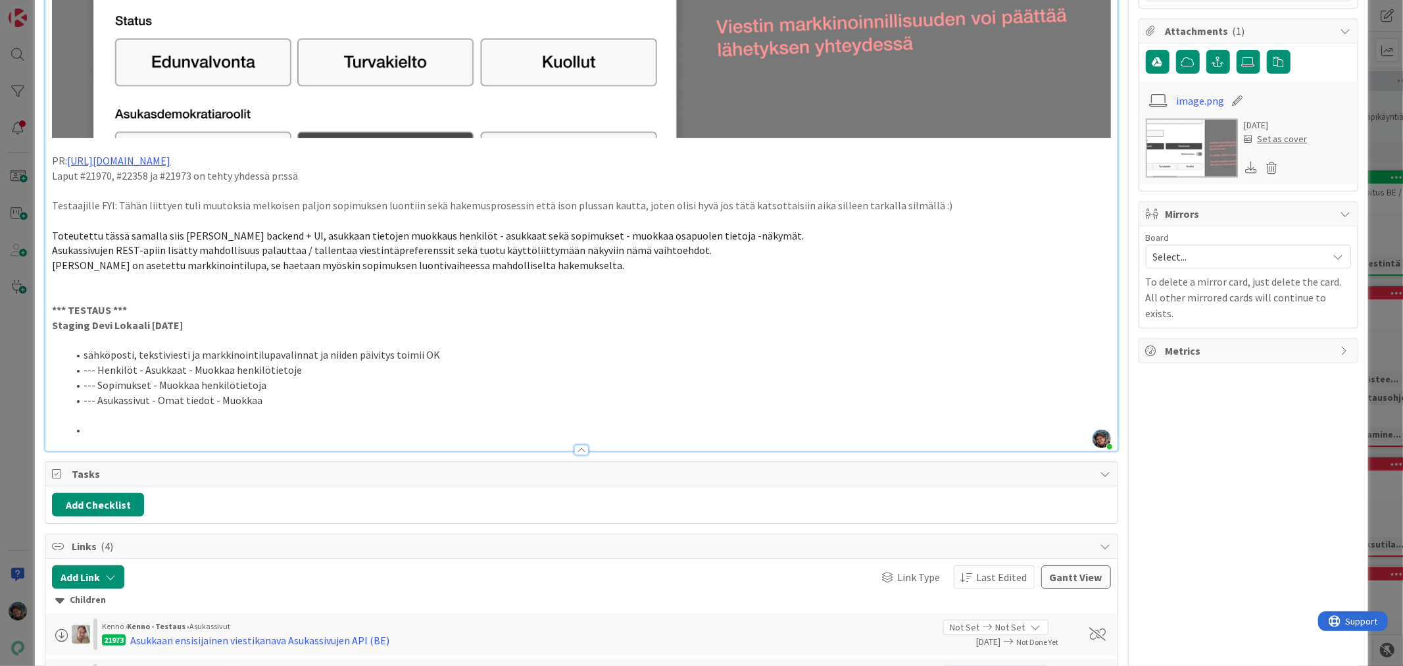
click at [288, 366] on li "--- Henkilöt - Asukkaat - Muokkaa henkilötietoje" at bounding box center [589, 370] width 1043 height 15
click at [97, 424] on li at bounding box center [589, 429] width 1043 height 15
click at [413, 349] on li "sähköposti, tekstiviesti ja markkinointilupavalinnat ja niiden päivitys toimii …" at bounding box center [589, 354] width 1043 height 15
type textarea "x"
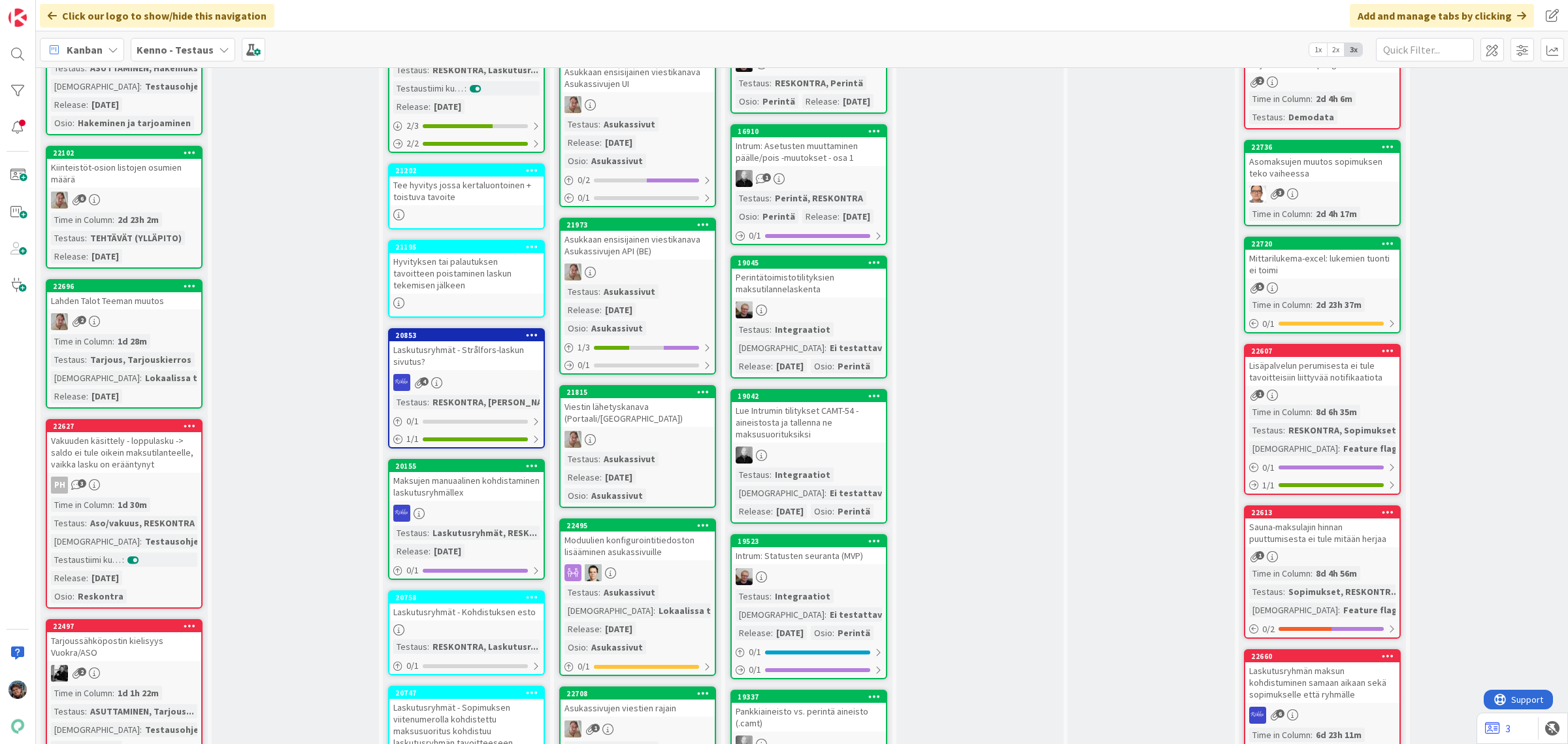
scroll to position [1226, 0]
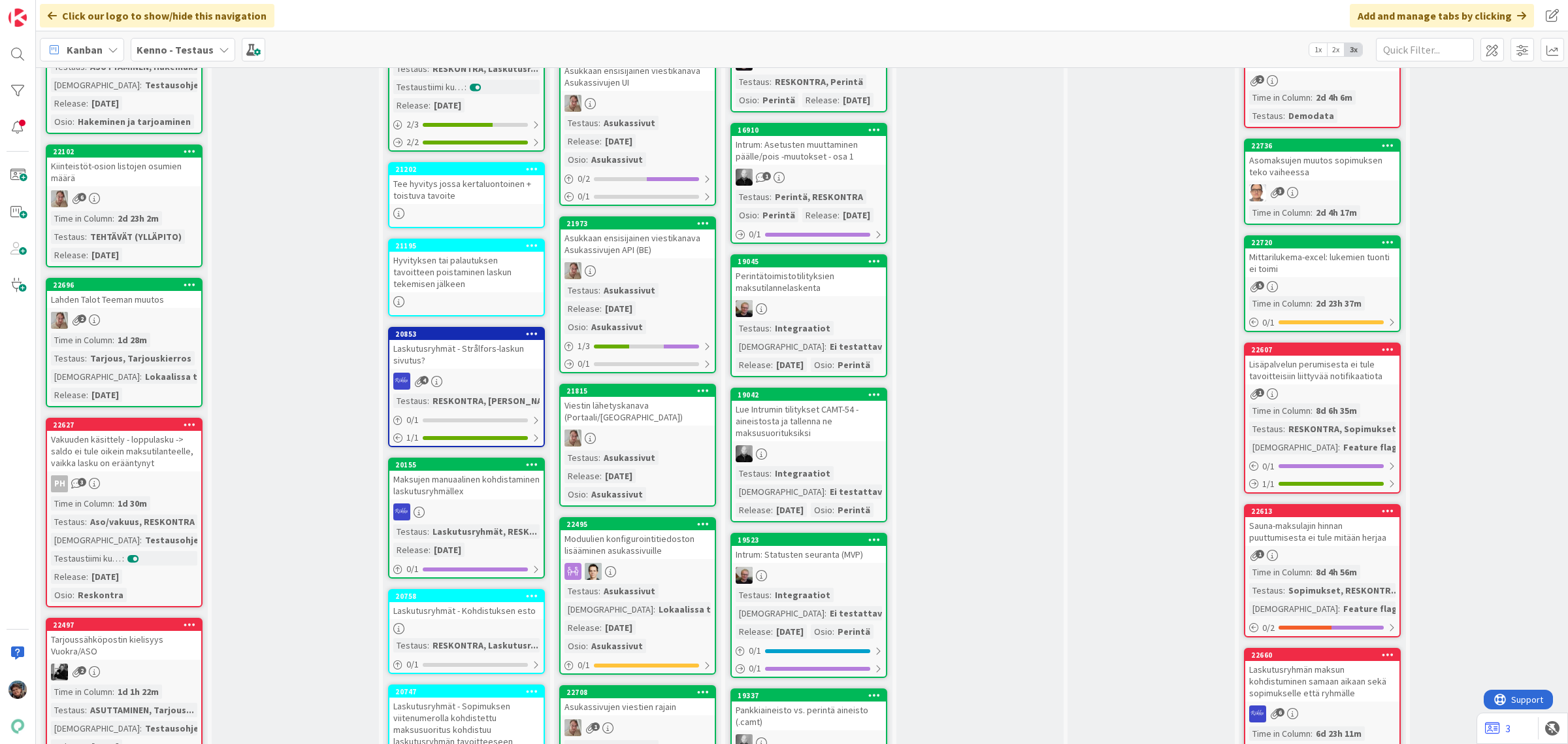
click at [148, 187] on div "Kiinteistöt-osion listojen osumien määrä" at bounding box center [123, 172] width 154 height 29
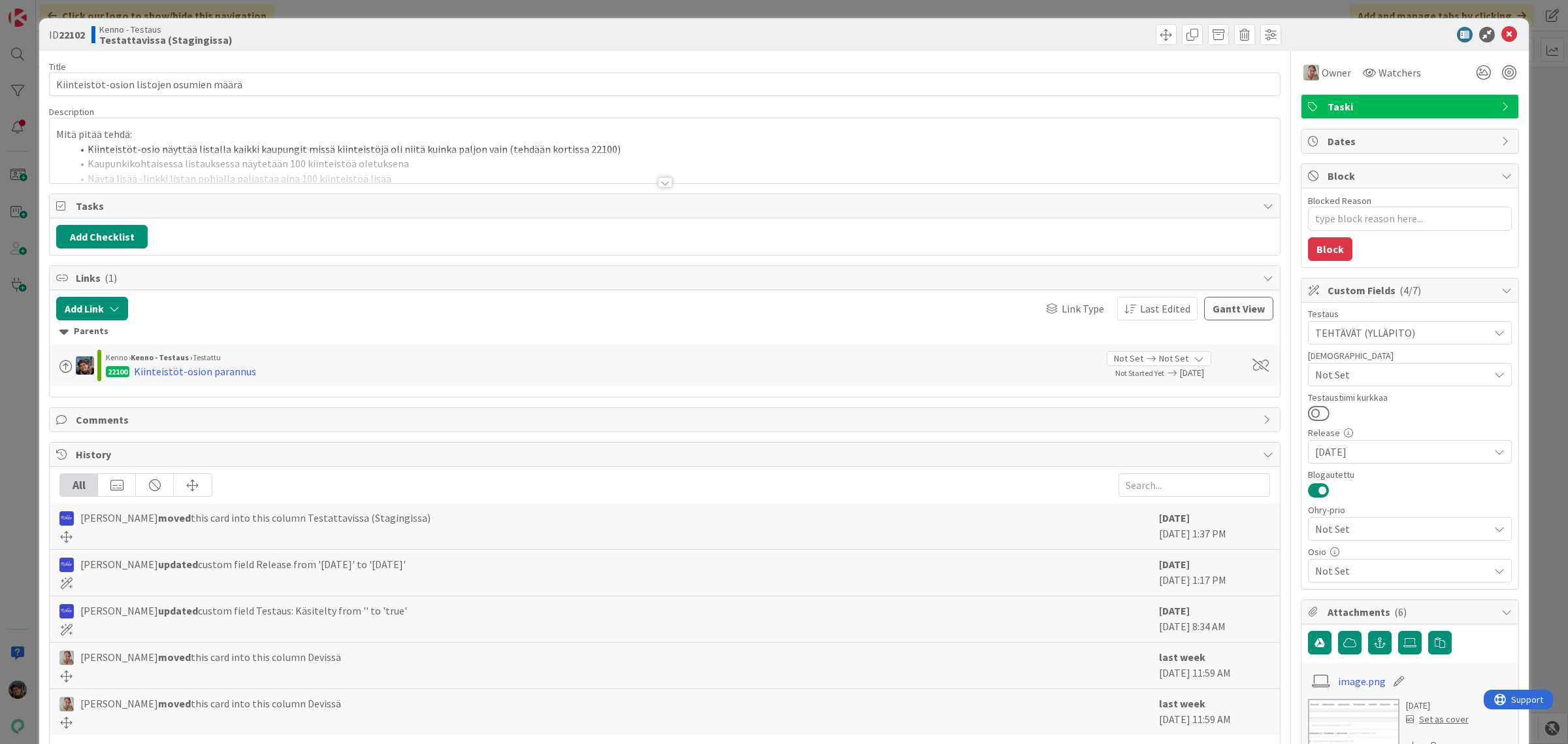
click at [658, 180] on div at bounding box center [665, 182] width 14 height 11
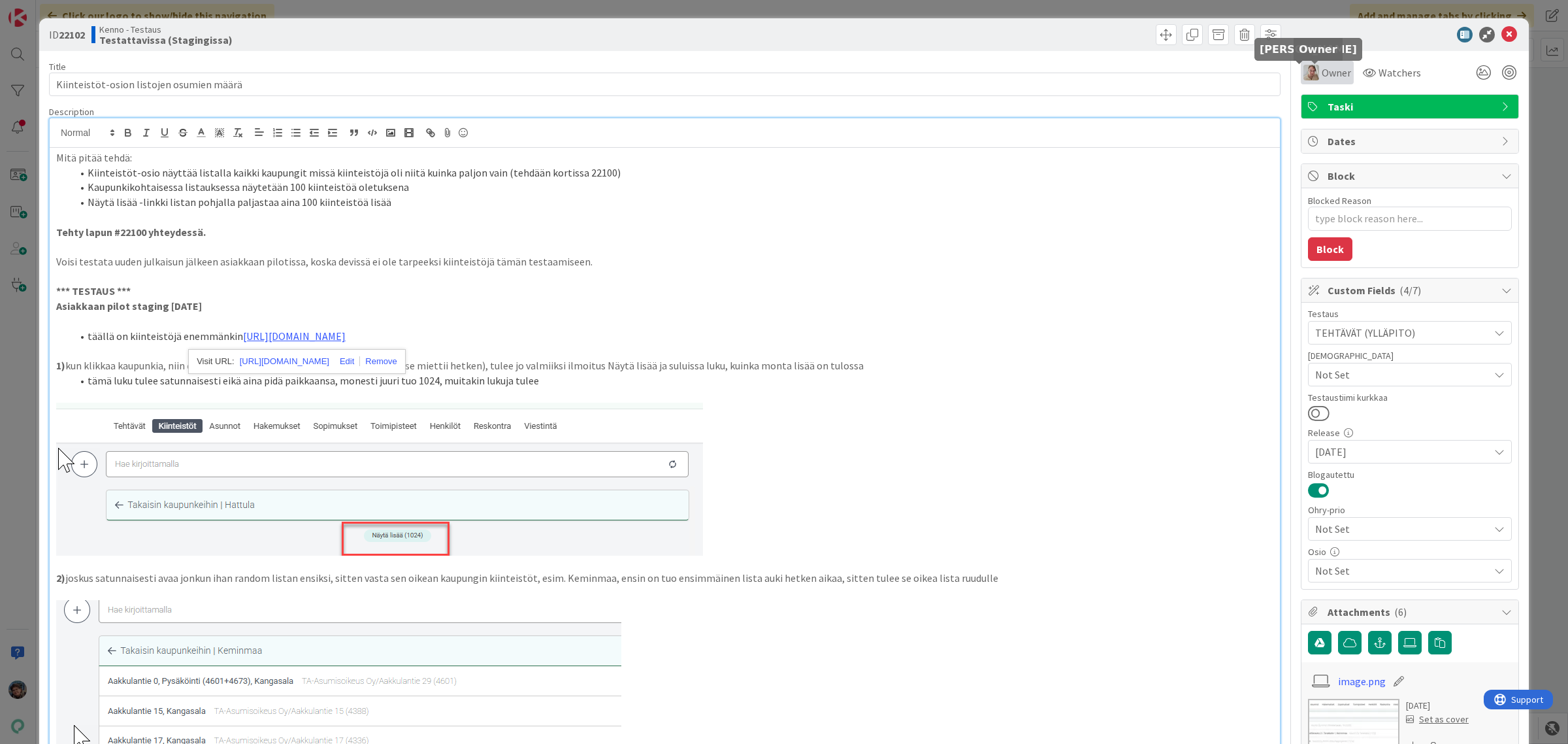
click at [1306, 75] on img at bounding box center [1312, 73] width 16 height 16
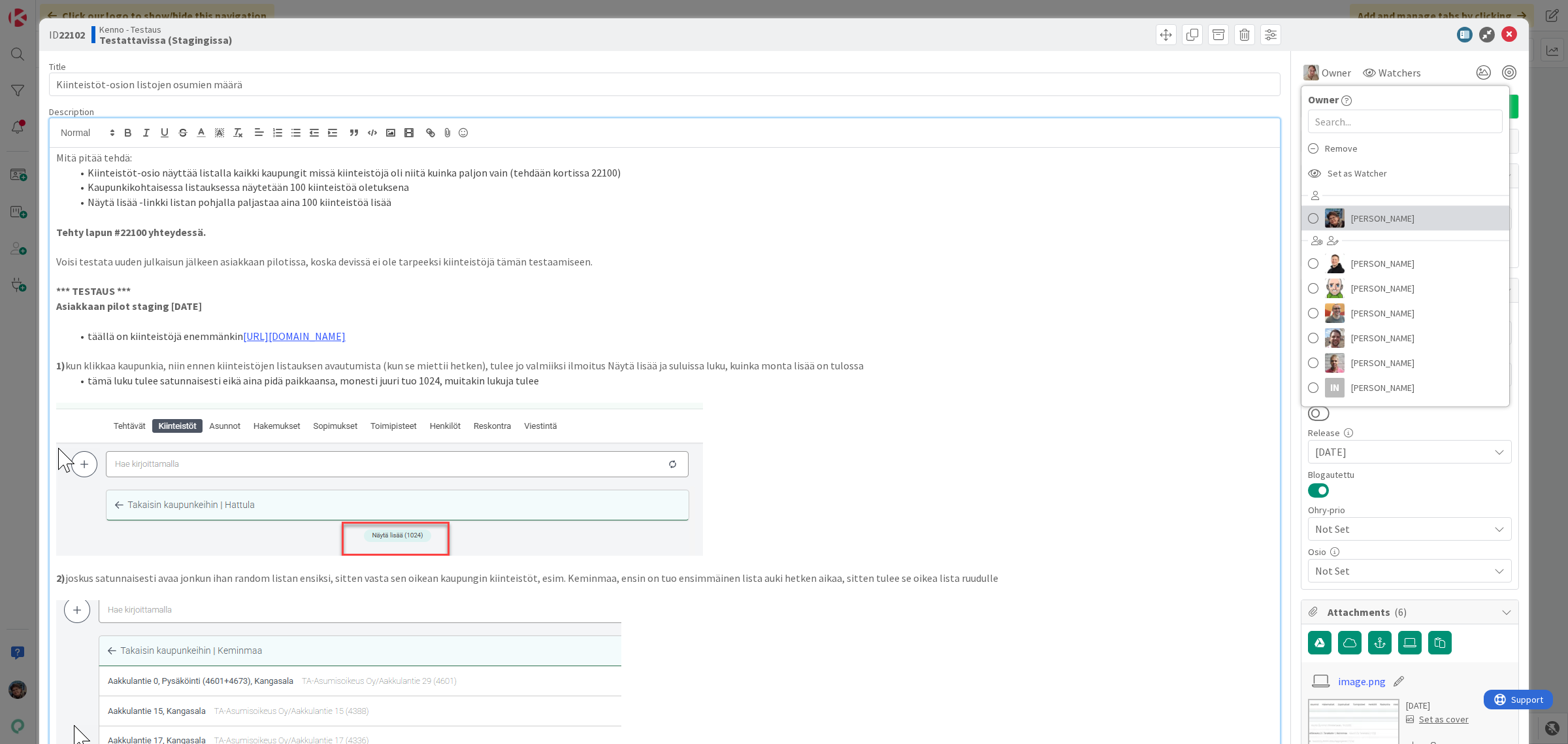
click at [1352, 213] on span "[PERSON_NAME]" at bounding box center [1383, 219] width 64 height 20
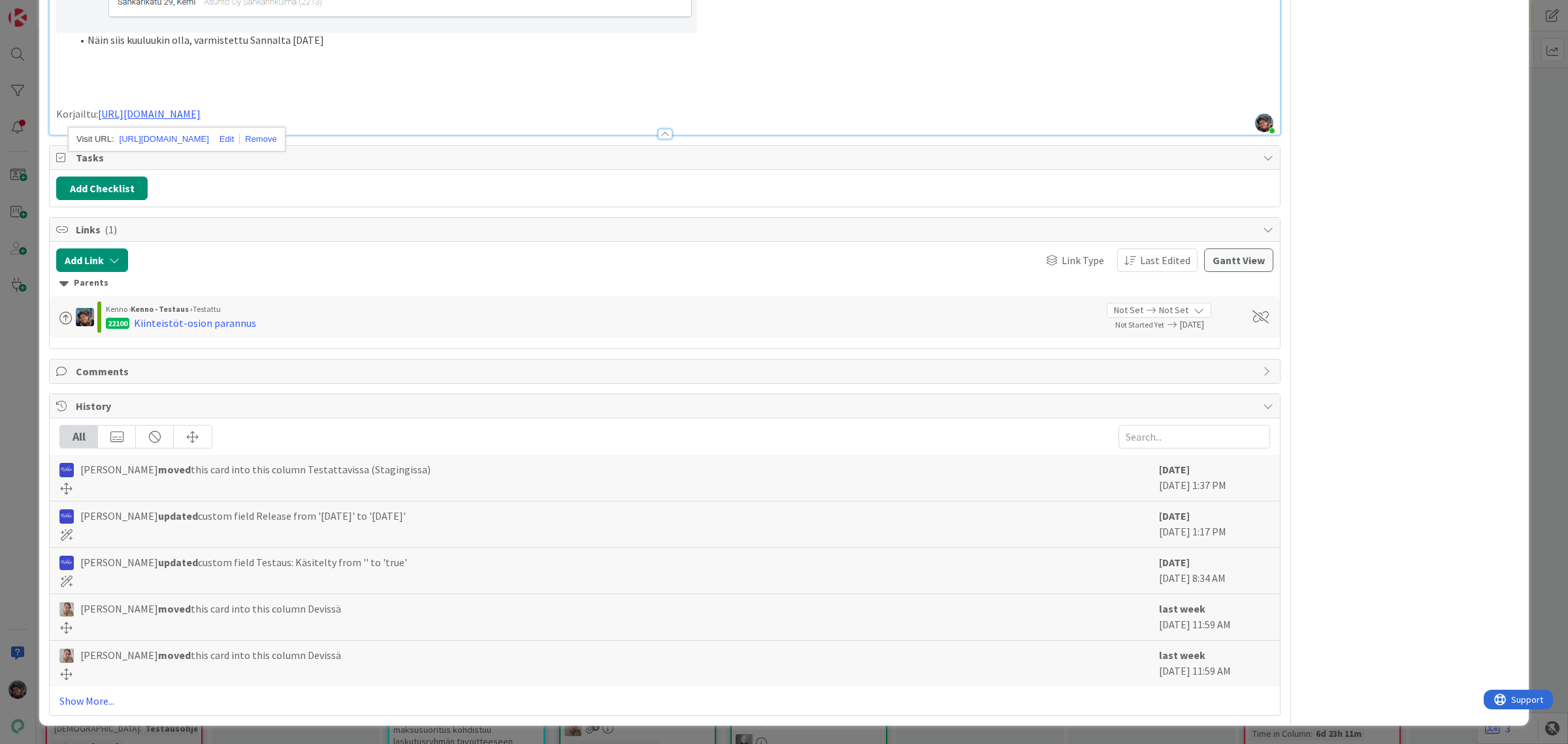
scroll to position [1453, 0]
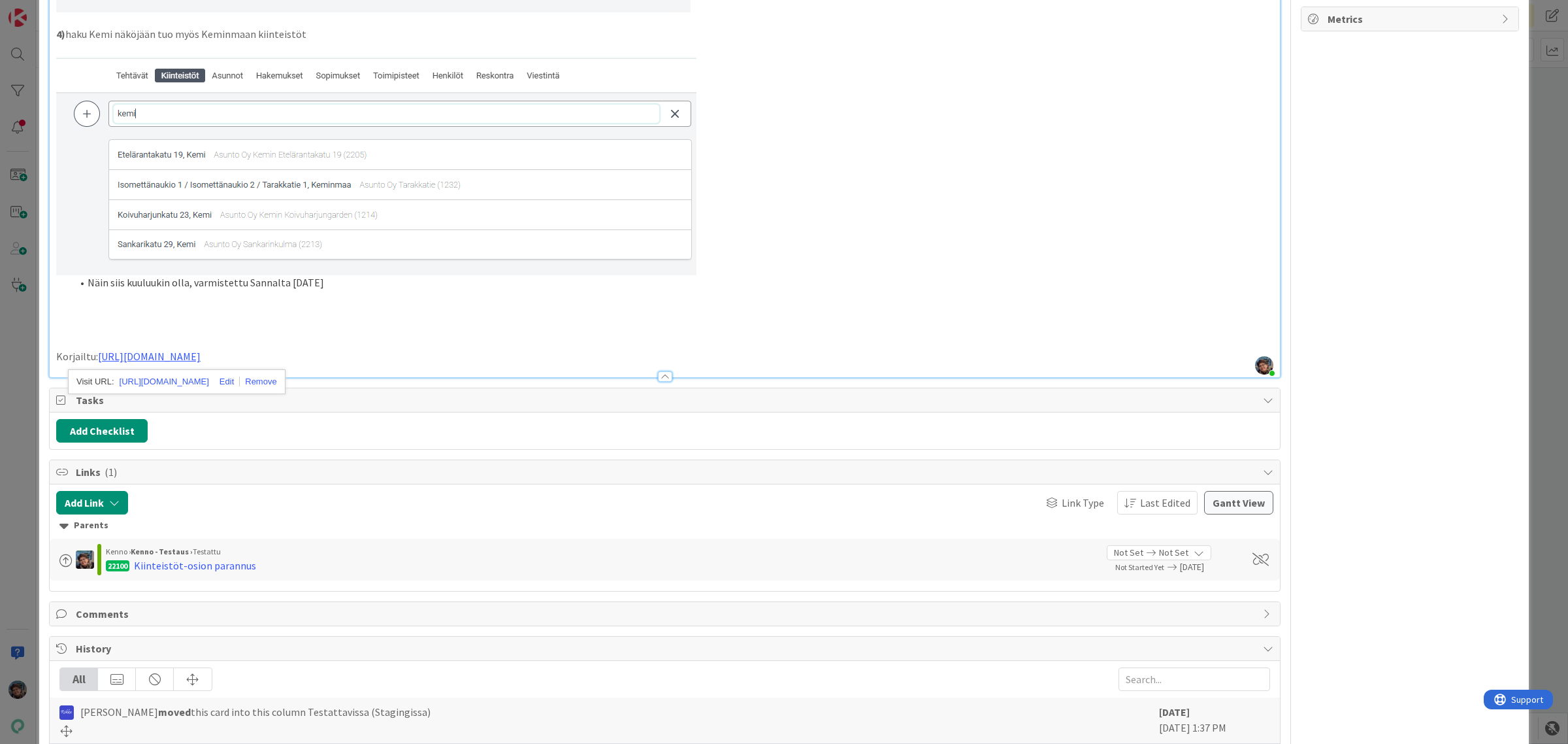
click at [324, 350] on p "Korjailtu: [URL][DOMAIN_NAME]" at bounding box center [665, 356] width 1217 height 15
click at [343, 288] on li "Näin siis kuuluukin olla, varmistettu Sannalta [DATE]" at bounding box center [672, 282] width 1202 height 15
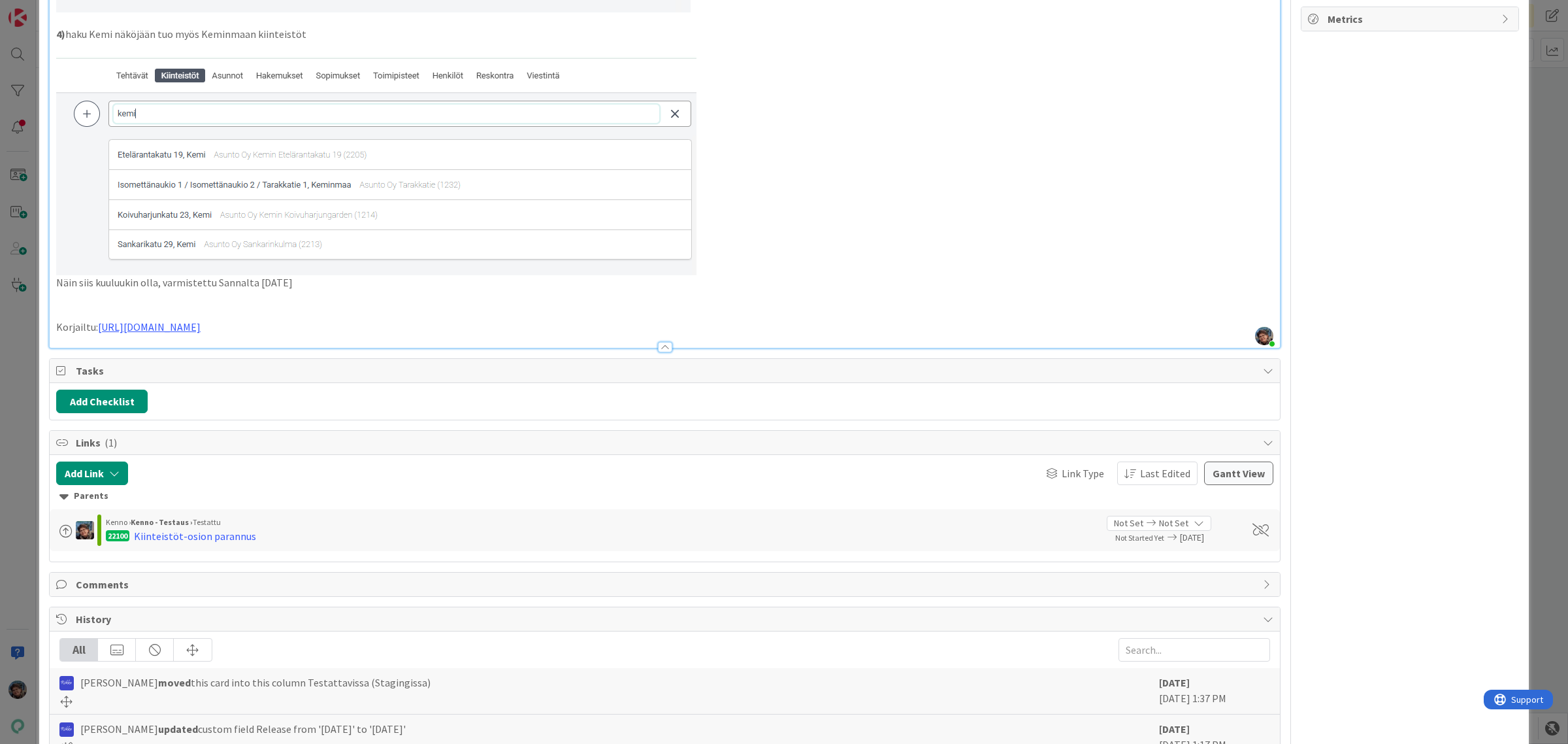
type textarea "x"
click at [71, 280] on p "Näin siis kuuluukin olla, varmistettu Sannalta [DATE]" at bounding box center [665, 282] width 1217 height 15
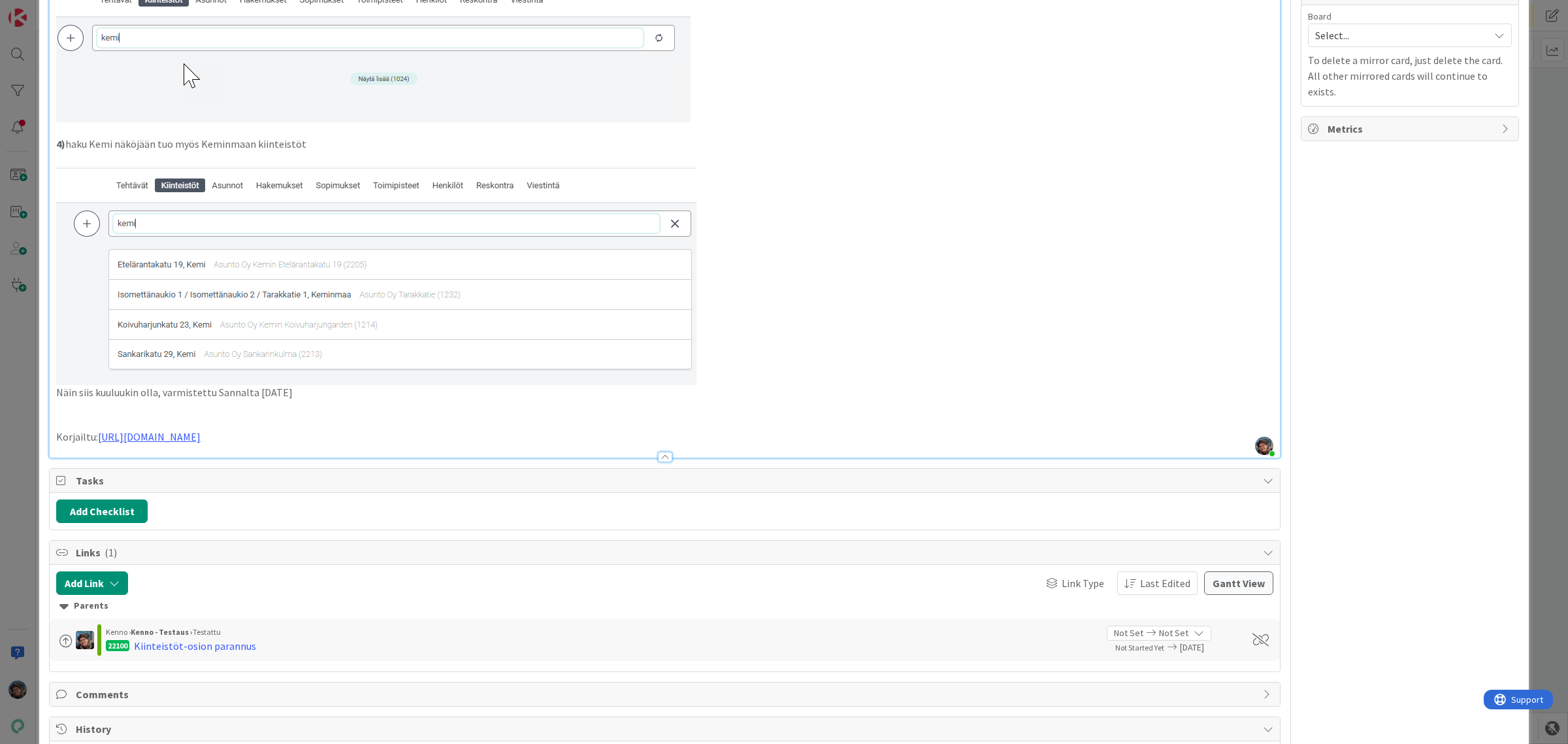
scroll to position [1342, 0]
click at [57, 396] on p "Näin siis kuuluukin olla, varmistettu Sannalta [DATE]" at bounding box center [665, 393] width 1217 height 15
click at [322, 439] on p "Korjailtu: [URL][DOMAIN_NAME]" at bounding box center [665, 438] width 1217 height 15
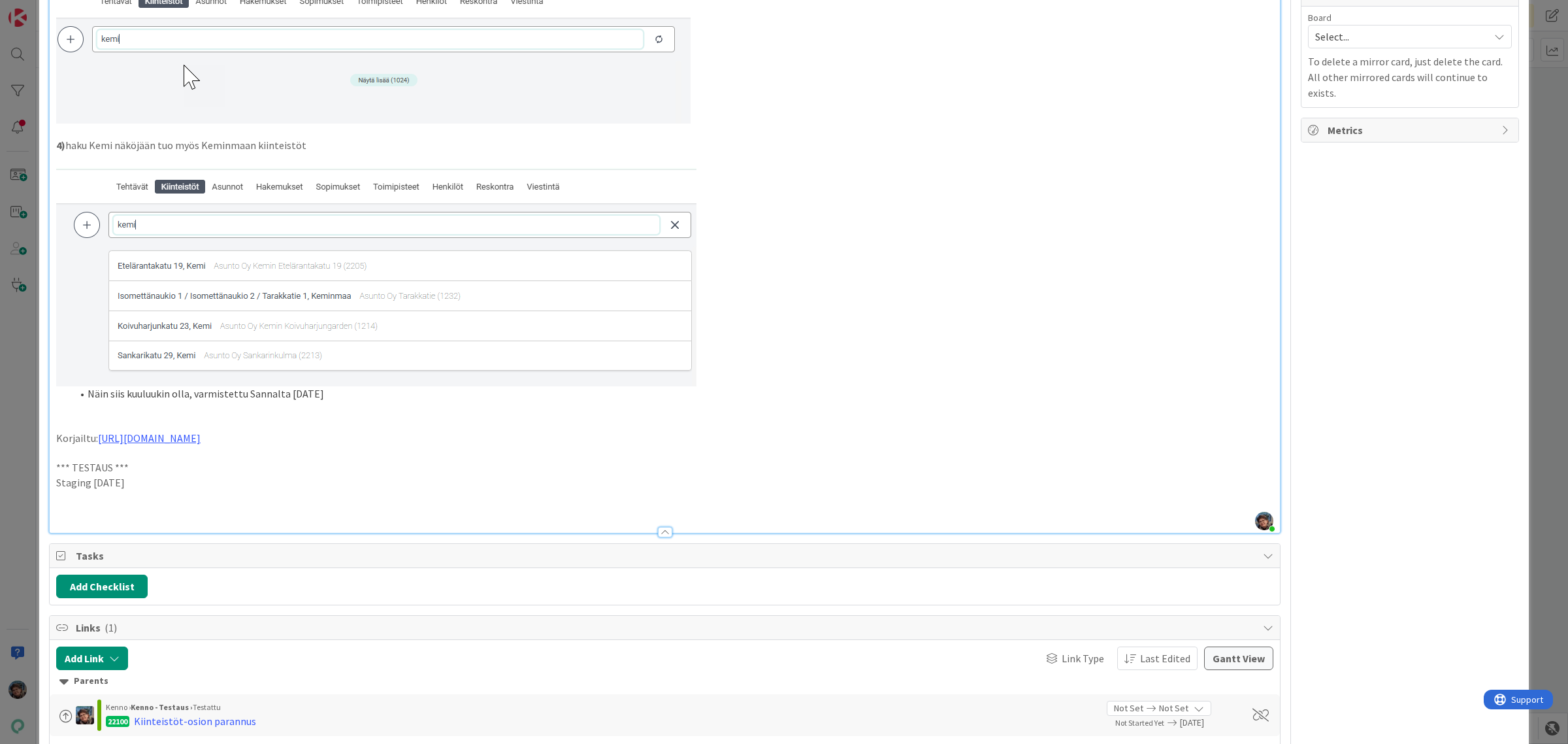
drag, startPoint x: 53, startPoint y: 465, endPoint x: 150, endPoint y: 489, distance: 99.9
click at [89, 506] on p at bounding box center [665, 512] width 1217 height 15
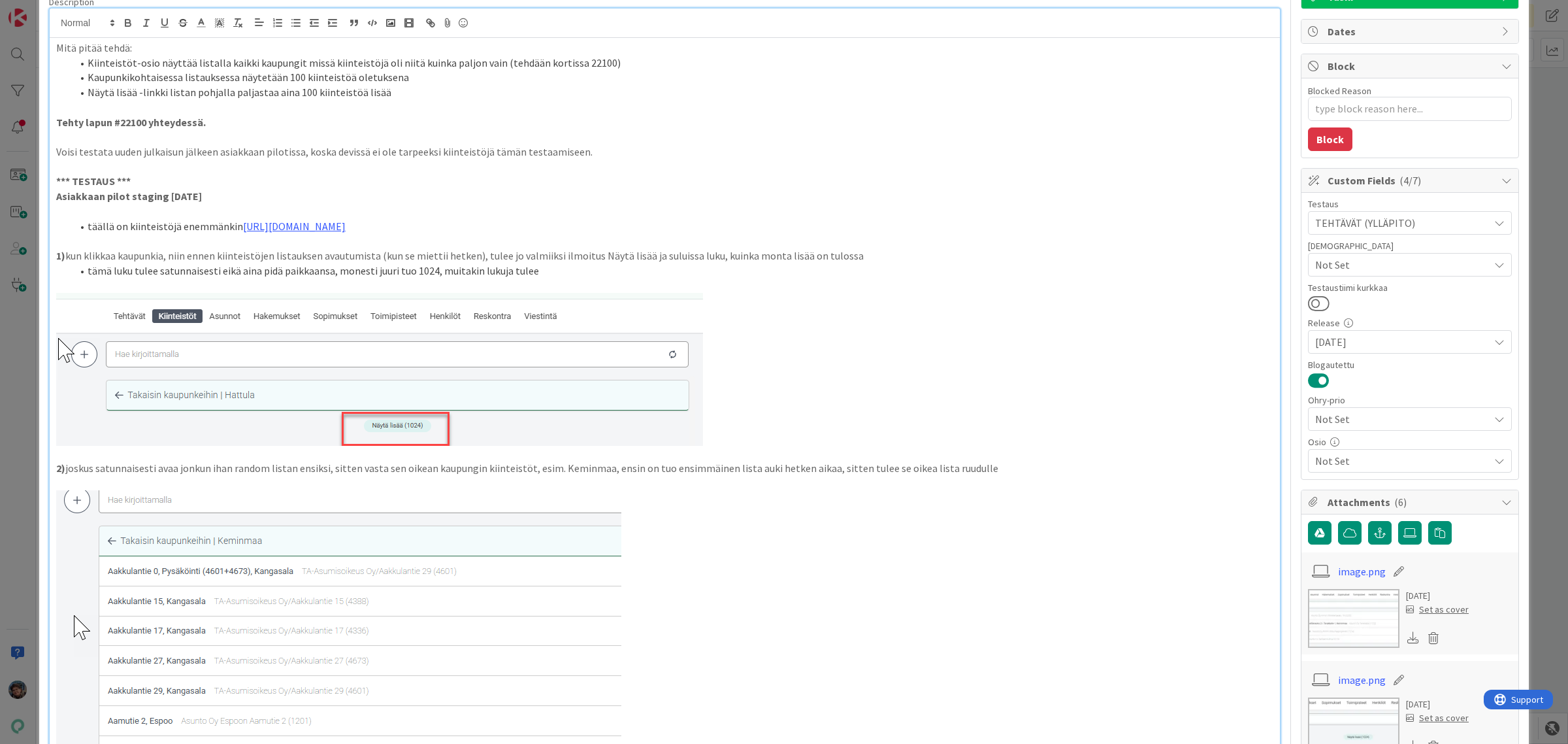
scroll to position [0, 0]
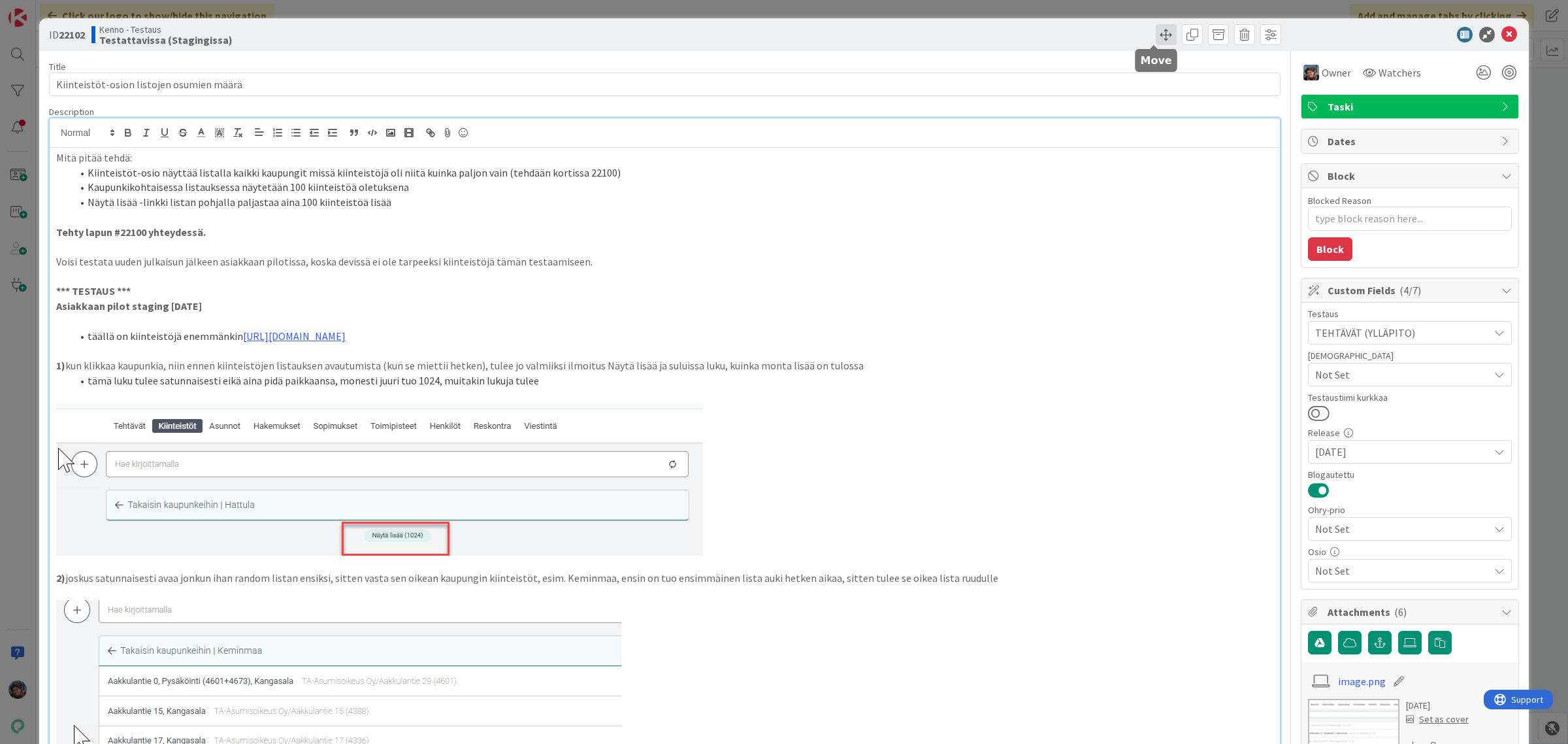
click at [1156, 32] on span at bounding box center [1166, 34] width 21 height 21
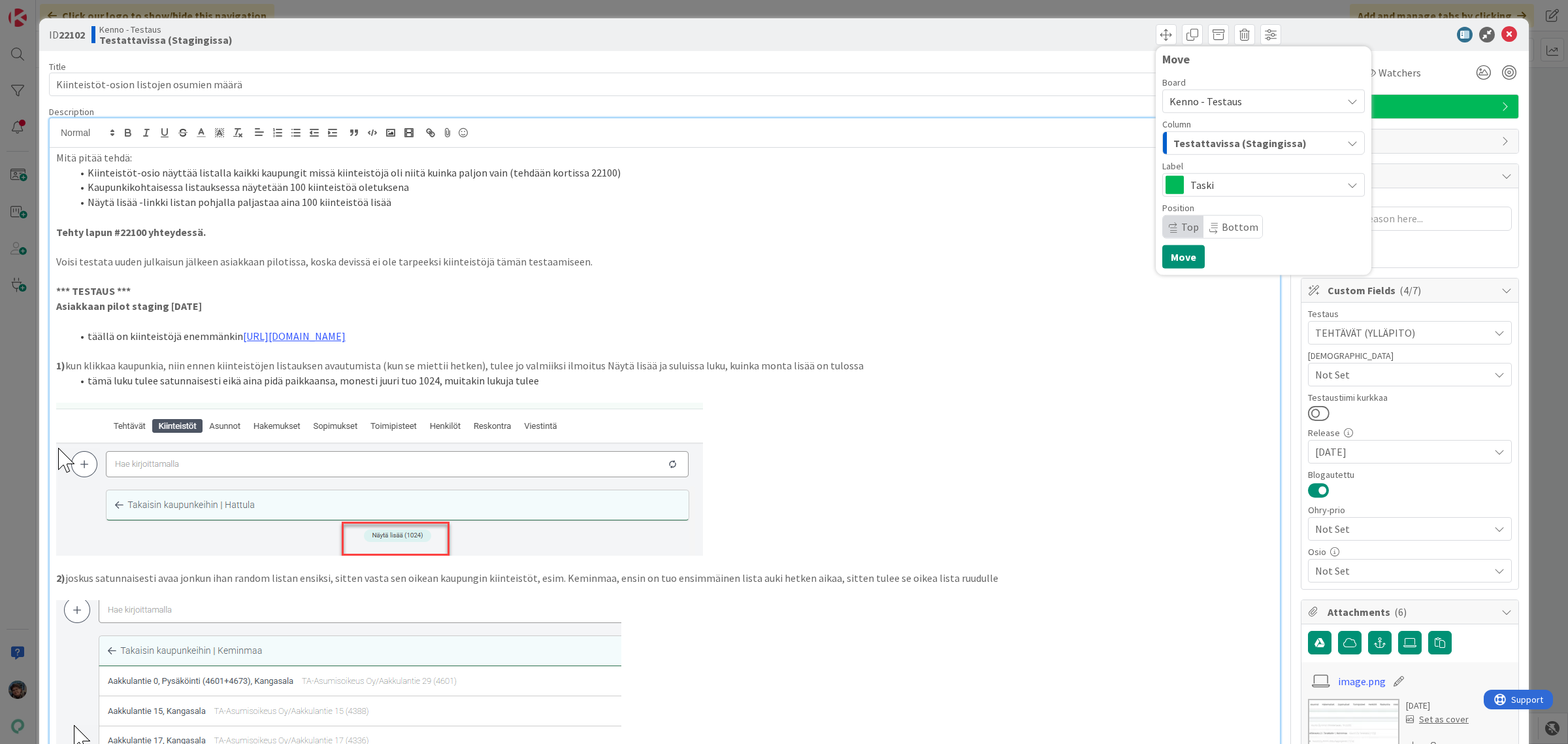
click at [1219, 142] on span "Testattavissa (Stagingissa)" at bounding box center [1240, 143] width 133 height 17
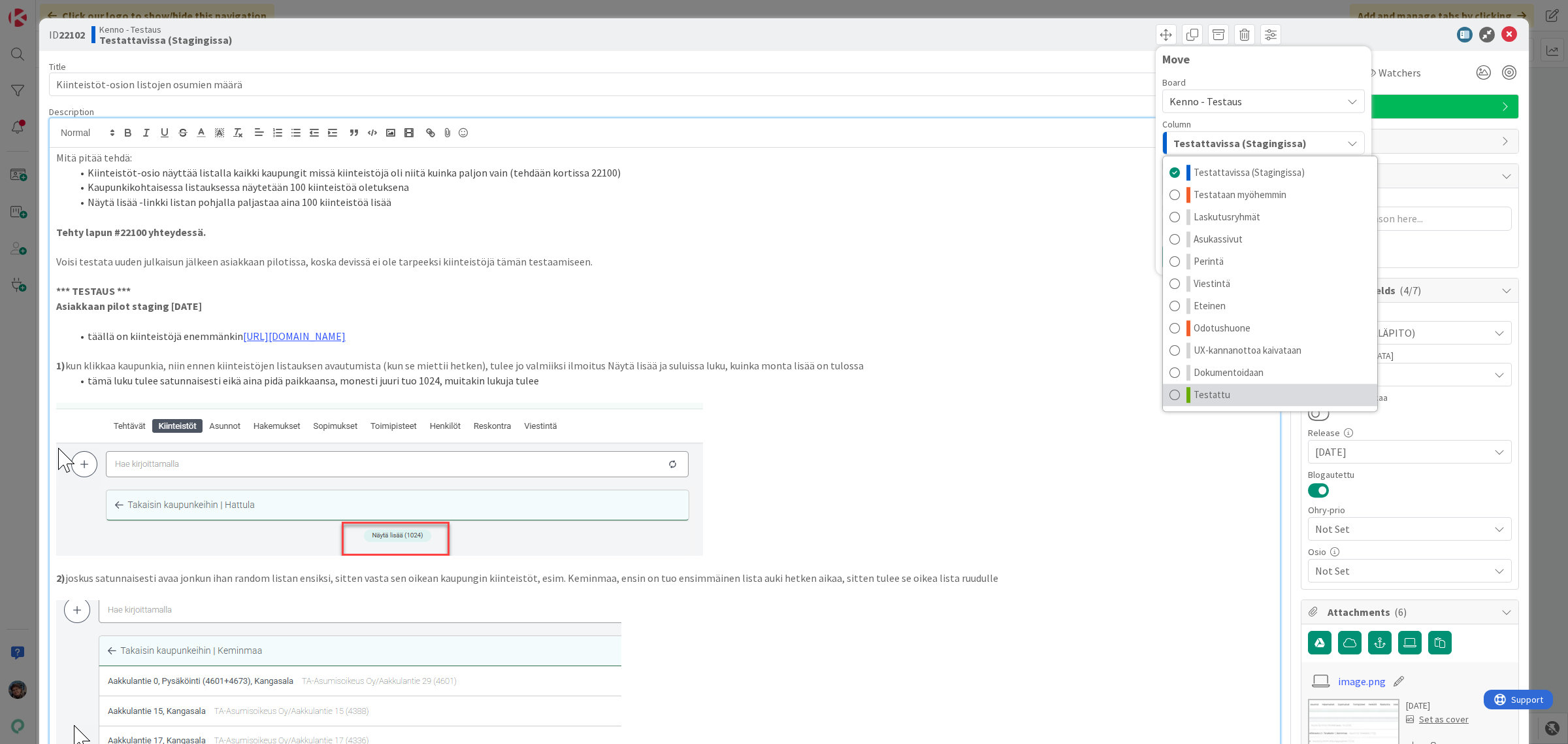
click at [1198, 400] on span "Testattu" at bounding box center [1212, 395] width 37 height 16
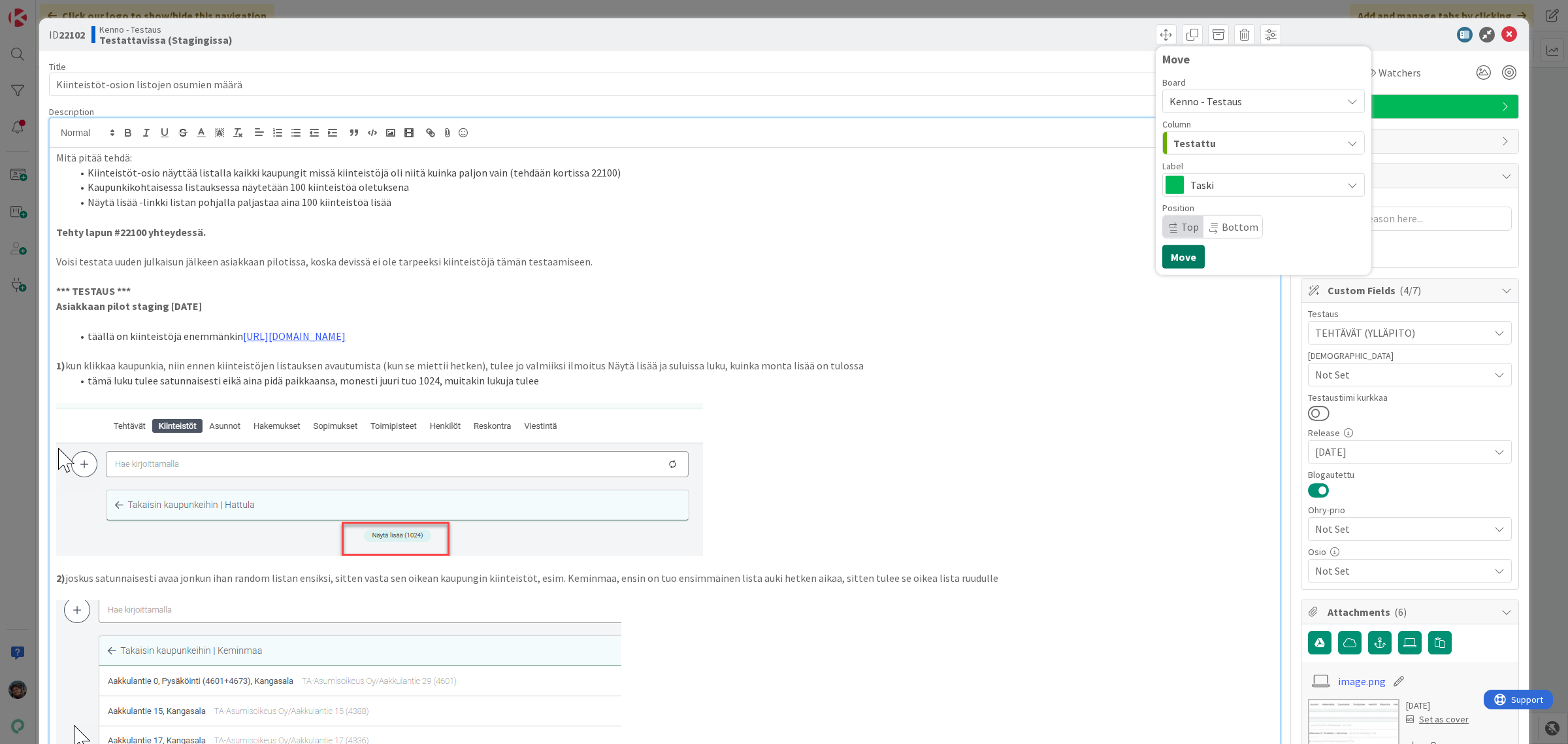
click at [1174, 259] on button "Move" at bounding box center [1184, 257] width 43 height 24
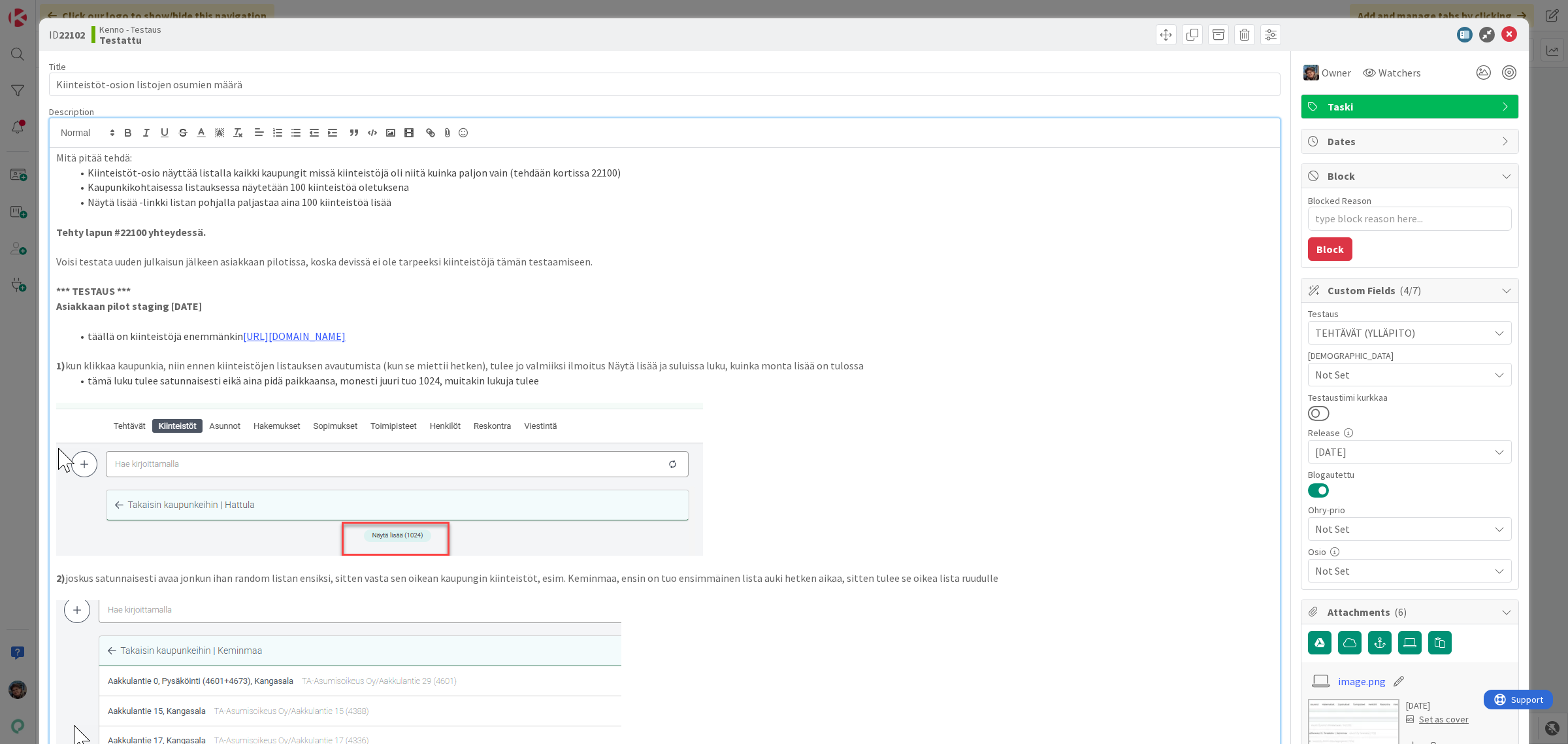
type textarea "x"
click at [1501, 34] on icon at bounding box center [1509, 35] width 16 height 16
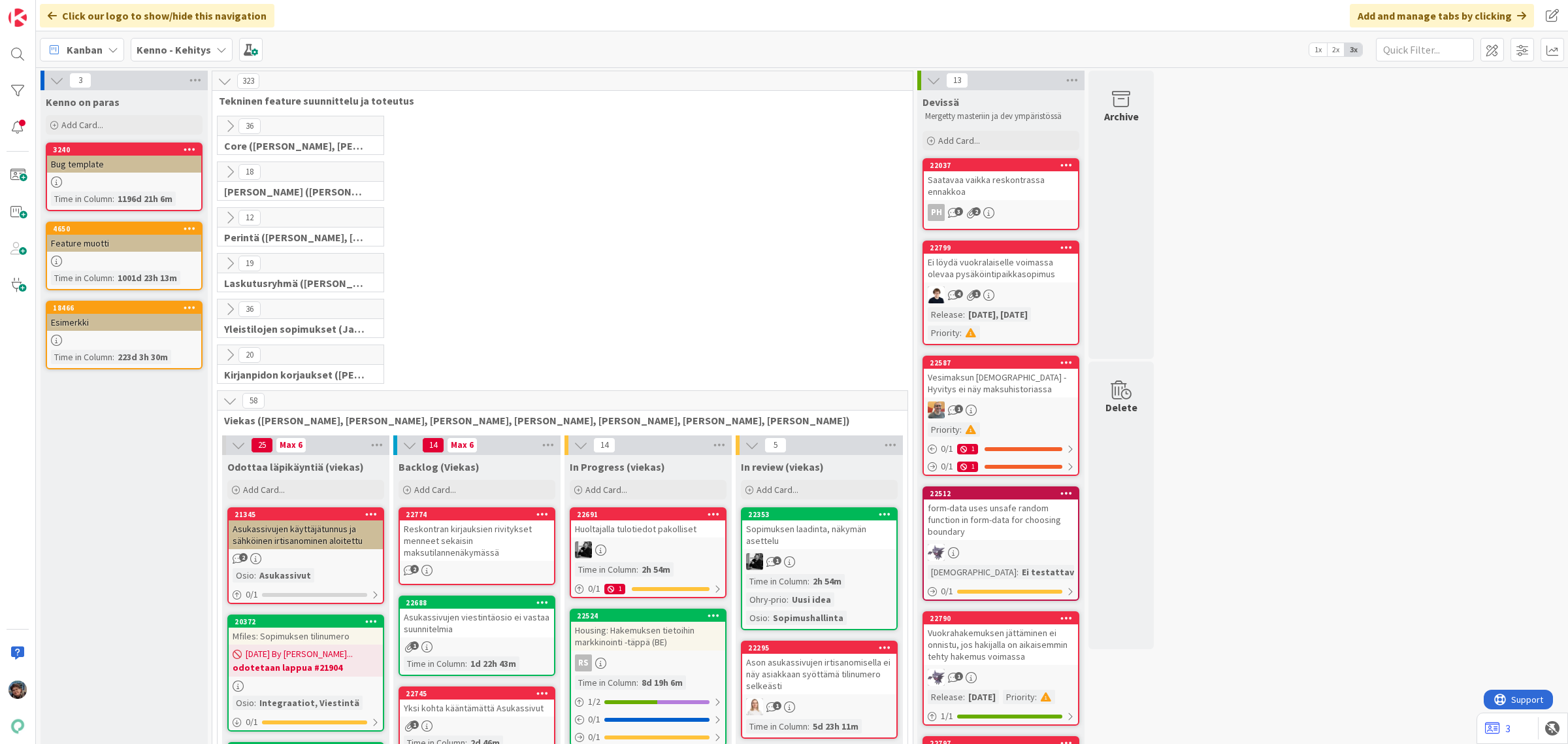
scroll to position [508, 0]
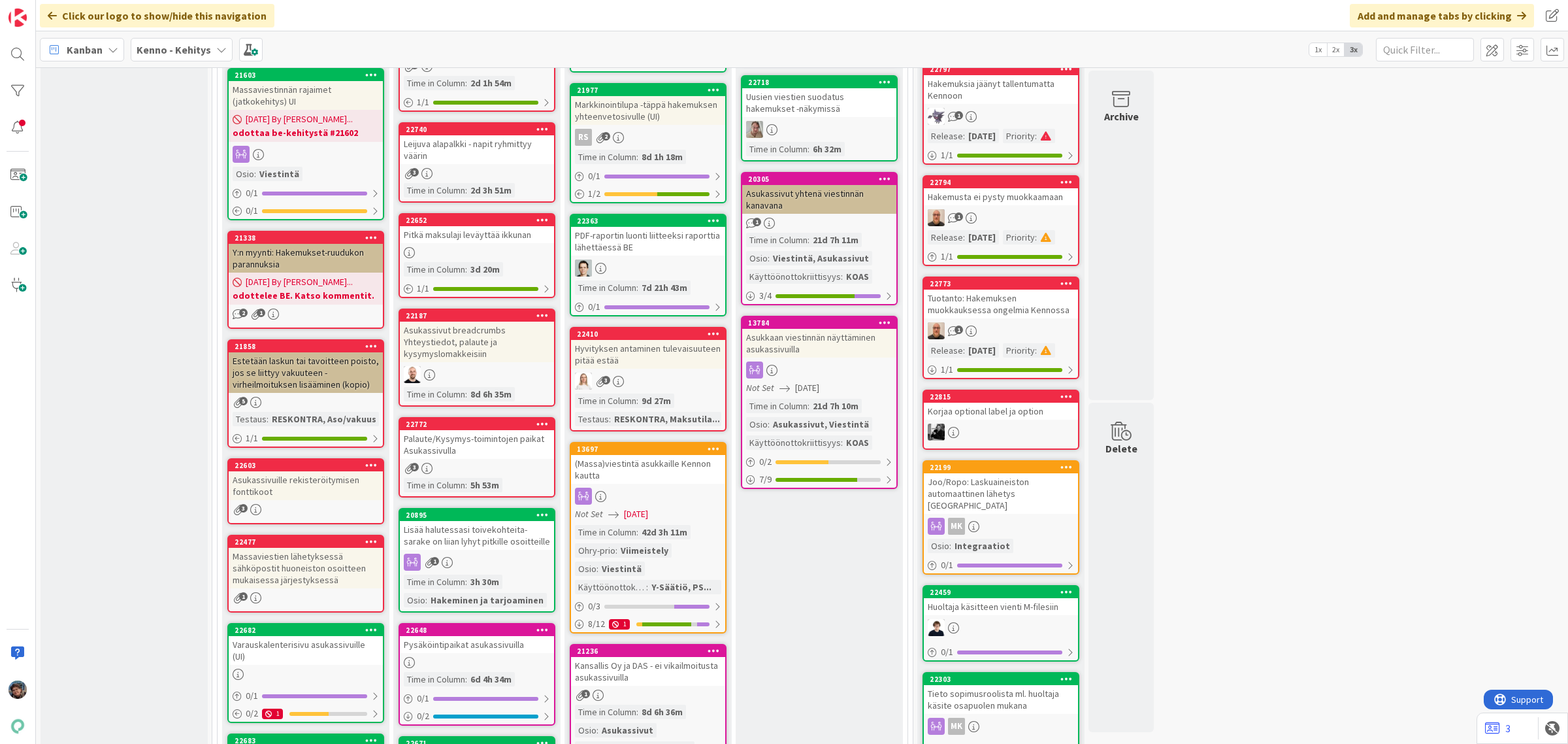
scroll to position [735, 0]
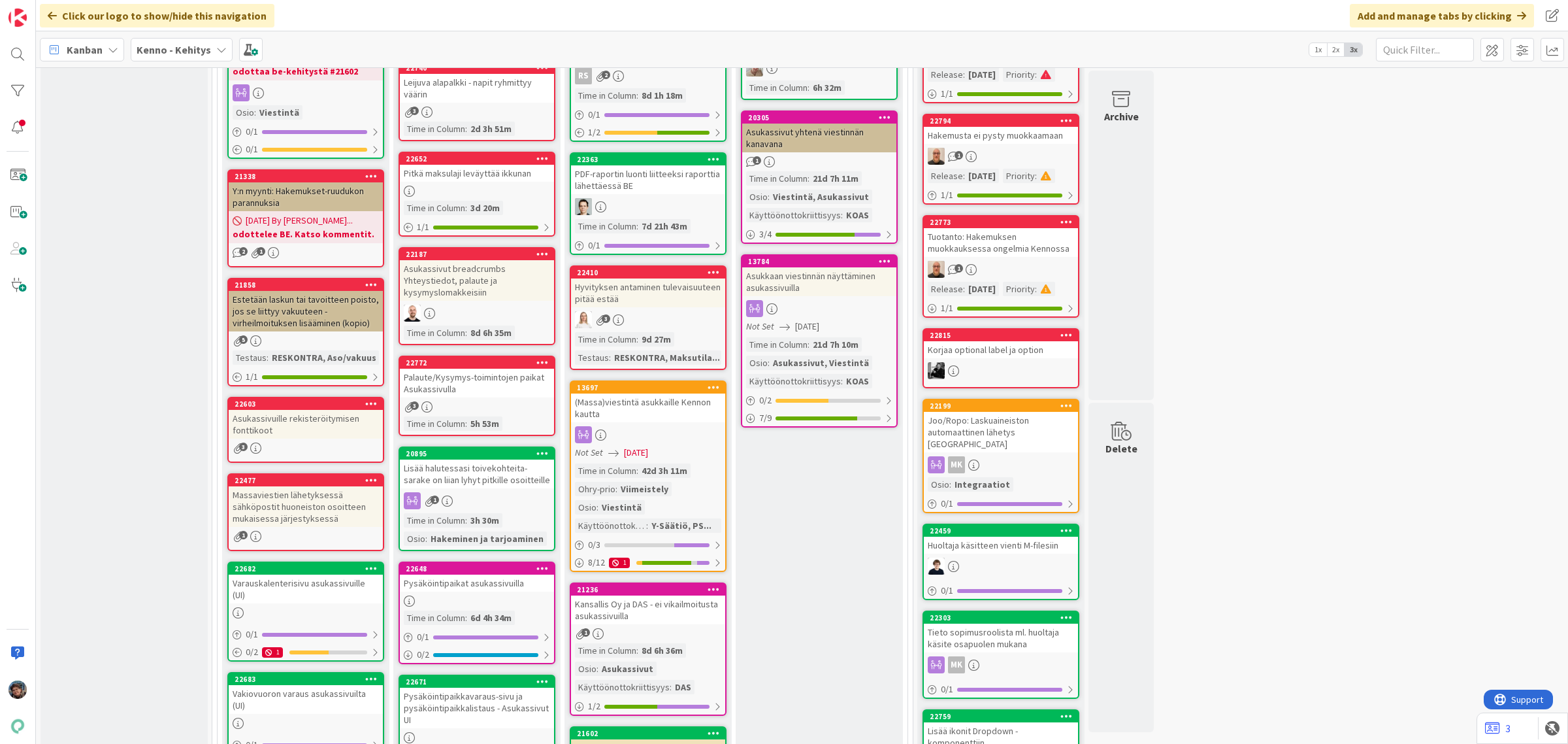
click at [481, 383] on div "Palaute/Kysymys-toimintojen paikat Asukassivulla" at bounding box center [477, 382] width 154 height 29
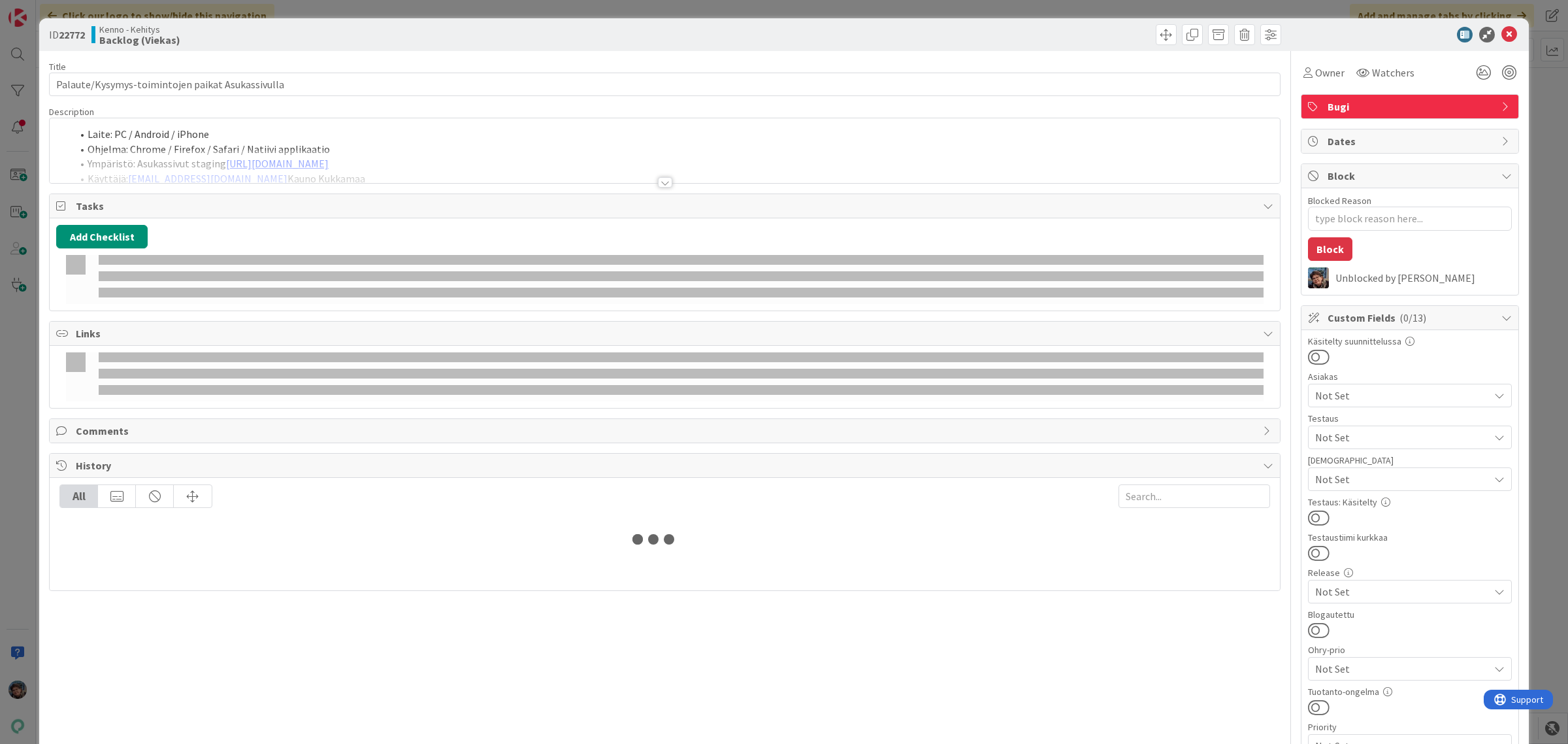
type textarea "x"
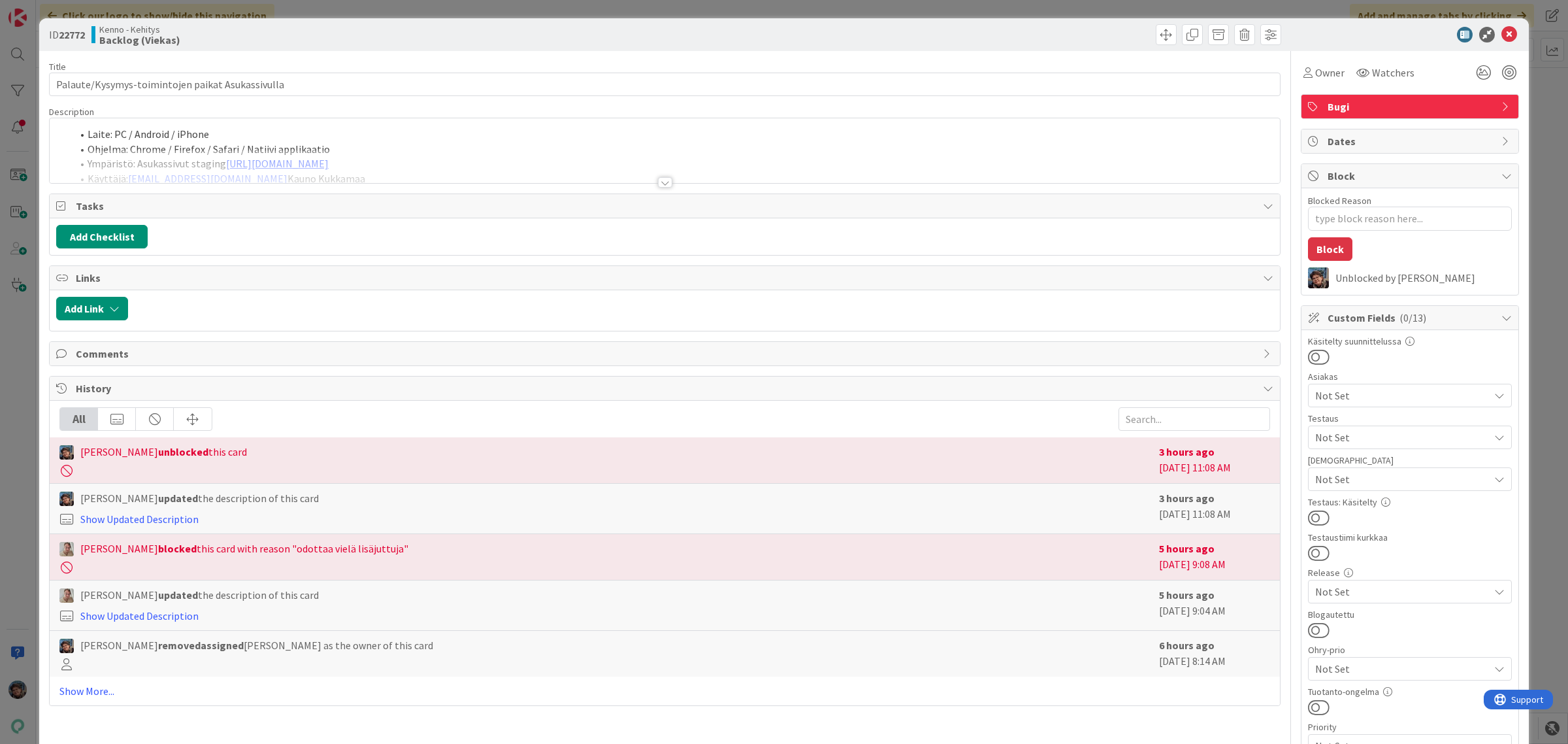
click at [660, 184] on div at bounding box center [665, 182] width 14 height 11
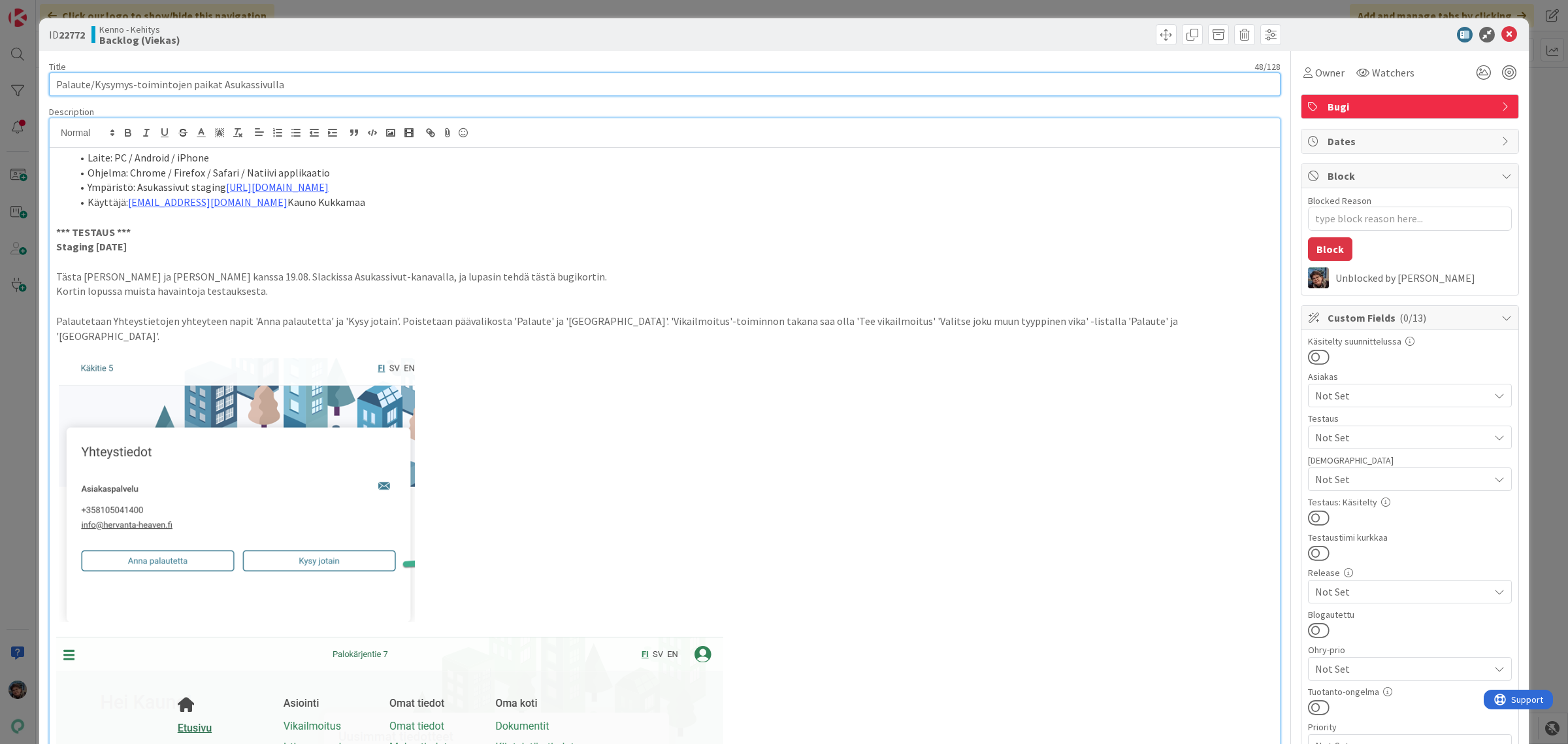
drag, startPoint x: 135, startPoint y: 83, endPoint x: 345, endPoint y: 85, distance: 210.0
click at [345, 85] on input "Palaute/Kysymys-toimintojen paikat Asukassivulla" at bounding box center [664, 84] width 1231 height 24
type input "Palaute/Kysymys-toiminnoista"
type textarea "x"
click at [53, 81] on input "Palaute/Kysymys-toiminnoista" at bounding box center [664, 84] width 1231 height 24
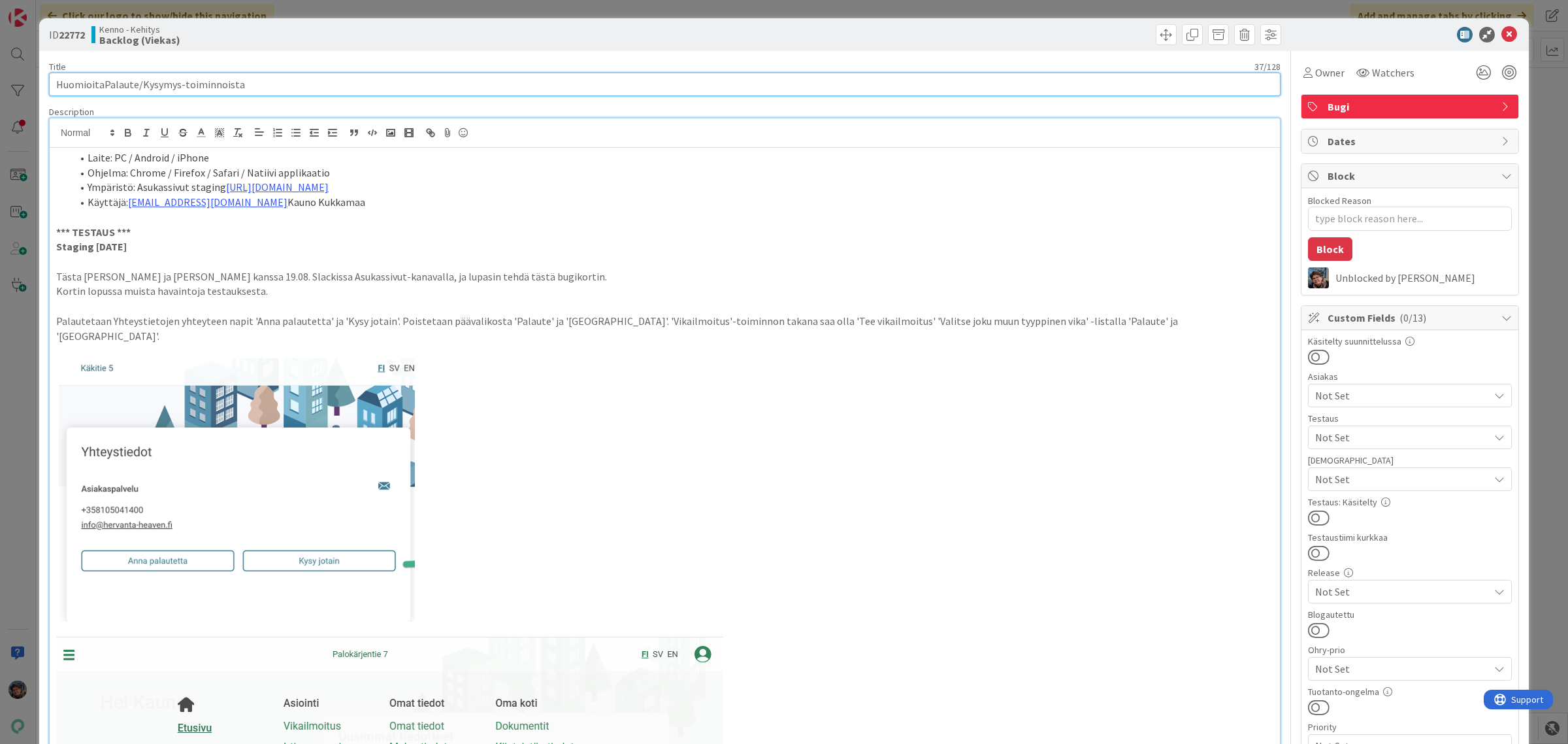
type input "Huomioita Palaute/Kysymys-toiminnoista"
type textarea "x"
type input "Huomioita Palaute/Kysymys-toiminnoista"
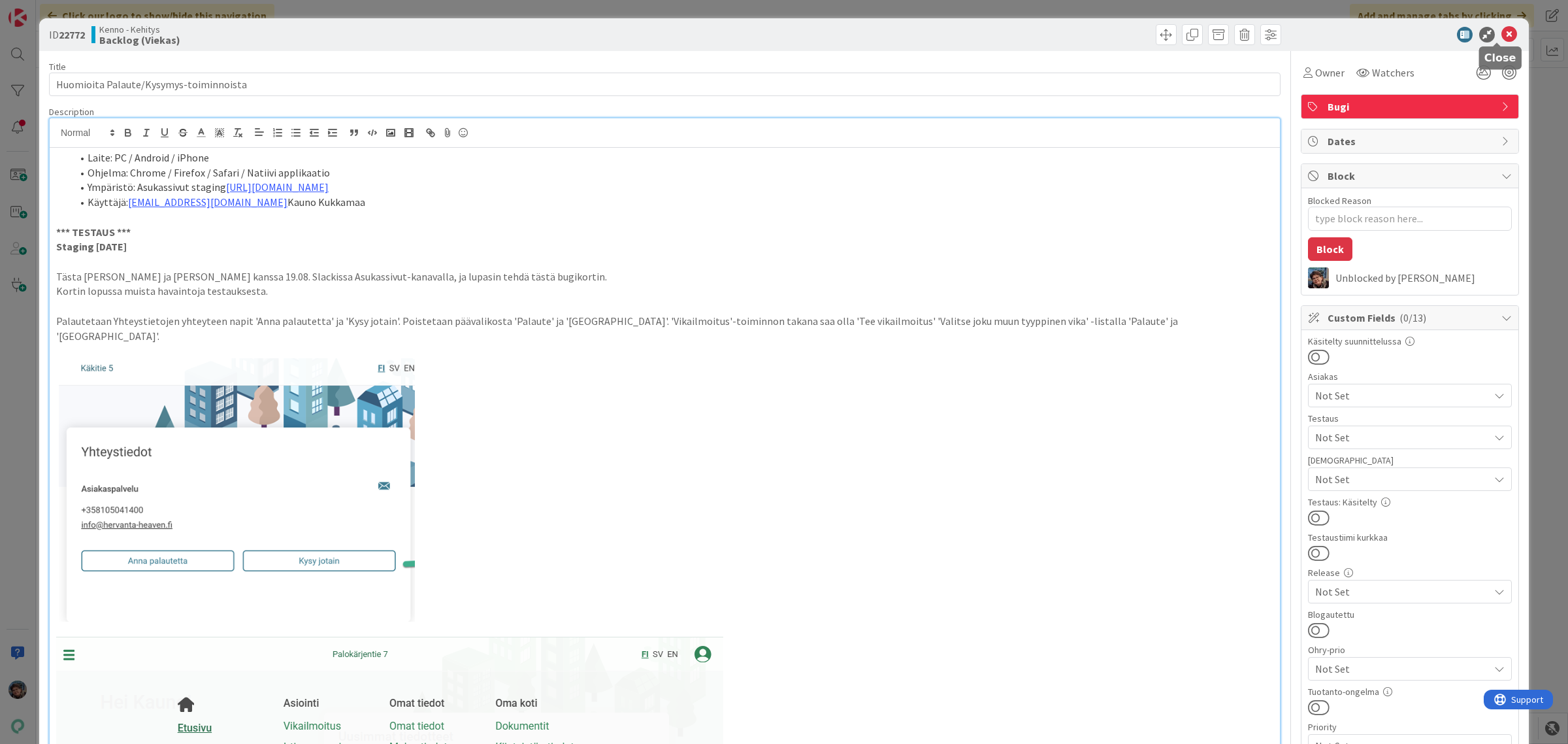
click at [1501, 32] on icon at bounding box center [1509, 35] width 16 height 16
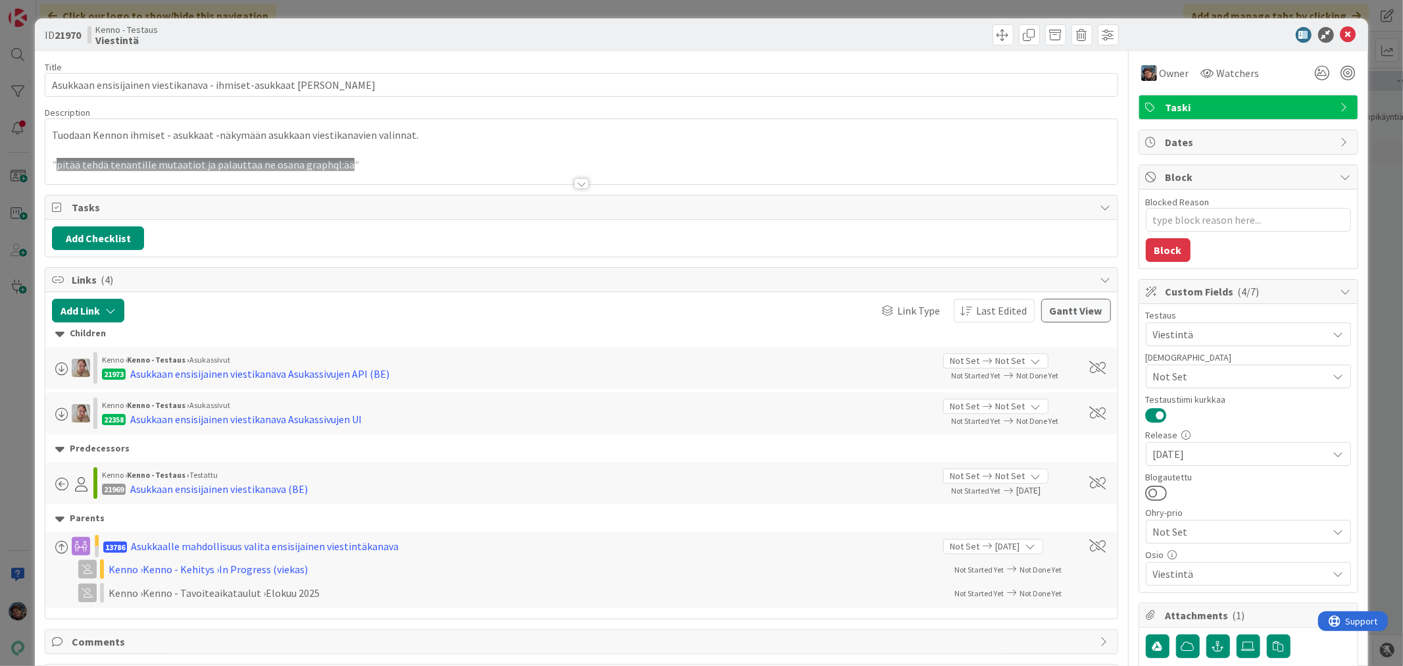
click at [1341, 34] on icon at bounding box center [1349, 35] width 16 height 16
type textarea "x"
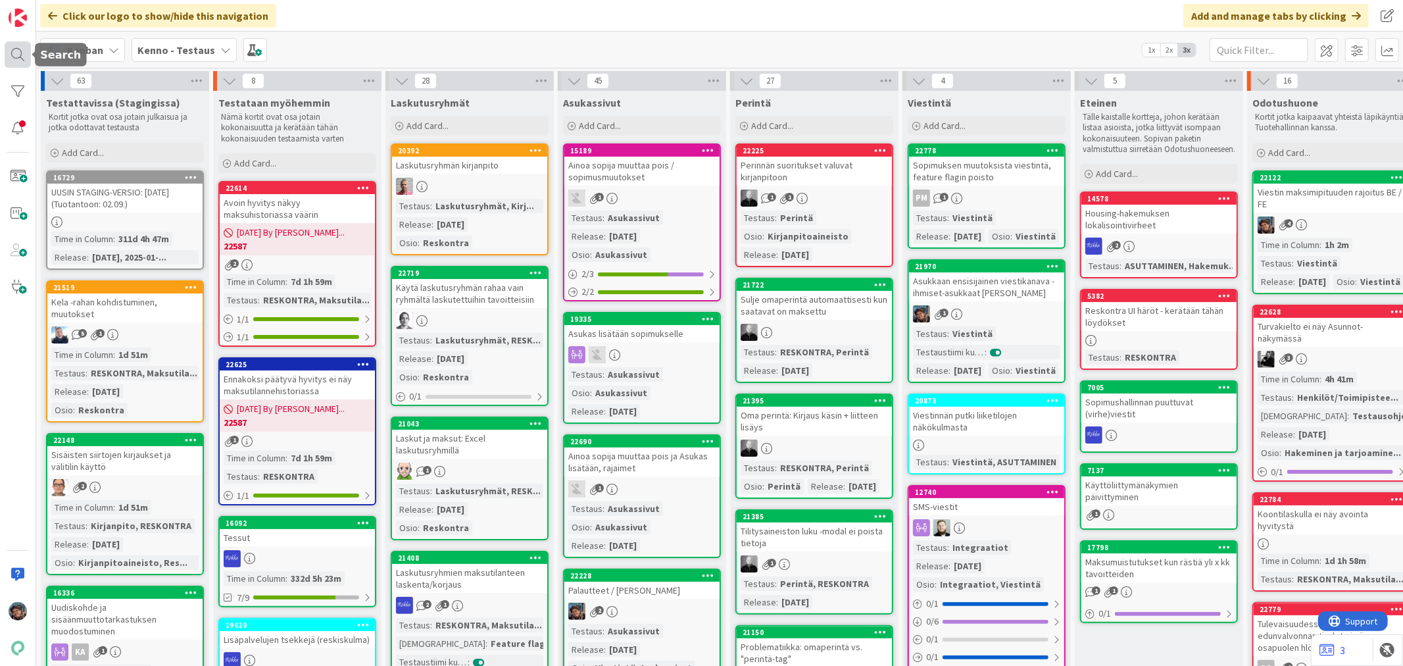
click at [15, 55] on div at bounding box center [18, 54] width 26 height 26
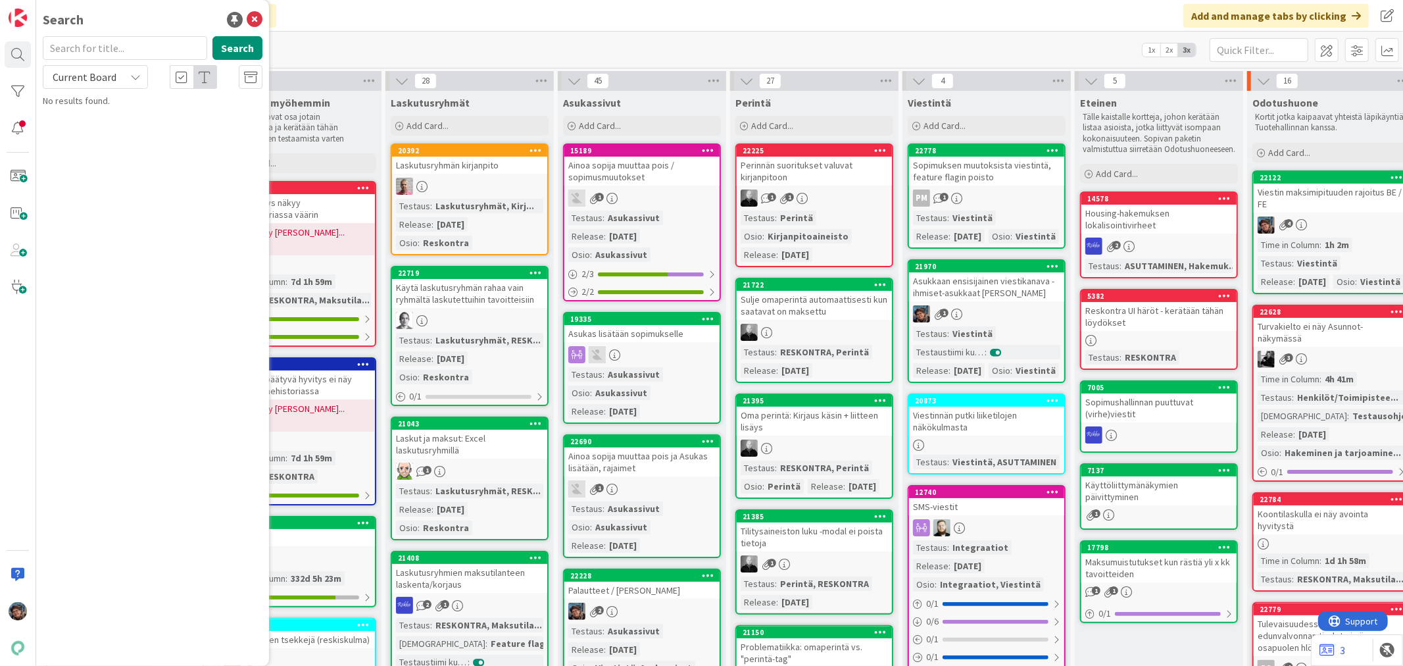
click at [109, 44] on input "text" at bounding box center [125, 48] width 164 height 24
type input "22358"
click at [136, 77] on icon at bounding box center [135, 77] width 11 height 11
click at [103, 130] on span "All Boards" at bounding box center [118, 132] width 137 height 20
click at [208, 115] on span "Asukkaan ensisijainen viestikanava Asukassivujen UI" at bounding box center [145, 123] width 168 height 26
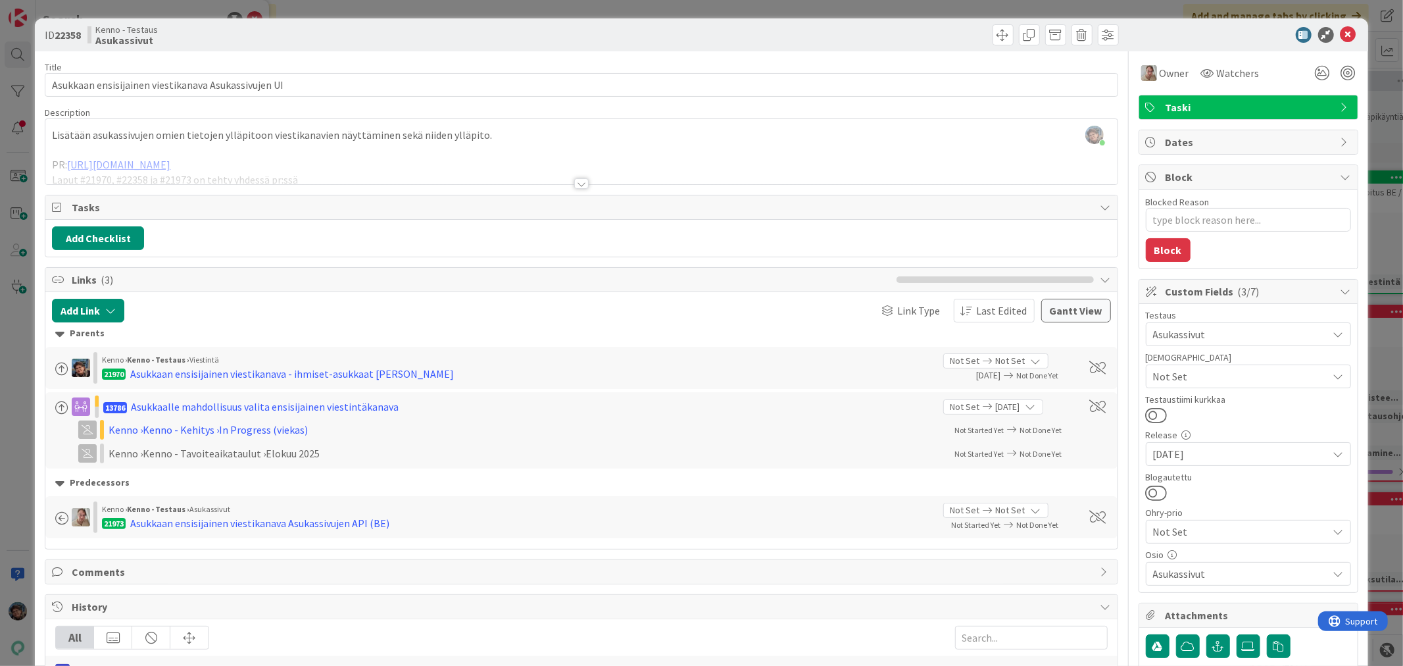
click at [574, 183] on div at bounding box center [581, 183] width 14 height 11
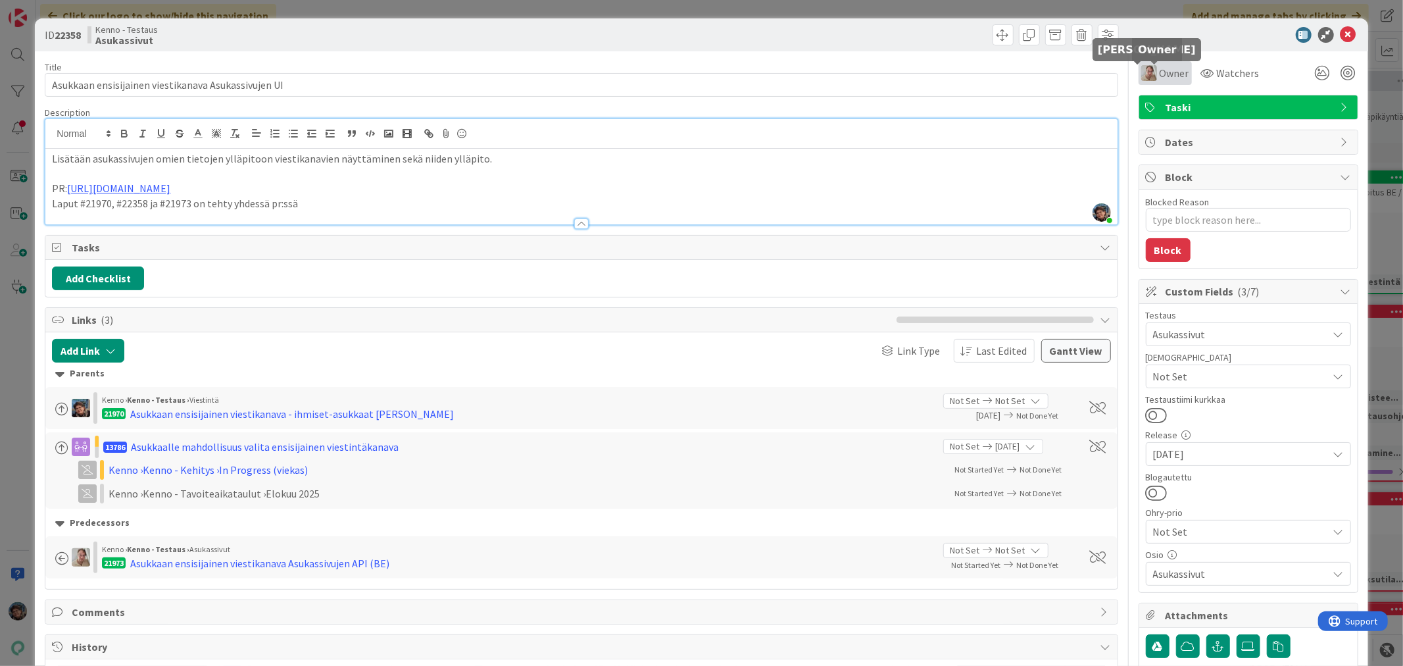
click at [1142, 68] on img at bounding box center [1150, 73] width 16 height 16
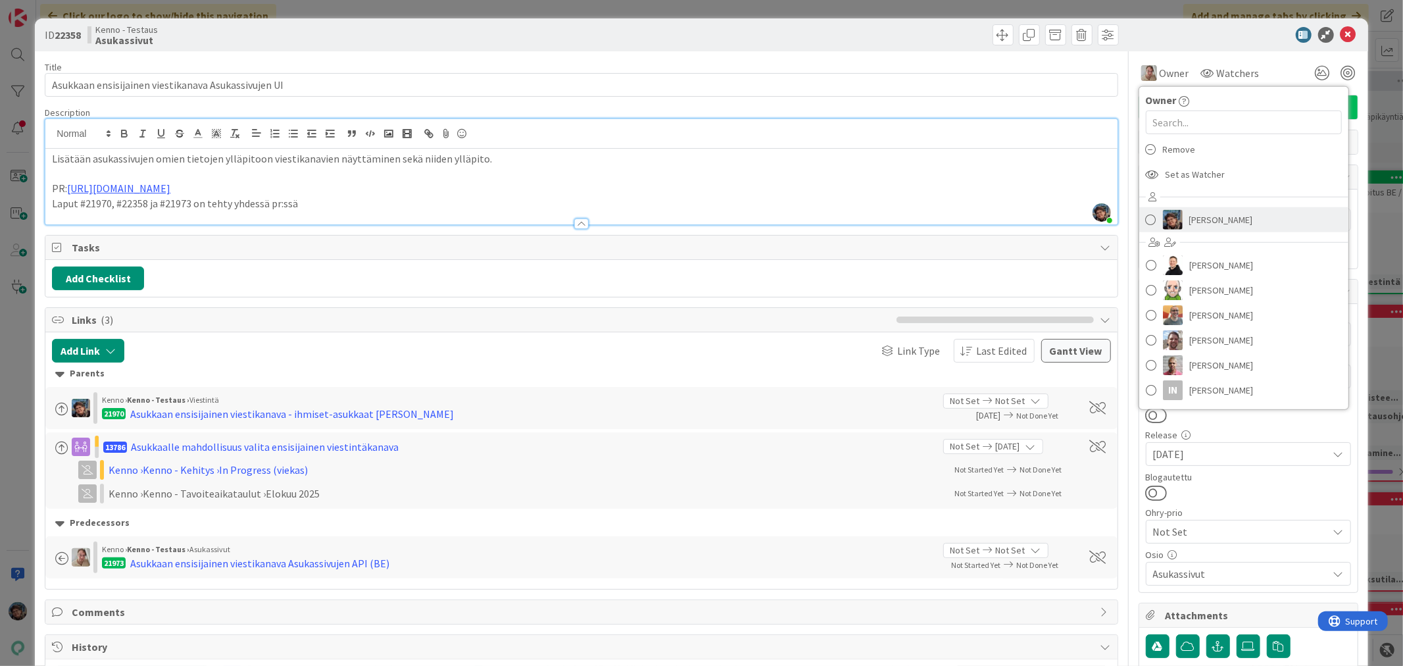
click at [1190, 215] on span "[PERSON_NAME]" at bounding box center [1222, 220] width 64 height 20
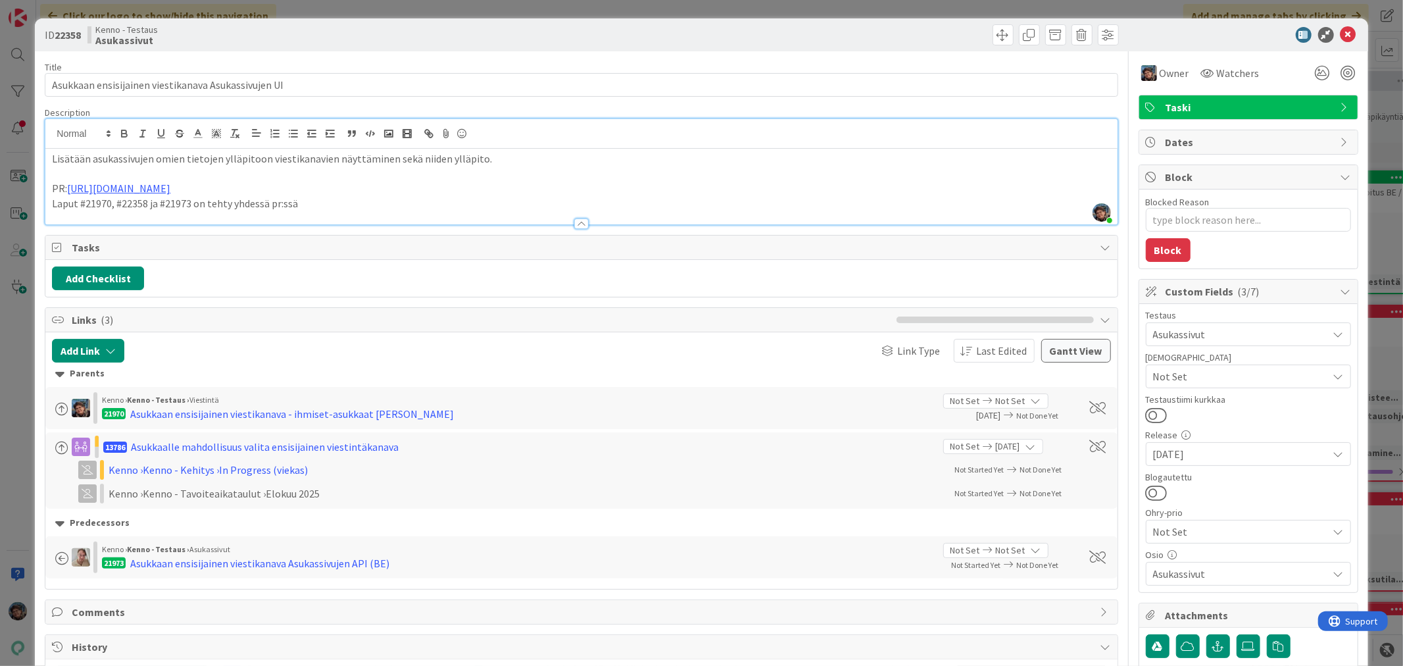
type textarea "x"
drag, startPoint x: 1338, startPoint y: 33, endPoint x: 1326, endPoint y: 34, distance: 12.5
click at [1341, 33] on icon at bounding box center [1349, 35] width 16 height 16
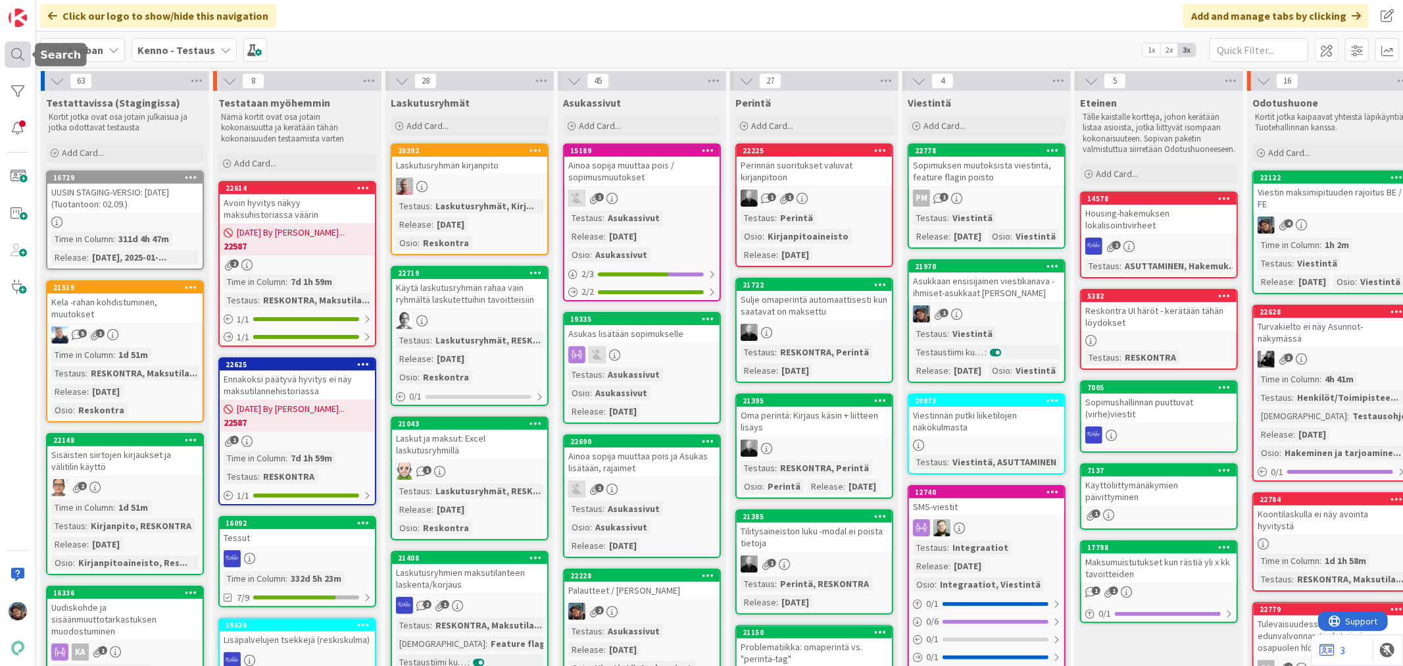
click at [23, 62] on div at bounding box center [18, 54] width 26 height 26
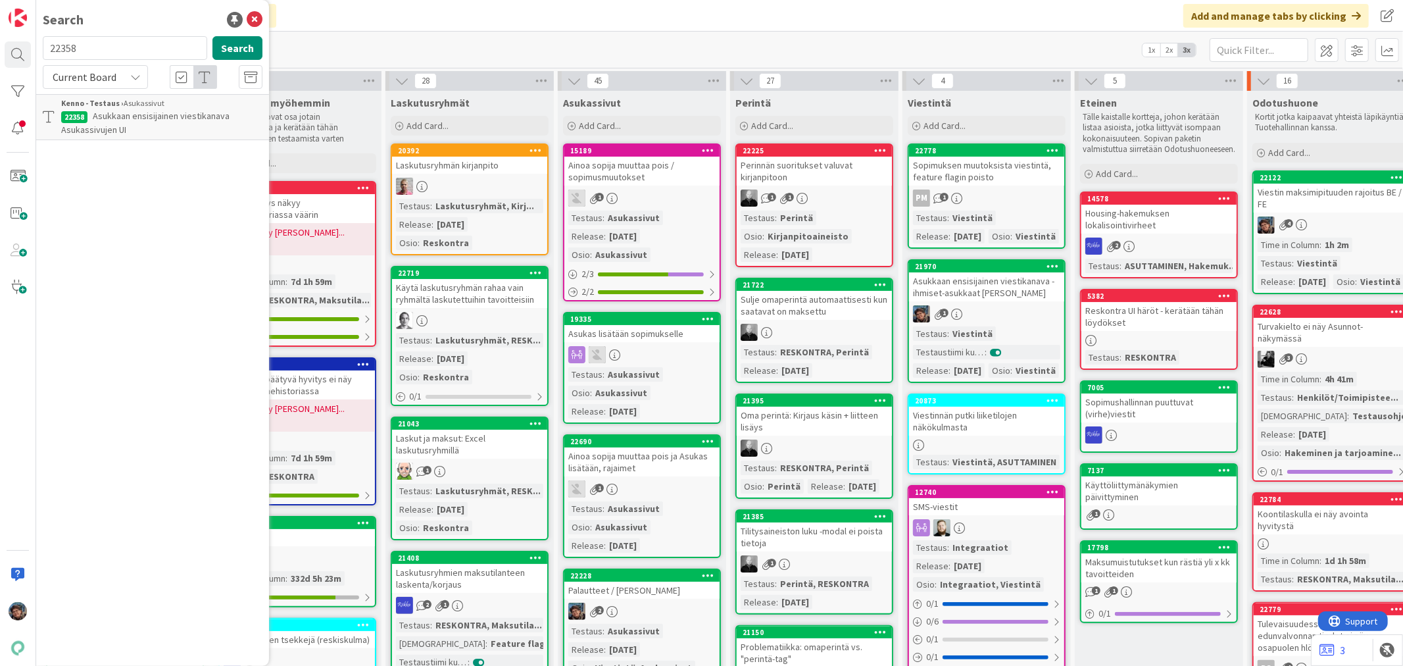
drag, startPoint x: 44, startPoint y: 42, endPoint x: 0, endPoint y: 36, distance: 44.5
click at [0, 36] on div "Search 22358 Search Current Board Kenno - Testaus › Asukassivut 22358 Asukkaan …" at bounding box center [18, 333] width 36 height 666
type input "21973"
click at [235, 47] on button "Search" at bounding box center [238, 48] width 50 height 24
click at [191, 120] on span "Asukkaan ensisijainen viestikanava Asukassivujen API (BE)" at bounding box center [145, 123] width 168 height 26
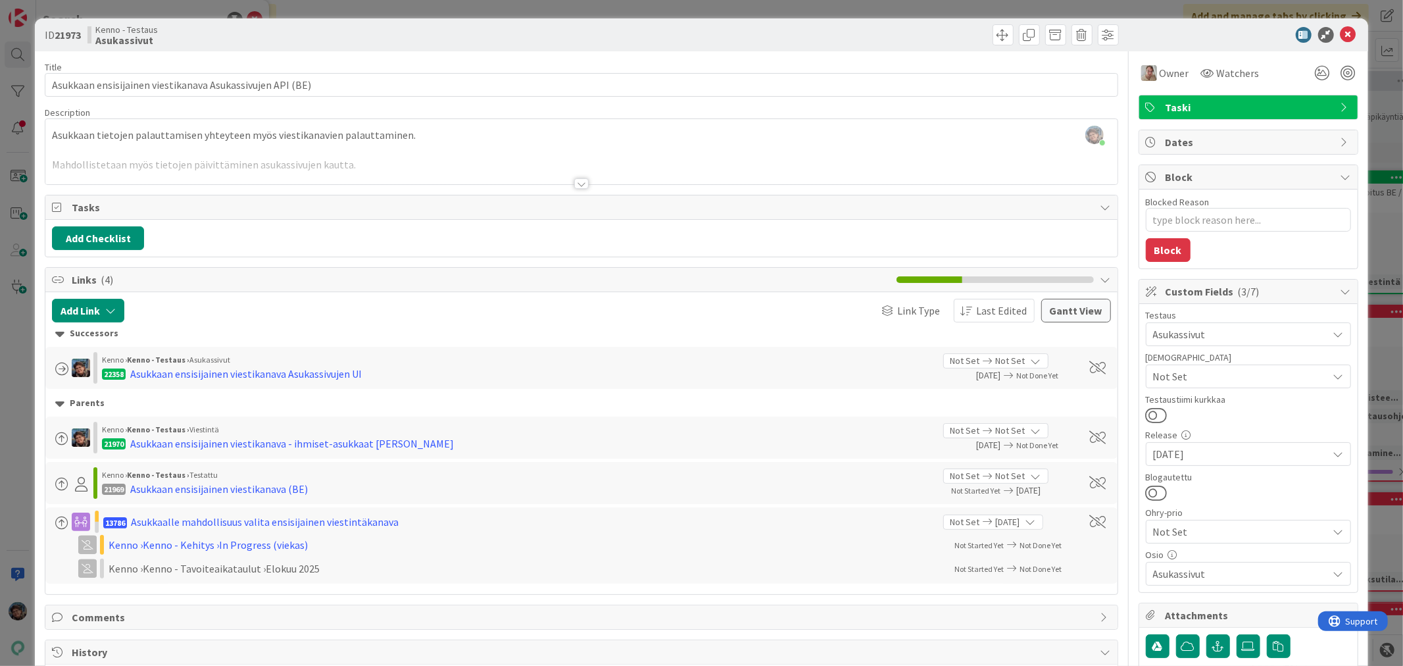
click at [576, 184] on div at bounding box center [581, 183] width 14 height 11
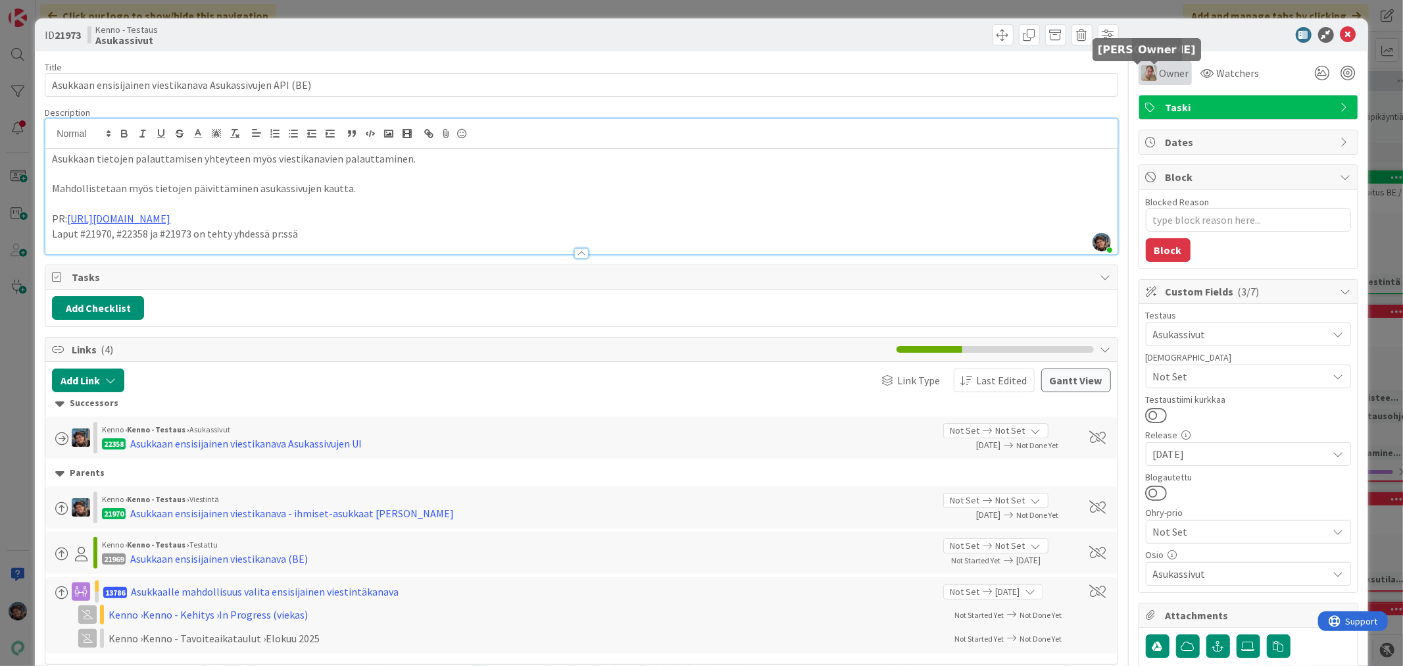
click at [1143, 71] on img at bounding box center [1150, 73] width 16 height 16
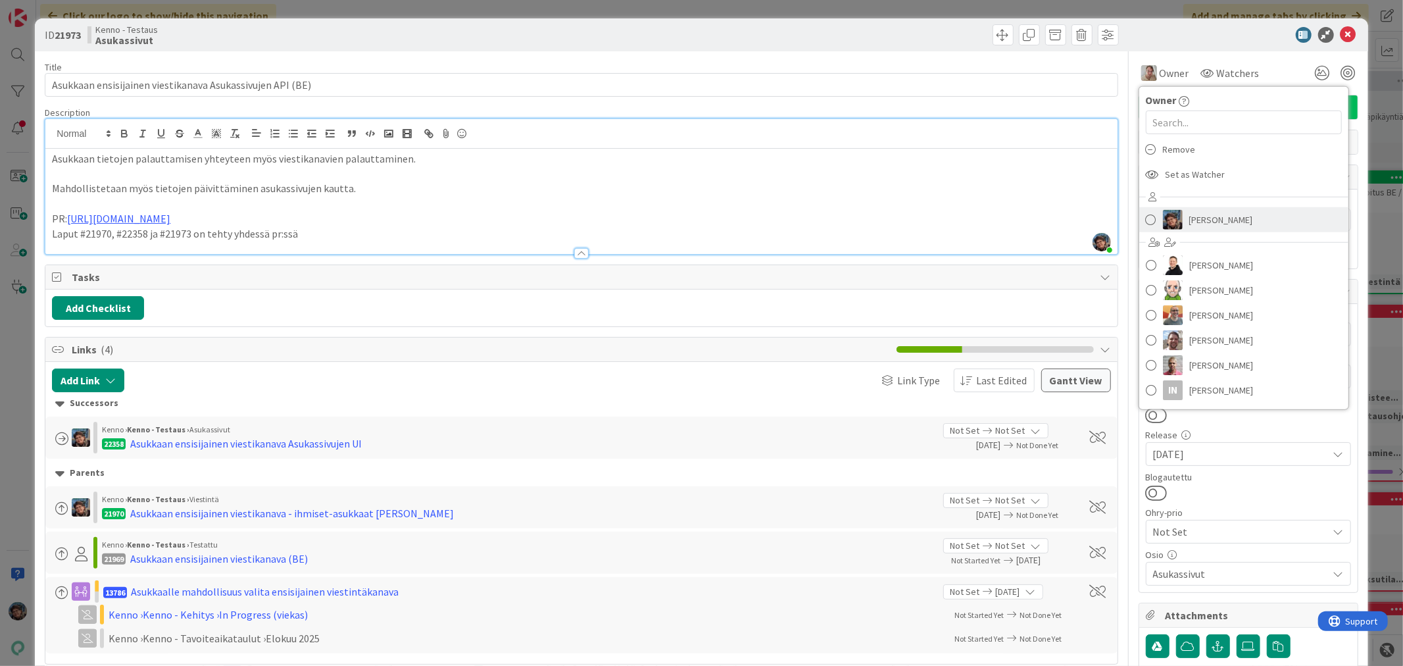
click at [1168, 215] on img at bounding box center [1173, 220] width 20 height 20
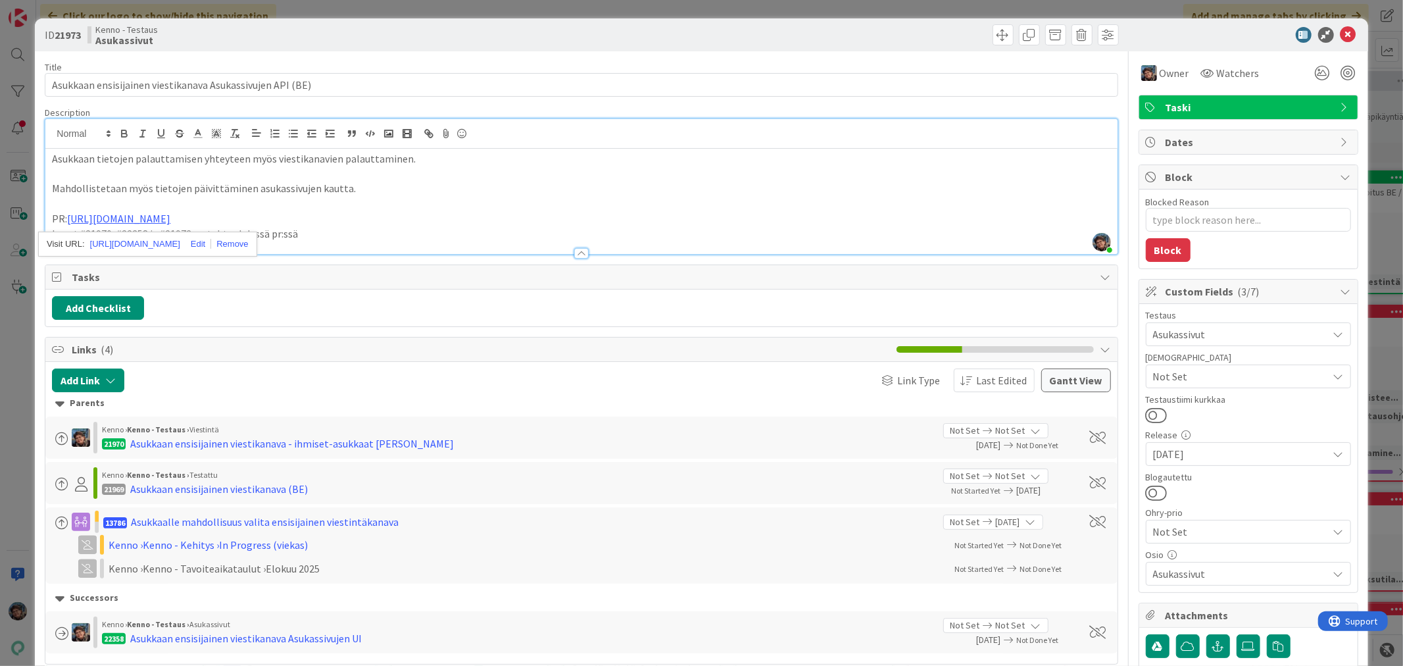
type textarea "x"
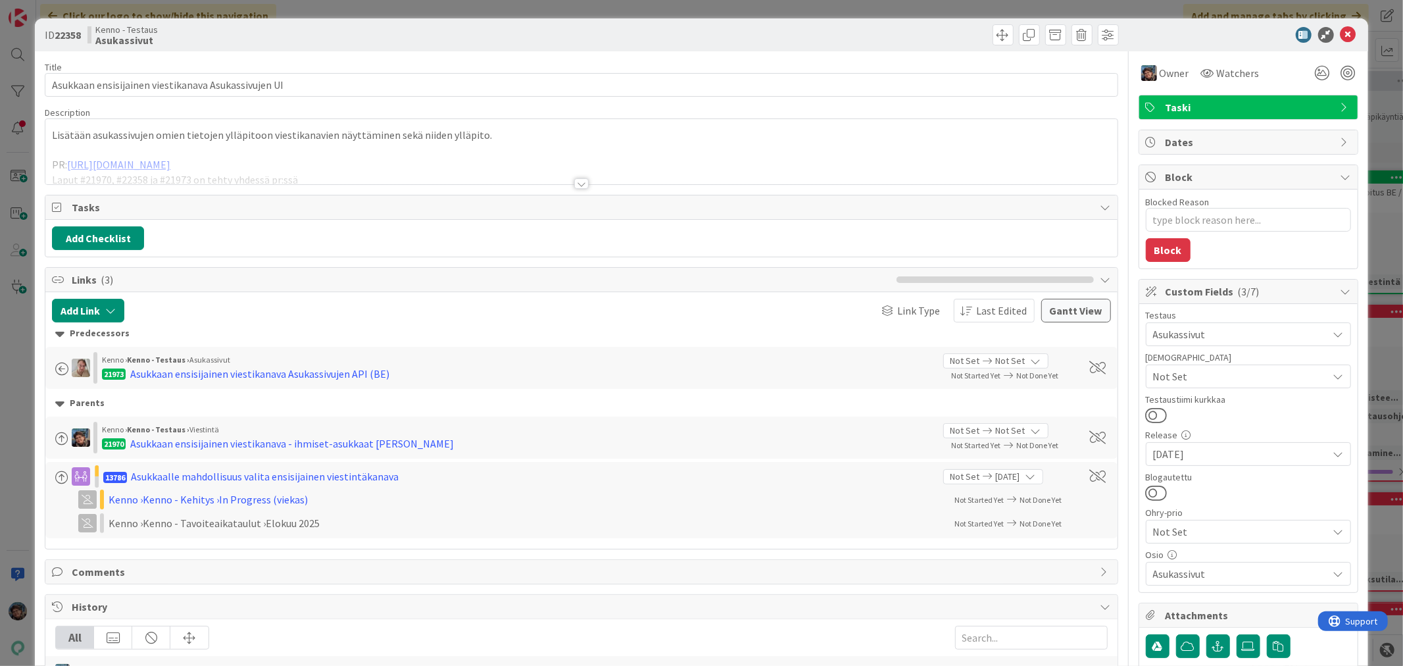
click at [577, 181] on div at bounding box center [581, 183] width 14 height 11
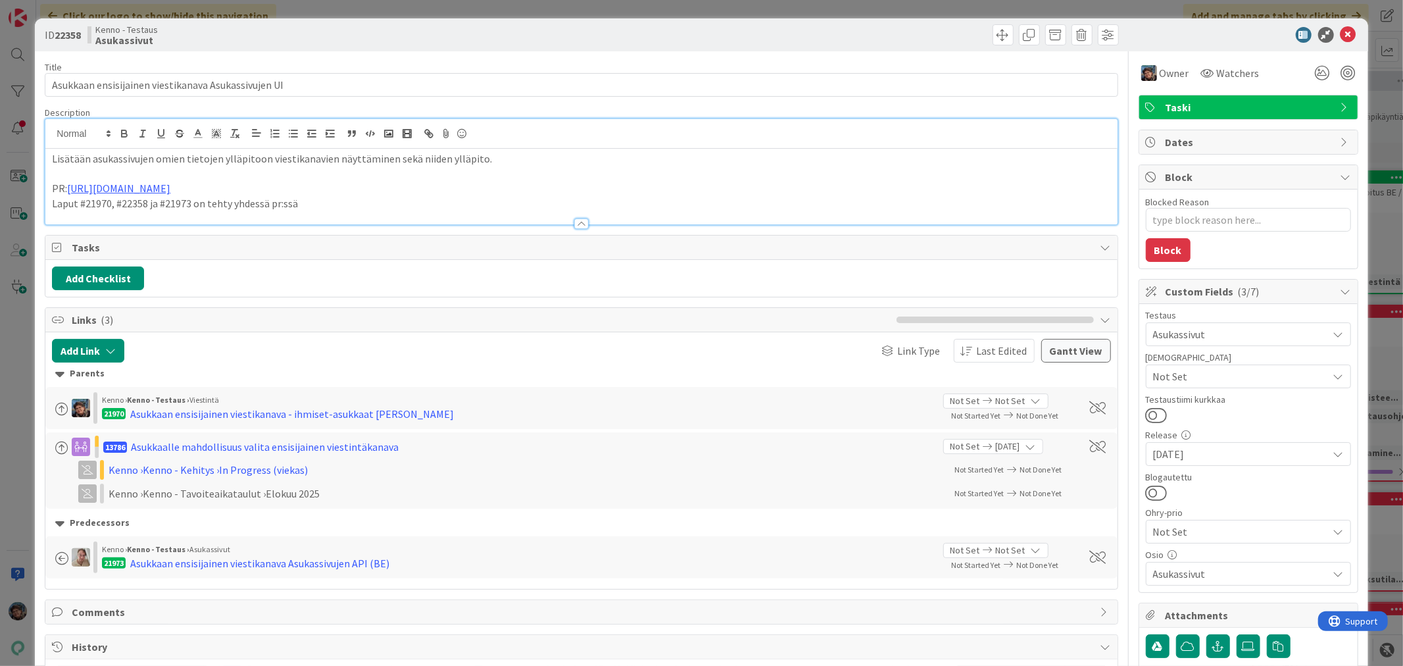
type textarea "x"
